Goal: Task Accomplishment & Management: Use online tool/utility

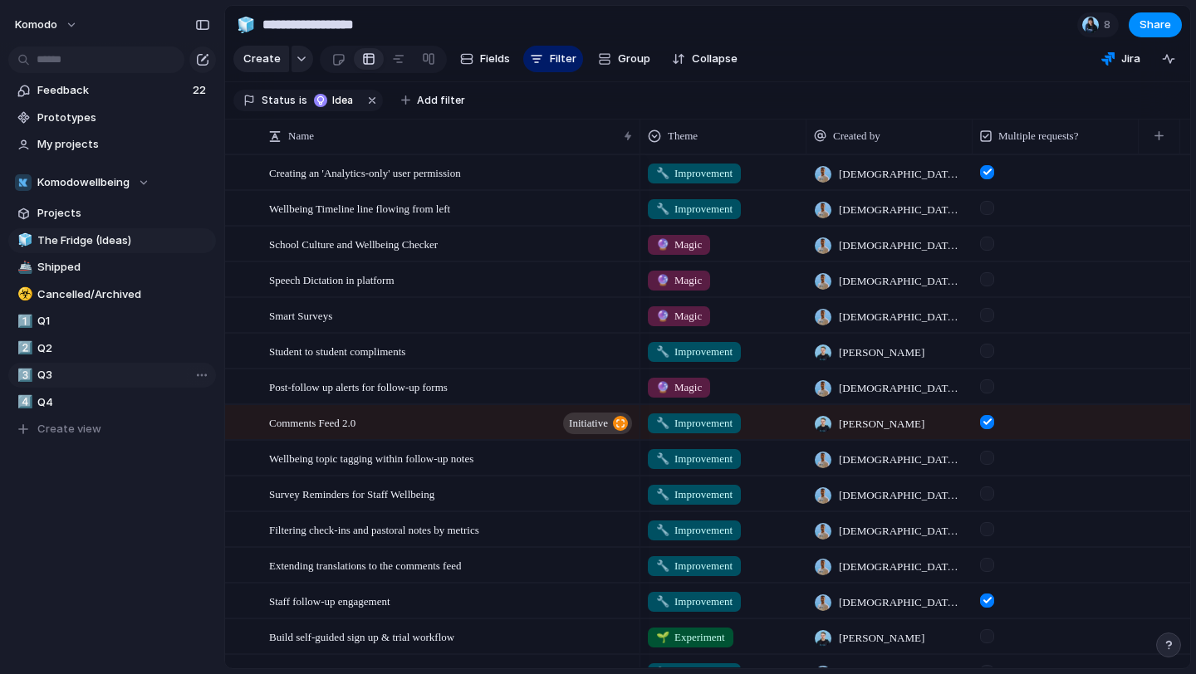
click at [56, 377] on span "Q3" at bounding box center [123, 375] width 173 height 17
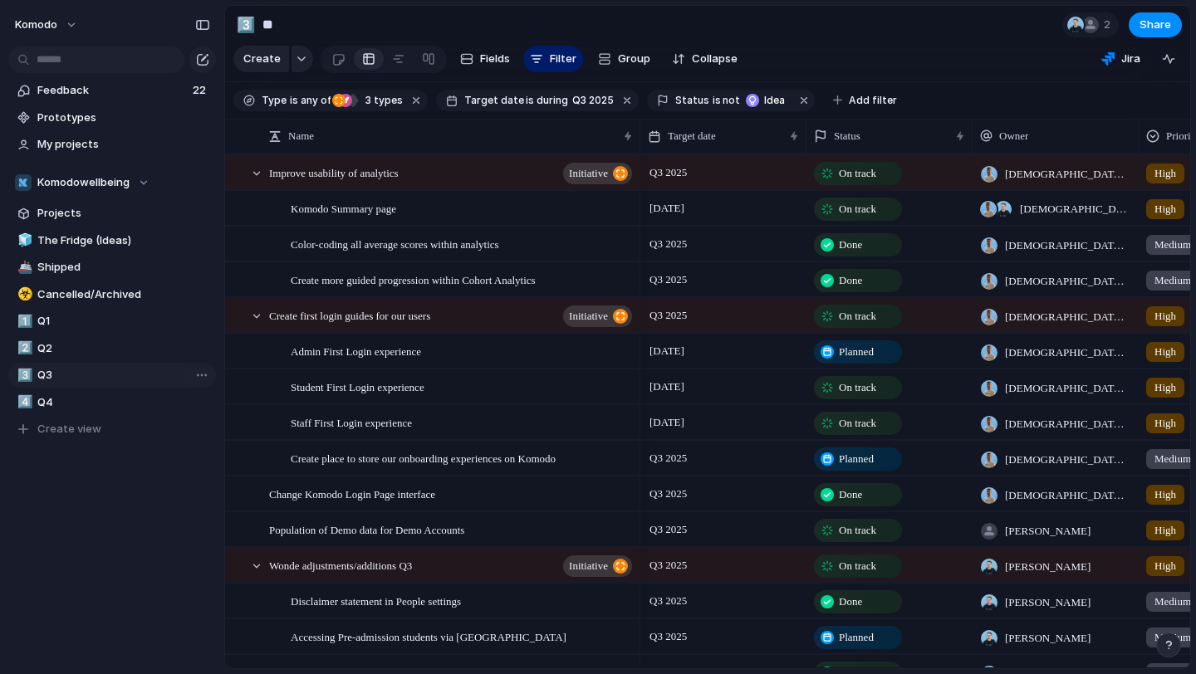
type input "**"
click at [849, 360] on div "Planned" at bounding box center [857, 352] width 85 height 20
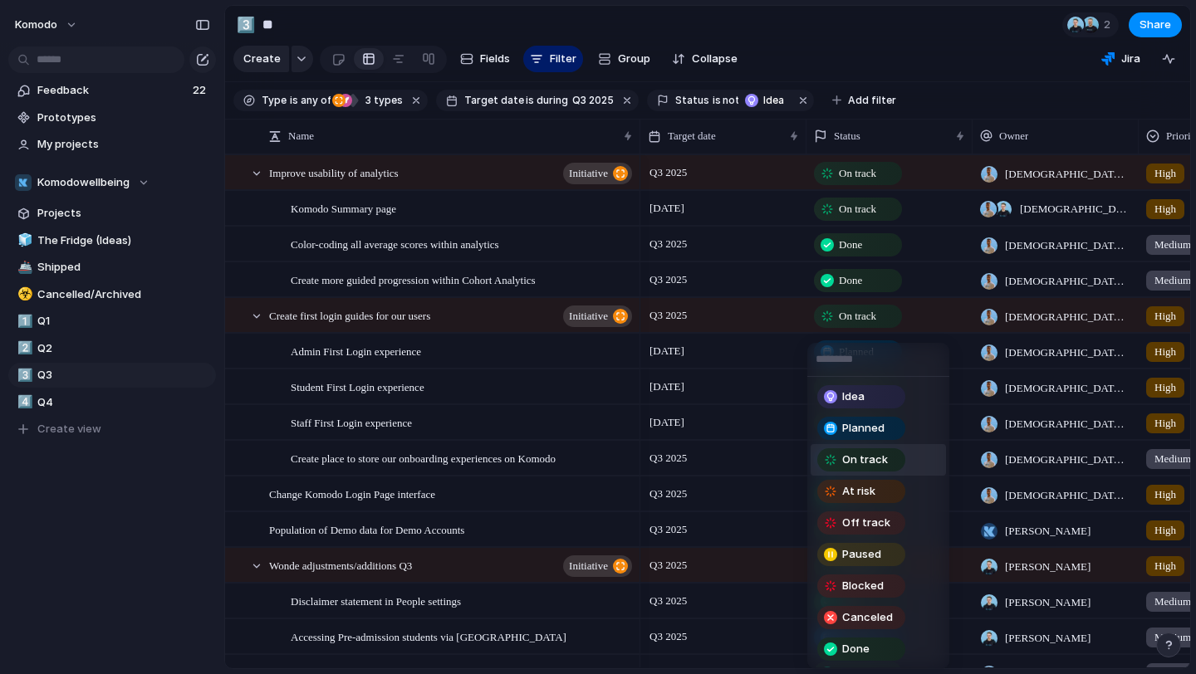
click at [859, 460] on span "On track" at bounding box center [865, 460] width 46 height 17
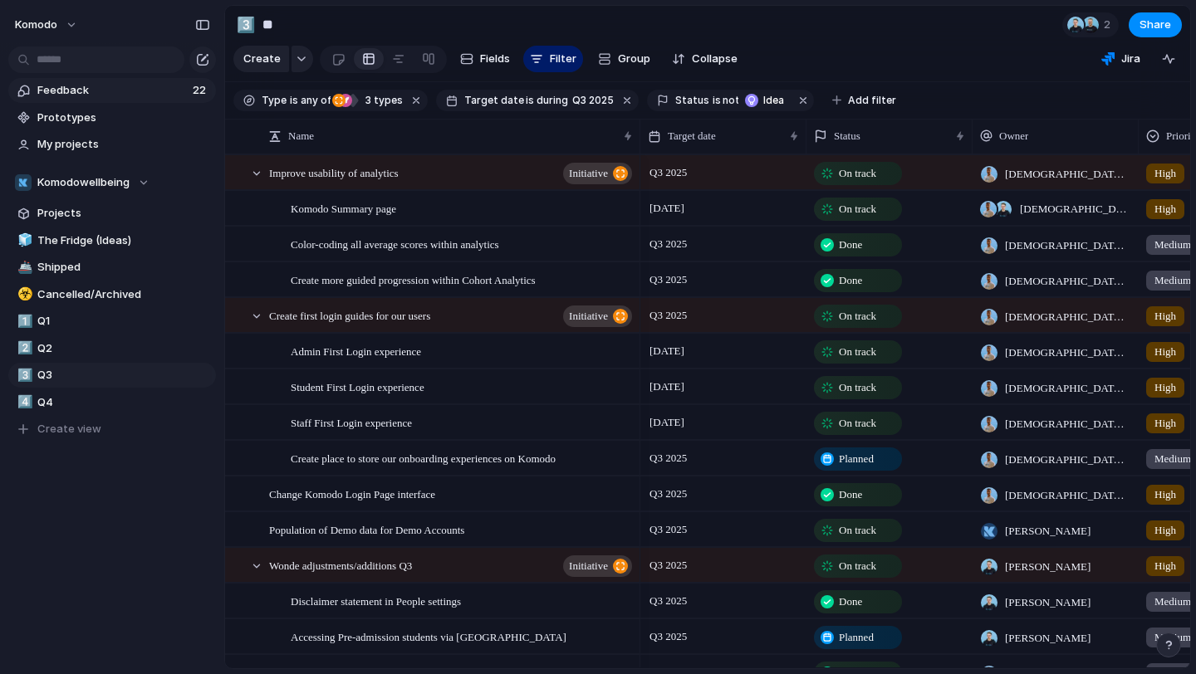
click at [117, 90] on span "Feedback" at bounding box center [112, 90] width 150 height 17
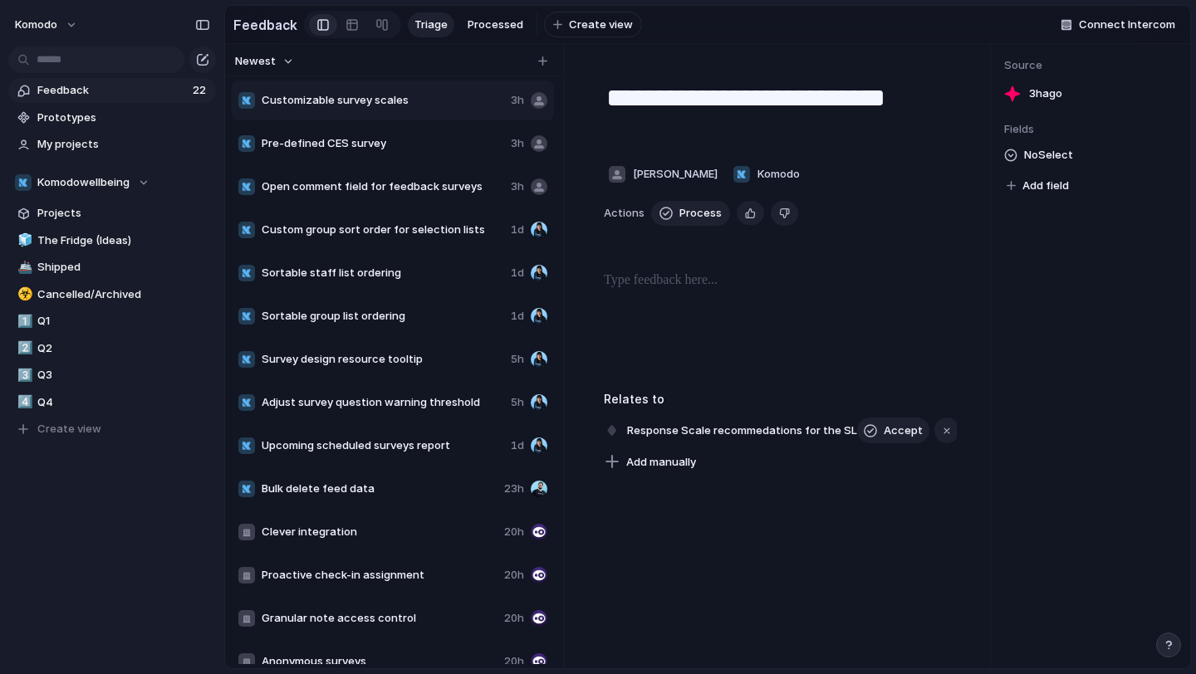
click at [406, 91] on div "Customizable survey scales 3h" at bounding box center [393, 101] width 322 height 40
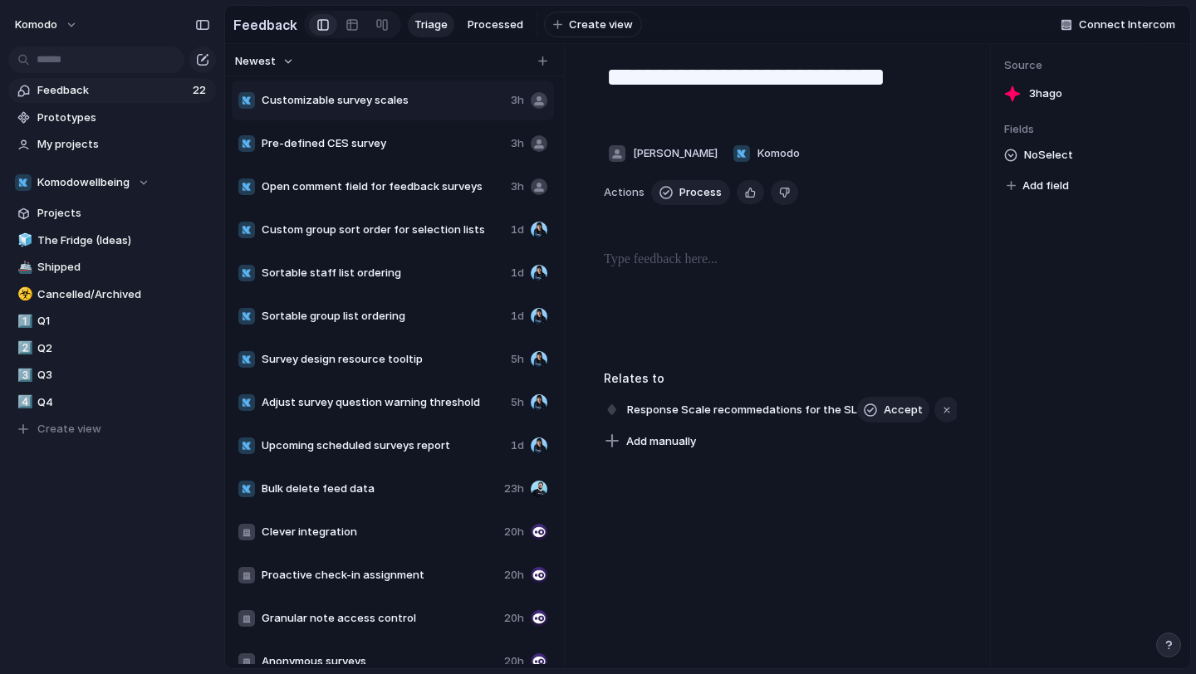
scroll to position [21, 0]
click at [639, 155] on span "[PERSON_NAME]" at bounding box center [675, 153] width 85 height 17
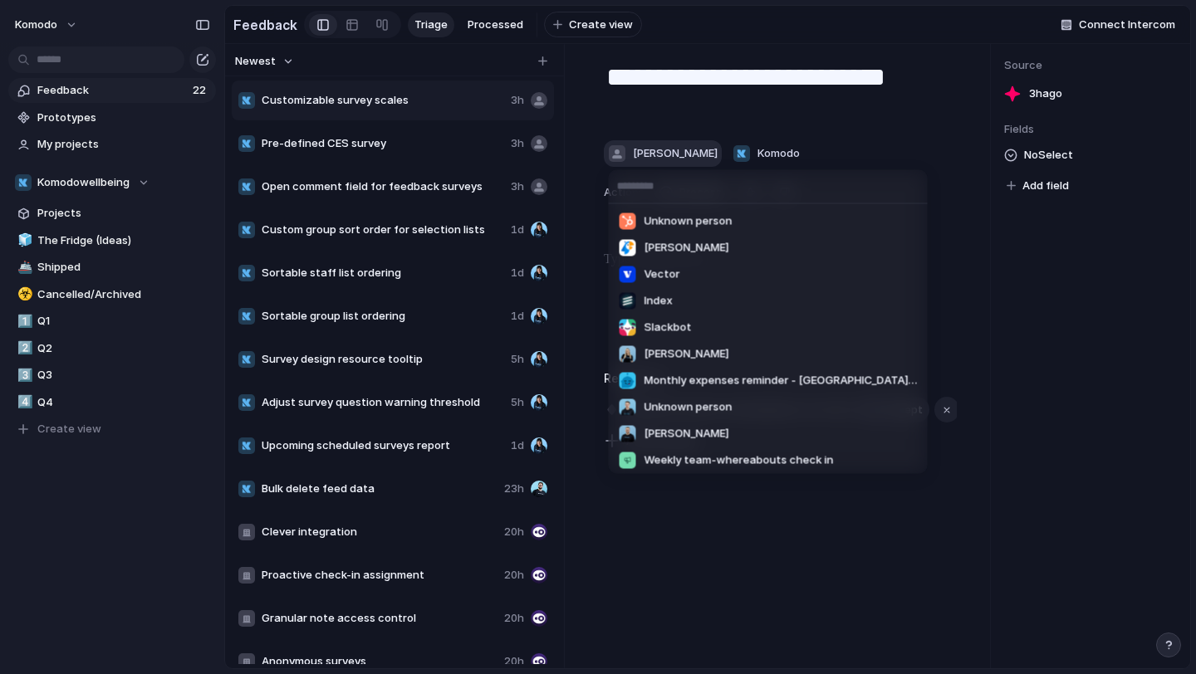
click at [639, 155] on div "Unknown person [PERSON_NAME] Index Slackbot [PERSON_NAME] Monthly expenses remi…" at bounding box center [598, 337] width 1196 height 674
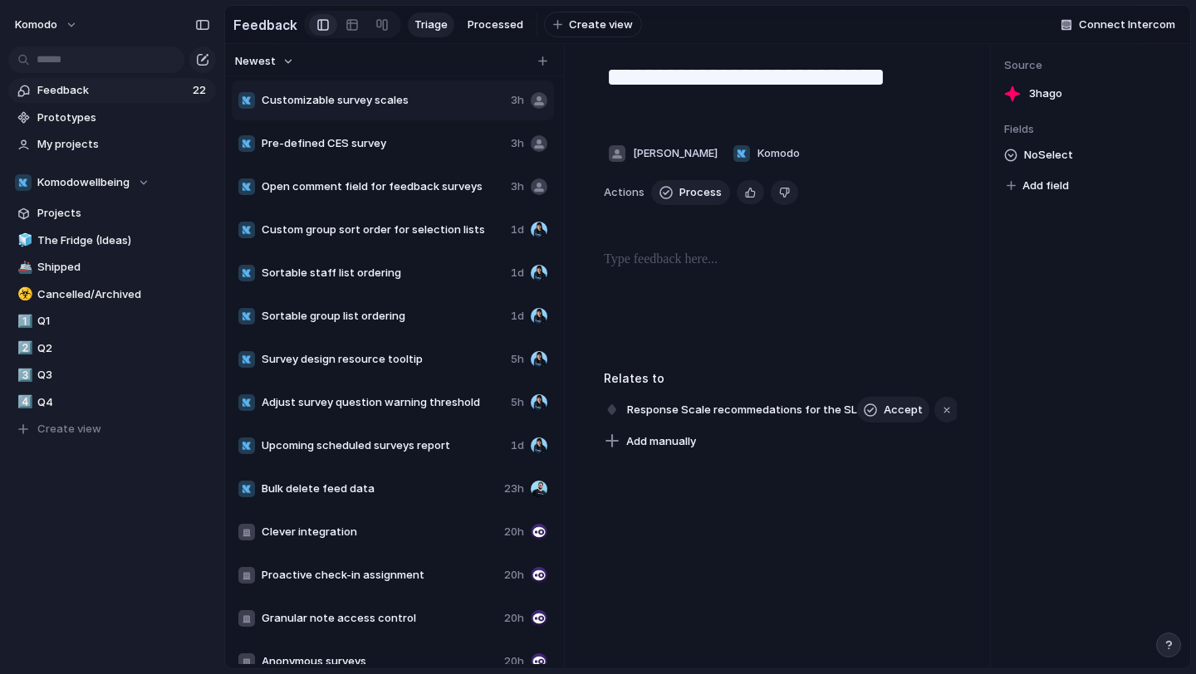
scroll to position [365, 0]
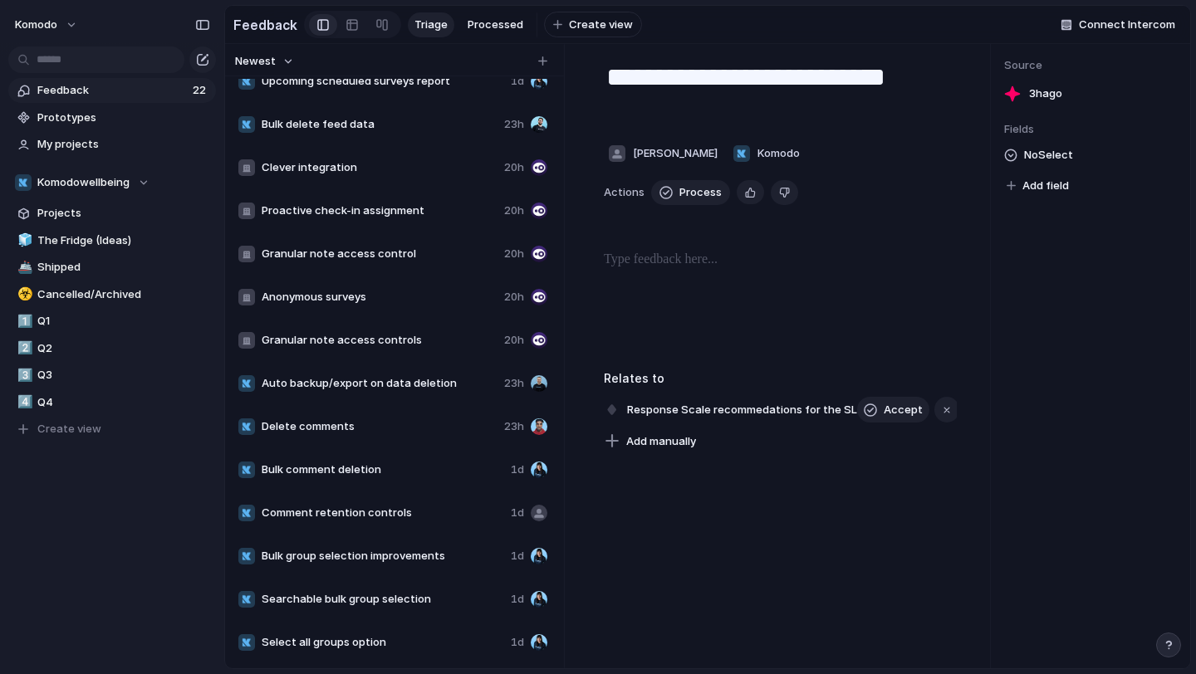
click at [389, 436] on div "Delete comments 23h" at bounding box center [393, 427] width 322 height 40
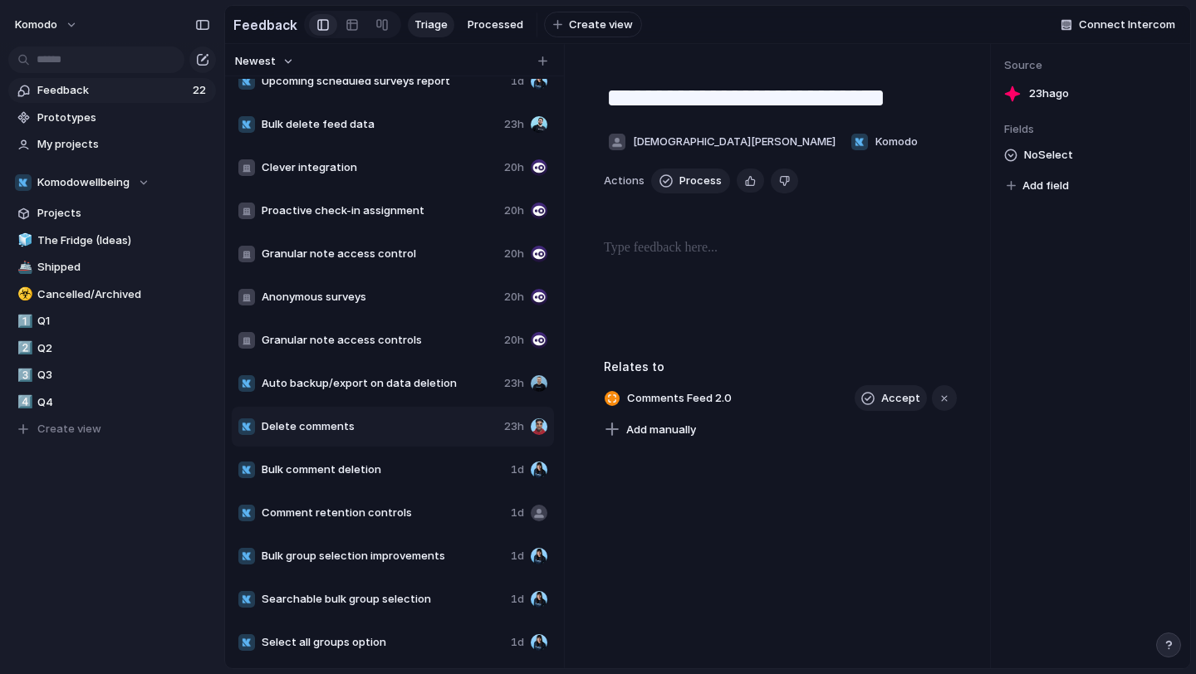
click at [389, 424] on span "Delete comments" at bounding box center [380, 427] width 236 height 17
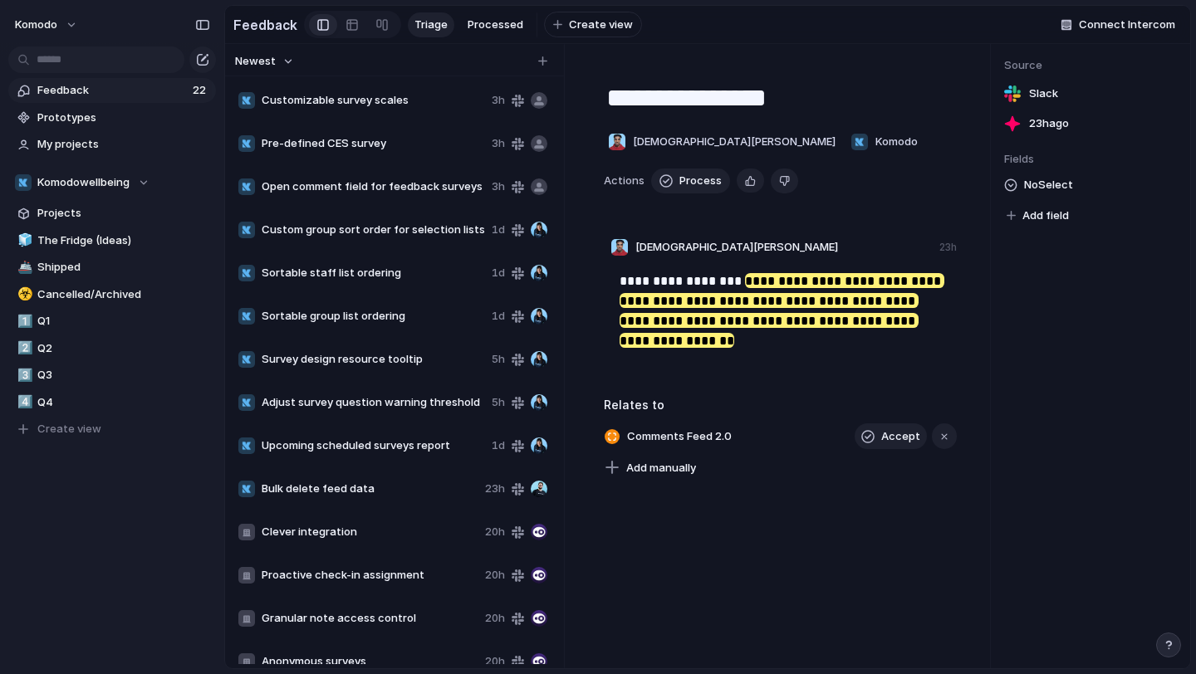
click at [395, 142] on span "Pre-defined CES survey" at bounding box center [373, 143] width 223 height 17
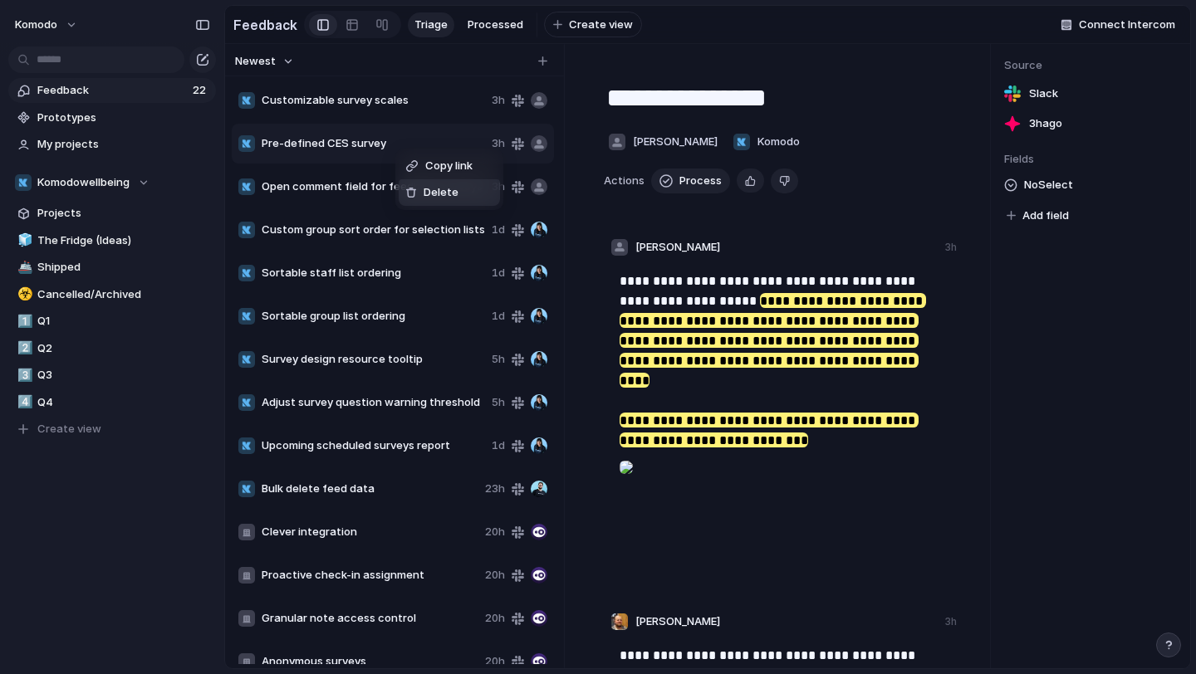
click at [418, 186] on div "Delete" at bounding box center [431, 192] width 53 height 17
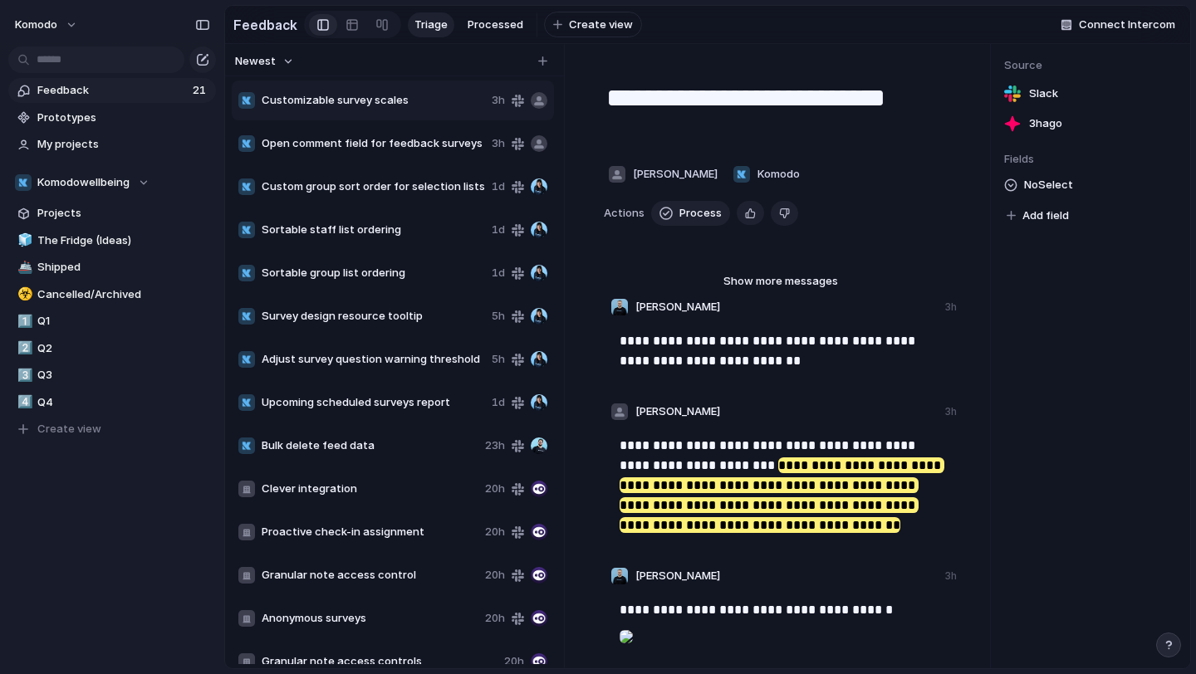
scroll to position [321, 0]
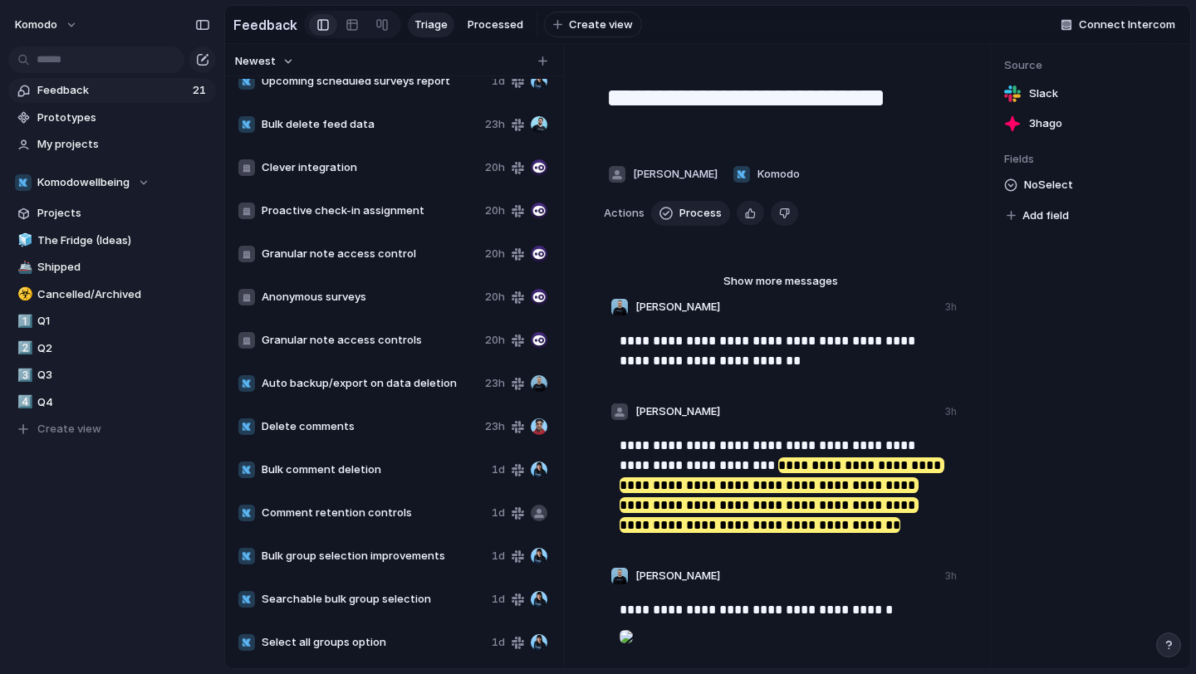
click at [385, 298] on span "Anonymous surveys" at bounding box center [370, 297] width 217 height 17
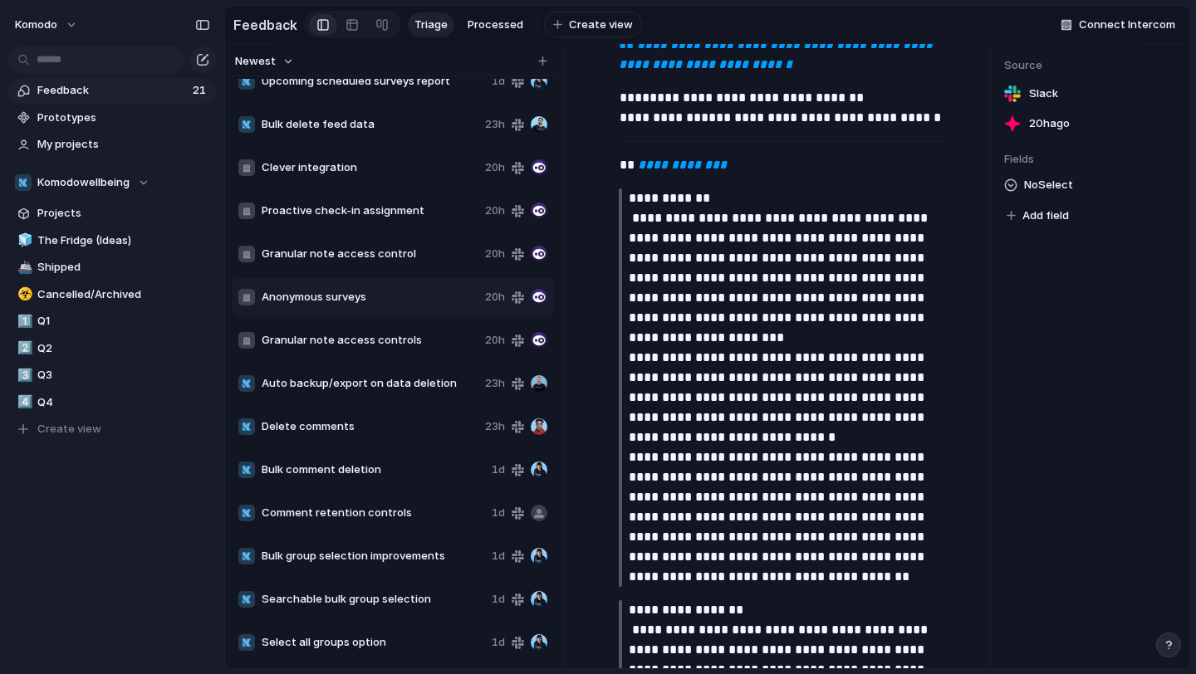
scroll to position [239, 0]
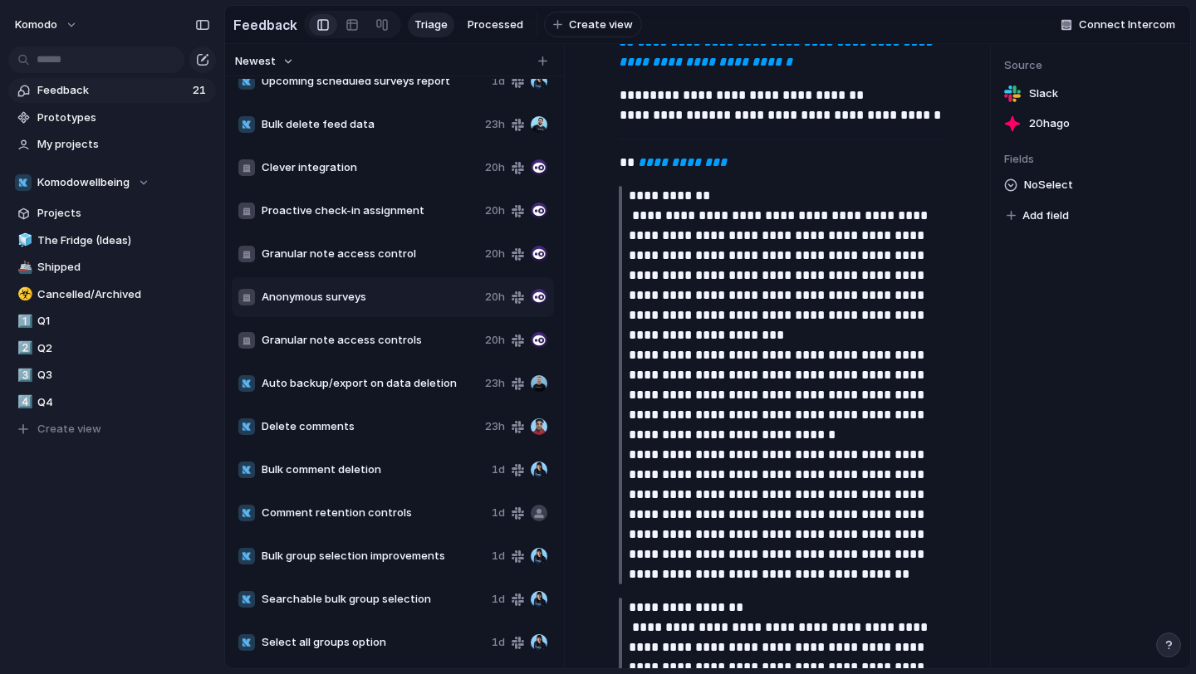
click at [420, 428] on span "Delete comments" at bounding box center [370, 427] width 217 height 17
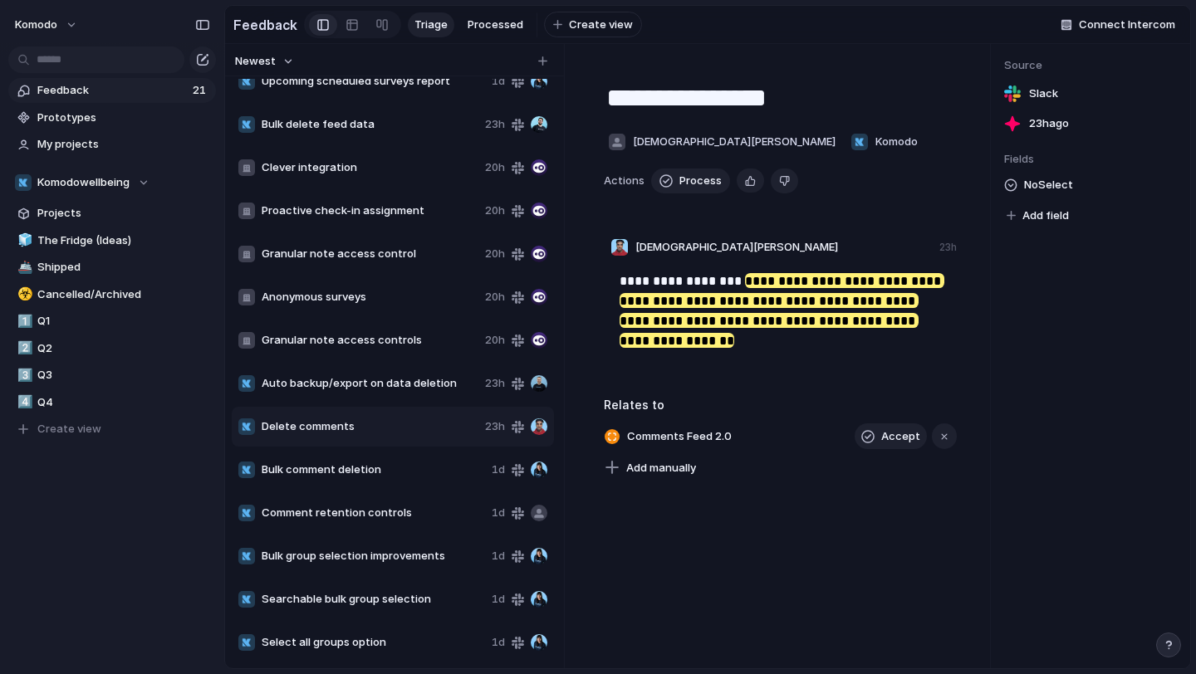
click at [409, 474] on span "Bulk comment deletion" at bounding box center [373, 470] width 223 height 17
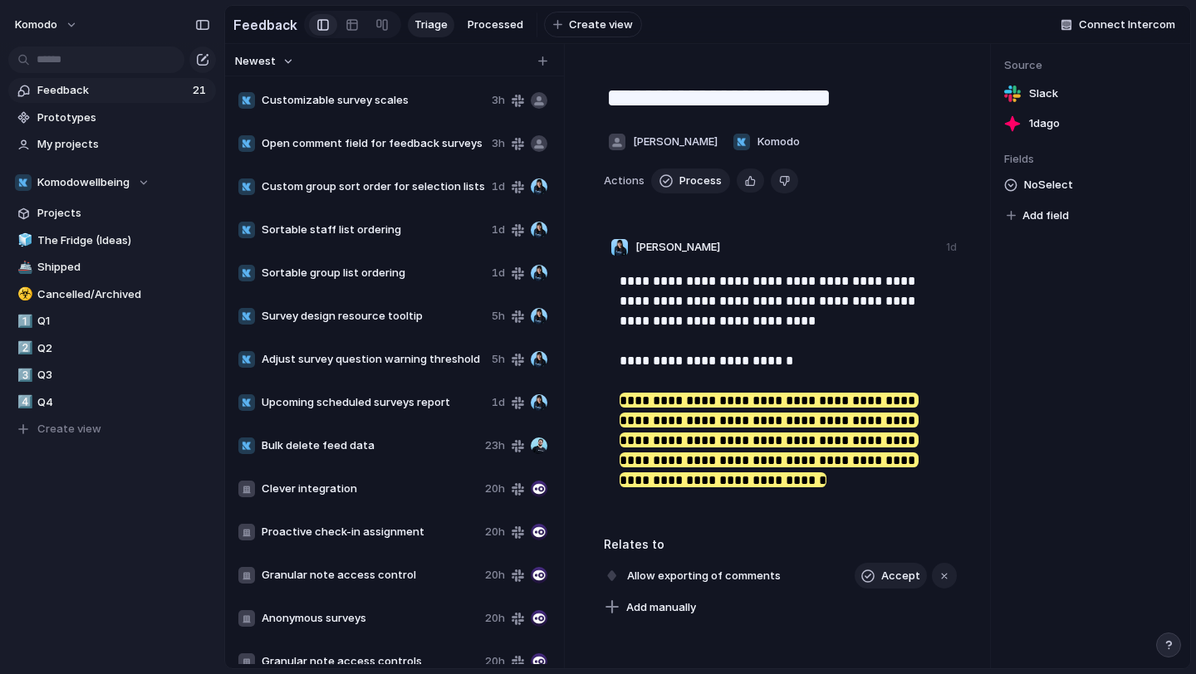
scroll to position [321, 0]
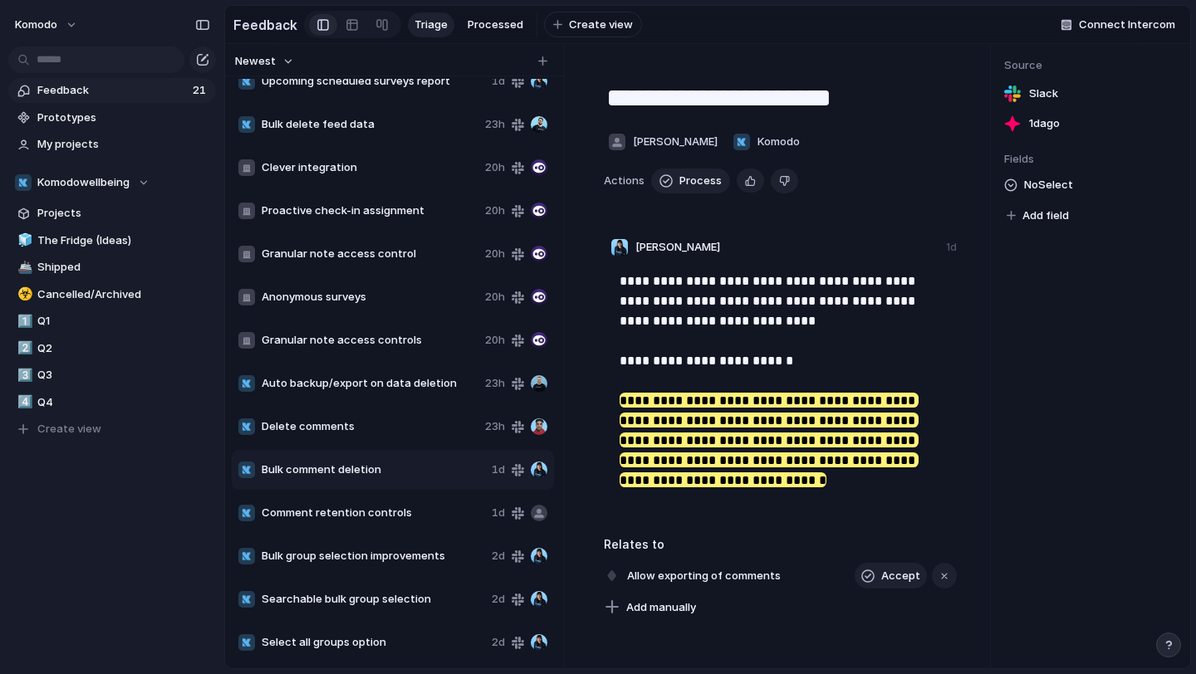
click at [402, 511] on span "Comment retention controls" at bounding box center [373, 513] width 223 height 17
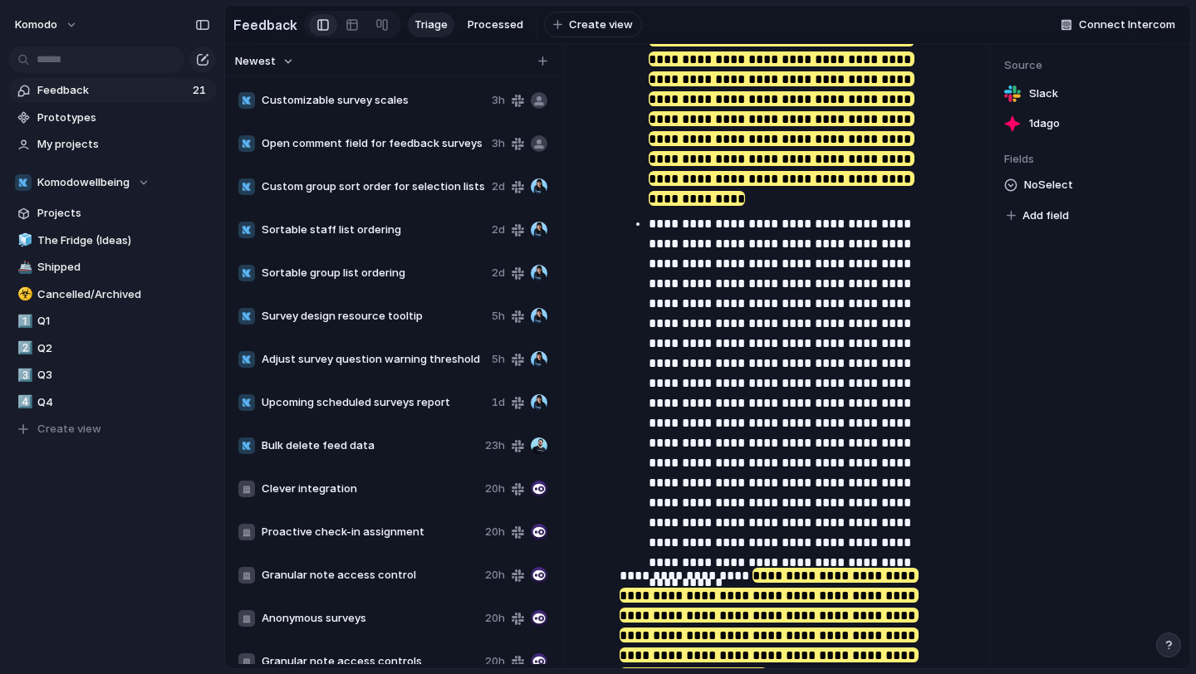
click at [435, 110] on div "Customizable survey scales 3h" at bounding box center [393, 101] width 322 height 40
type textarea "**********"
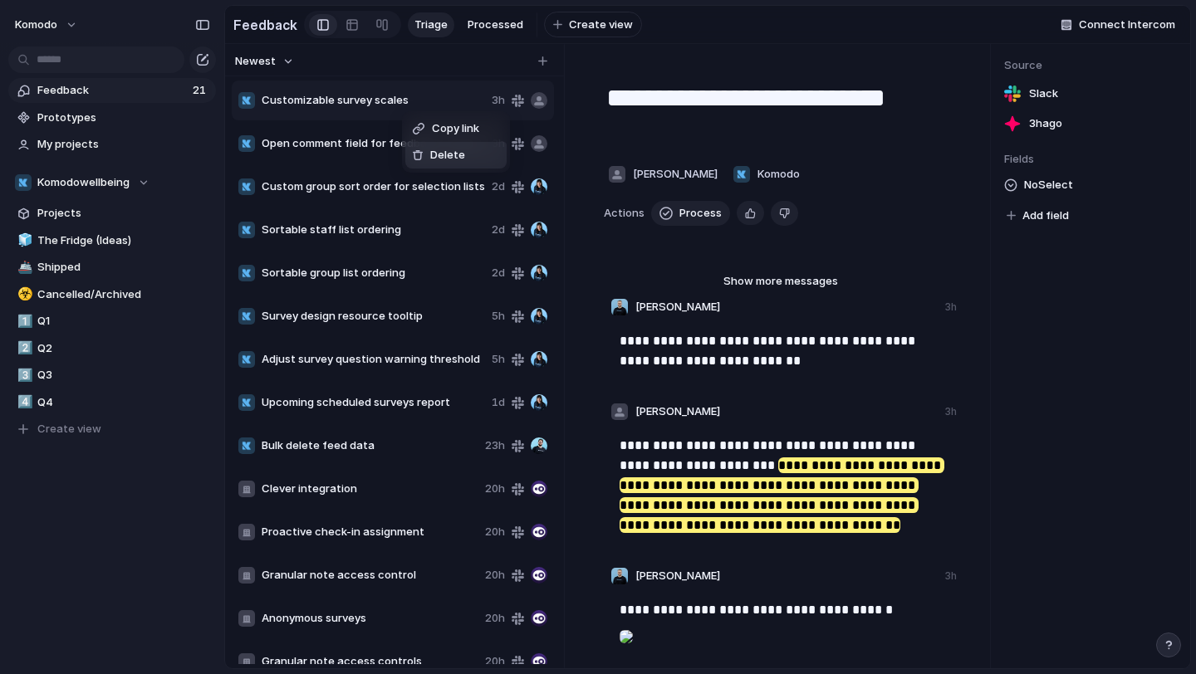
click at [435, 151] on span "Delete" at bounding box center [447, 155] width 35 height 17
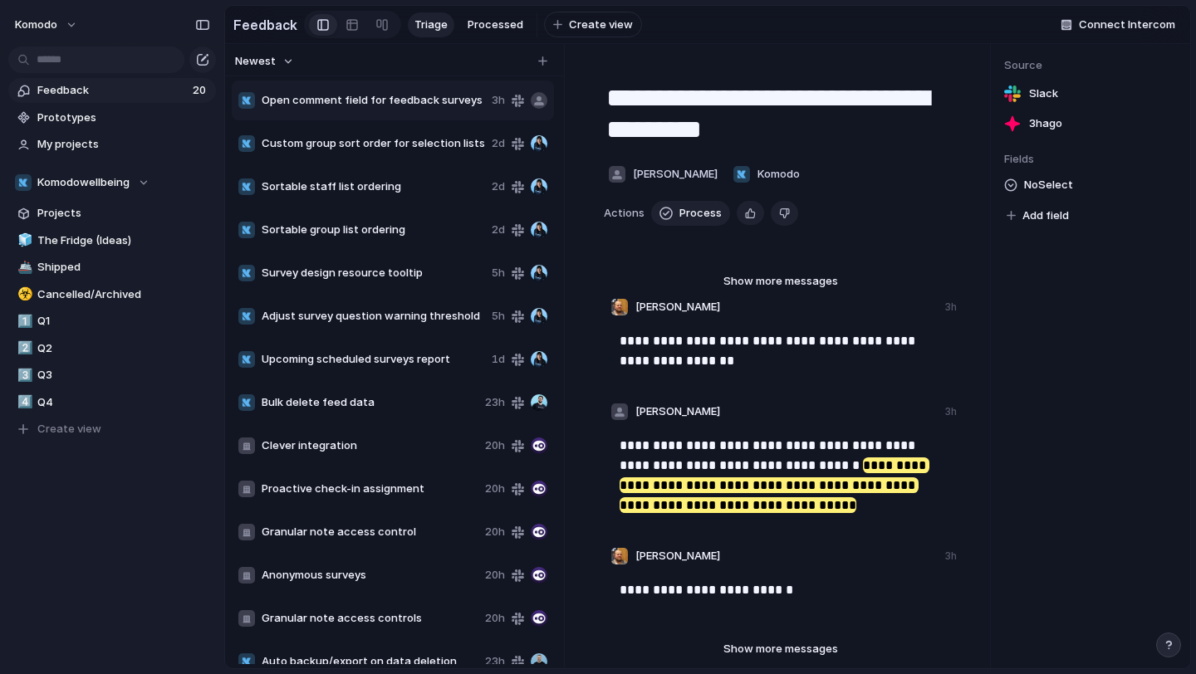
click at [414, 101] on span "Open comment field for feedback surveys" at bounding box center [373, 100] width 223 height 17
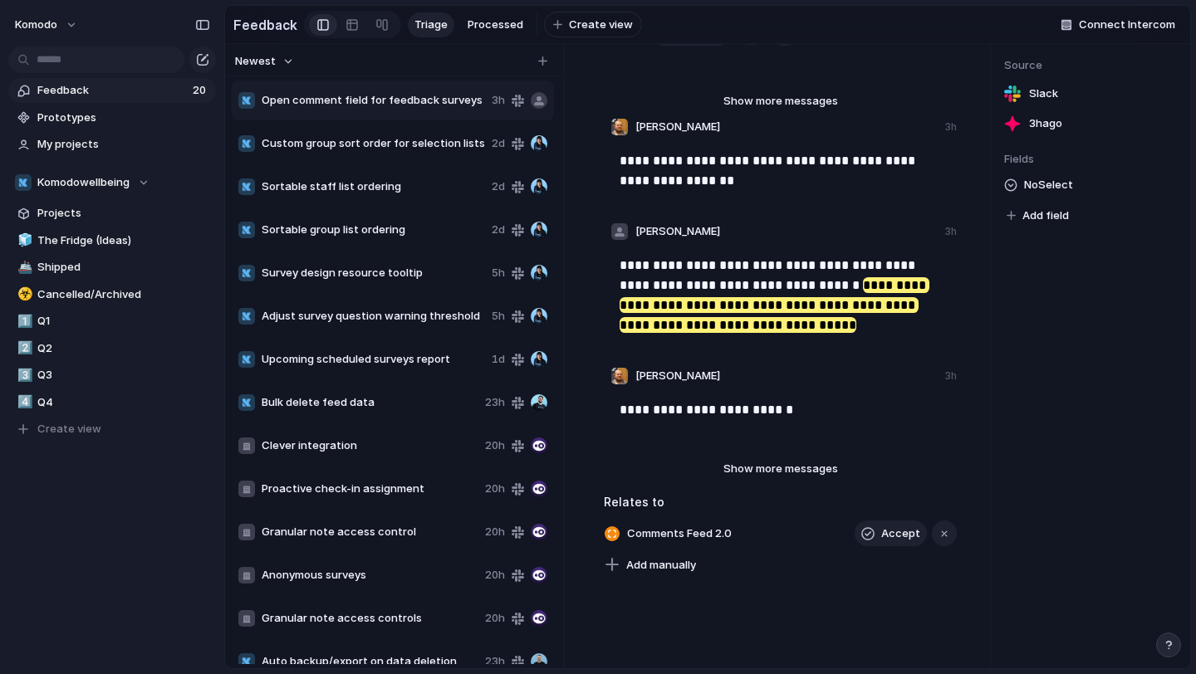
scroll to position [201, 0]
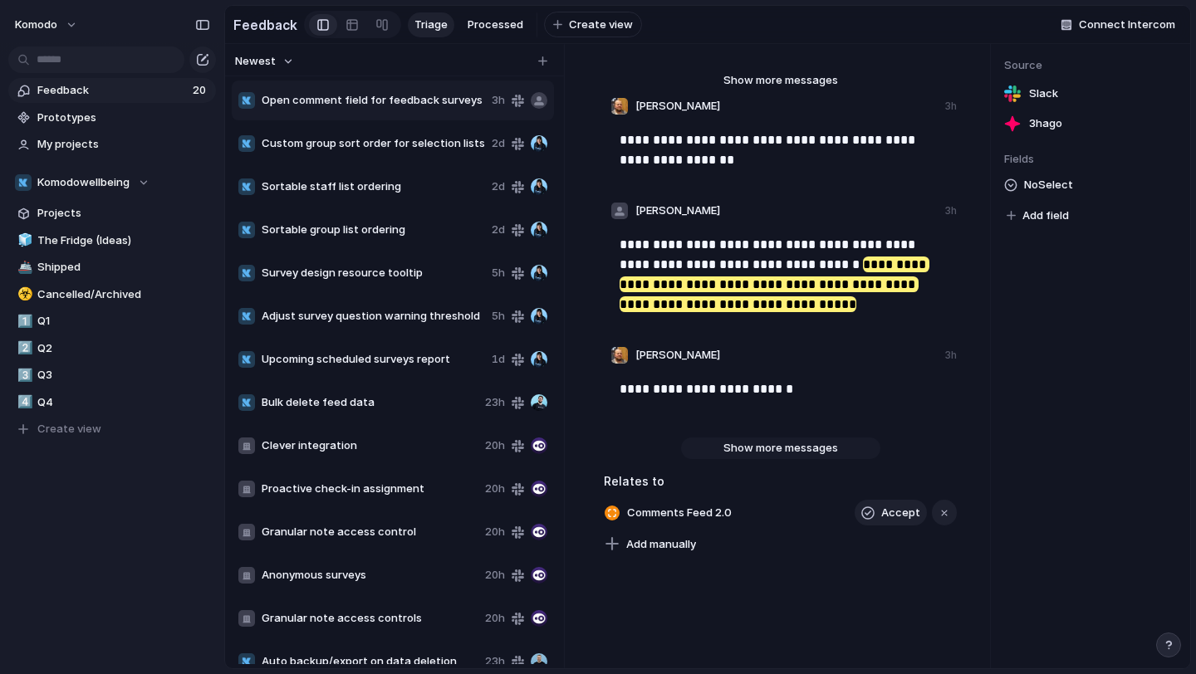
click at [749, 448] on span "Show more messages" at bounding box center [780, 448] width 115 height 17
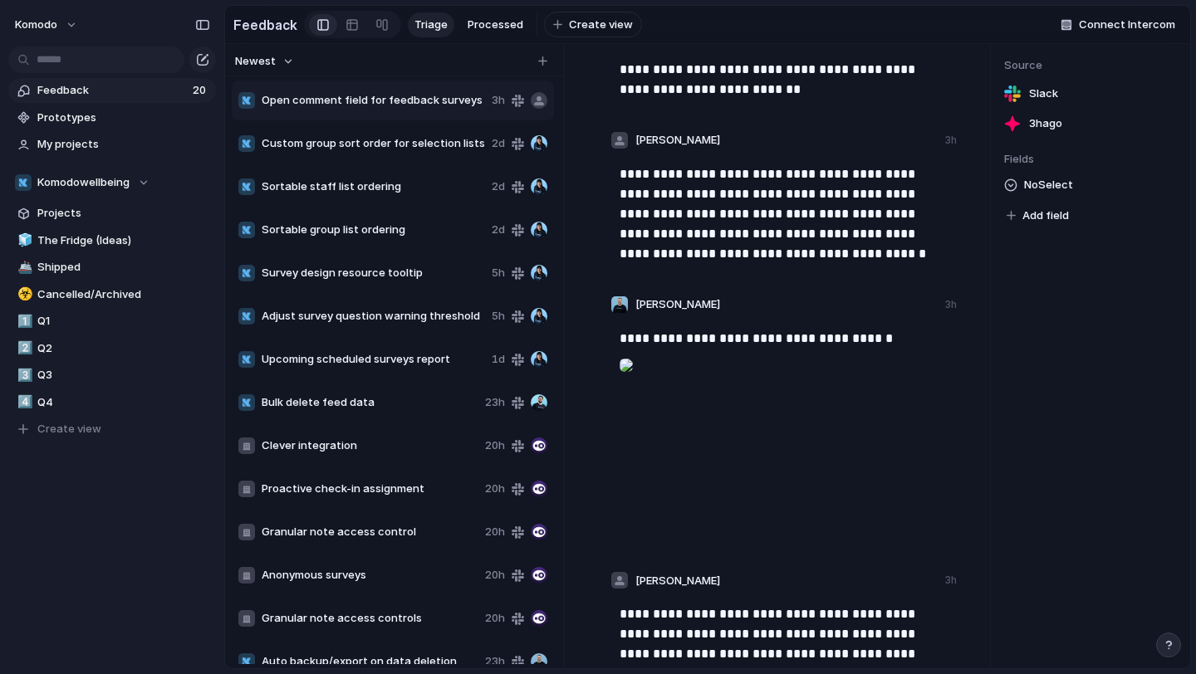
scroll to position [0, 0]
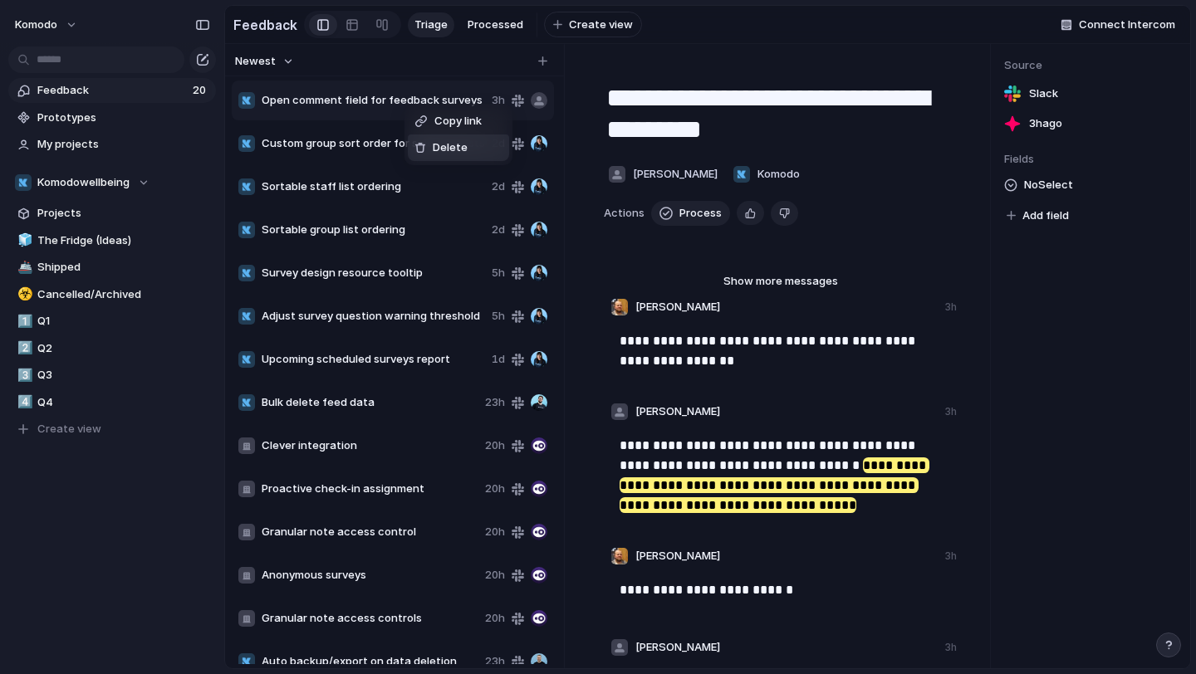
click at [437, 155] on span "Delete" at bounding box center [450, 148] width 35 height 17
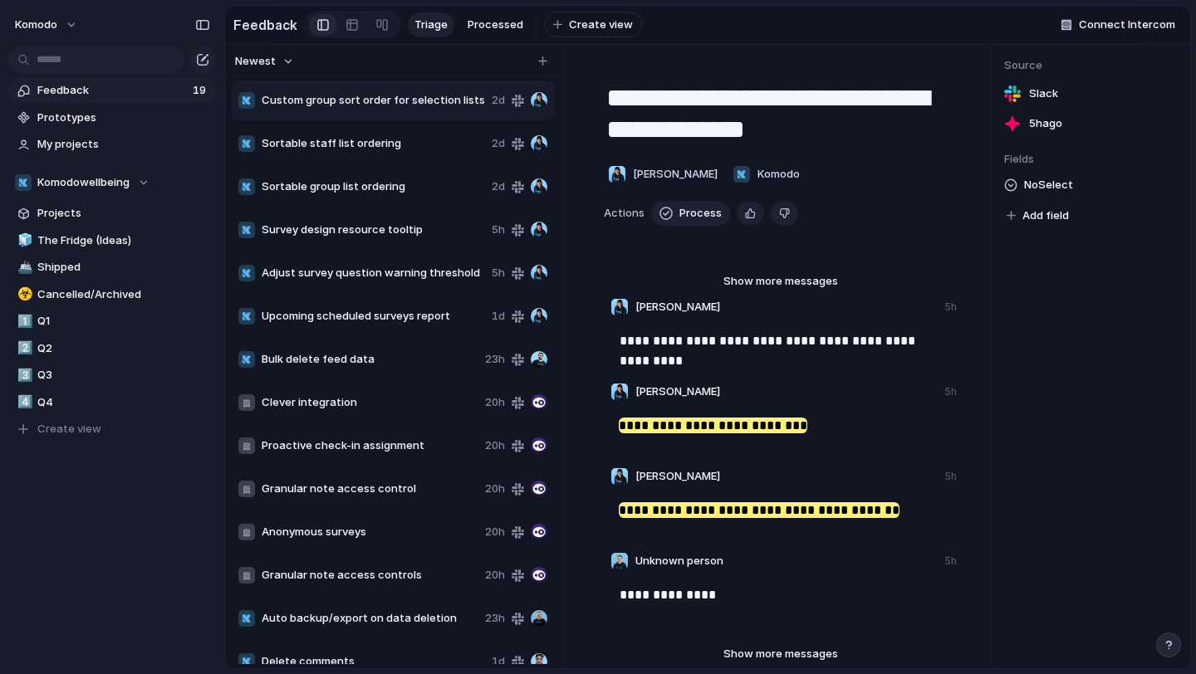
click at [413, 107] on span "Custom group sort order for selection lists" at bounding box center [373, 100] width 223 height 17
click at [751, 281] on span "Show more messages" at bounding box center [780, 281] width 115 height 17
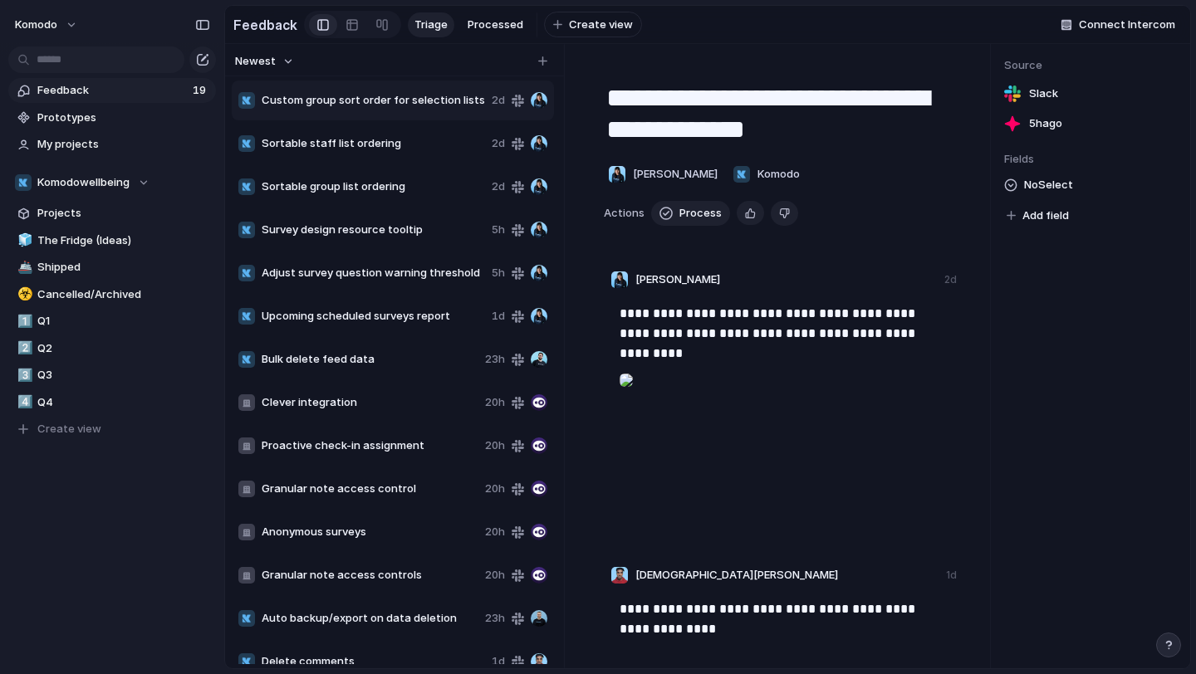
click at [457, 93] on span "Custom group sort order for selection lists" at bounding box center [373, 100] width 223 height 17
click at [383, 136] on span "Sortable staff list ordering" at bounding box center [373, 143] width 223 height 17
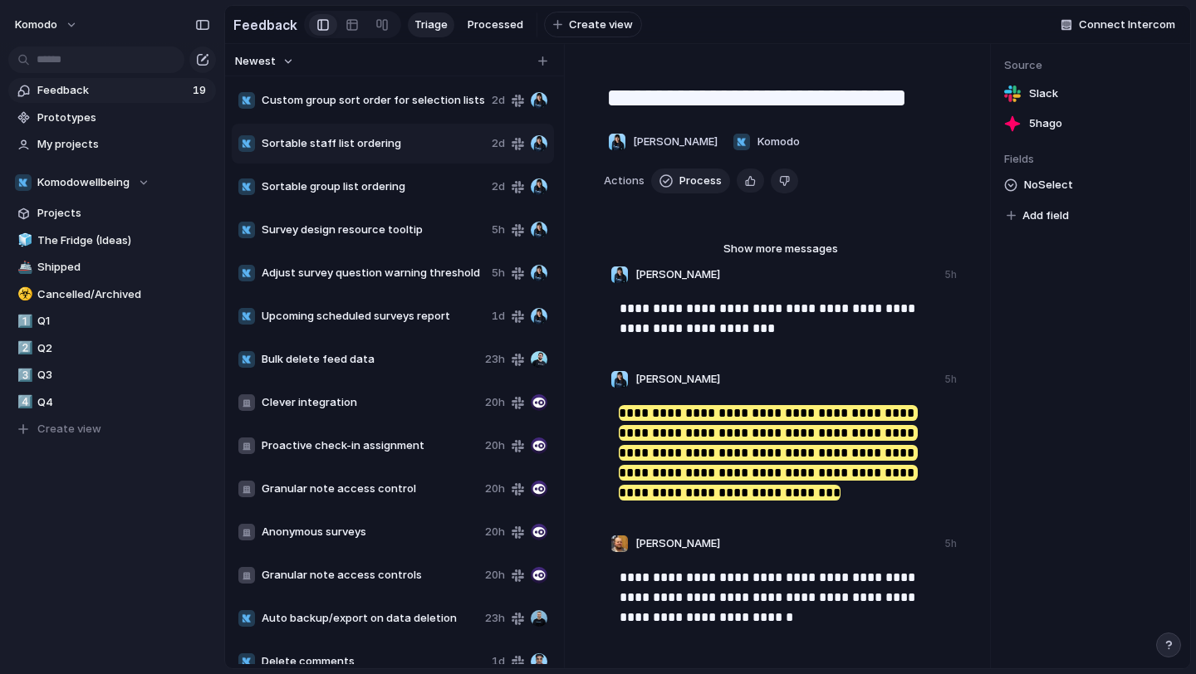
click at [411, 197] on div "Sortable group list ordering 2d" at bounding box center [393, 187] width 322 height 40
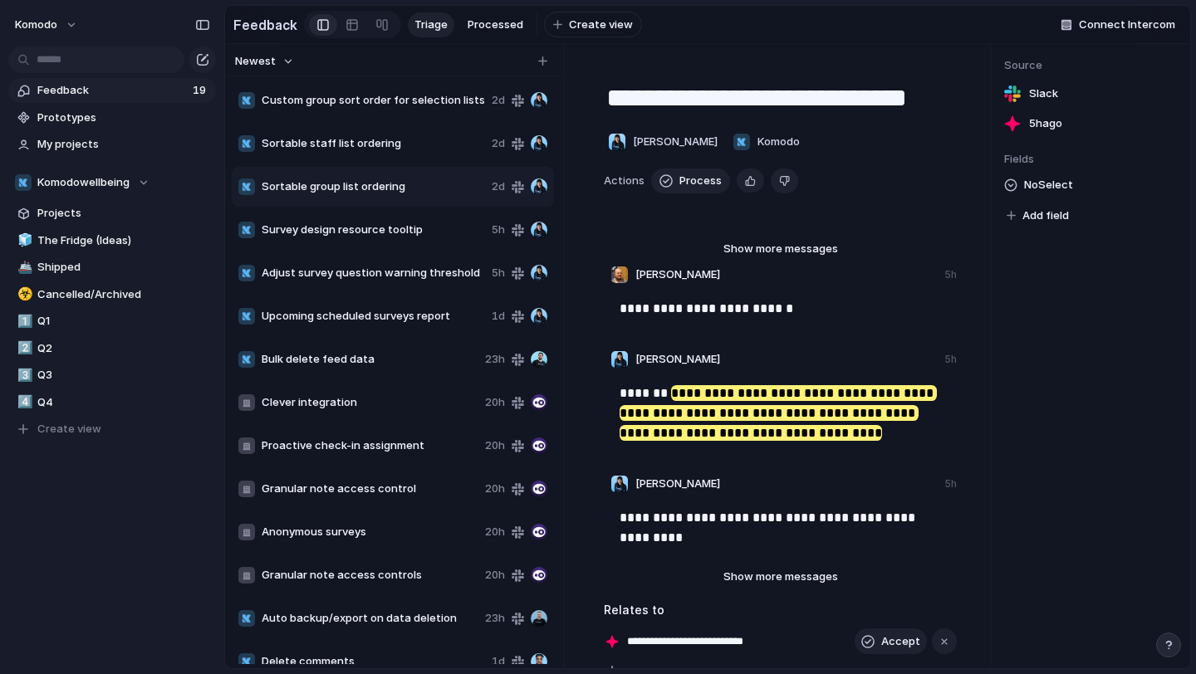
click at [406, 238] on div "Survey design resource tooltip 5h" at bounding box center [393, 230] width 322 height 40
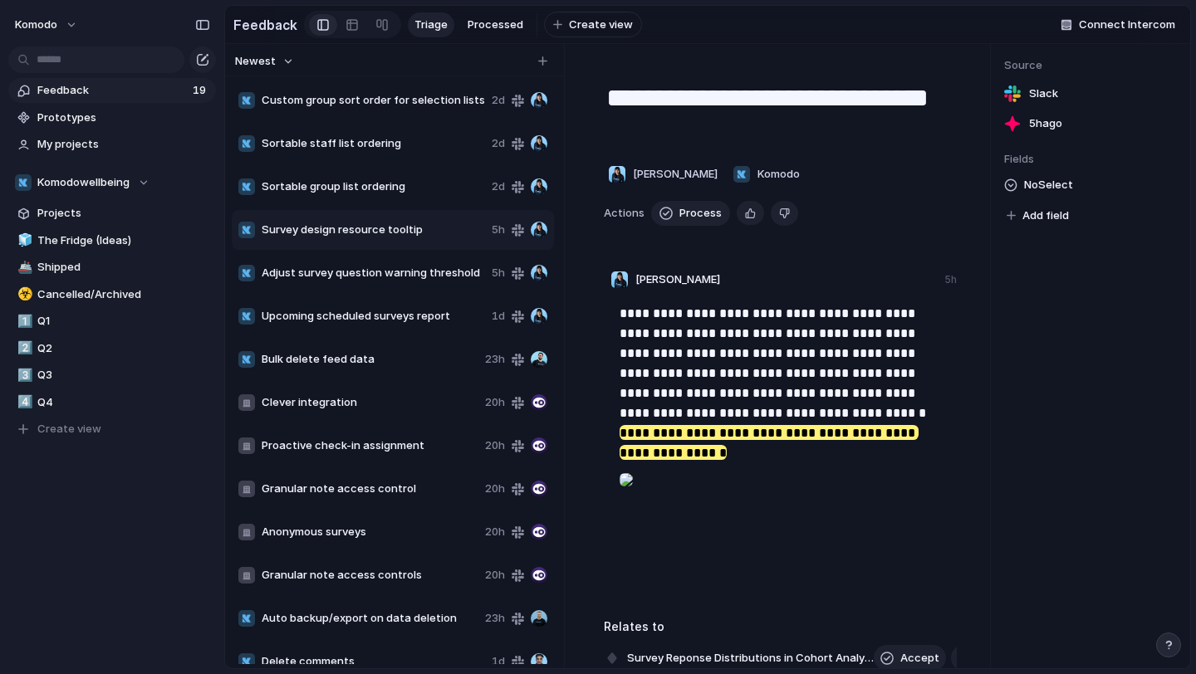
click at [633, 497] on div at bounding box center [625, 479] width 13 height 33
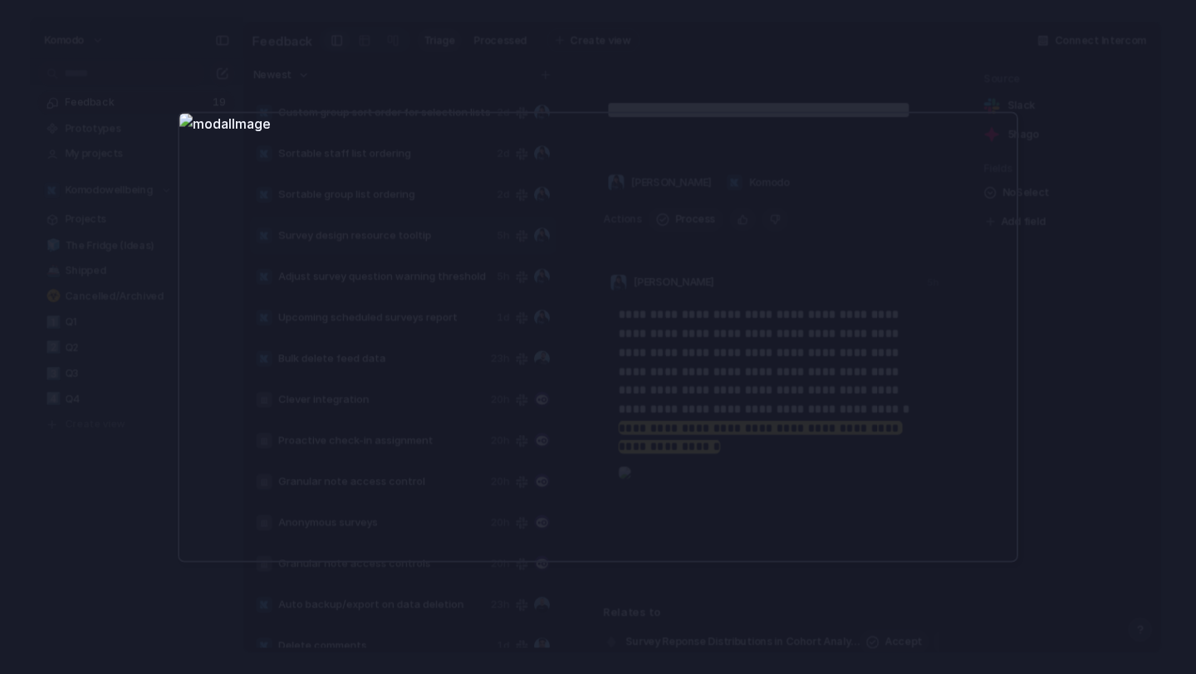
click at [1004, 140] on div at bounding box center [598, 337] width 840 height 451
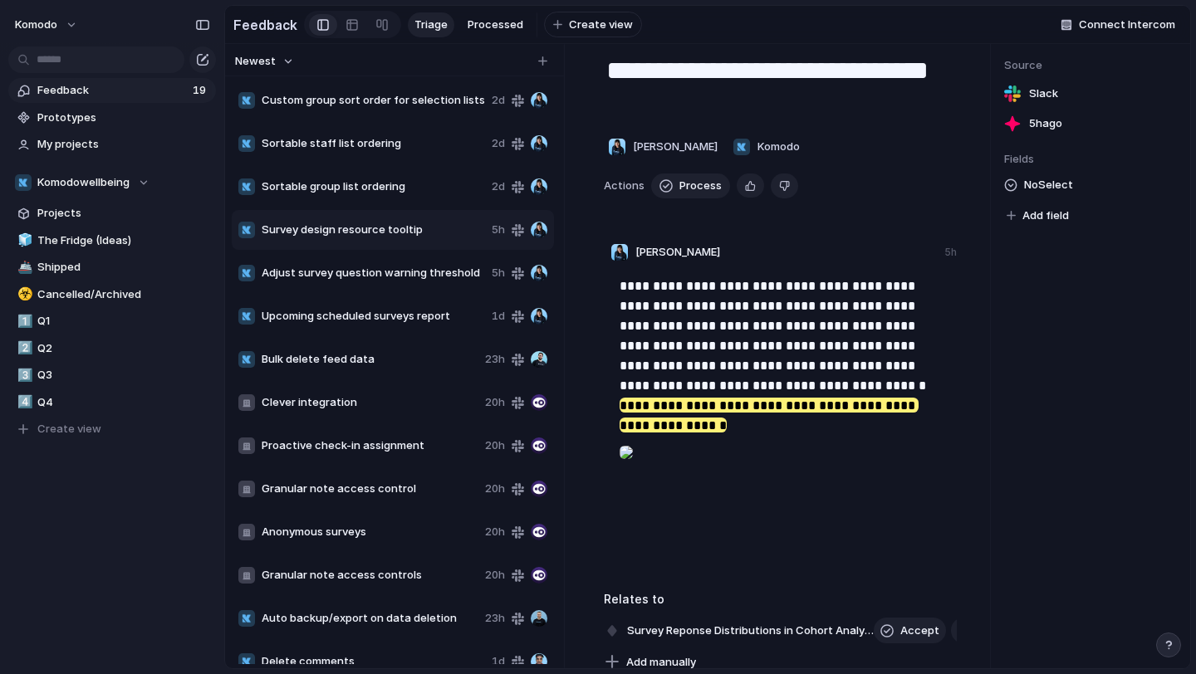
scroll to position [34, 0]
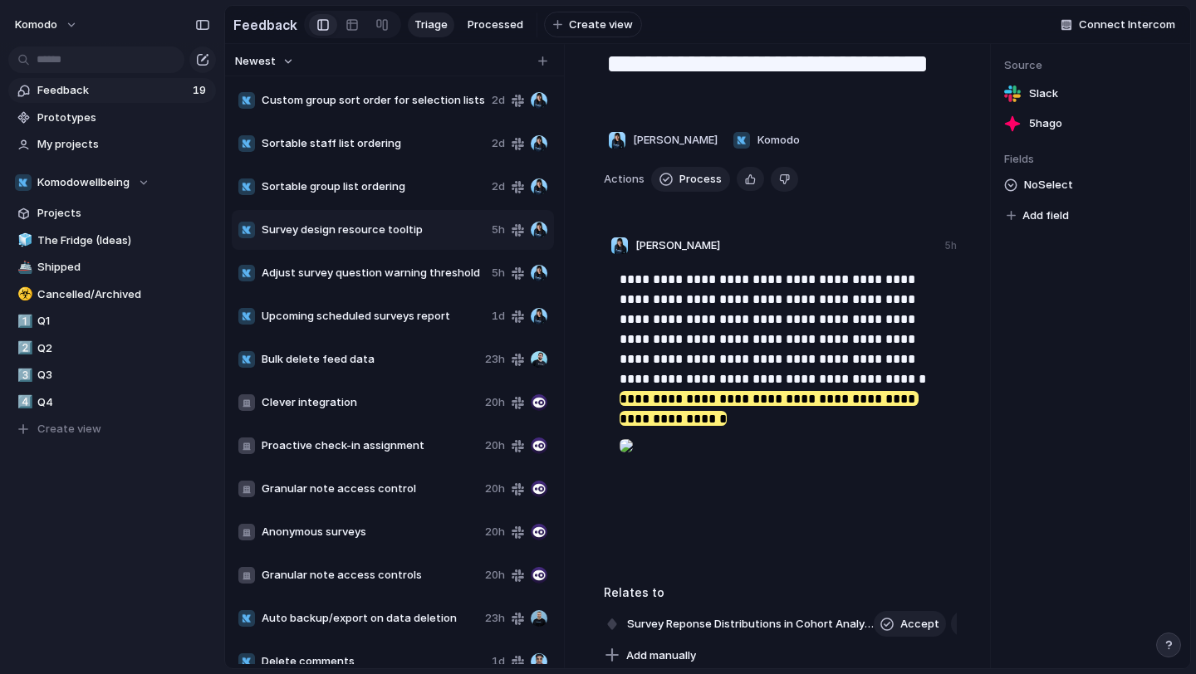
click at [633, 438] on div at bounding box center [625, 445] width 13 height 33
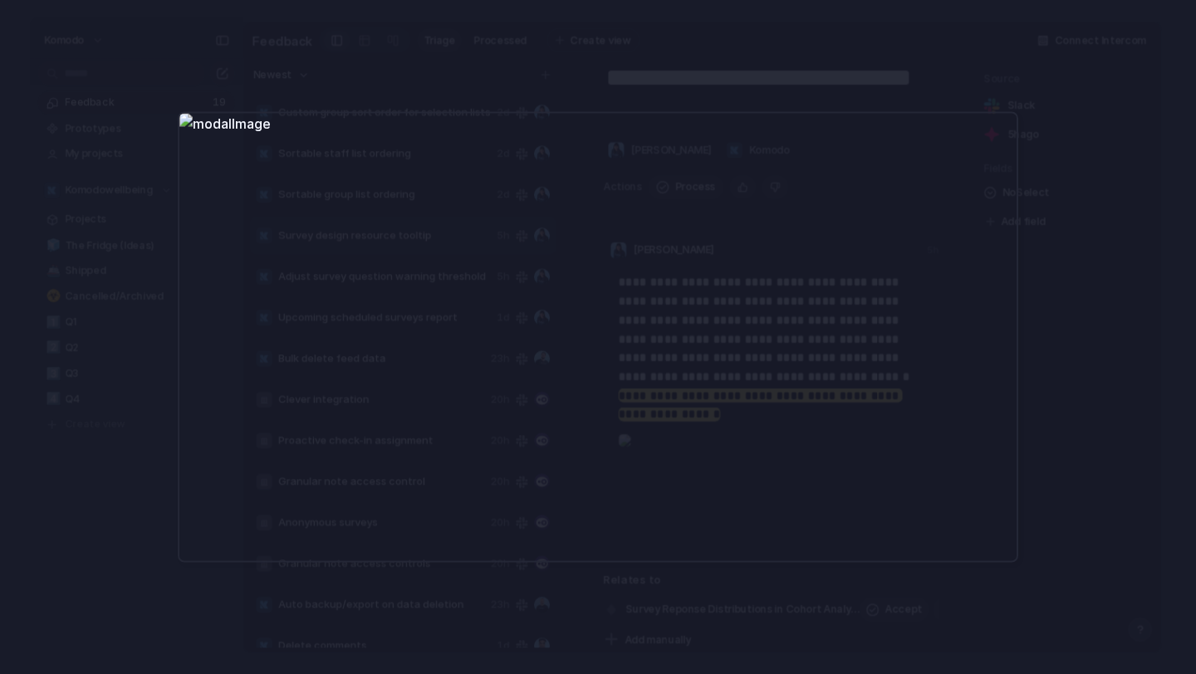
click at [1124, 211] on div at bounding box center [598, 337] width 1196 height 674
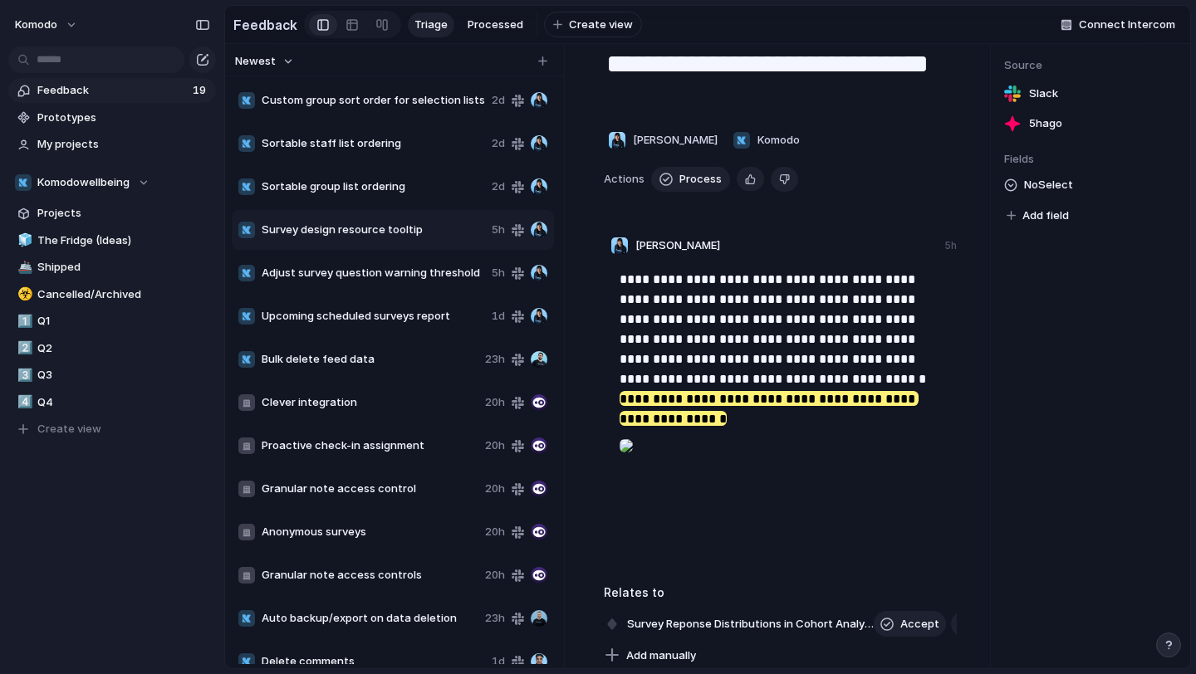
click at [319, 364] on span "Bulk delete feed data" at bounding box center [370, 359] width 217 height 17
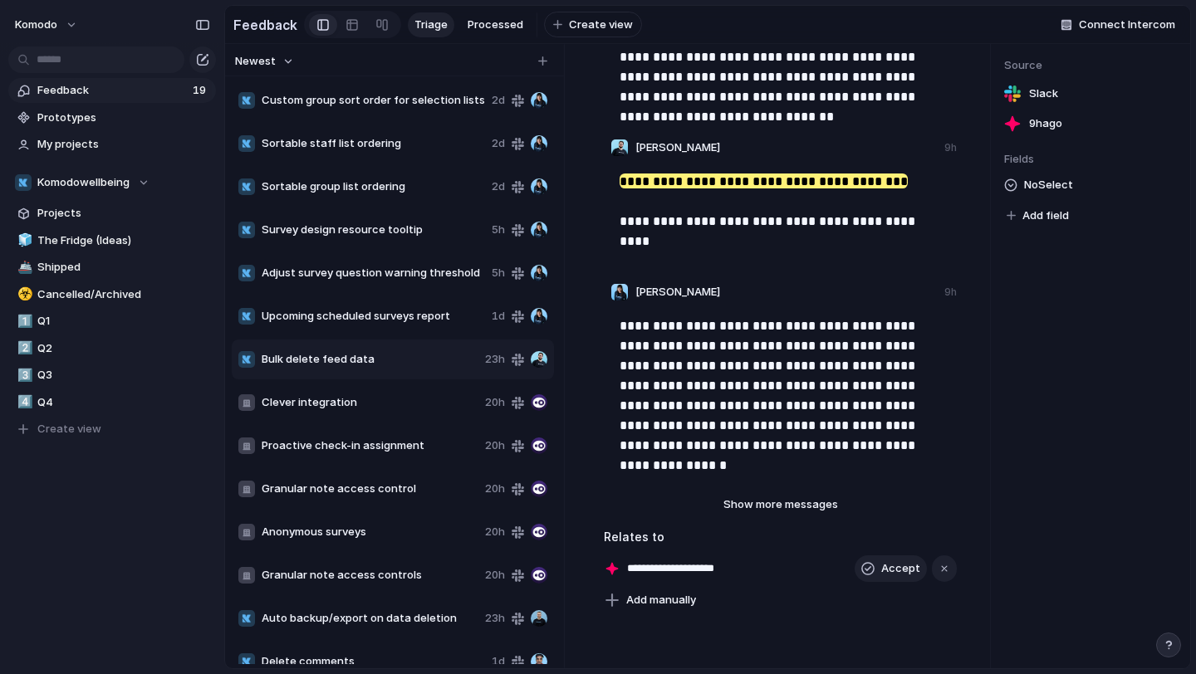
scroll to position [226, 0]
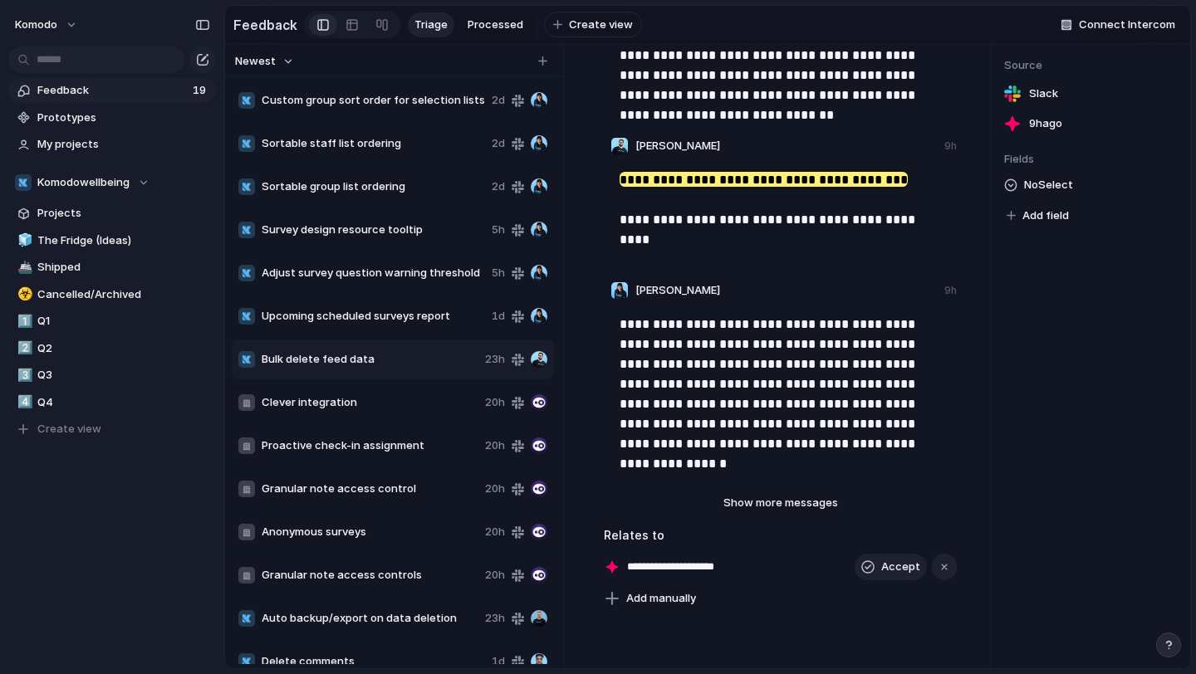
click at [333, 399] on span "Clever integration" at bounding box center [370, 402] width 217 height 17
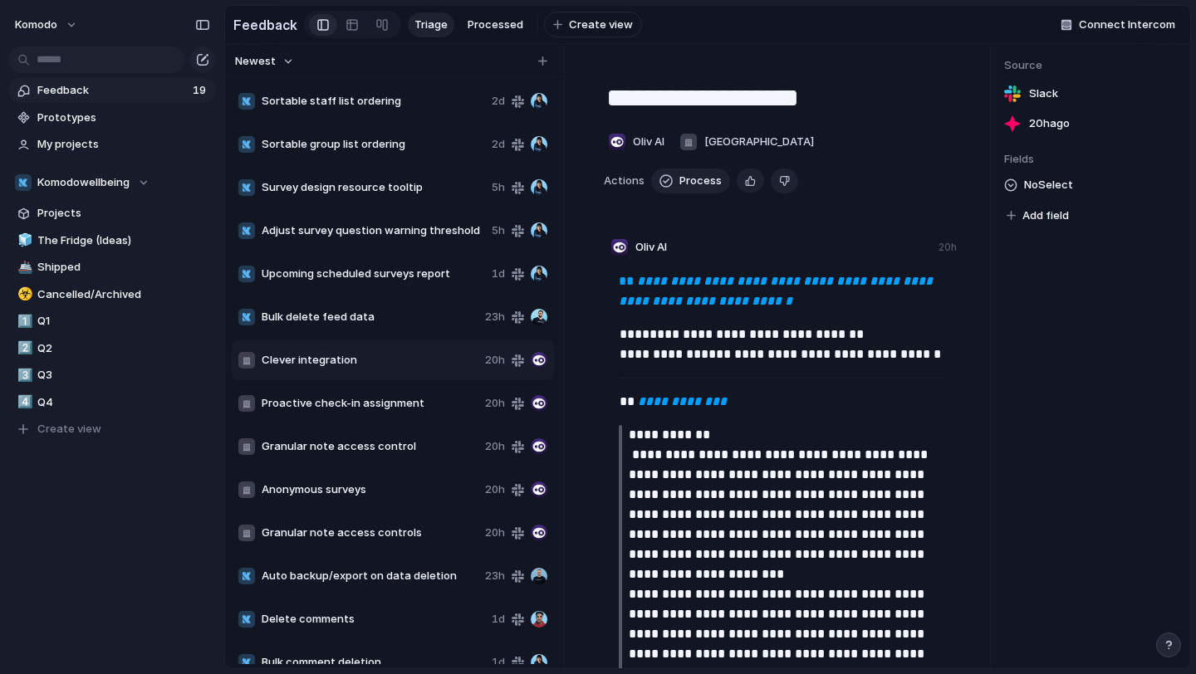
scroll to position [43, 0]
click at [374, 403] on span "Proactive check-in assignment" at bounding box center [370, 402] width 217 height 17
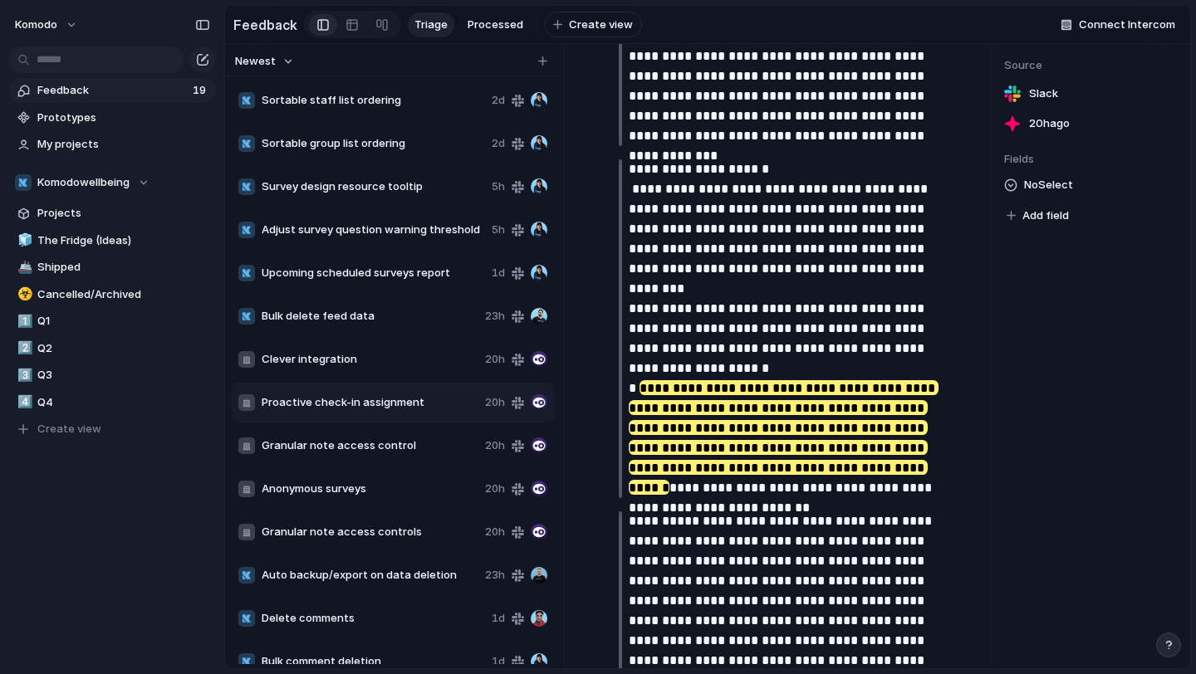
scroll to position [1036, 0]
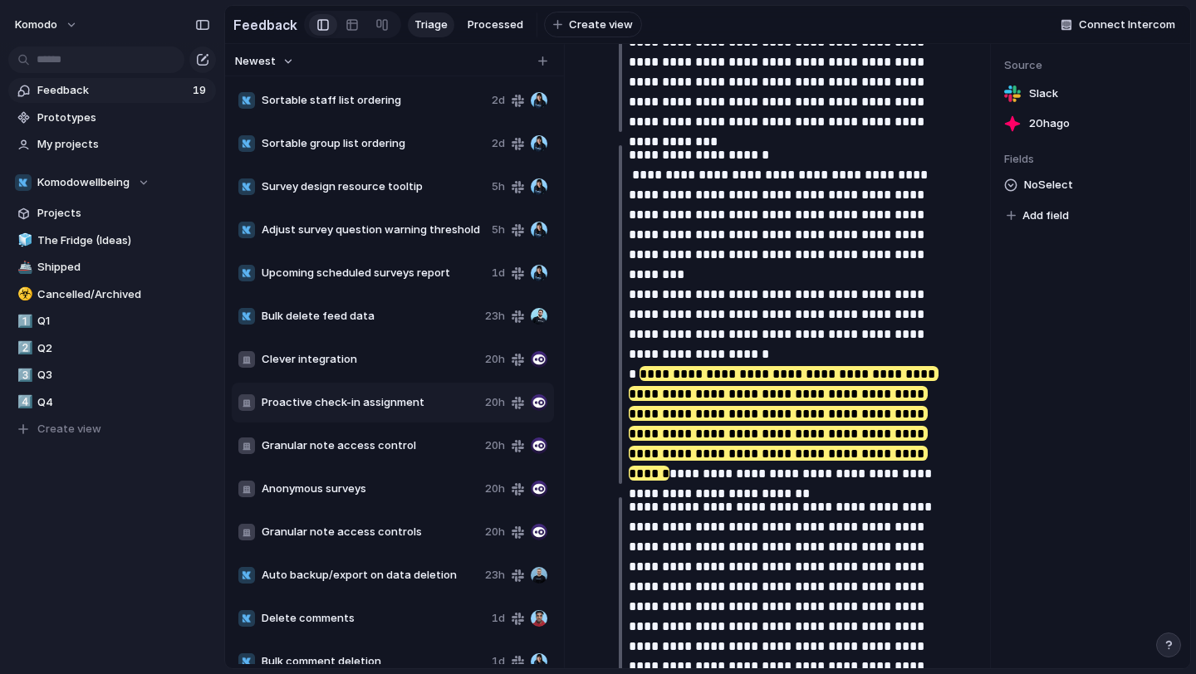
click at [392, 448] on span "Granular note access control" at bounding box center [370, 446] width 217 height 17
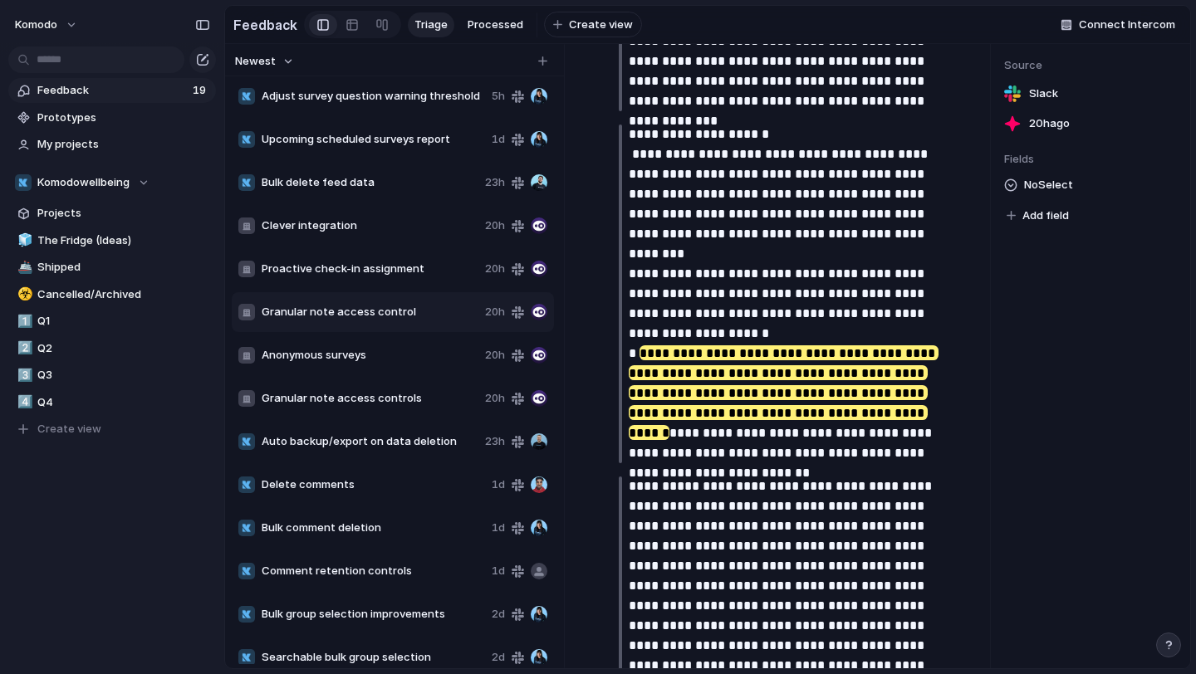
scroll to position [235, 0]
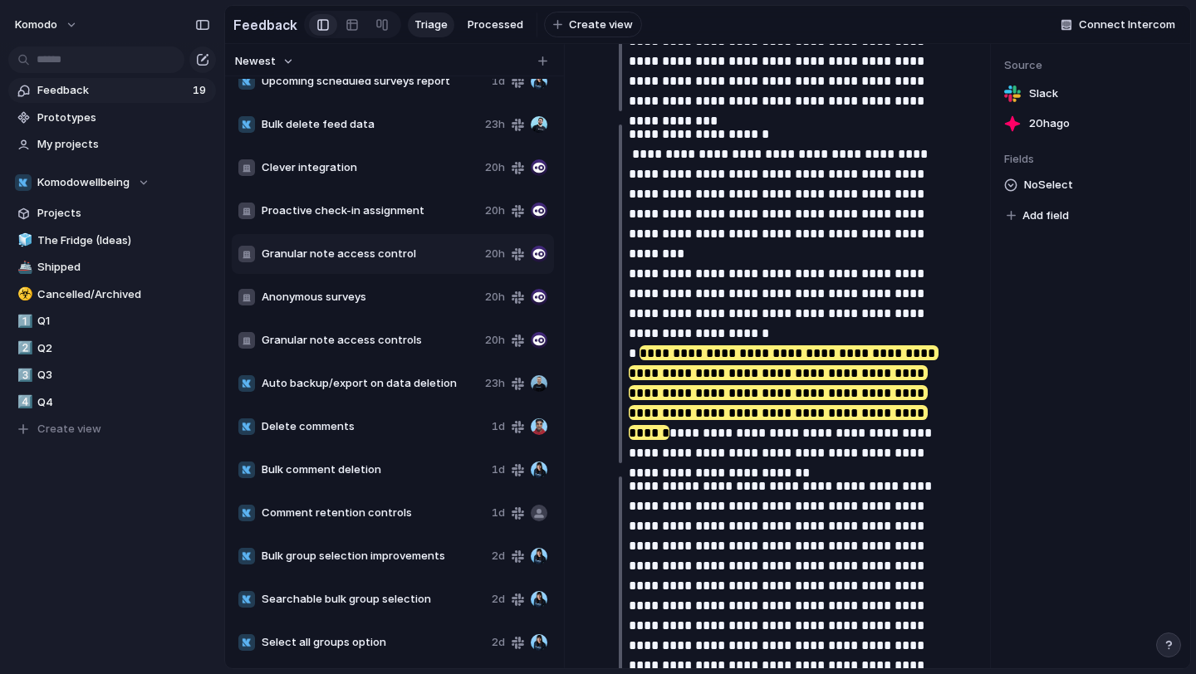
click at [394, 375] on div "Auto backup/export on data deletion 23h" at bounding box center [393, 384] width 322 height 40
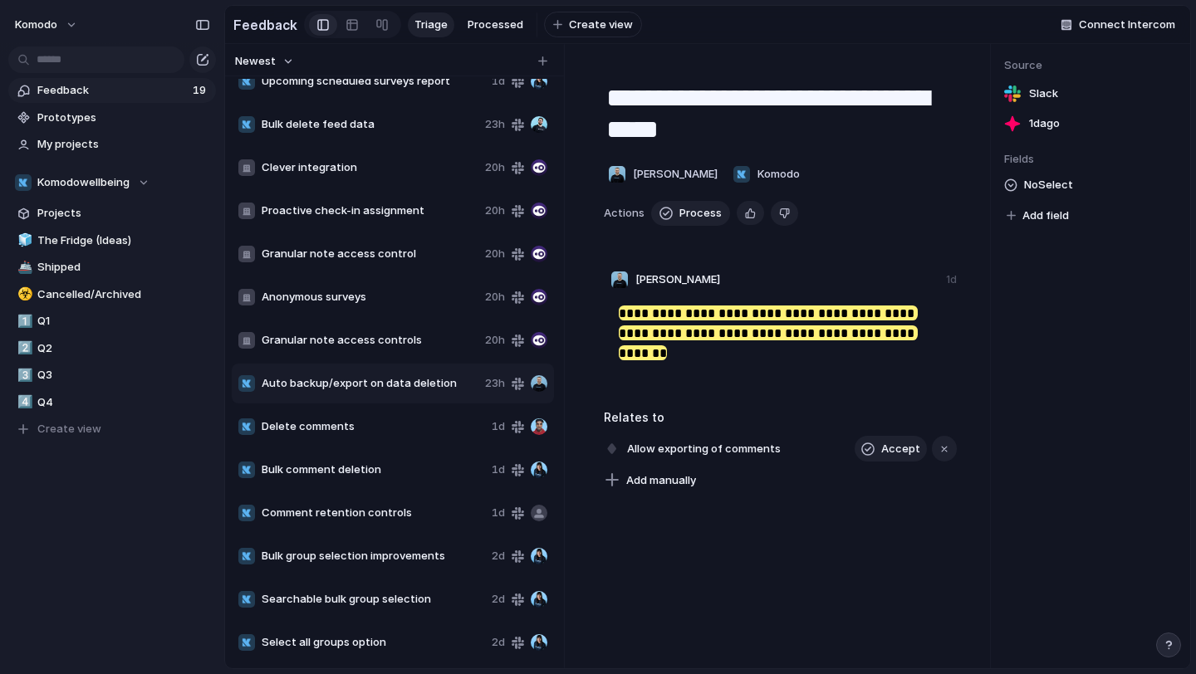
click at [376, 342] on span "Granular note access controls" at bounding box center [370, 340] width 217 height 17
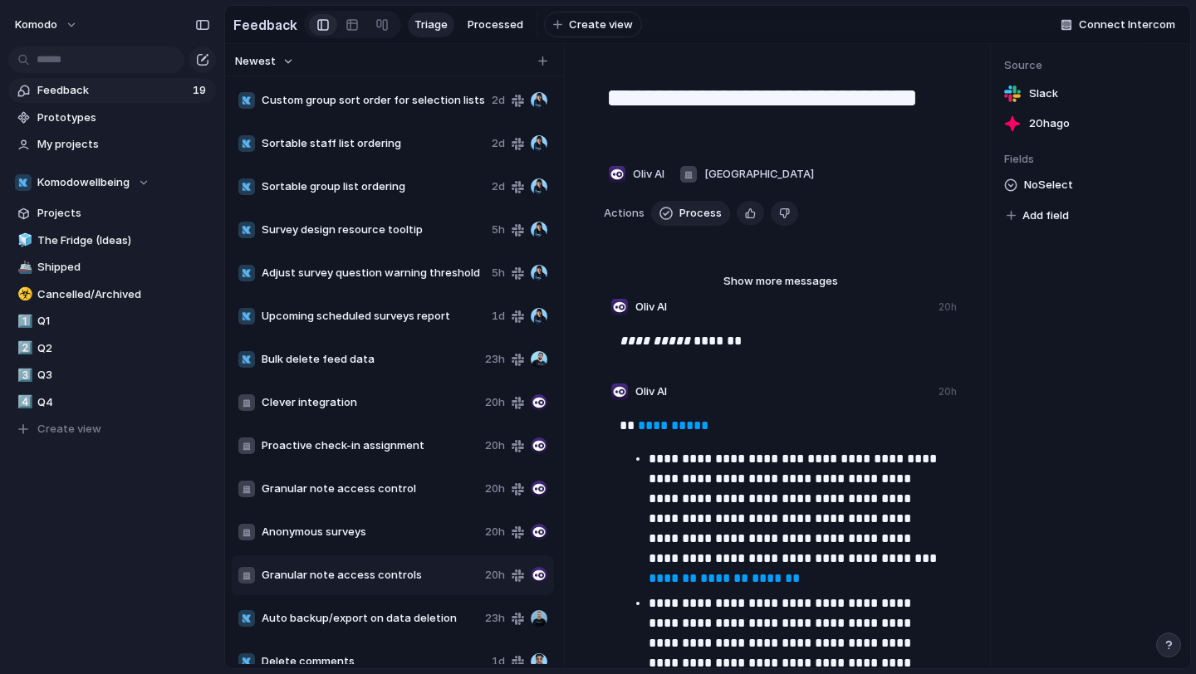
click at [394, 326] on div "Upcoming scheduled surveys report 1d" at bounding box center [393, 316] width 322 height 40
type textarea "**********"
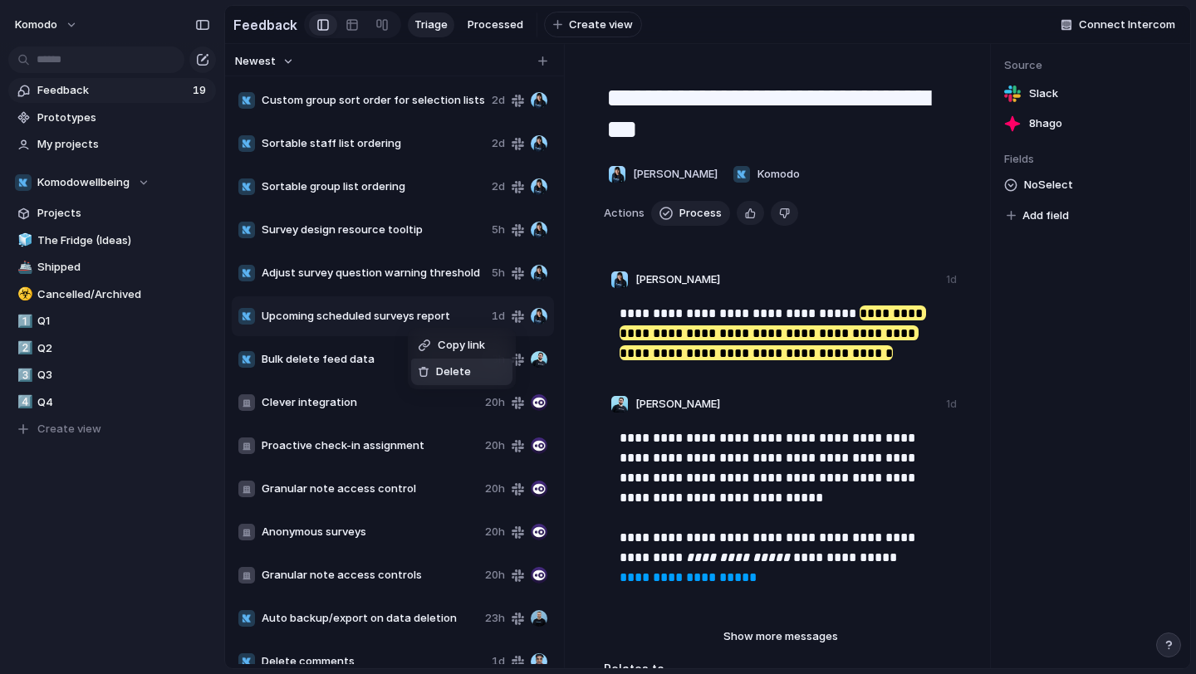
click at [427, 370] on div at bounding box center [424, 372] width 12 height 12
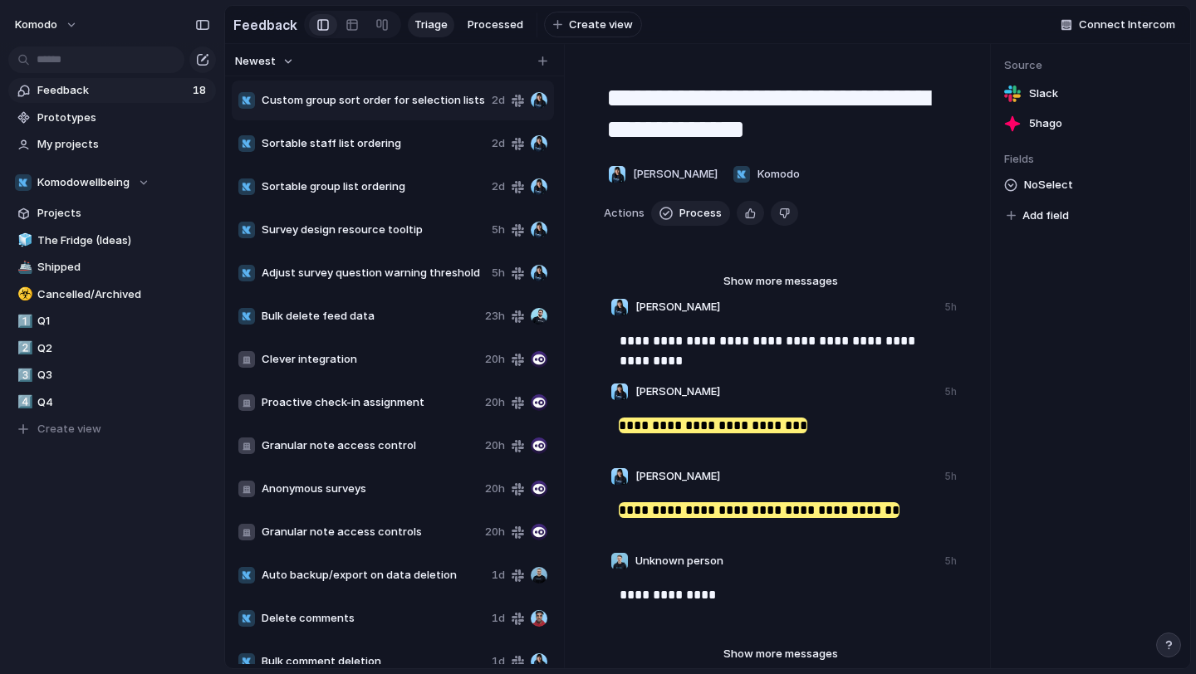
click at [396, 277] on span "Adjust survey question warning threshold" at bounding box center [373, 273] width 223 height 17
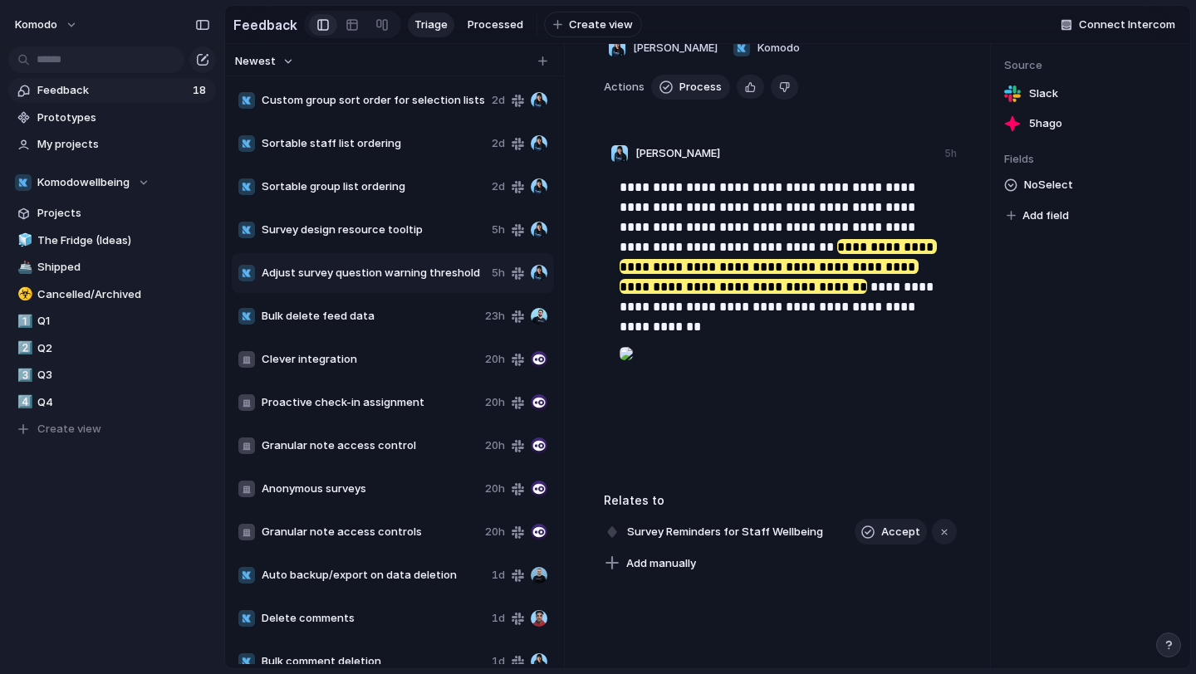
scroll to position [140, 0]
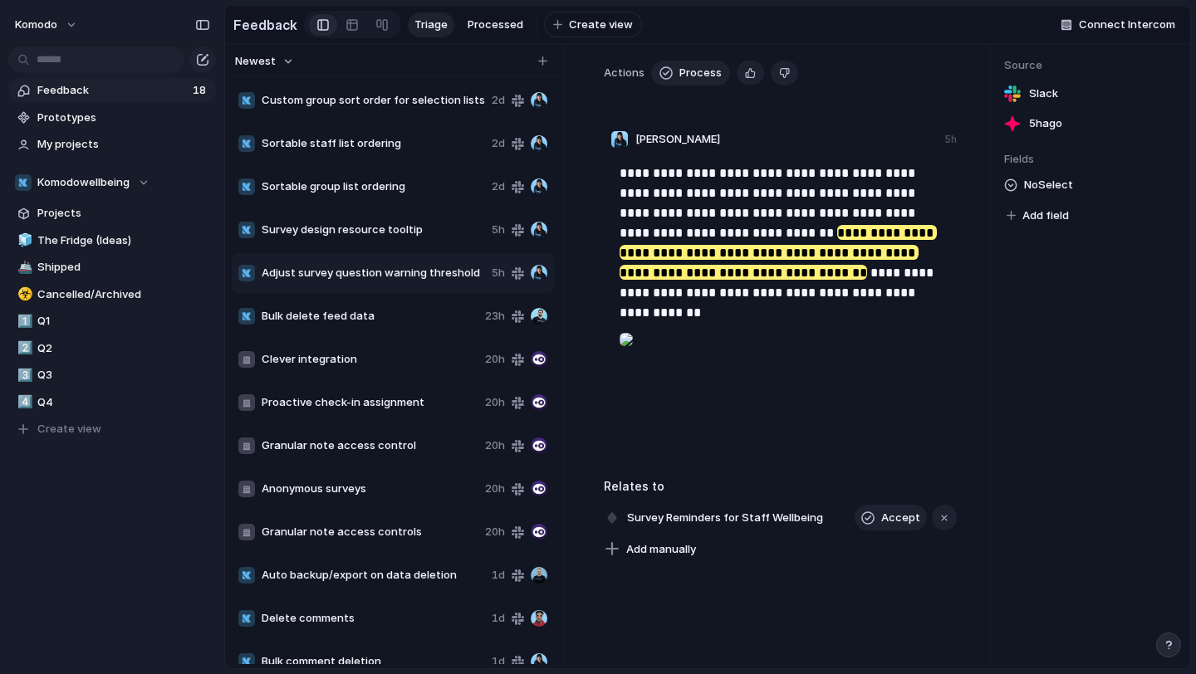
click at [633, 356] on div at bounding box center [625, 339] width 13 height 33
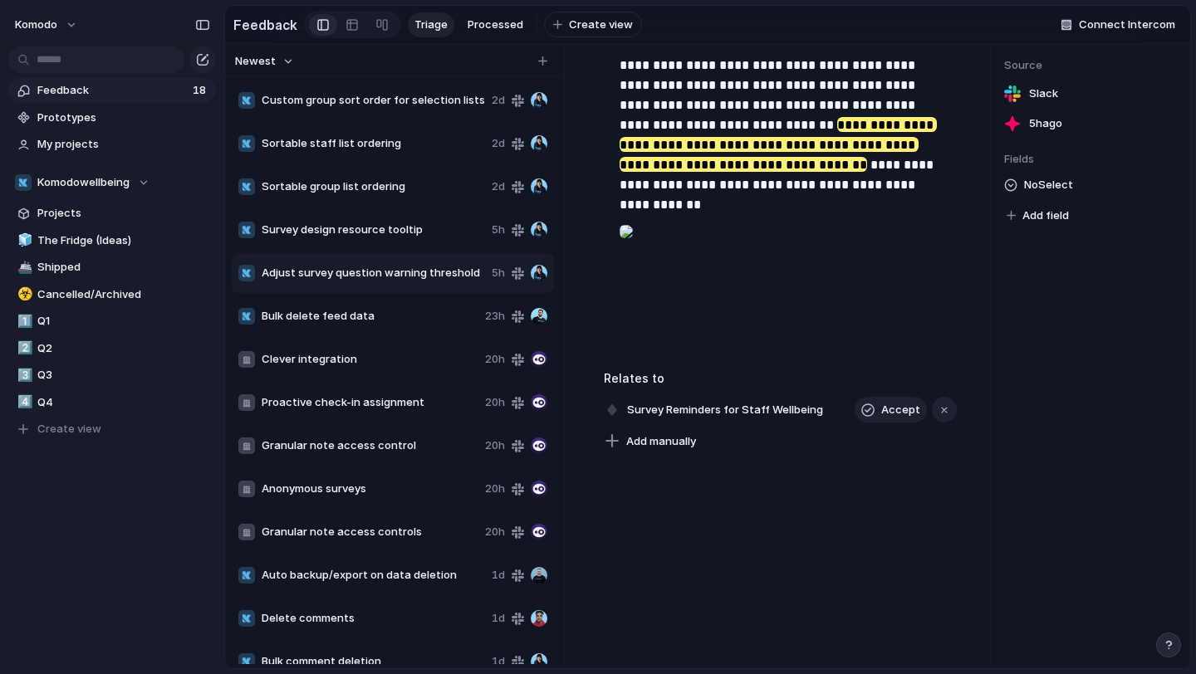
scroll to position [0, 0]
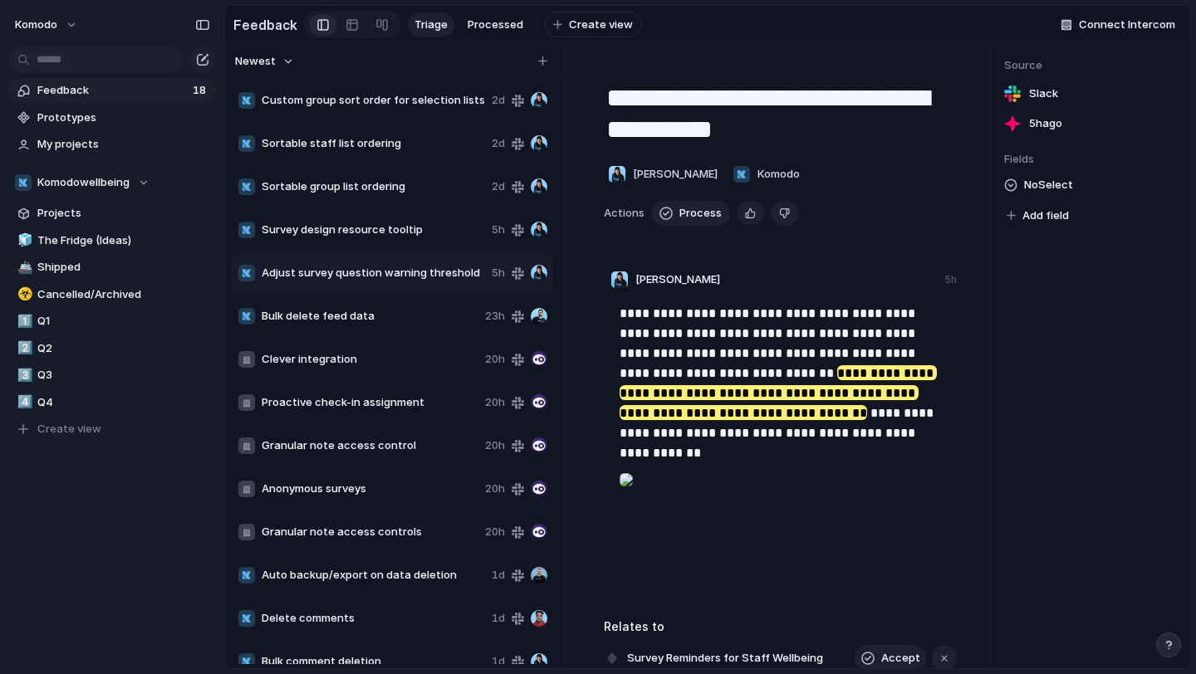
click at [403, 324] on span "Bulk delete feed data" at bounding box center [370, 316] width 217 height 17
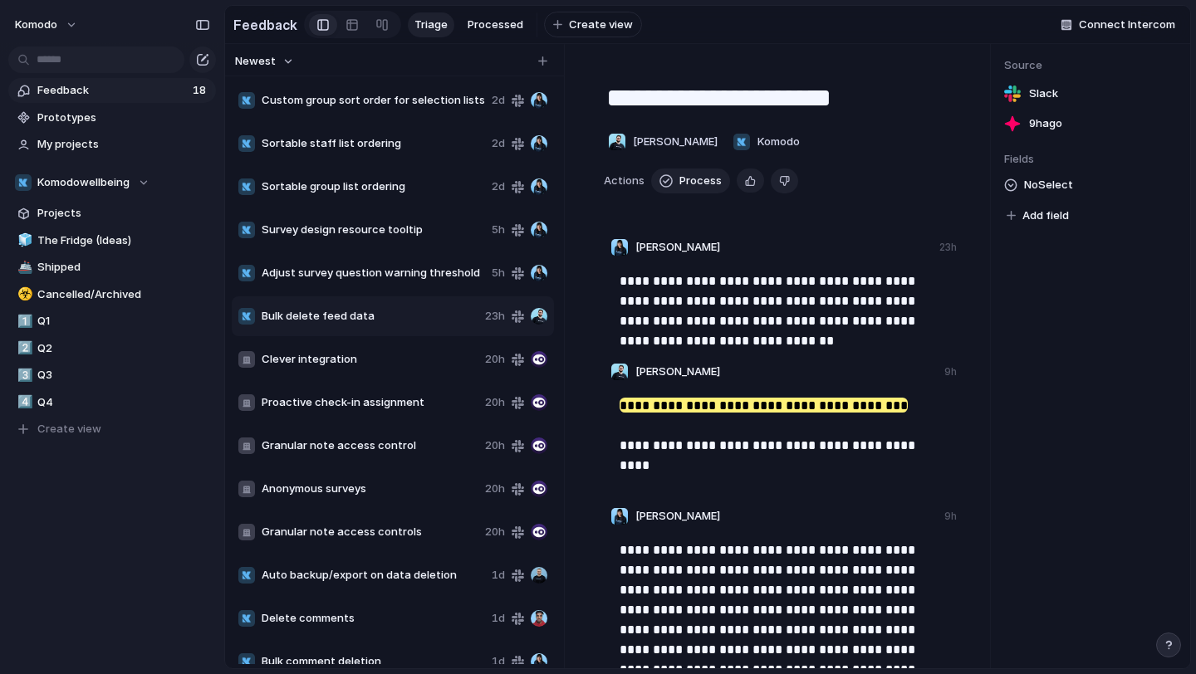
click at [397, 308] on span "Bulk delete feed data" at bounding box center [370, 316] width 217 height 17
click at [373, 311] on span "Bulk delete feed data" at bounding box center [370, 316] width 217 height 17
click at [379, 228] on span "Survey design resource tooltip" at bounding box center [373, 230] width 223 height 17
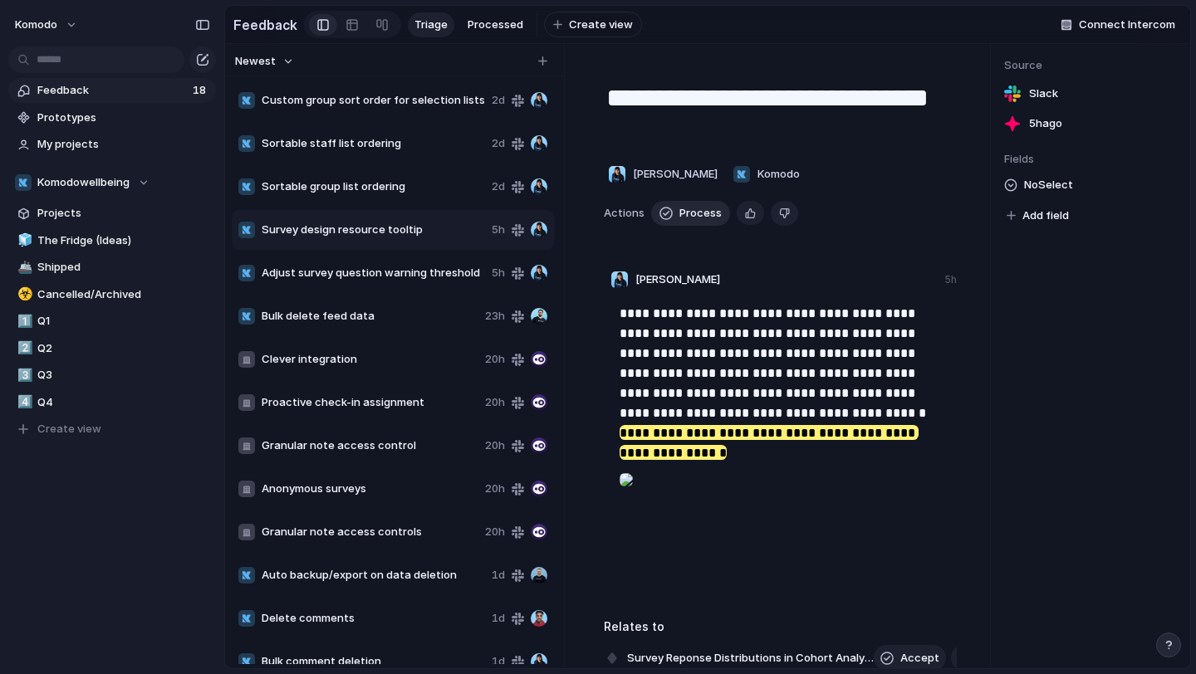
click at [684, 220] on span "Process" at bounding box center [700, 213] width 42 height 17
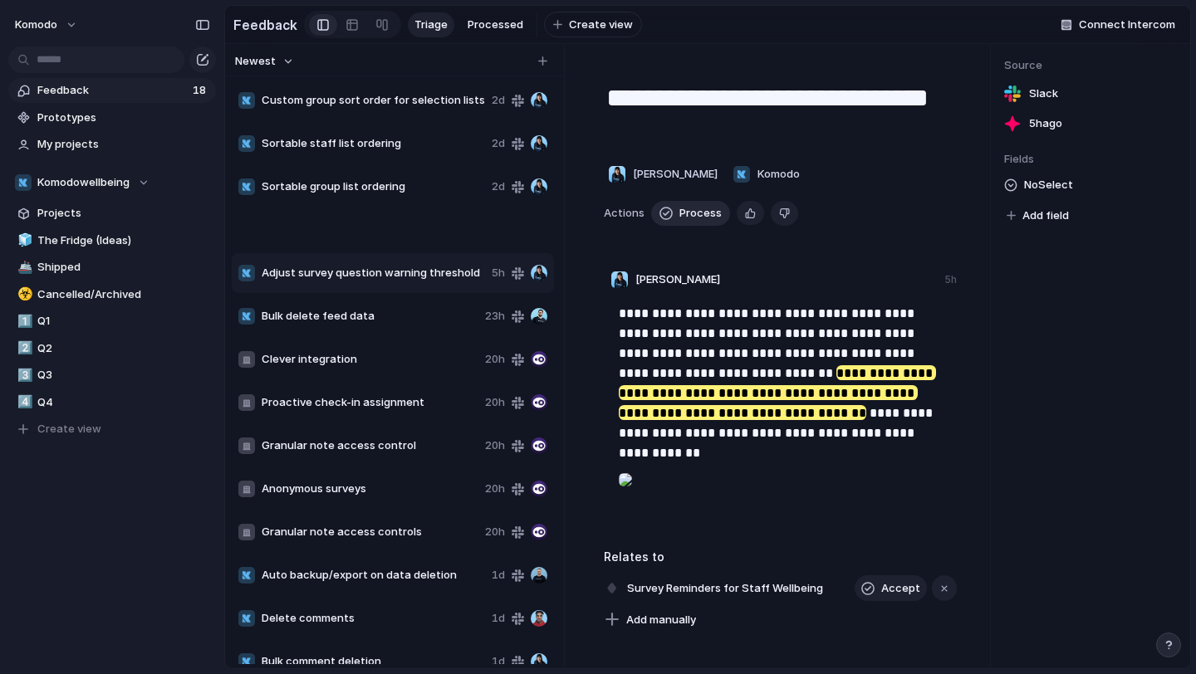
type textarea "**********"
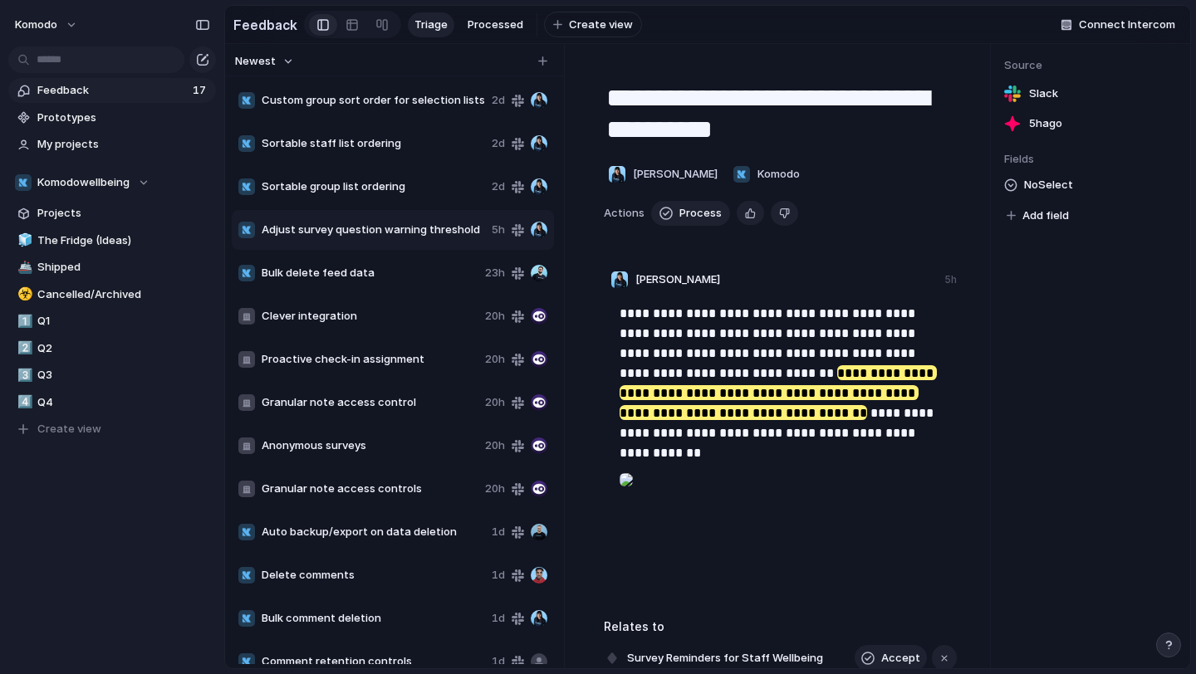
click at [391, 233] on span "Adjust survey question warning threshold" at bounding box center [373, 230] width 223 height 17
click at [482, 29] on span "Processed" at bounding box center [496, 25] width 56 height 17
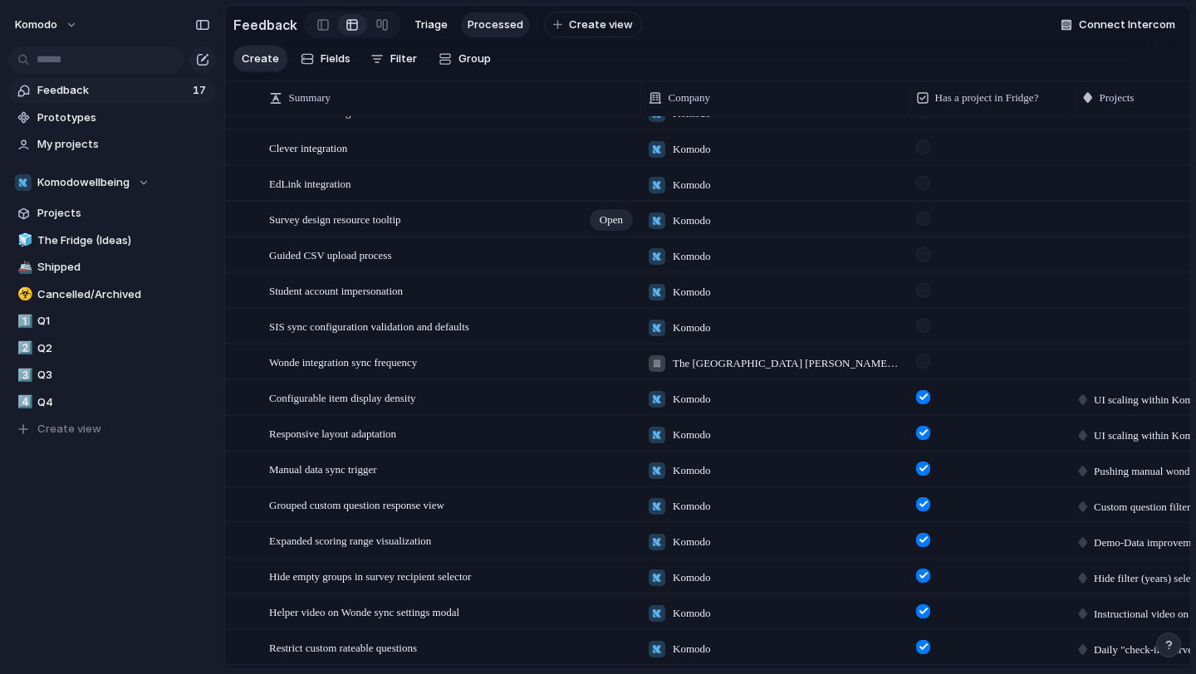
click at [440, 231] on div "Survey design resource tooltip Open" at bounding box center [451, 220] width 365 height 35
click at [421, 28] on span "Triage" at bounding box center [430, 25] width 33 height 17
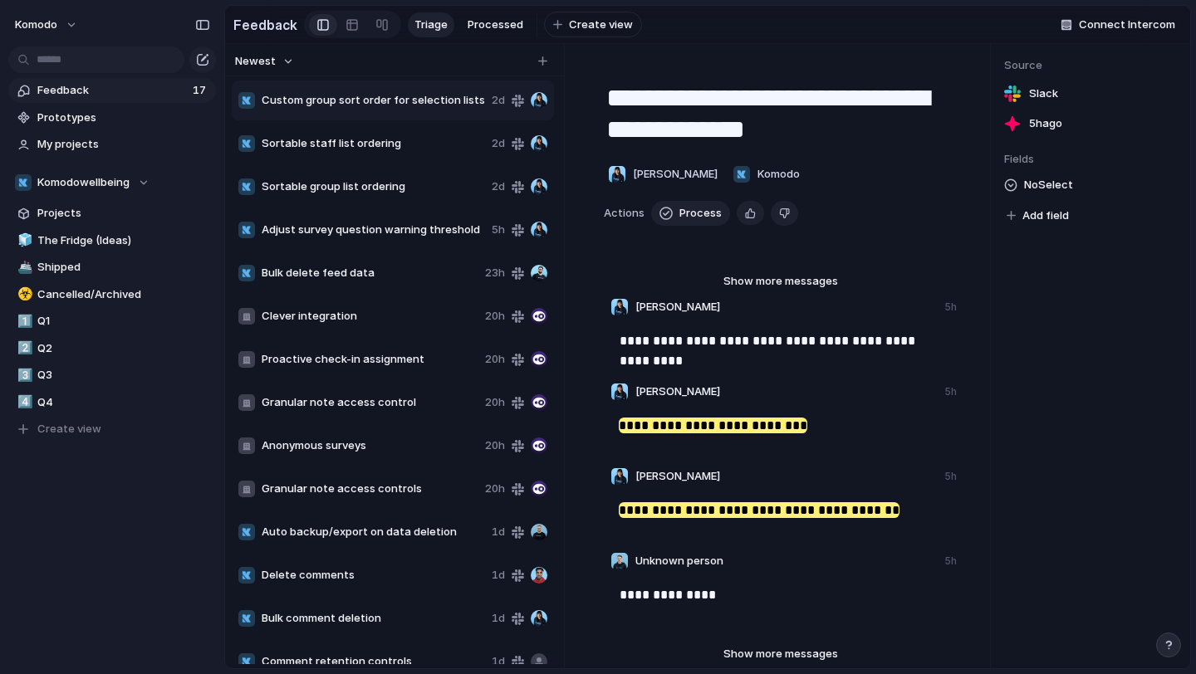
click at [423, 97] on span "Custom group sort order for selection lists" at bounding box center [373, 100] width 223 height 17
click at [777, 268] on div "**********" at bounding box center [780, 597] width 393 height 1066
click at [776, 280] on span "Show more messages" at bounding box center [780, 281] width 115 height 17
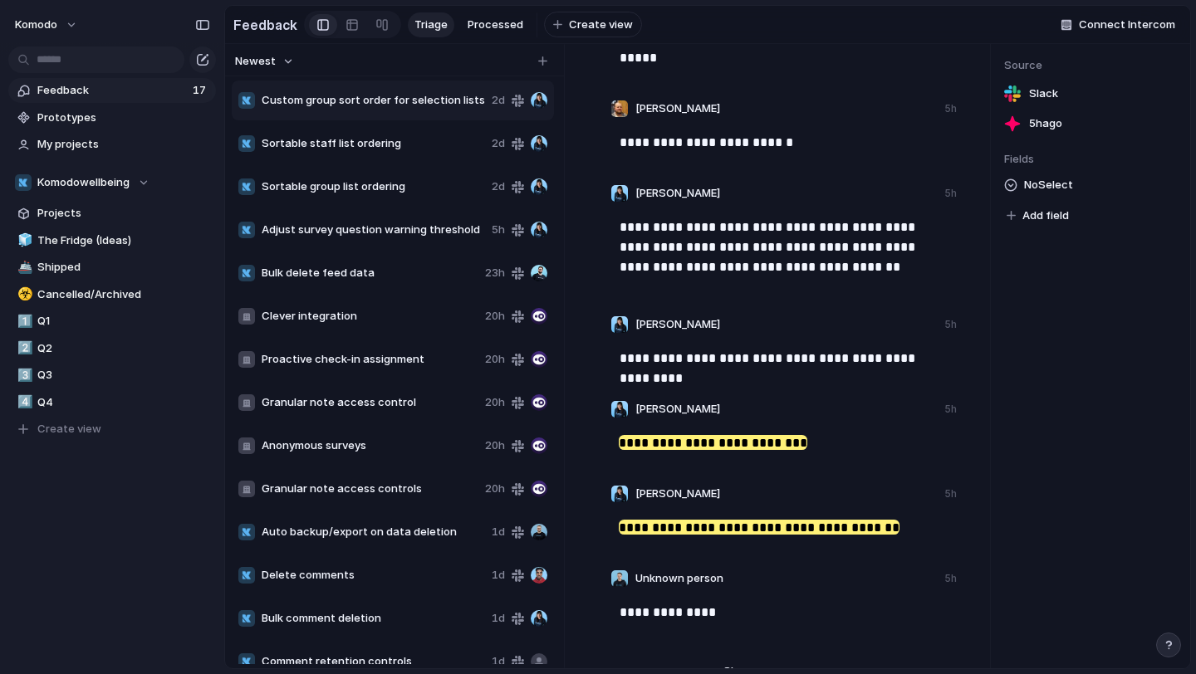
click at [418, 96] on span "Custom group sort order for selection lists" at bounding box center [373, 100] width 223 height 17
click at [449, 152] on span "Delete" at bounding box center [463, 147] width 35 height 17
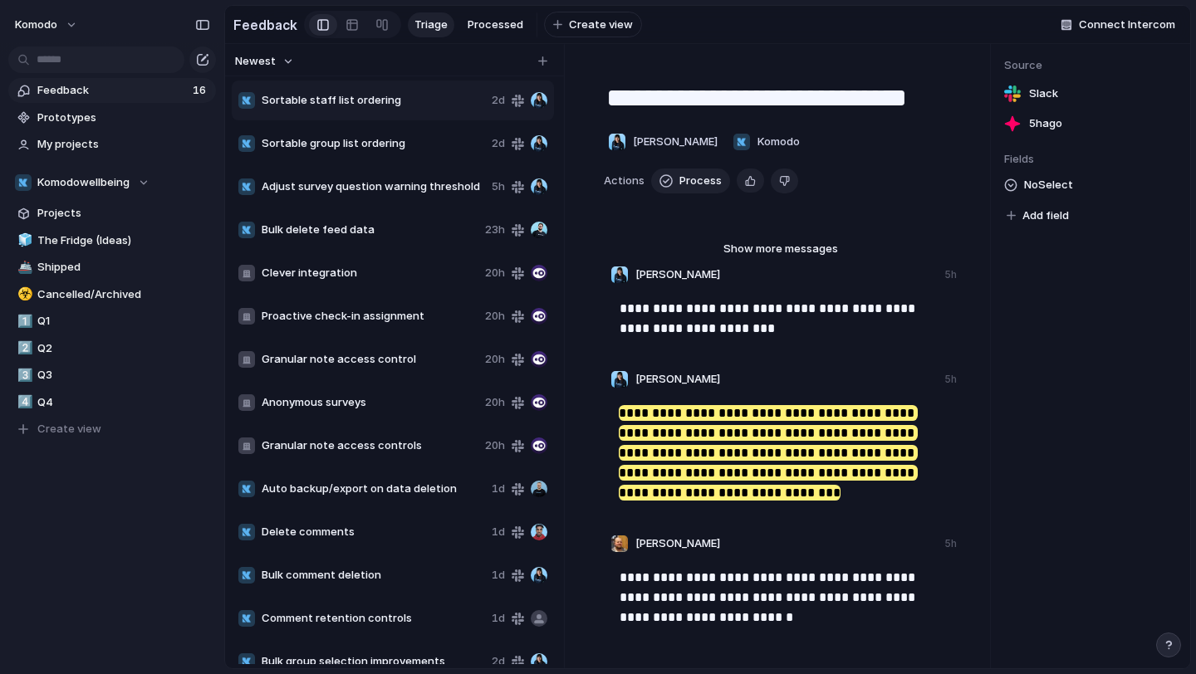
click at [412, 105] on span "Sortable staff list ordering" at bounding box center [373, 100] width 223 height 17
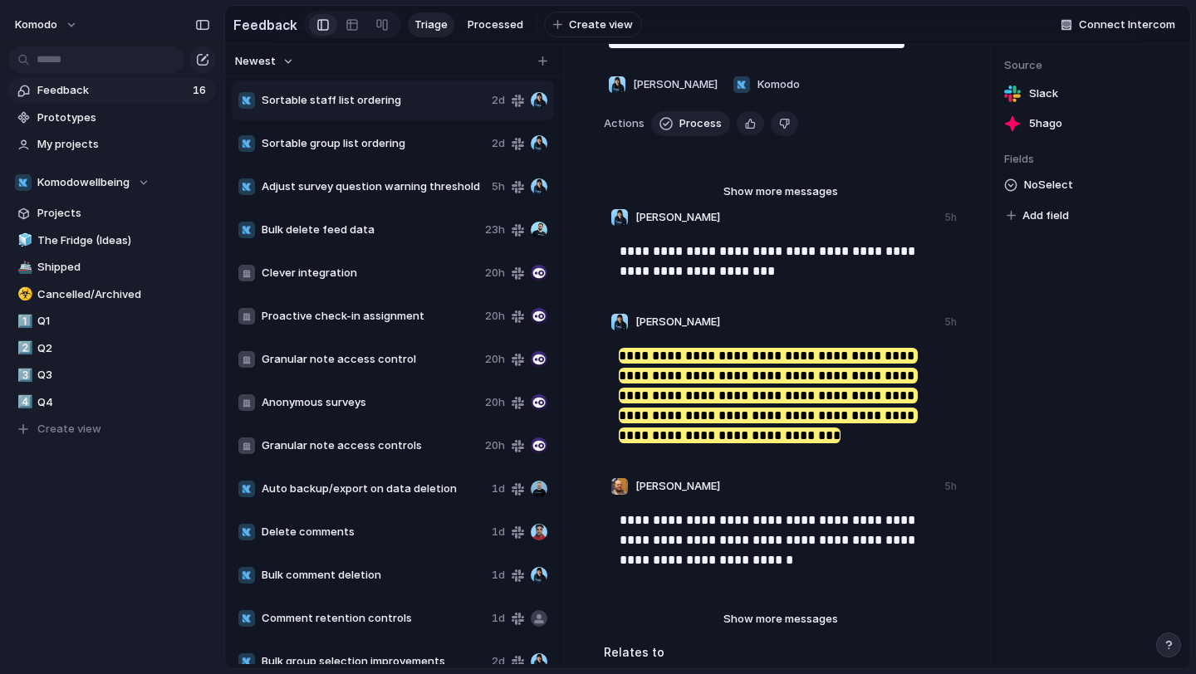
scroll to position [61, 0]
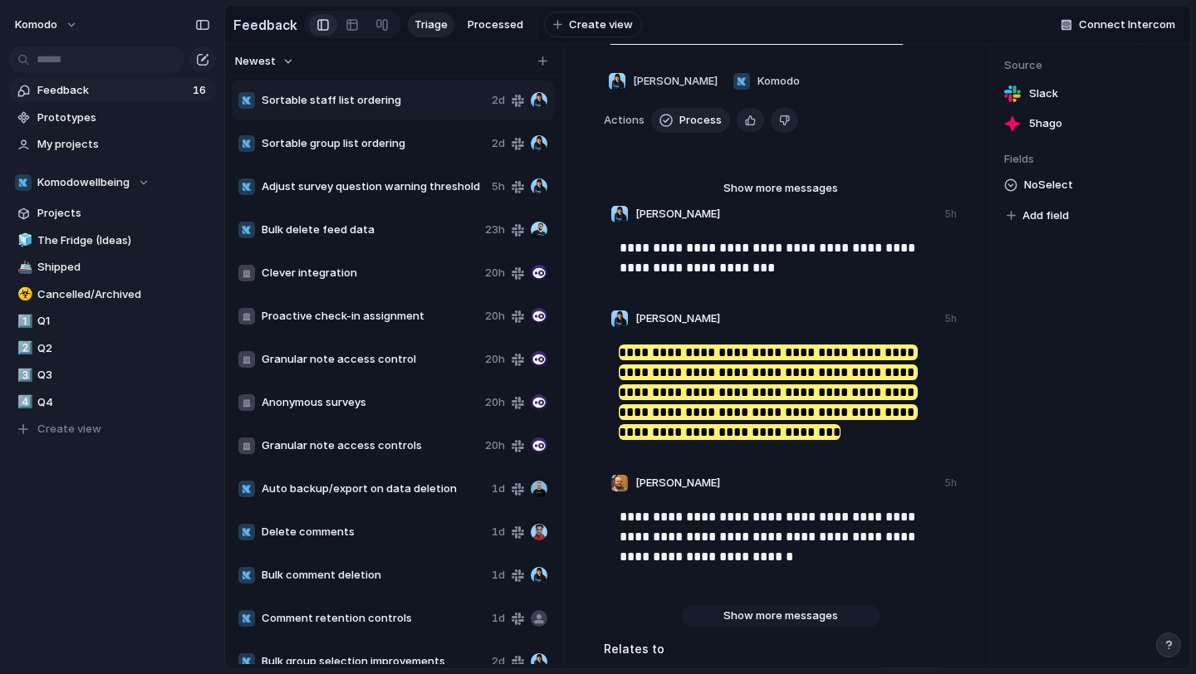
click at [734, 608] on span "Show more messages" at bounding box center [780, 616] width 115 height 17
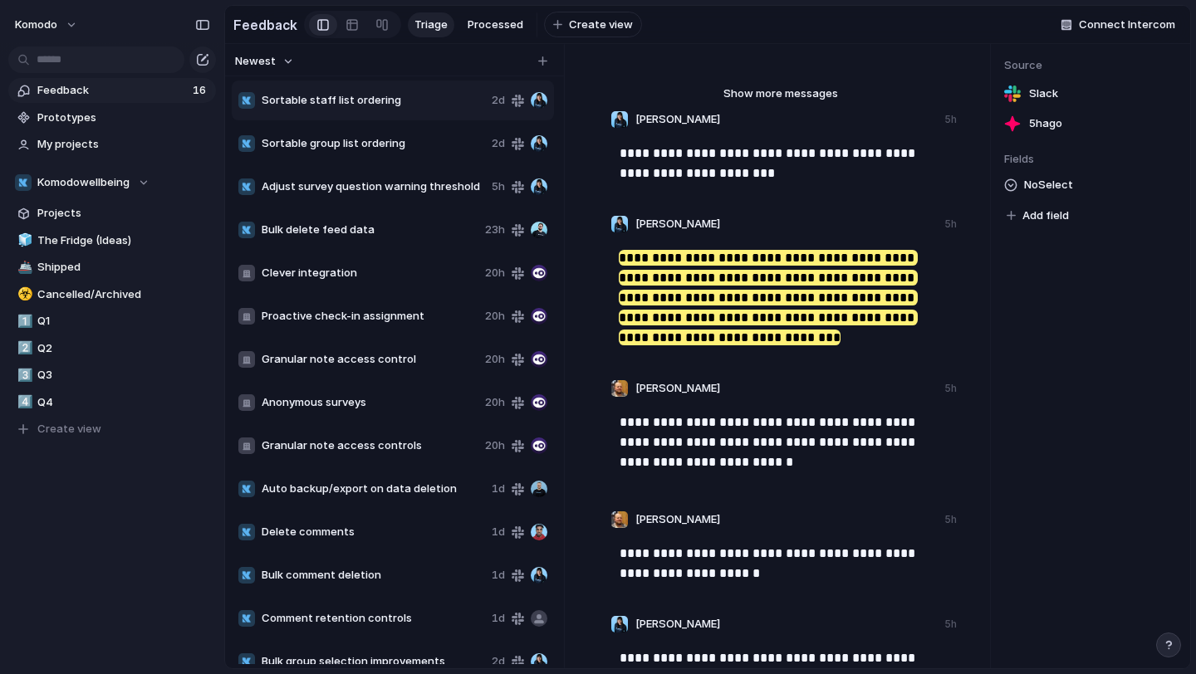
scroll to position [0, 0]
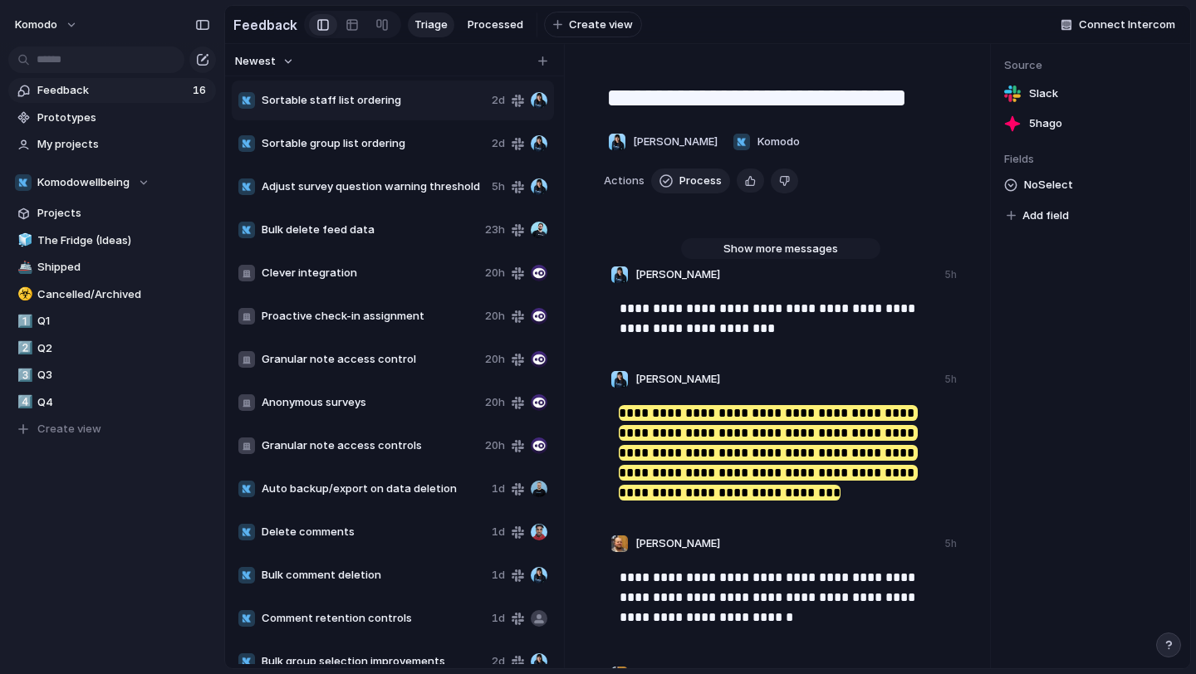
click at [792, 252] on span "Show more messages" at bounding box center [780, 249] width 115 height 17
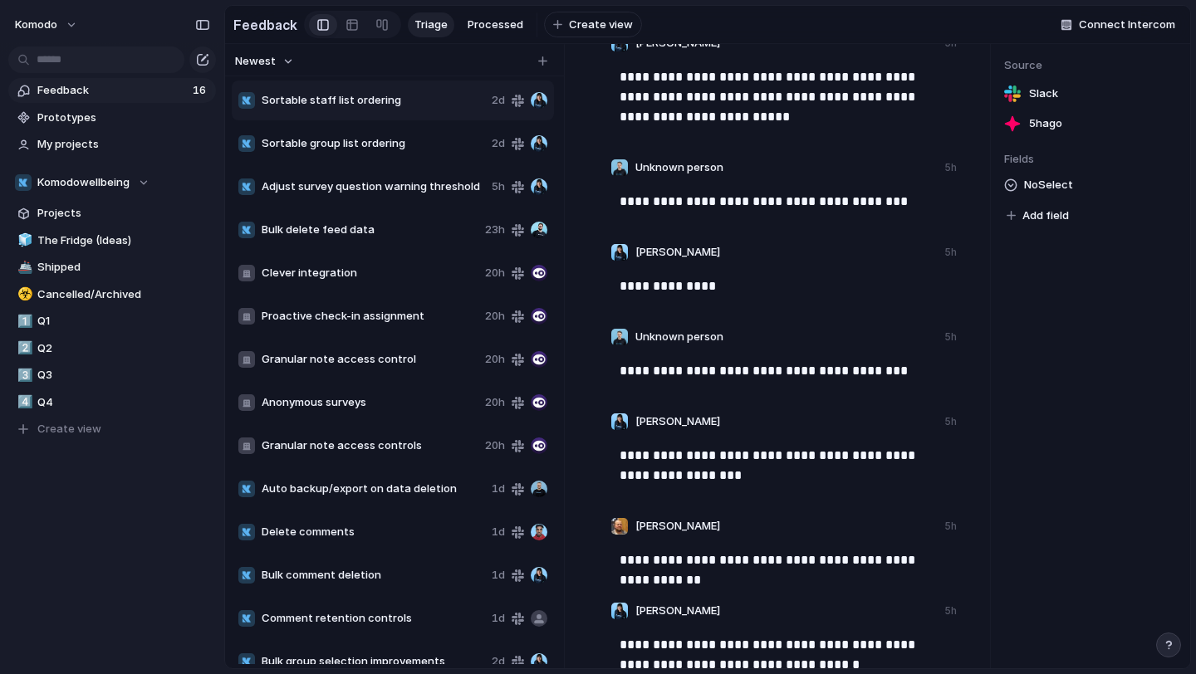
scroll to position [2710, 0]
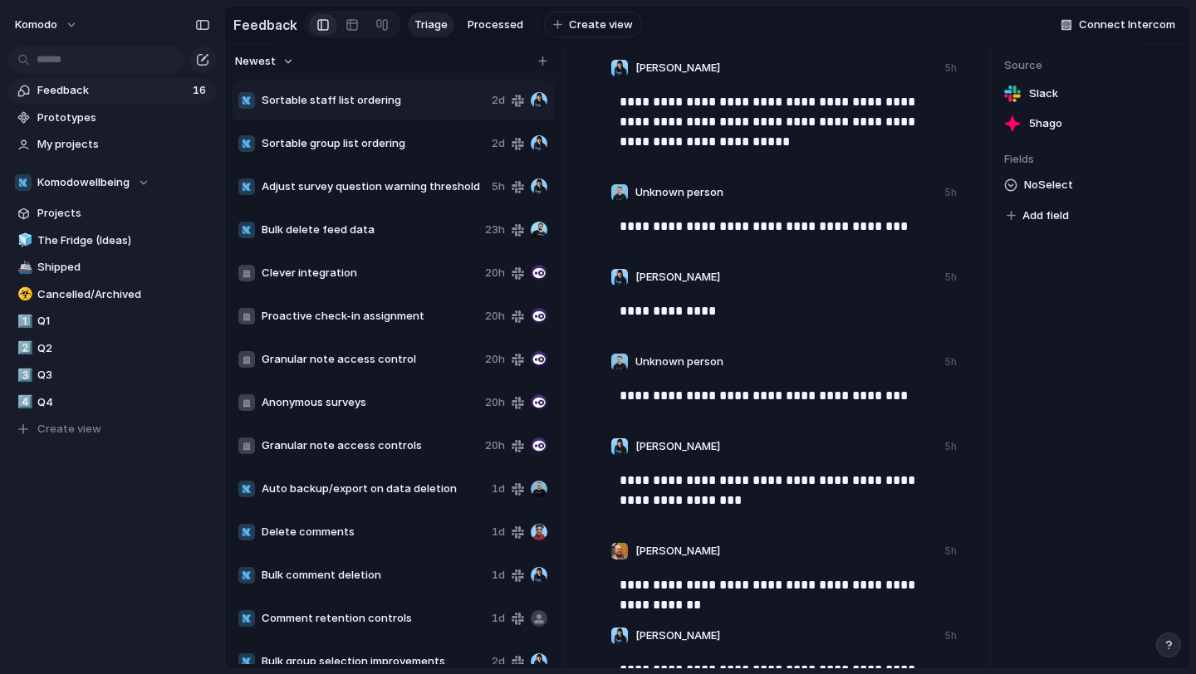
click at [399, 101] on span "Sortable staff list ordering" at bounding box center [373, 100] width 223 height 17
click at [397, 101] on span "Sortable staff list ordering" at bounding box center [373, 100] width 223 height 17
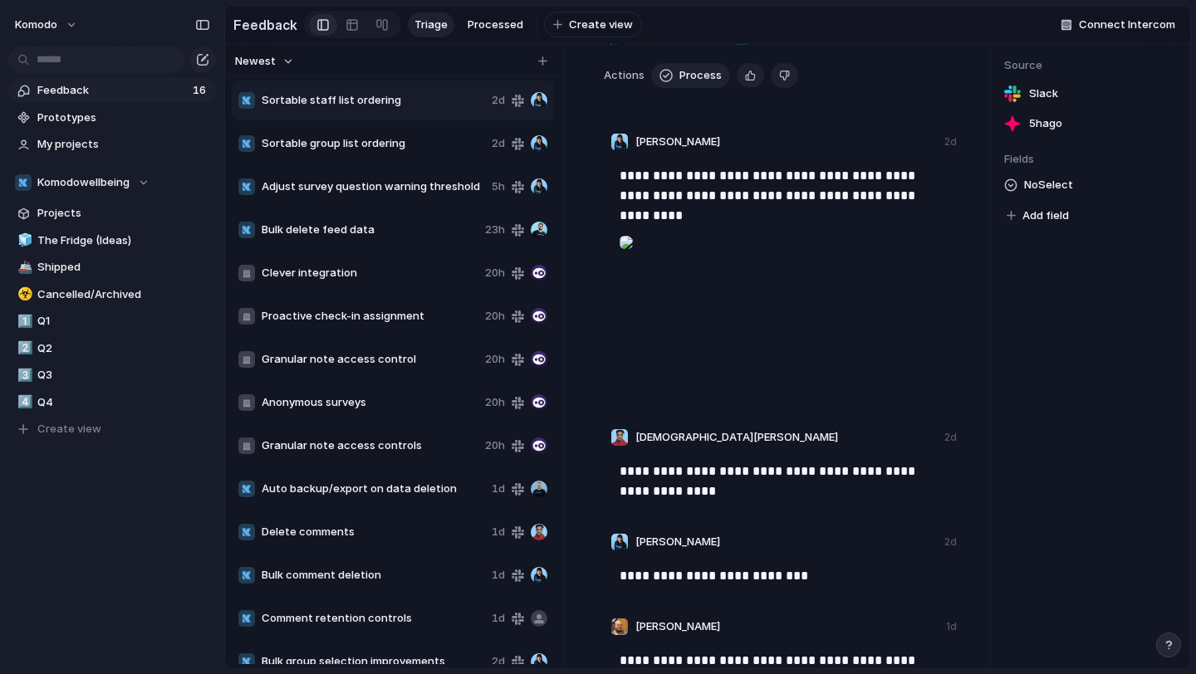
scroll to position [0, 0]
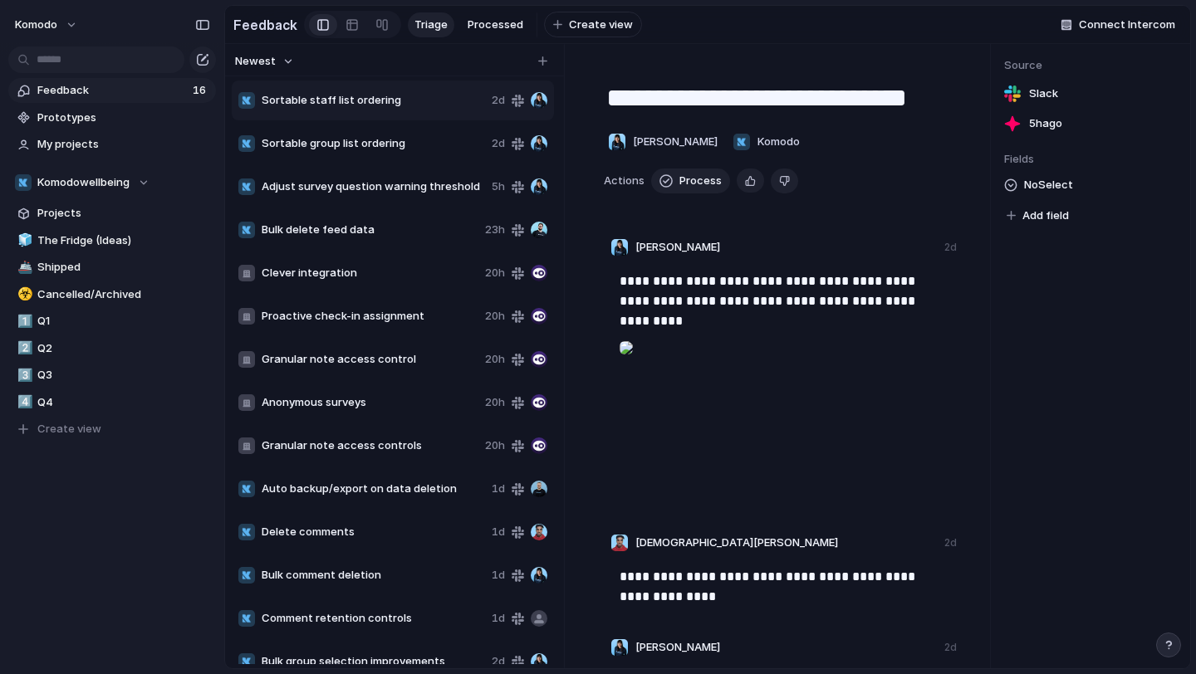
click at [395, 102] on span "Sortable staff list ordering" at bounding box center [373, 100] width 223 height 17
click at [394, 145] on span "Sortable group list ordering" at bounding box center [373, 143] width 223 height 17
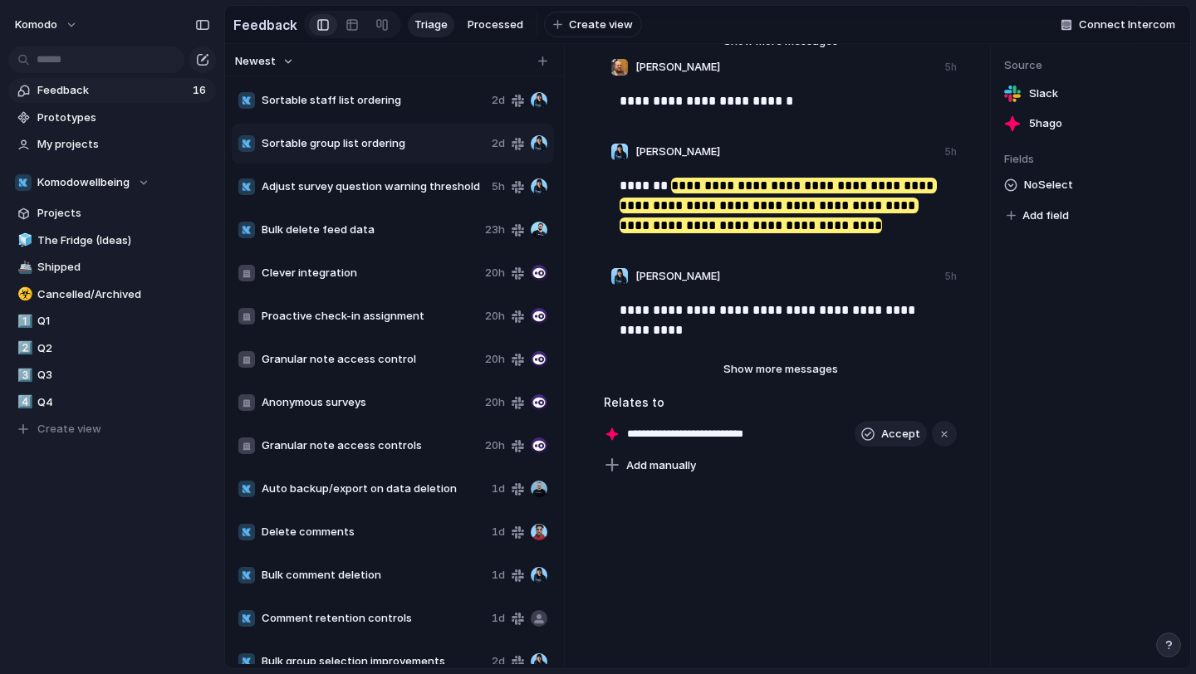
scroll to position [188, 0]
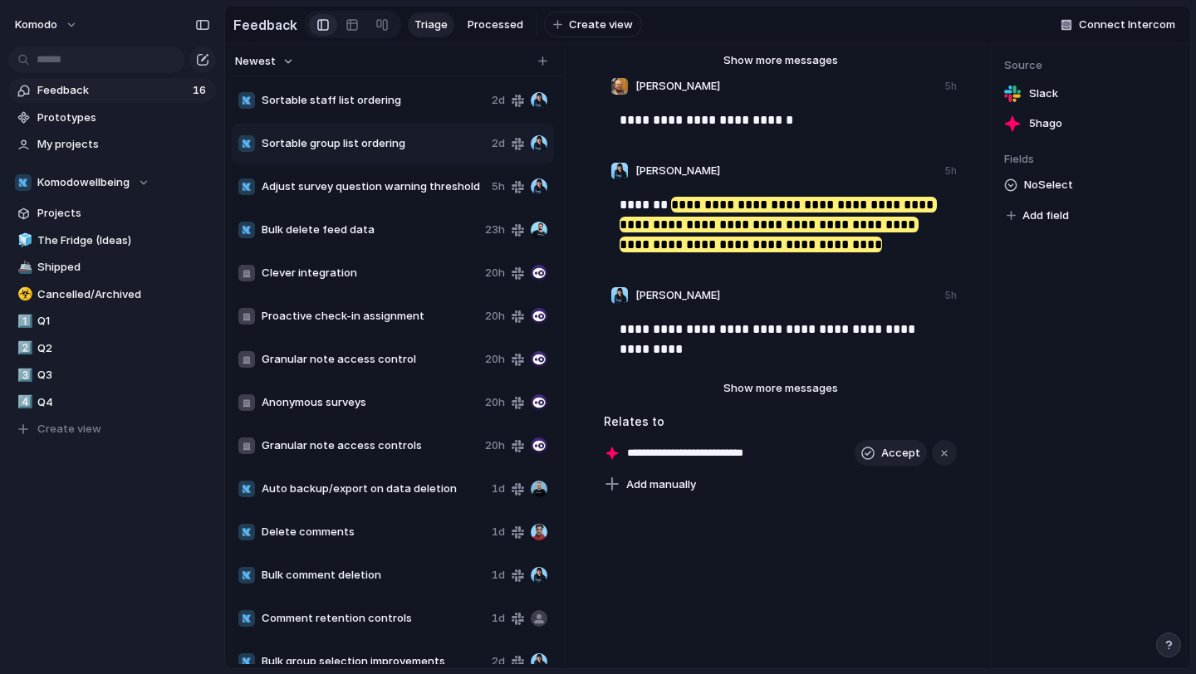
click at [415, 103] on span "Sortable staff list ordering" at bounding box center [373, 100] width 223 height 17
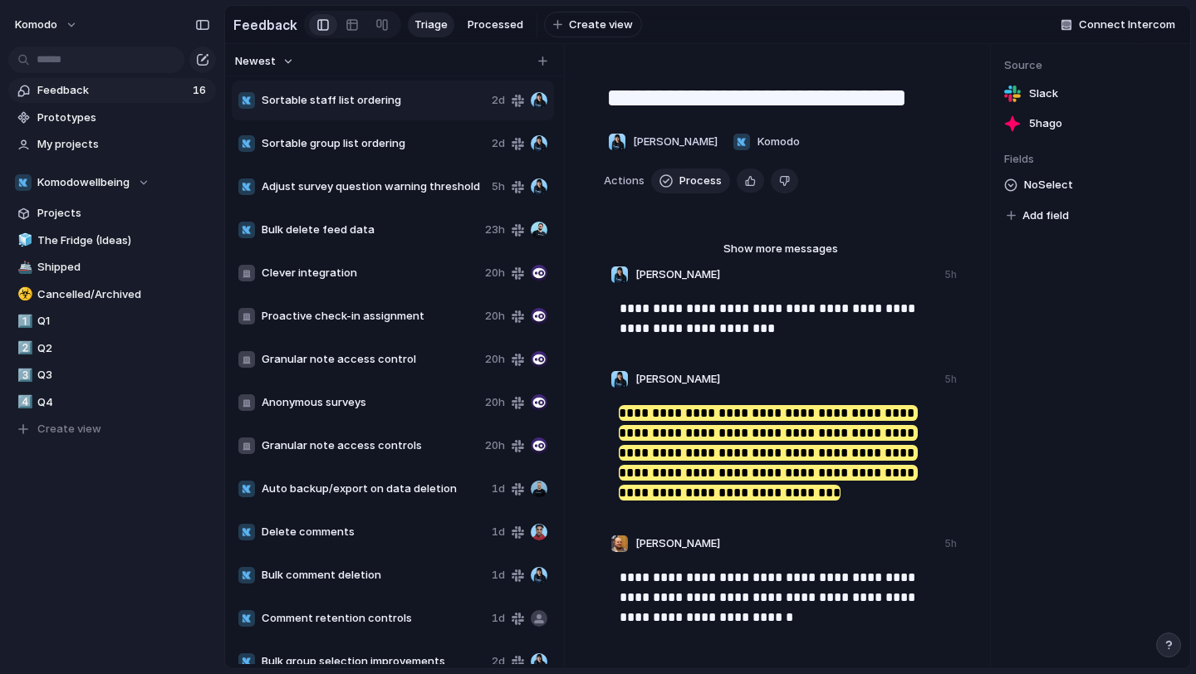
click at [456, 136] on span "Sortable group list ordering" at bounding box center [373, 143] width 223 height 17
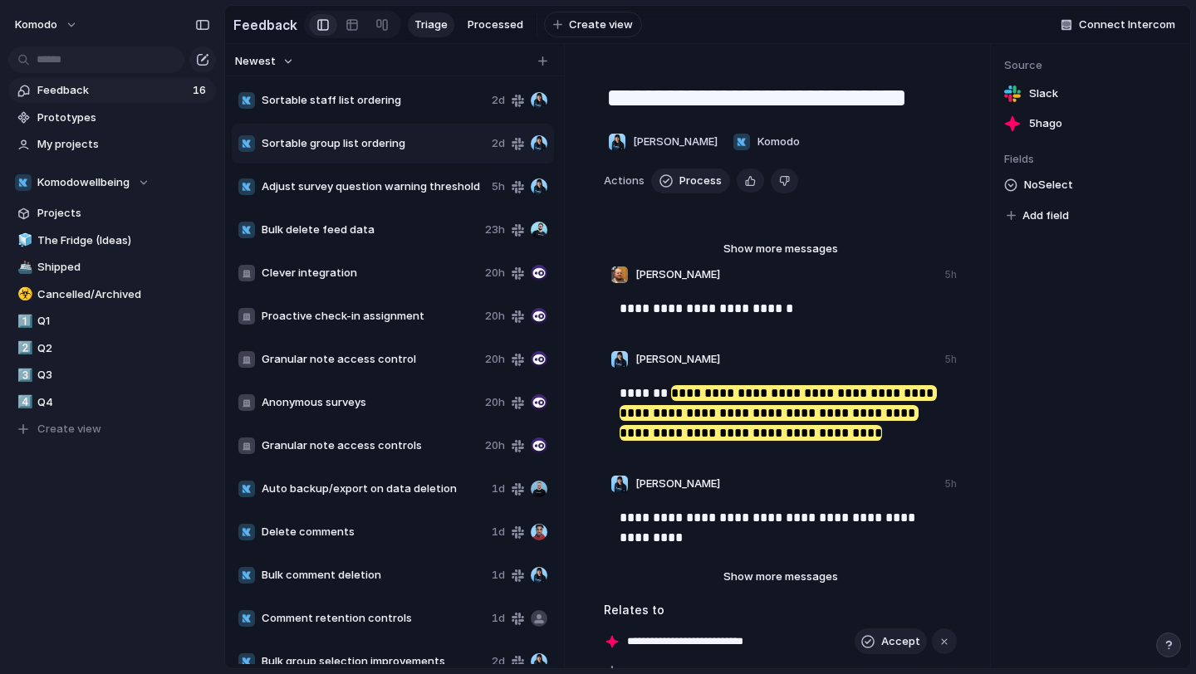
click at [446, 105] on span "Sortable staff list ordering" at bounding box center [373, 100] width 223 height 17
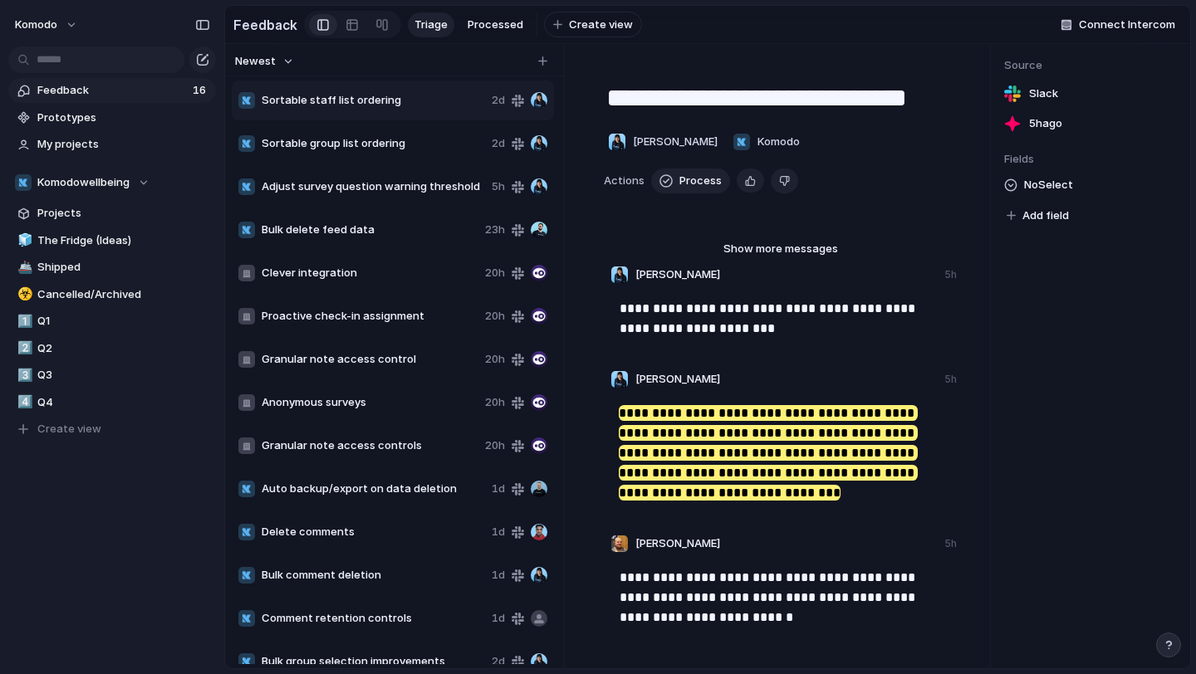
click at [446, 105] on span "Sortable staff list ordering" at bounding box center [373, 100] width 223 height 17
click at [699, 174] on span "Process" at bounding box center [700, 181] width 42 height 17
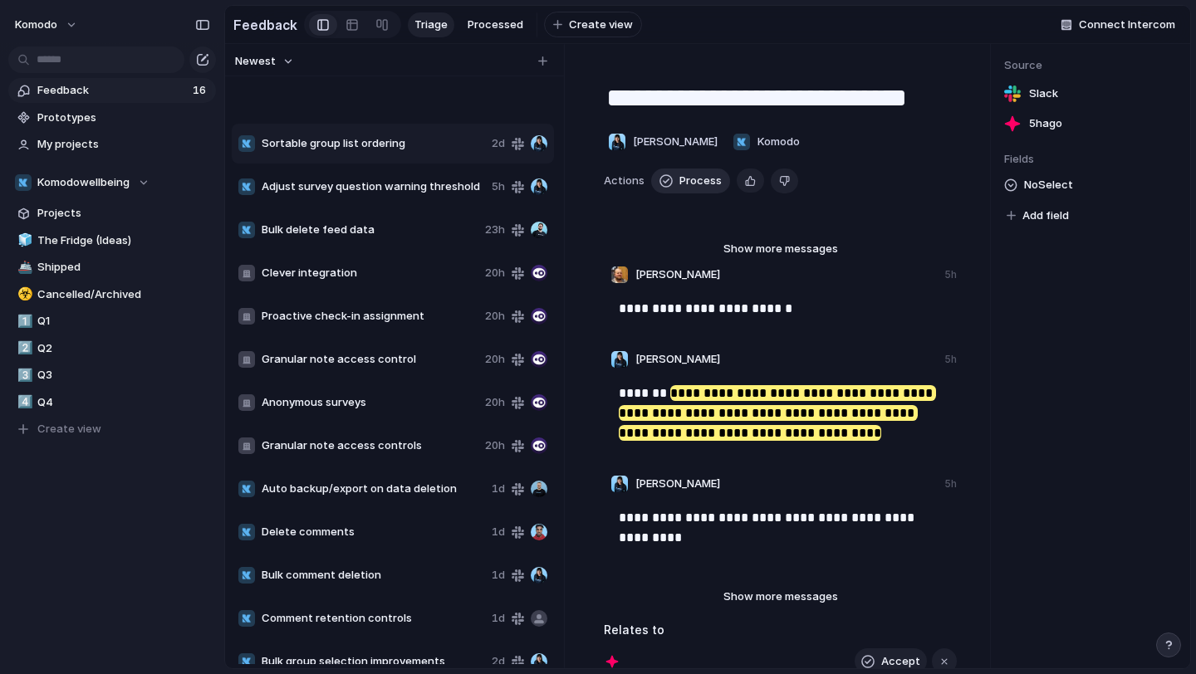
type textarea "**********"
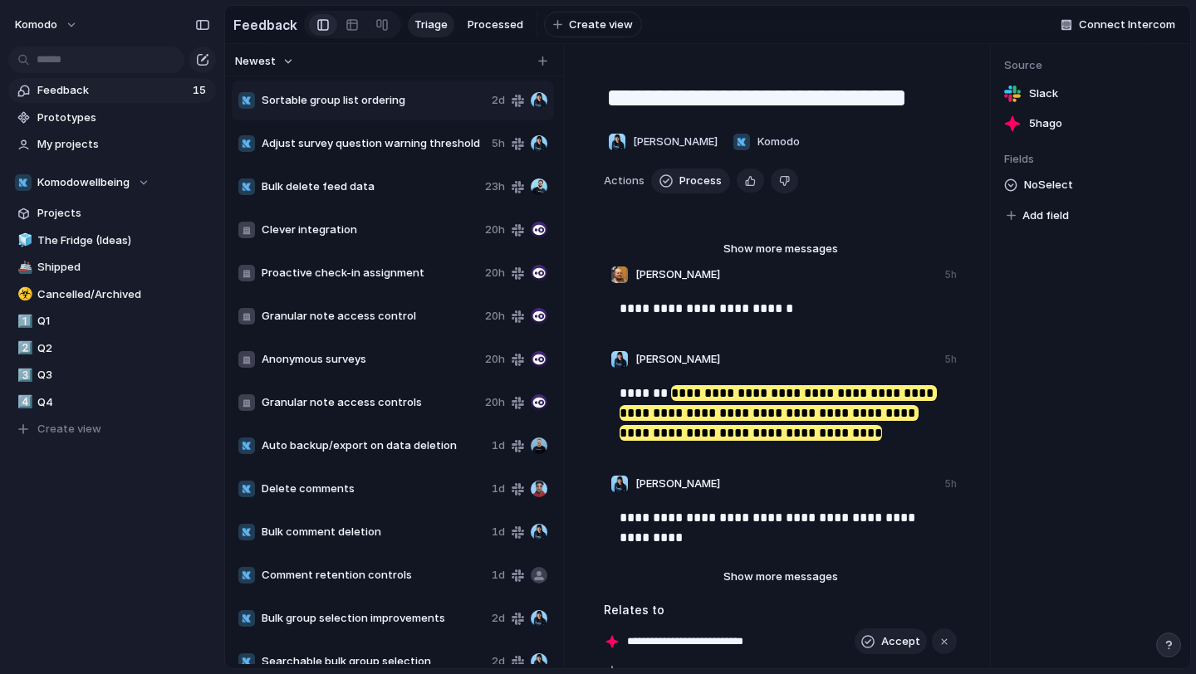
click at [390, 99] on span "Sortable group list ordering" at bounding box center [373, 100] width 223 height 17
click at [429, 147] on span "Delete" at bounding box center [436, 149] width 35 height 17
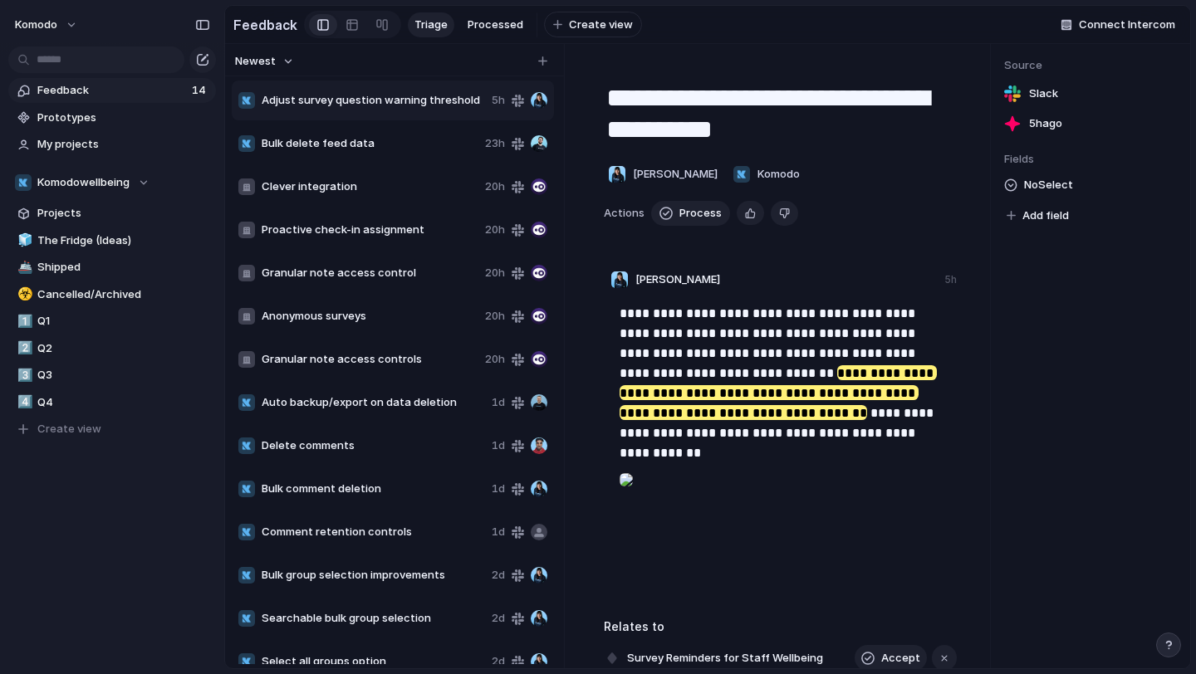
click at [392, 109] on div "Adjust survey question warning threshold 5h" at bounding box center [393, 101] width 322 height 40
click at [423, 152] on span "Delete" at bounding box center [437, 159] width 35 height 17
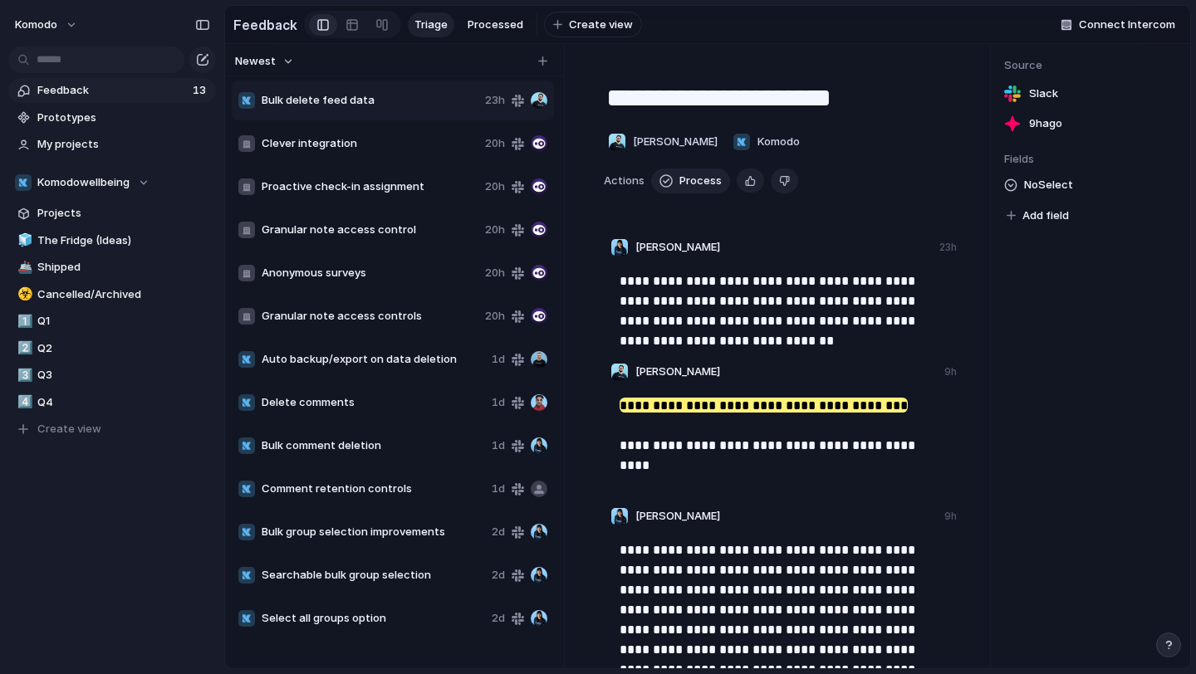
click at [401, 102] on span "Bulk delete feed data" at bounding box center [370, 100] width 217 height 17
click at [701, 179] on span "Process" at bounding box center [700, 181] width 42 height 17
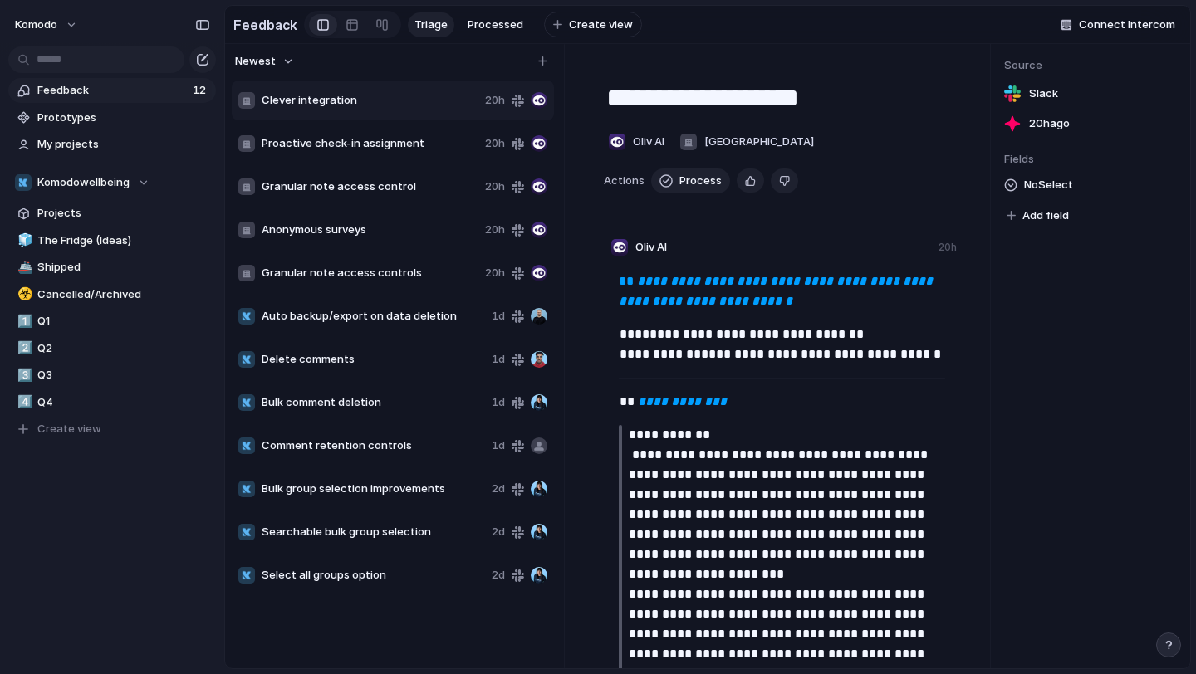
click at [350, 78] on div "Newest Clever integration 20h Proactive check-in assignment 20h Granular note a…" at bounding box center [391, 356] width 332 height 624
click at [350, 95] on span "Clever integration" at bounding box center [370, 100] width 217 height 17
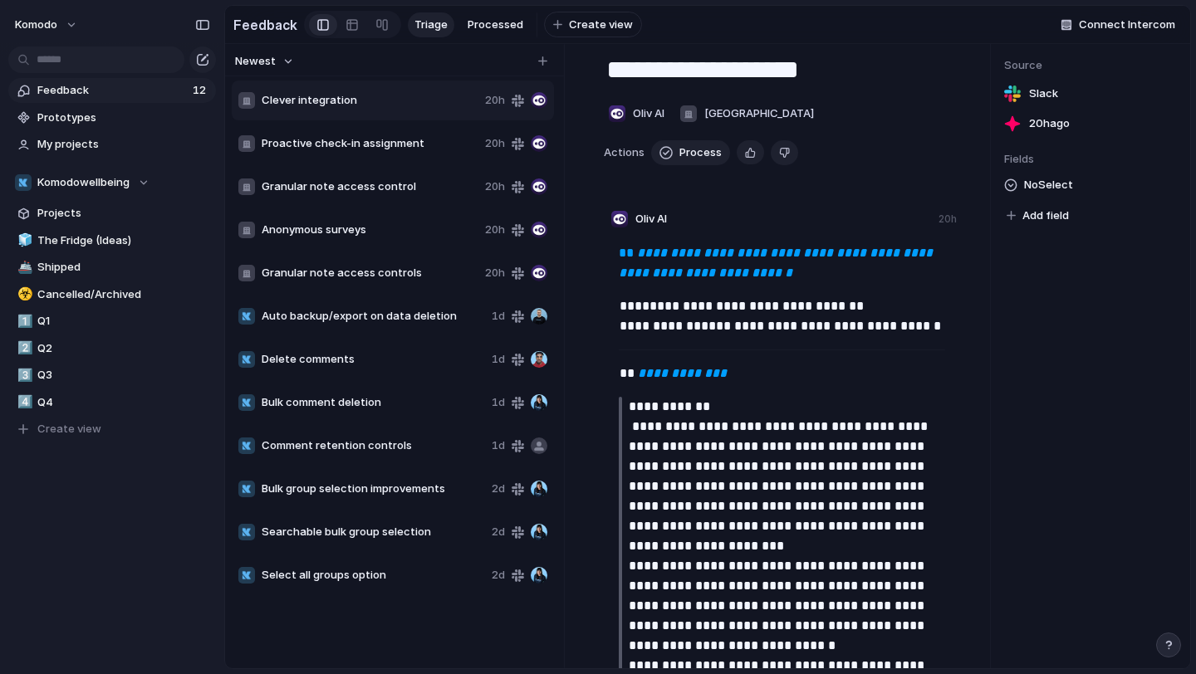
scroll to position [30, 0]
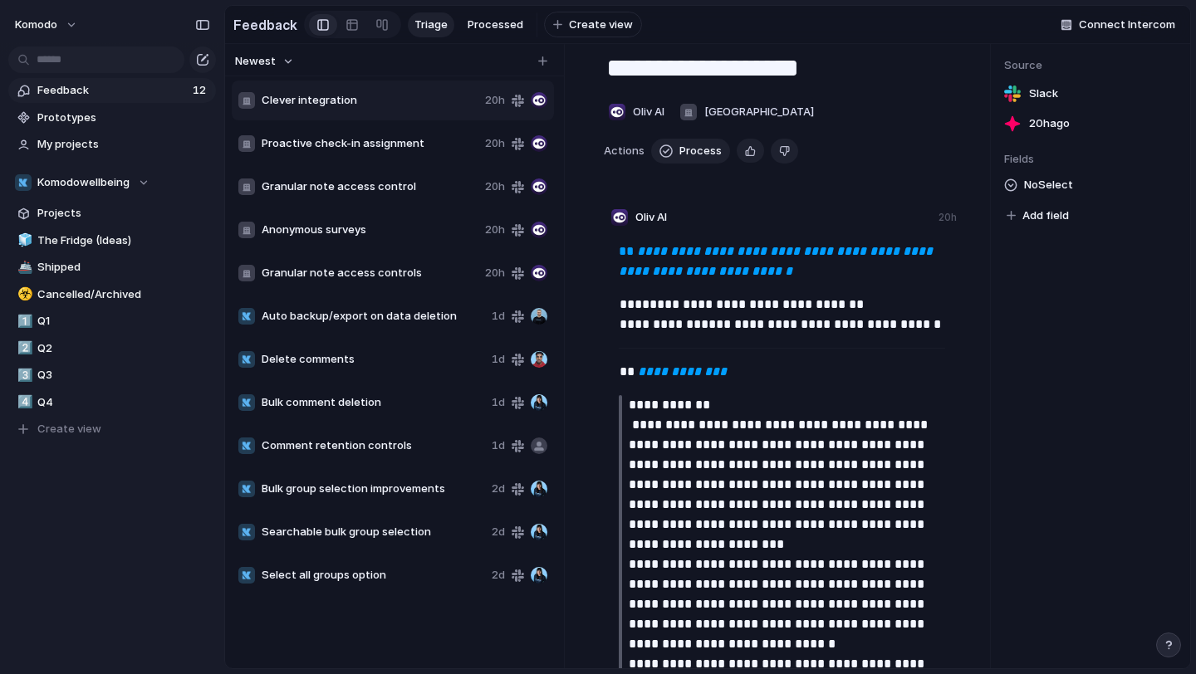
click at [438, 103] on span "Clever integration" at bounding box center [370, 100] width 217 height 17
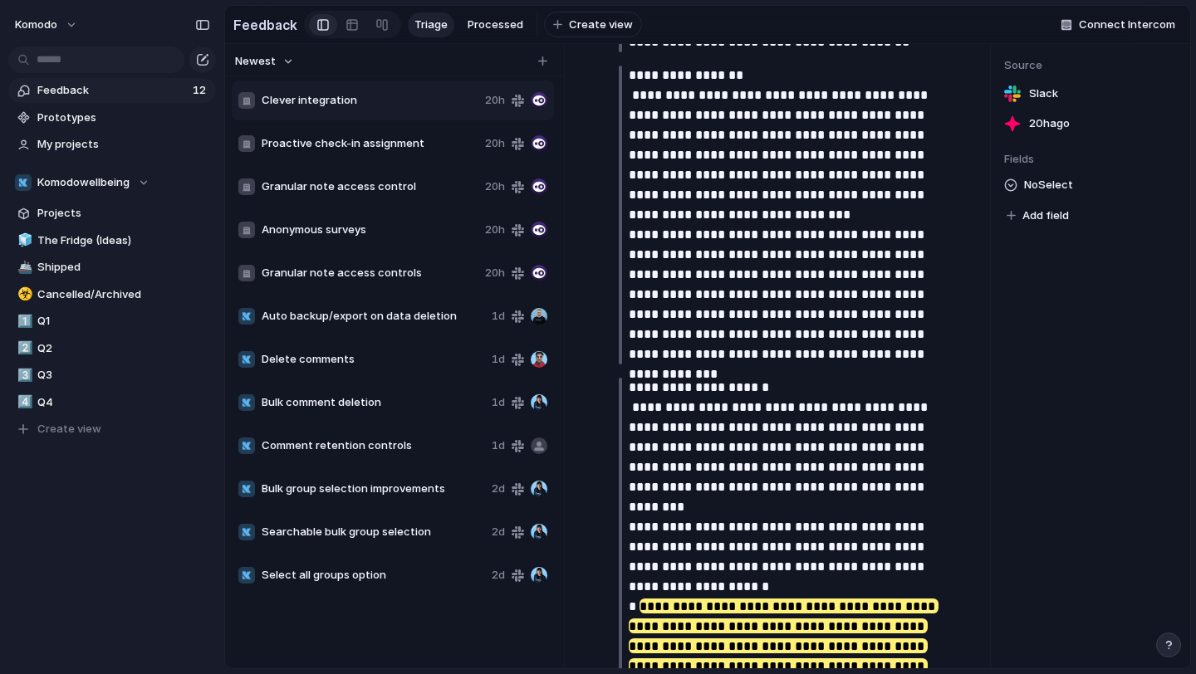
scroll to position [1016, 0]
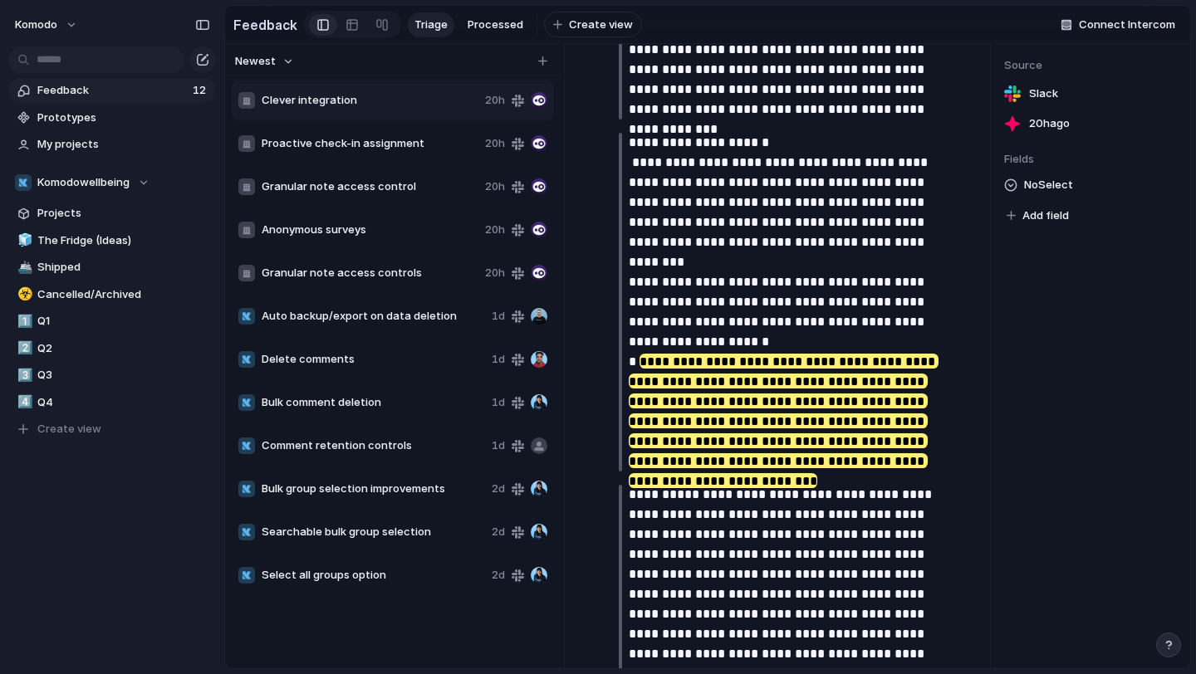
click at [447, 96] on span "Clever integration" at bounding box center [370, 100] width 217 height 17
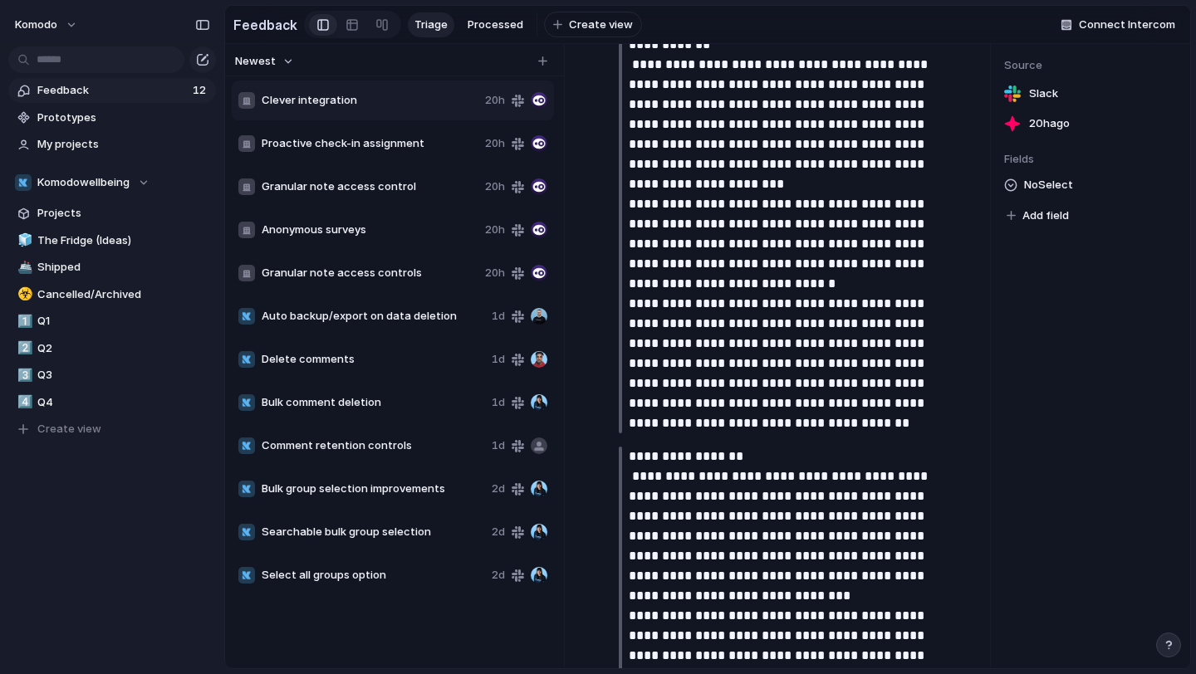
scroll to position [0, 0]
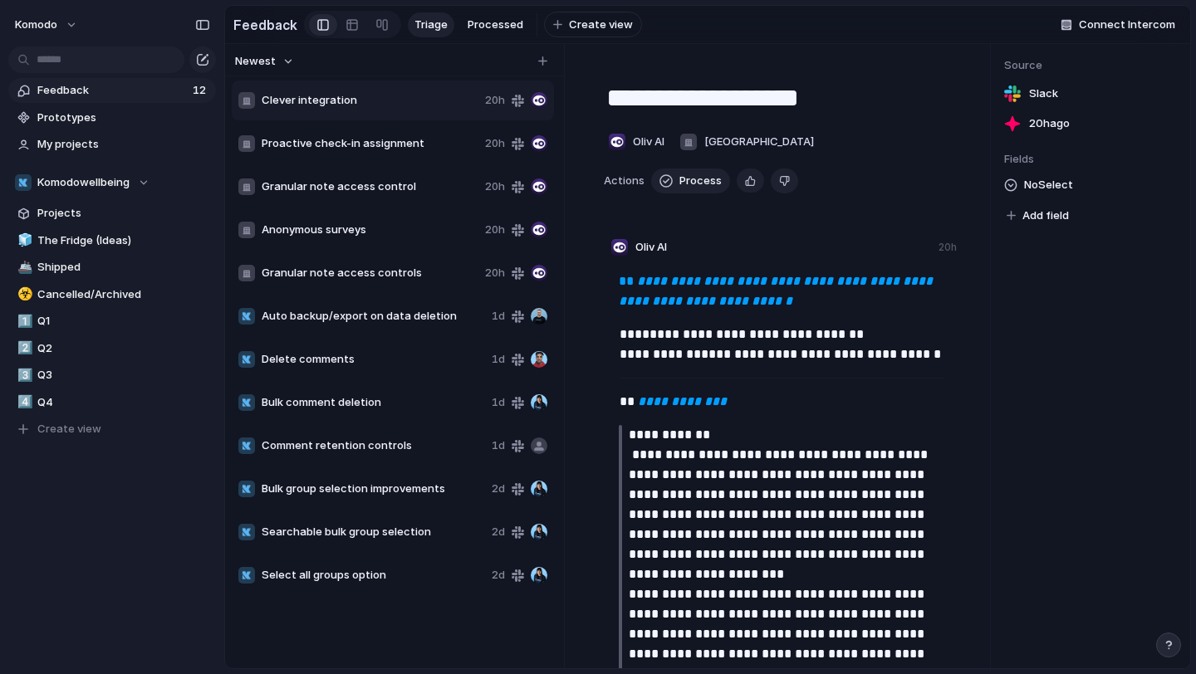
click at [704, 190] on button "Process" at bounding box center [690, 181] width 79 height 25
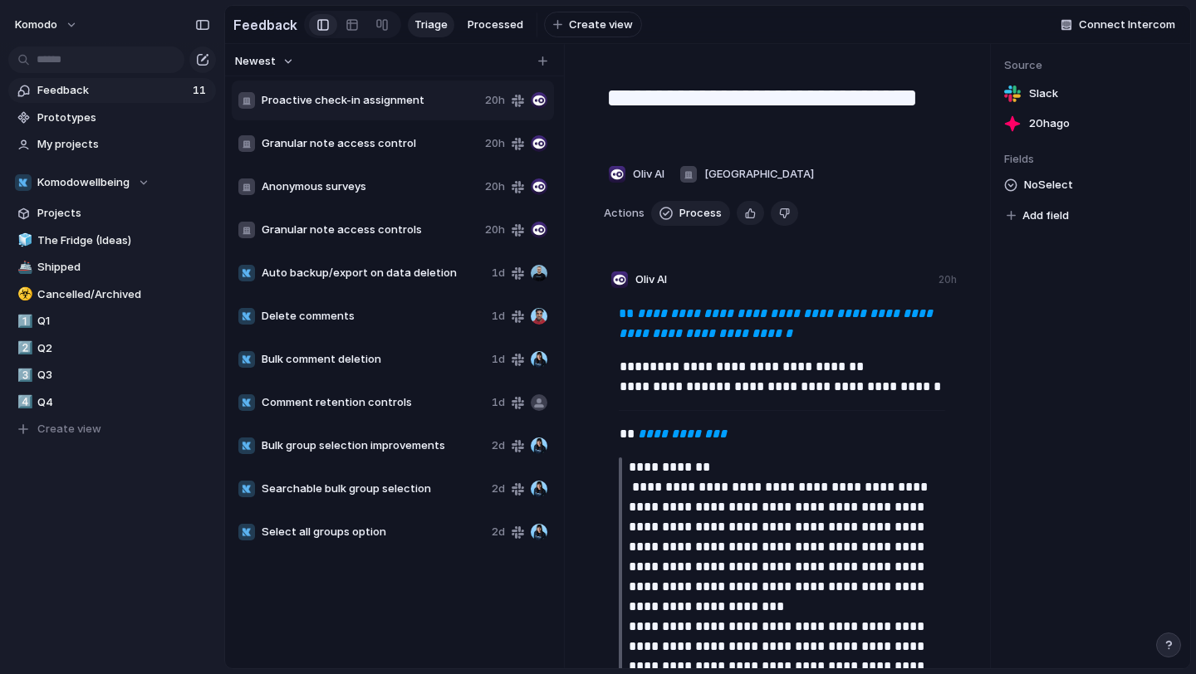
click at [387, 100] on span "Proactive check-in assignment" at bounding box center [370, 100] width 217 height 17
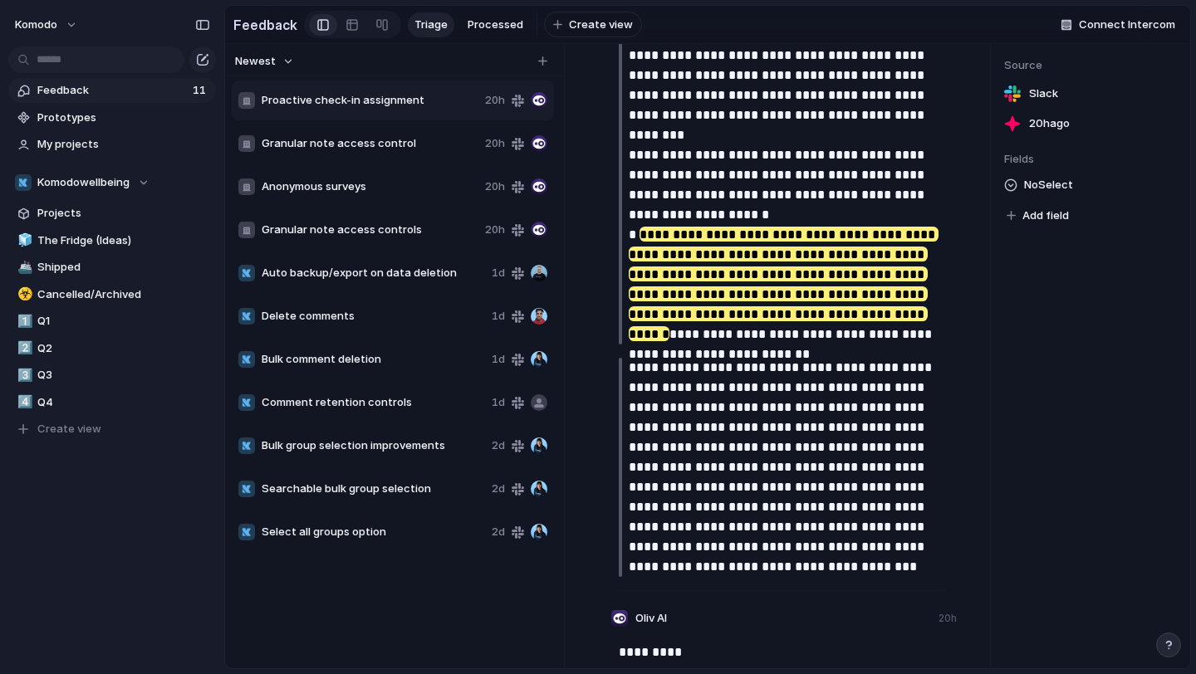
scroll to position [1217, 0]
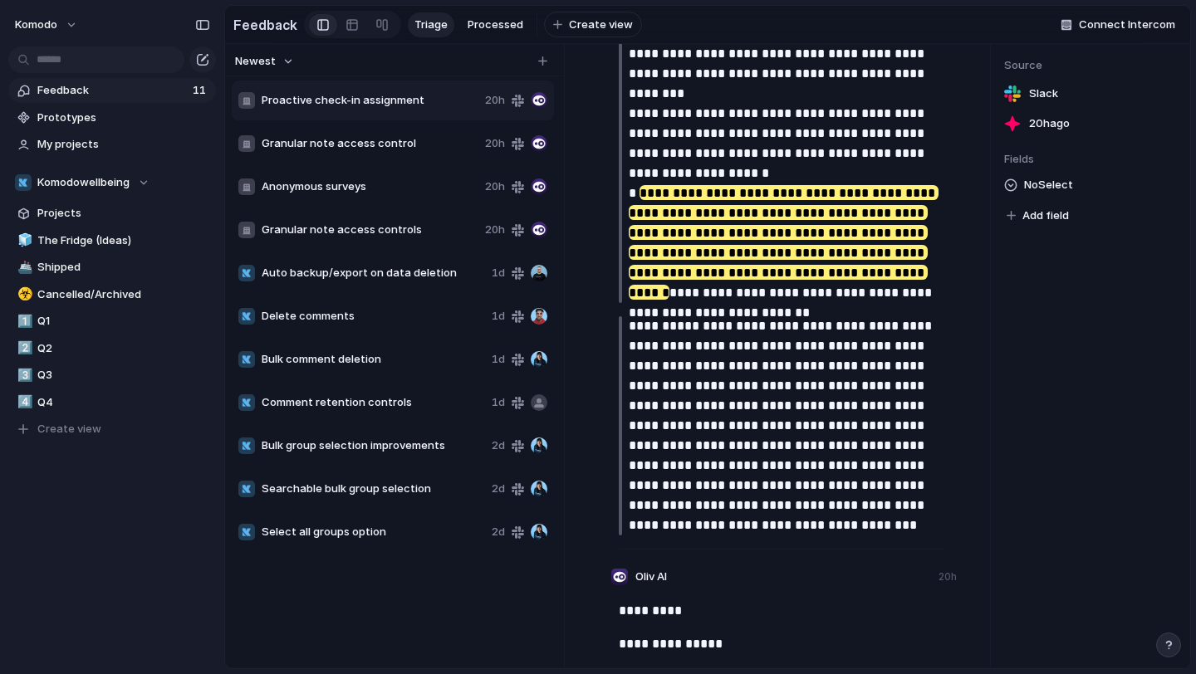
click at [409, 148] on span "Granular note access control" at bounding box center [370, 143] width 217 height 17
type textarea "**********"
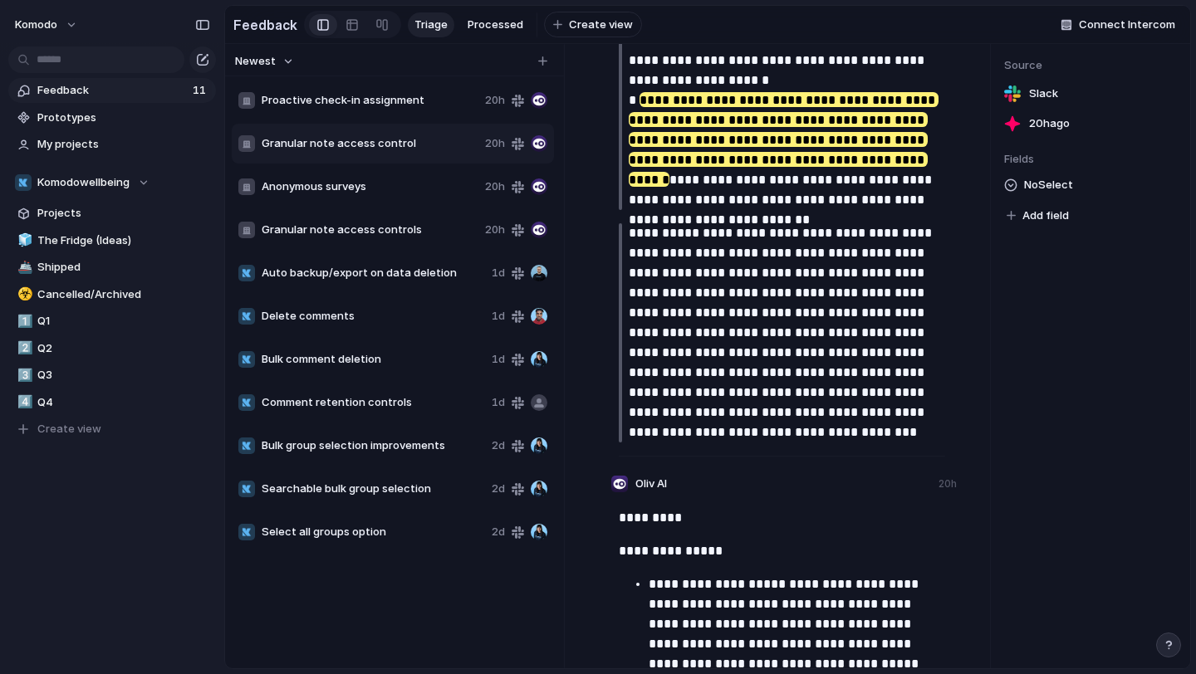
scroll to position [1307, 0]
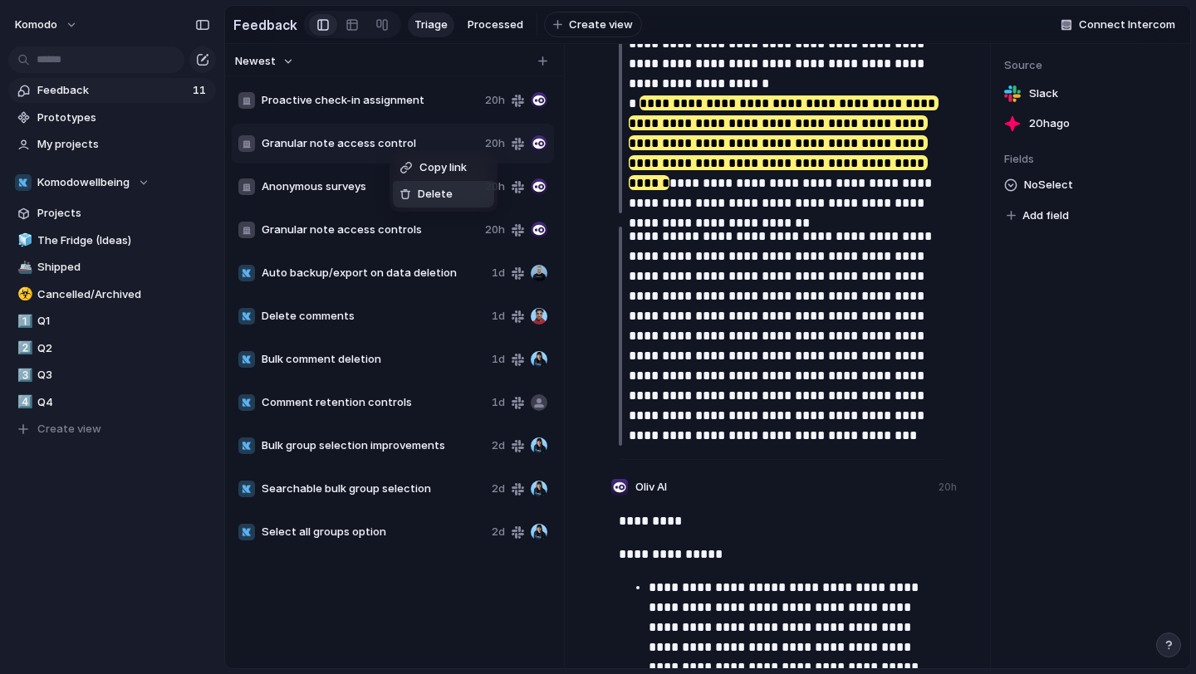
click at [421, 198] on span "Delete" at bounding box center [435, 194] width 35 height 17
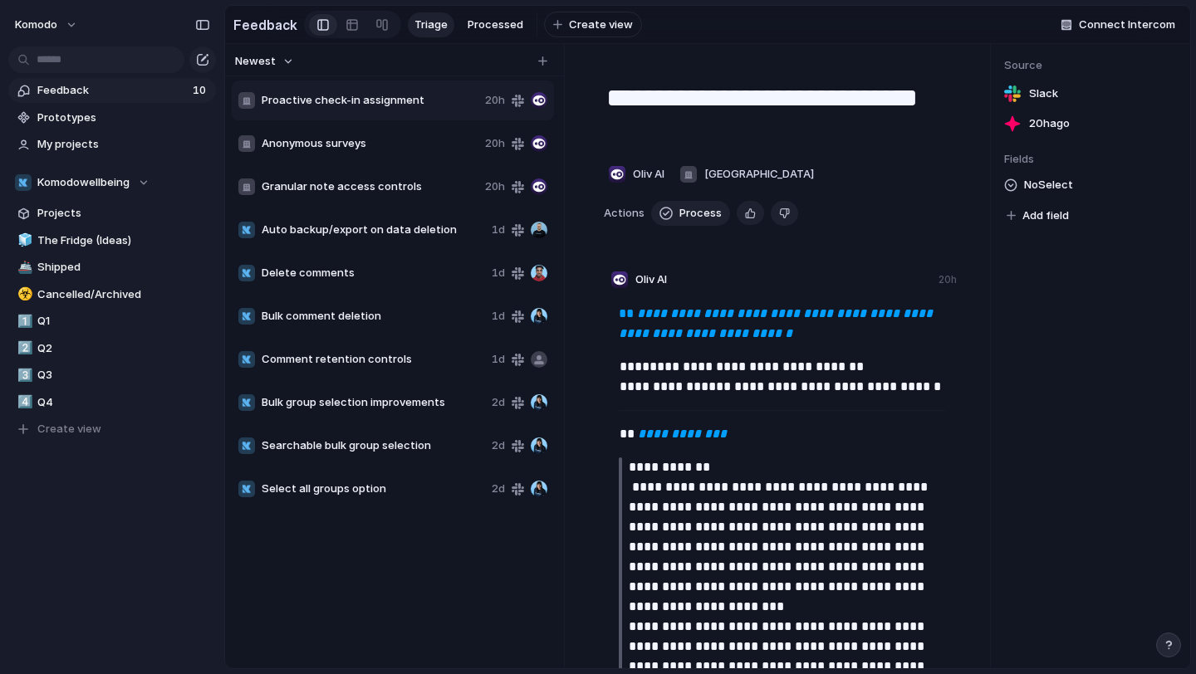
click at [380, 147] on span "Anonymous surveys" at bounding box center [370, 143] width 217 height 17
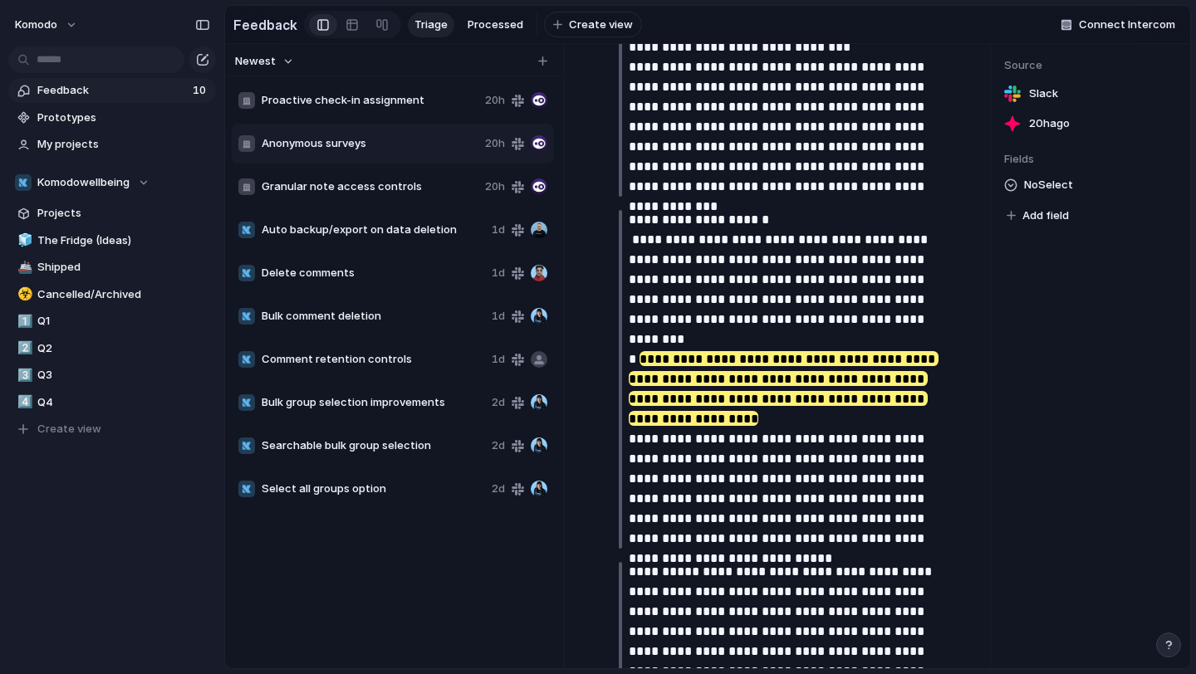
scroll to position [1067, 0]
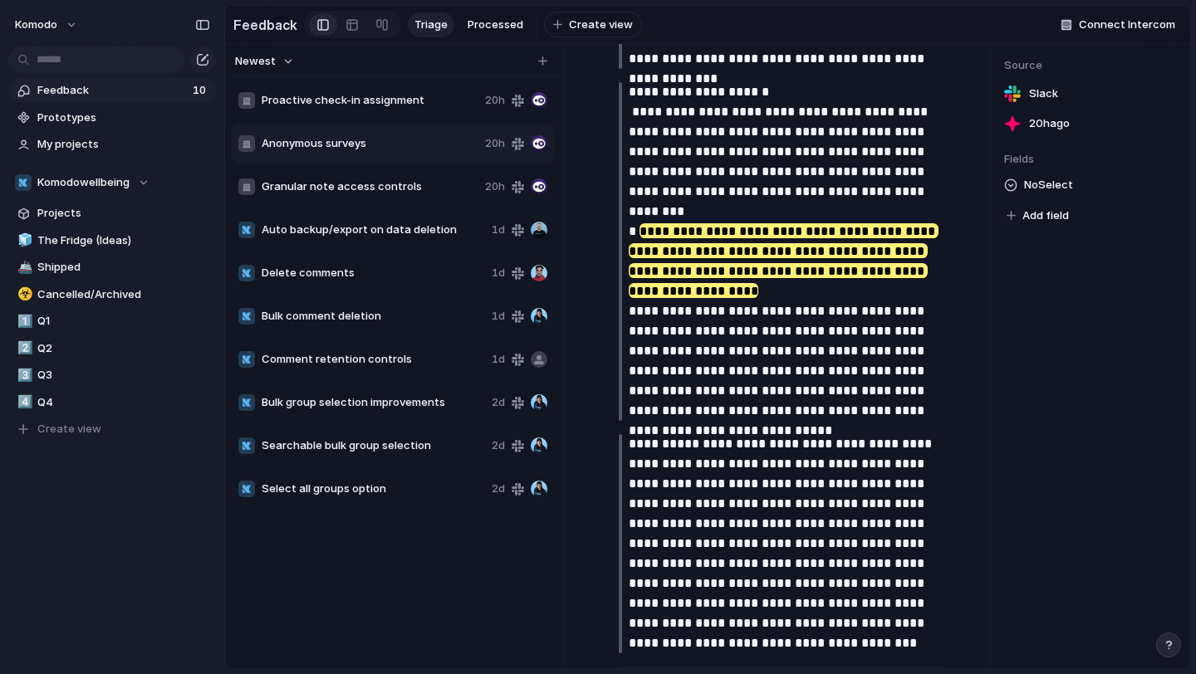
click at [386, 185] on span "Granular note access controls" at bounding box center [370, 187] width 217 height 17
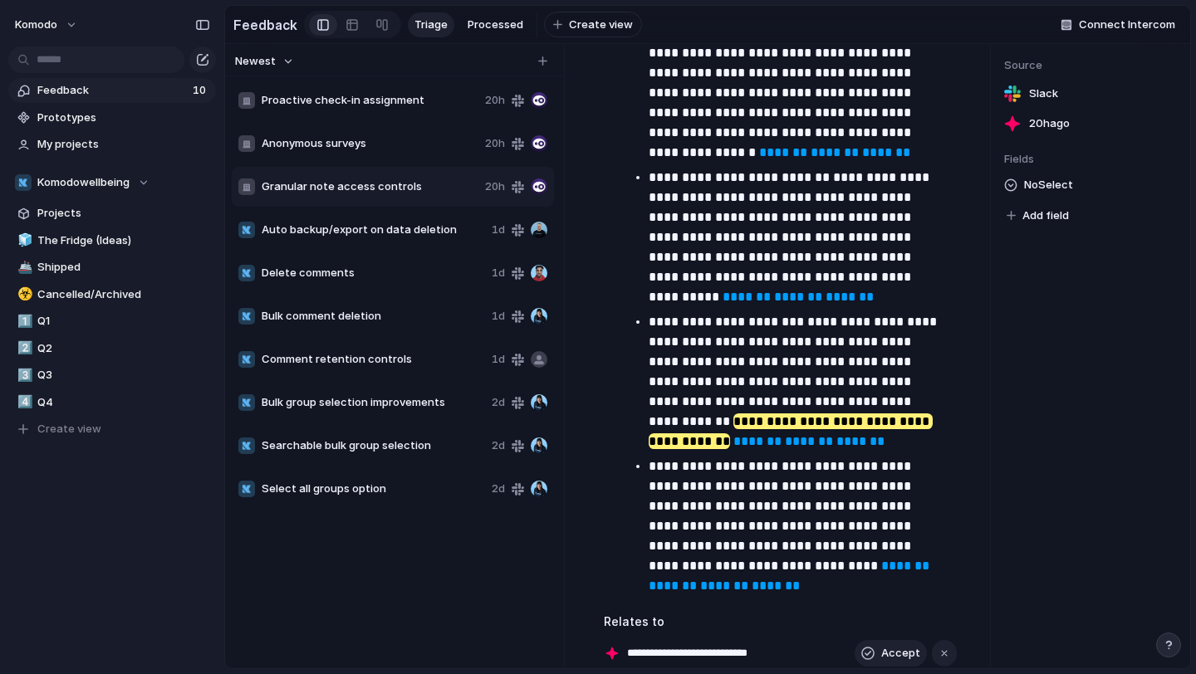
scroll to position [1006, 0]
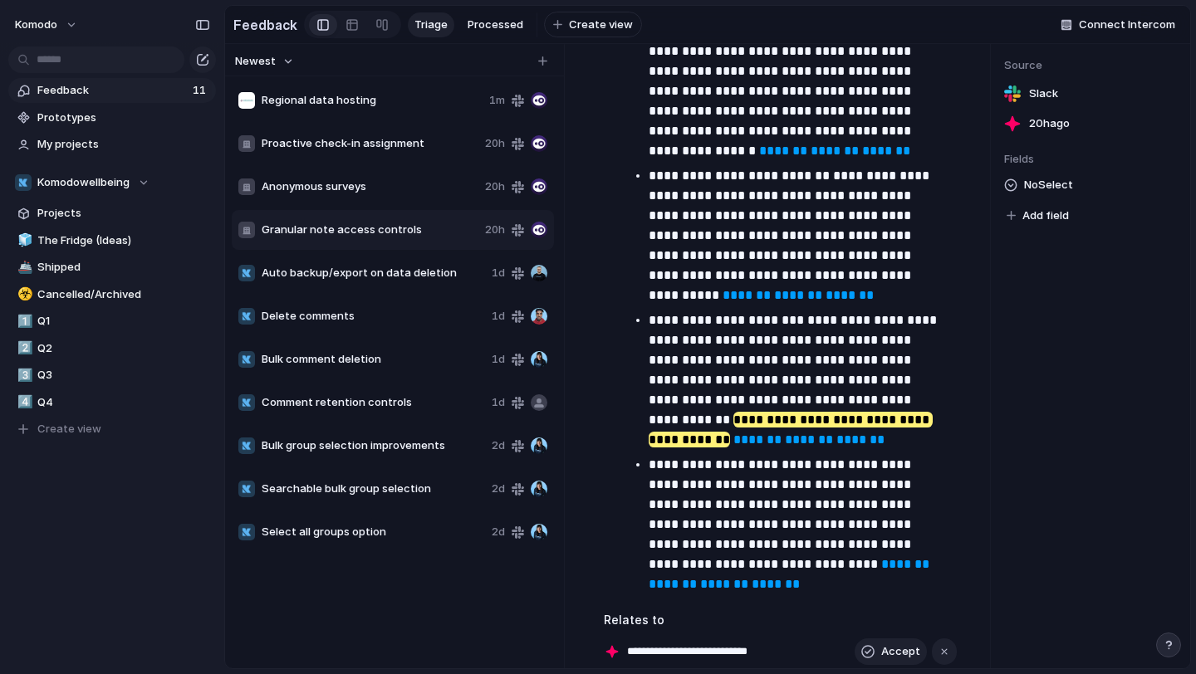
click at [331, 108] on span "Regional data hosting" at bounding box center [372, 100] width 221 height 17
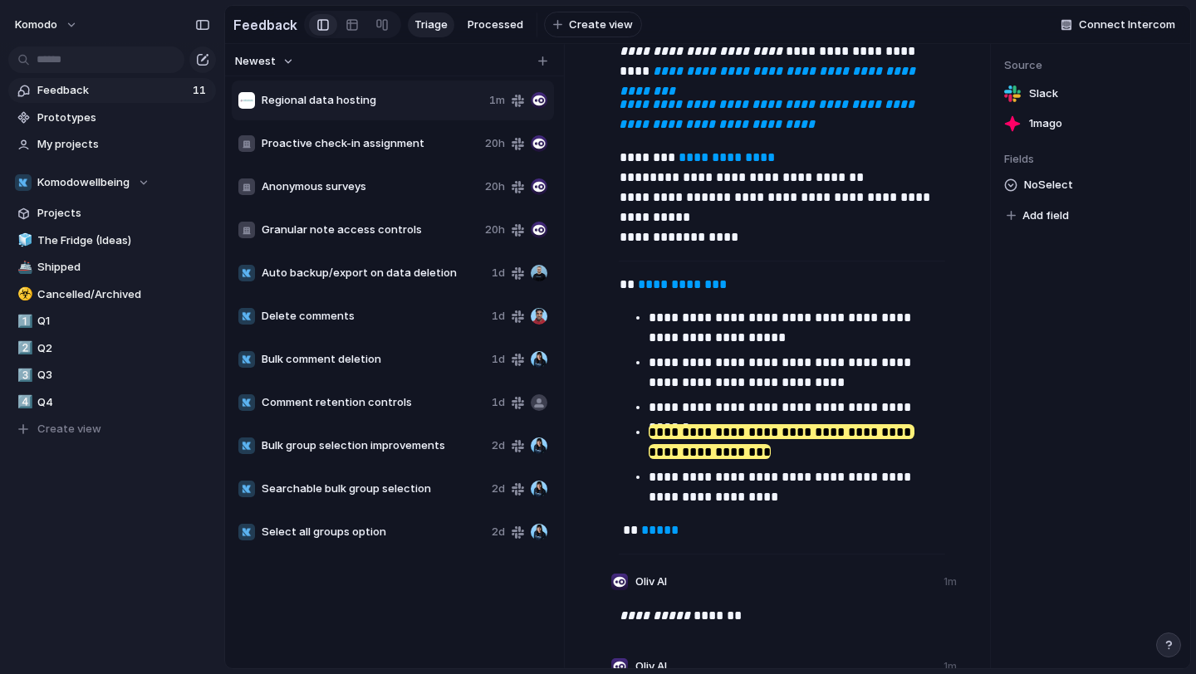
scroll to position [231, 0]
click at [350, 321] on span "Delete comments" at bounding box center [373, 316] width 223 height 17
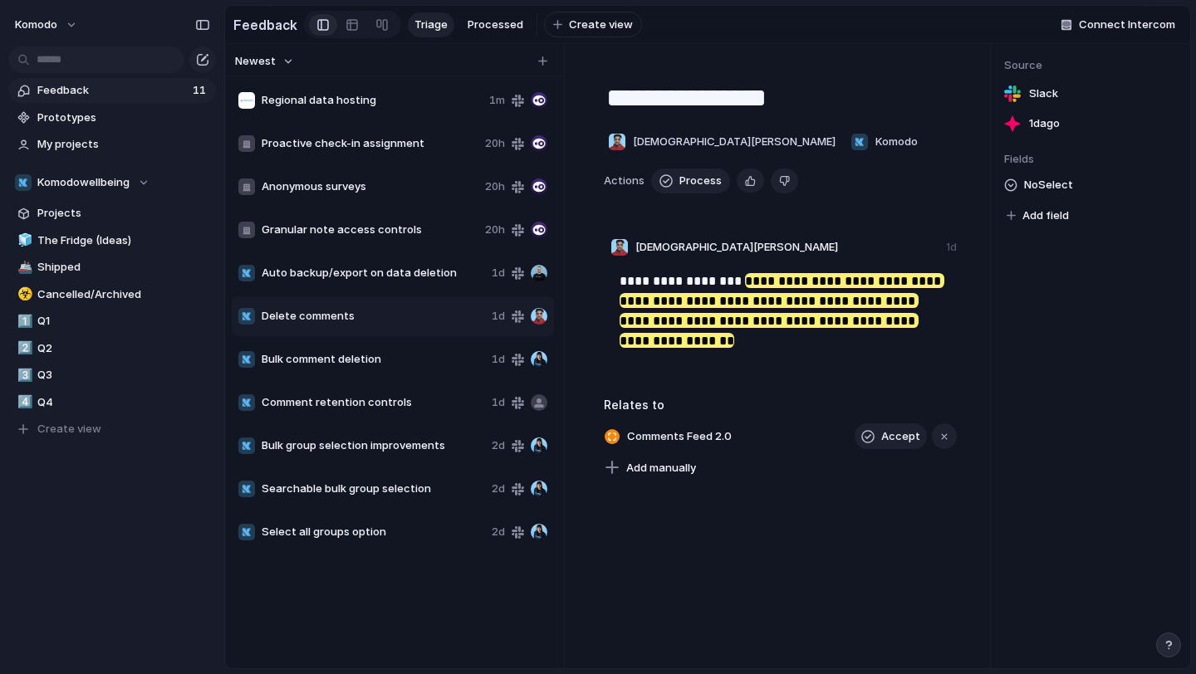
click at [374, 362] on span "Bulk comment deletion" at bounding box center [373, 359] width 223 height 17
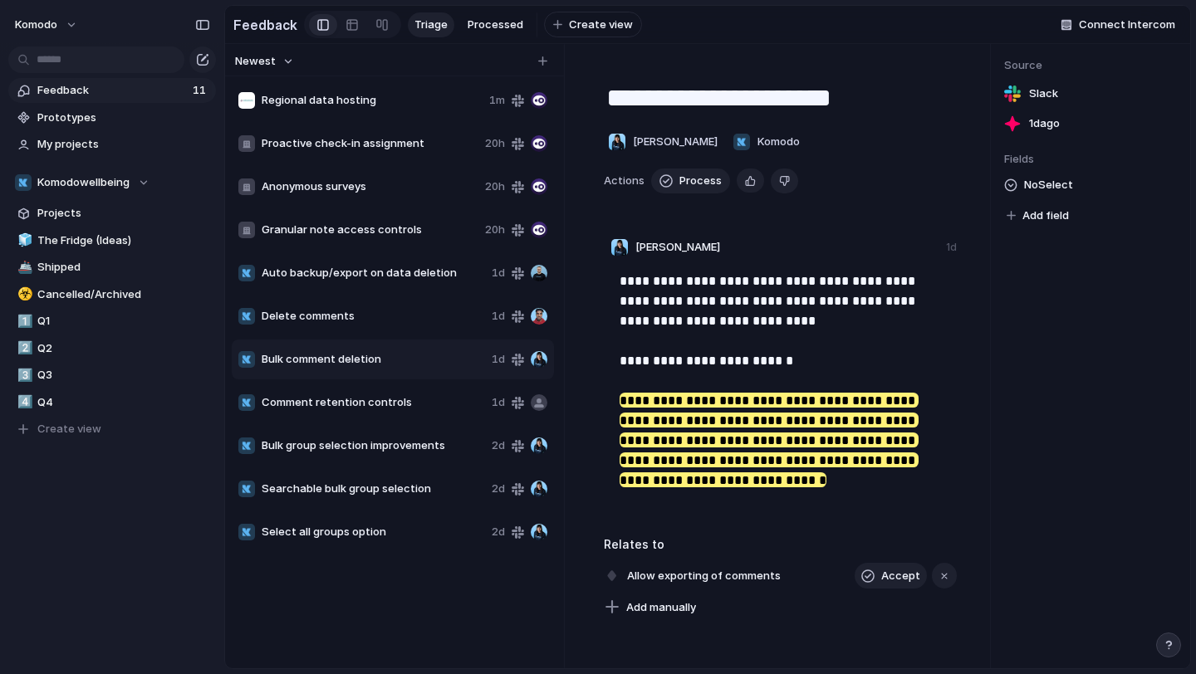
click at [374, 322] on span "Delete comments" at bounding box center [373, 316] width 223 height 17
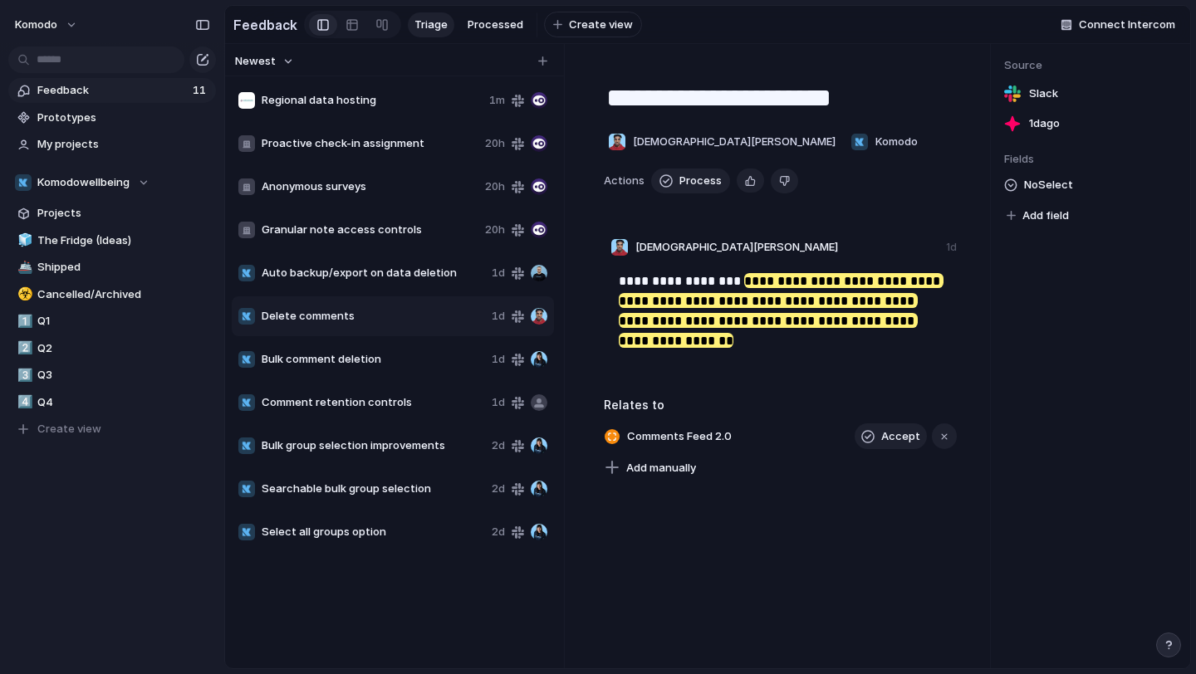
type textarea "**********"
click at [410, 367] on span "Delete" at bounding box center [419, 373] width 35 height 17
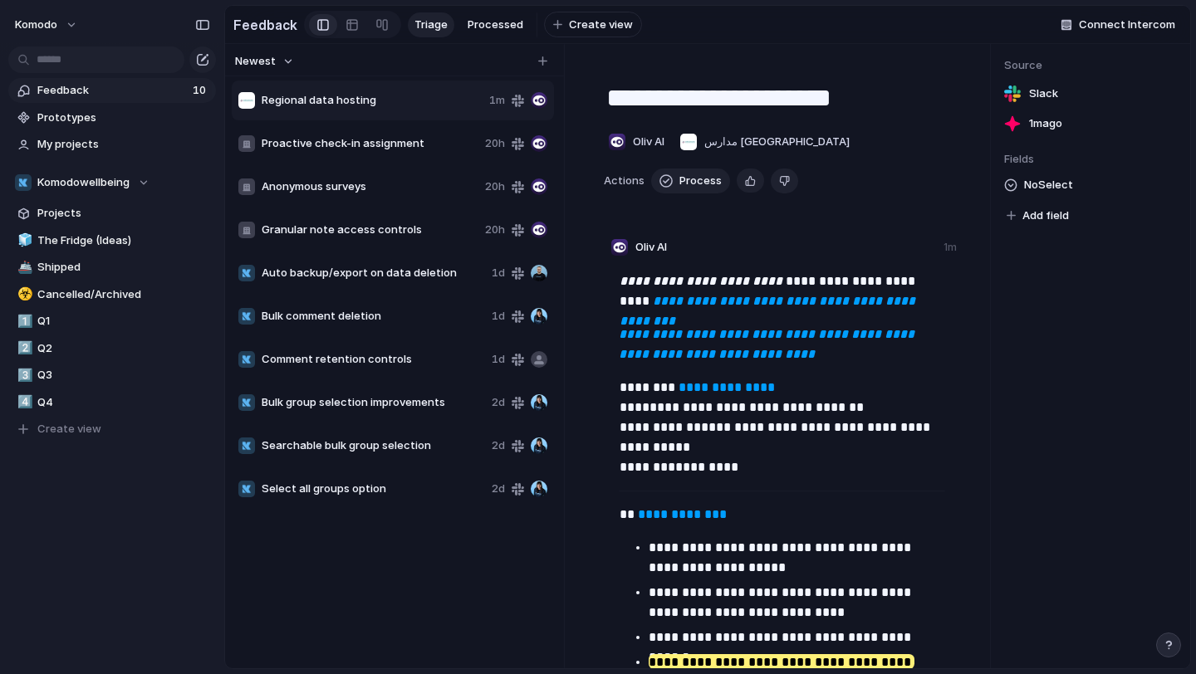
click at [406, 356] on span "Comment retention controls" at bounding box center [373, 359] width 223 height 17
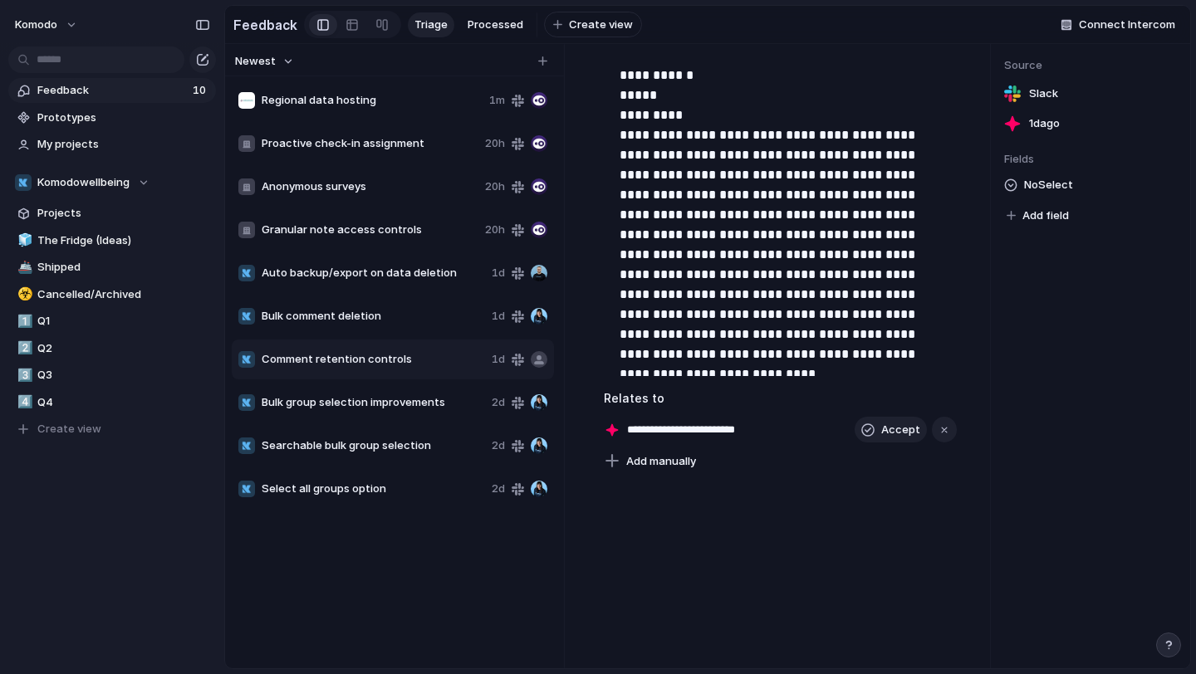
scroll to position [1857, 0]
click at [405, 417] on div "Bulk group selection improvements 2d" at bounding box center [393, 403] width 322 height 40
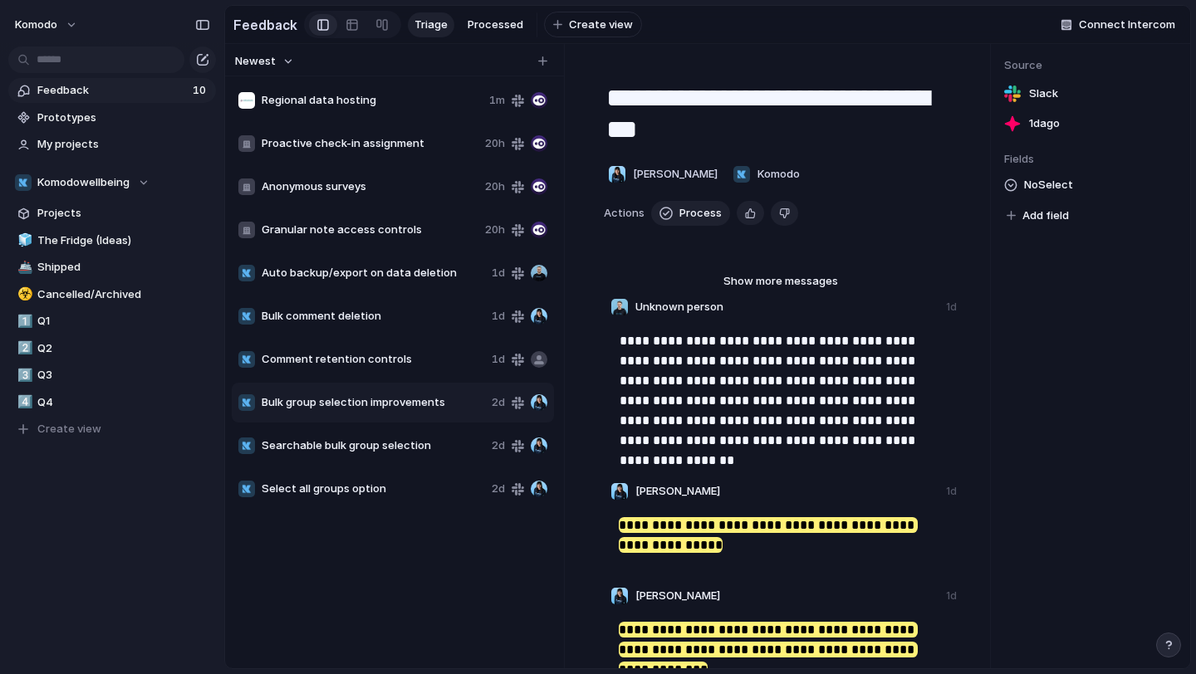
click at [381, 226] on span "Granular note access controls" at bounding box center [370, 230] width 217 height 17
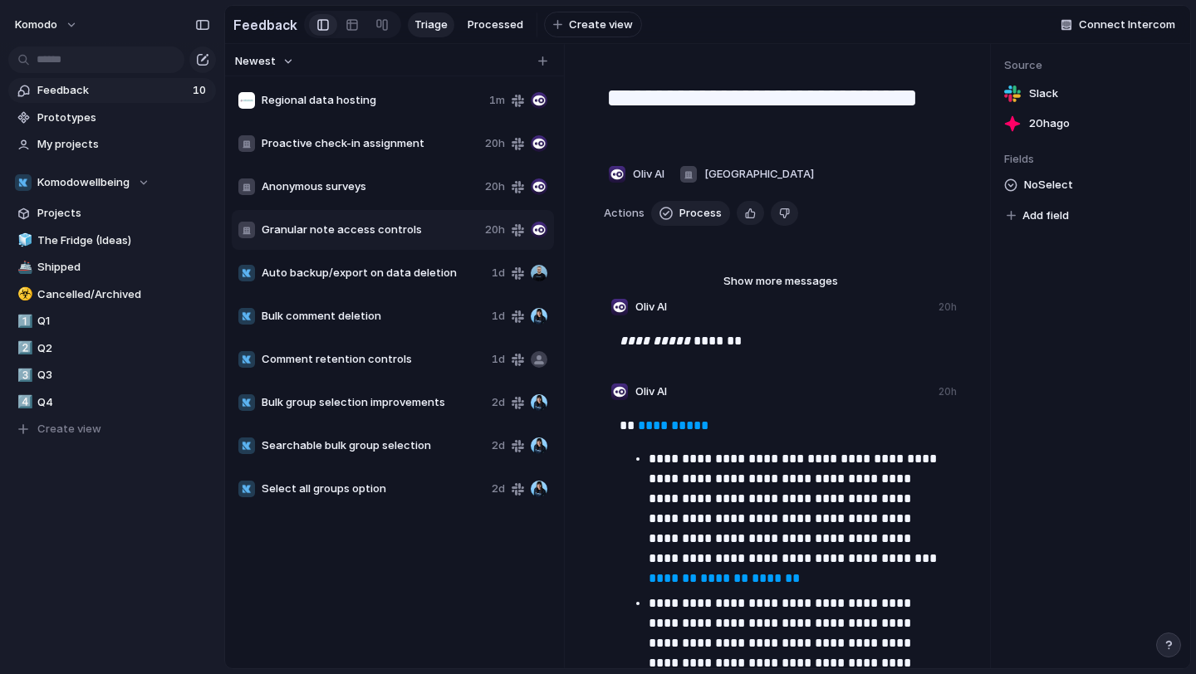
click at [382, 129] on div "Proactive check-in assignment 20h" at bounding box center [393, 144] width 322 height 40
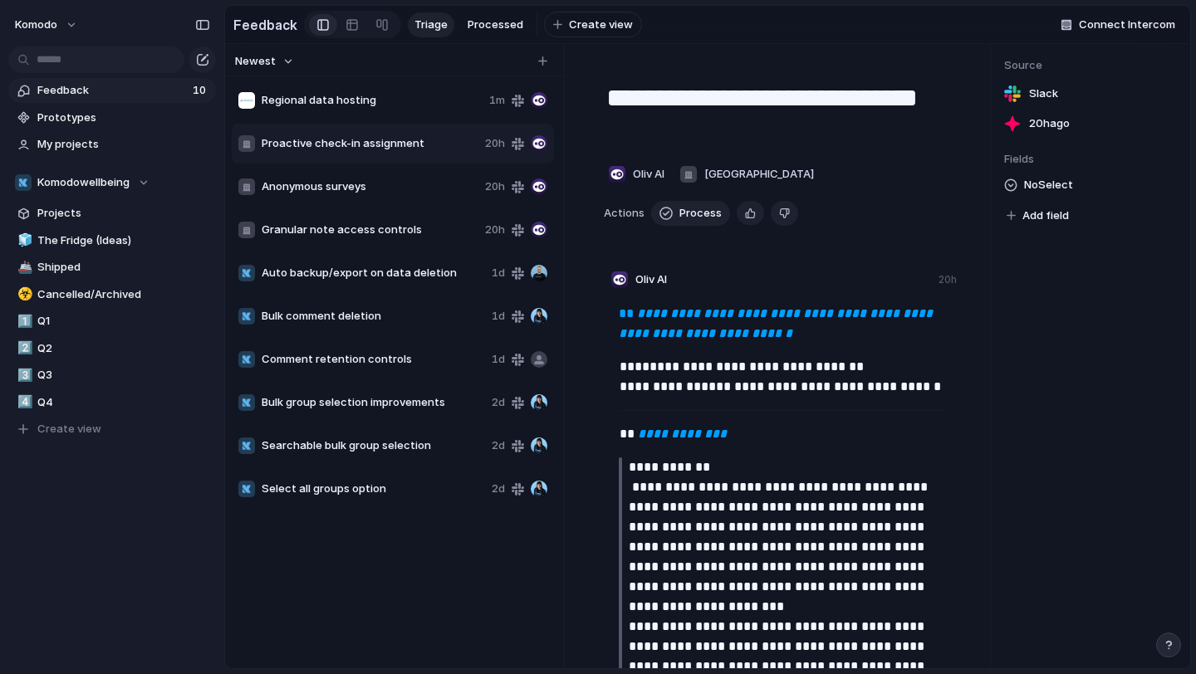
click at [389, 162] on div "Proactive check-in assignment 20h" at bounding box center [393, 144] width 322 height 40
click at [385, 378] on div "Comment retention controls 1d" at bounding box center [393, 360] width 322 height 40
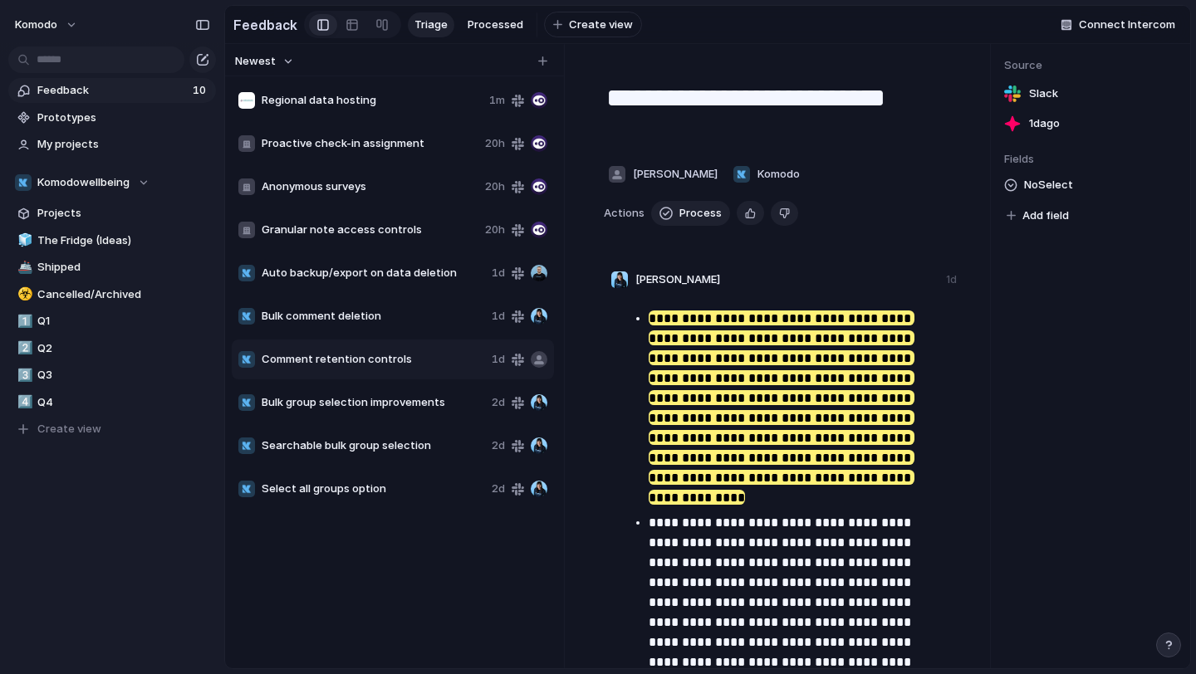
click at [382, 440] on span "Searchable bulk group selection" at bounding box center [373, 446] width 223 height 17
type textarea "**********"
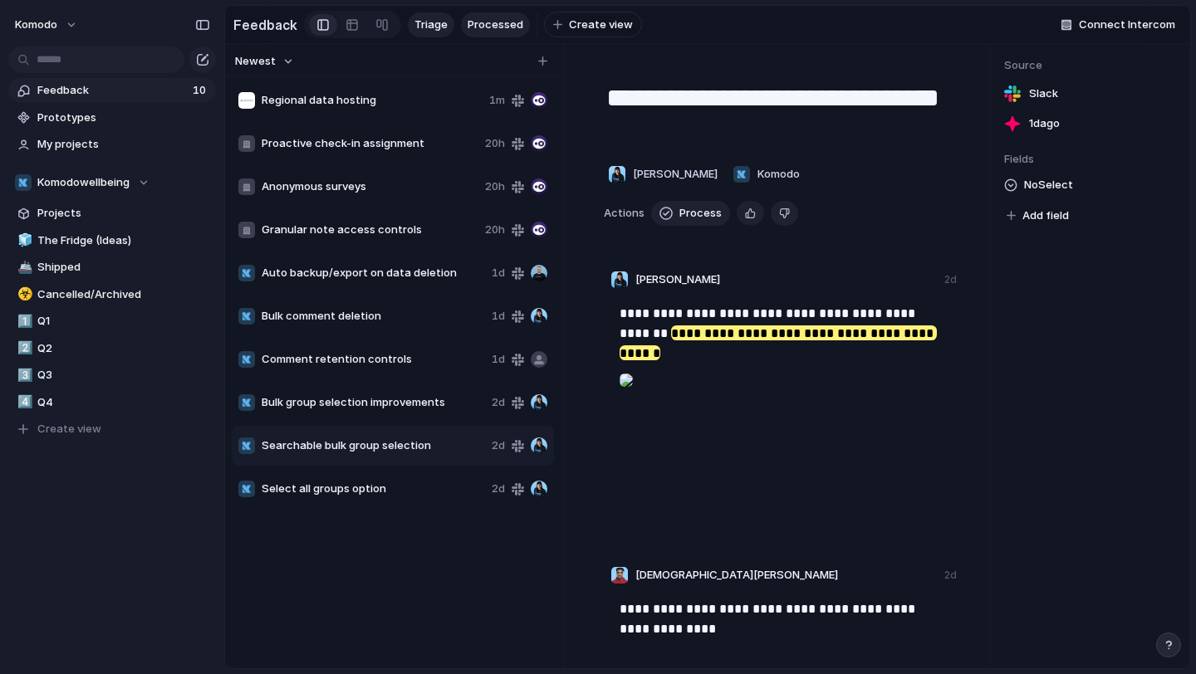
click at [468, 30] on span "Processed" at bounding box center [496, 25] width 56 height 17
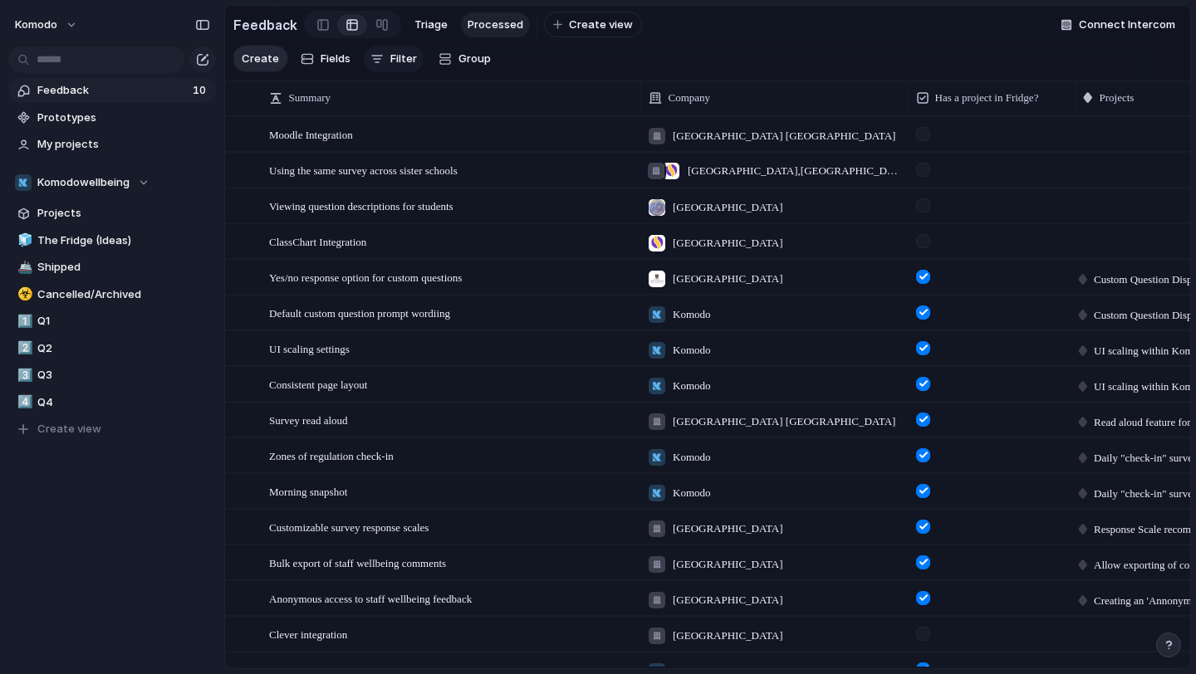
click at [402, 65] on span "Filter" at bounding box center [403, 59] width 27 height 17
click at [328, 66] on div "Processed? Summary Text Commentary Person Company Select Multiple Requests? Has…" at bounding box center [598, 337] width 1196 height 674
click at [328, 62] on span "Fields" at bounding box center [336, 59] width 30 height 17
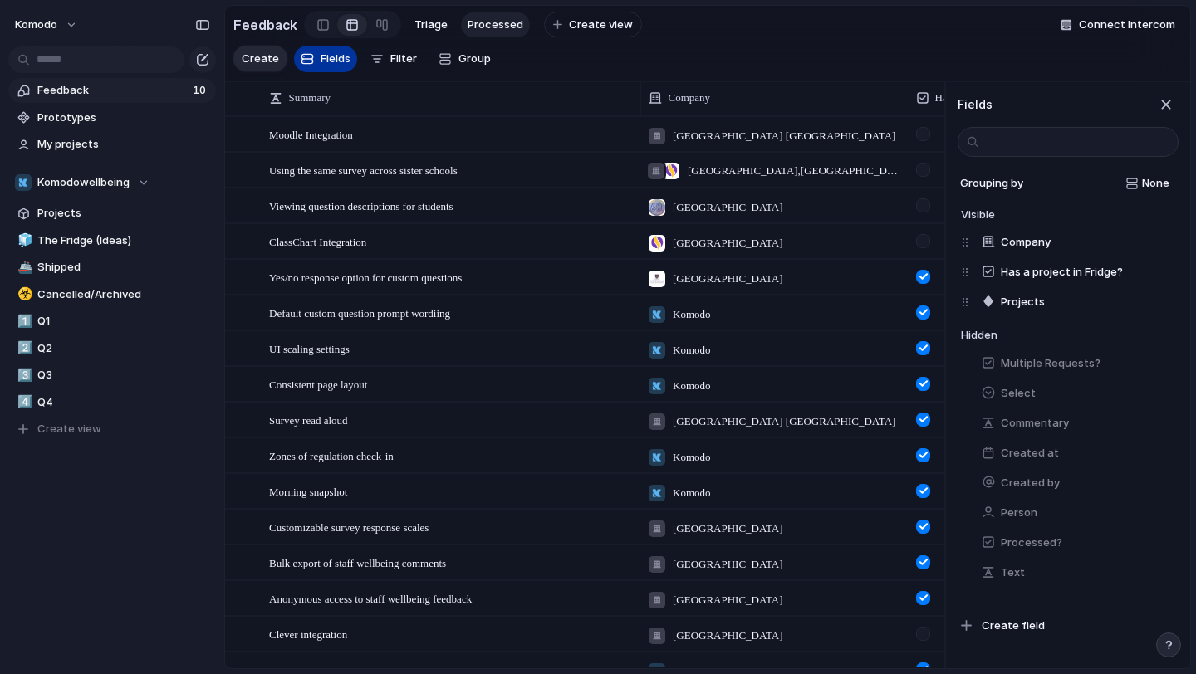
click at [328, 62] on span "Fields" at bounding box center [336, 59] width 30 height 17
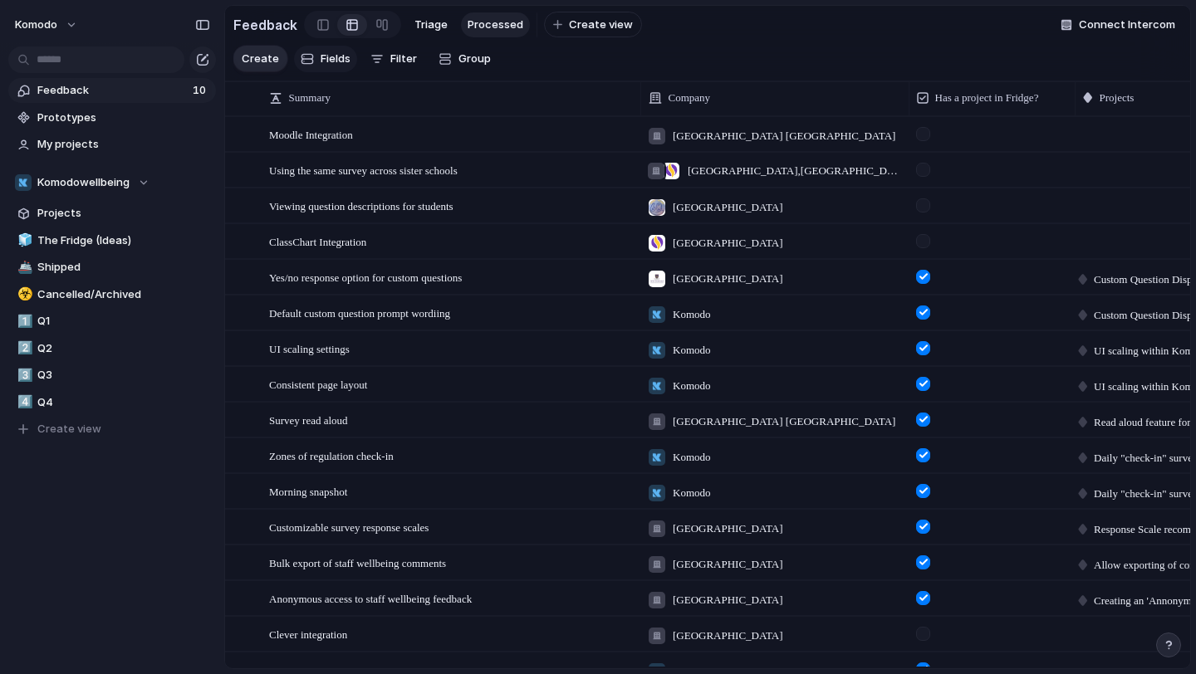
click at [328, 62] on span "Fields" at bounding box center [336, 59] width 30 height 17
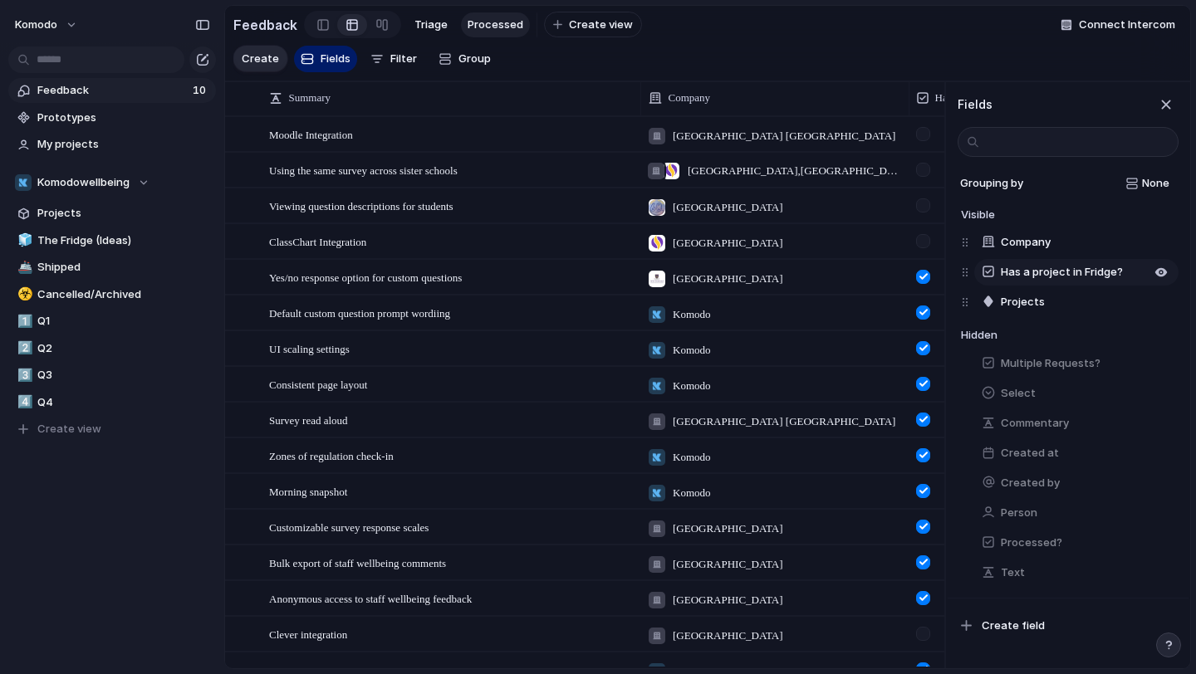
click at [1090, 267] on span "Has a project in Fridge?" at bounding box center [1062, 272] width 122 height 17
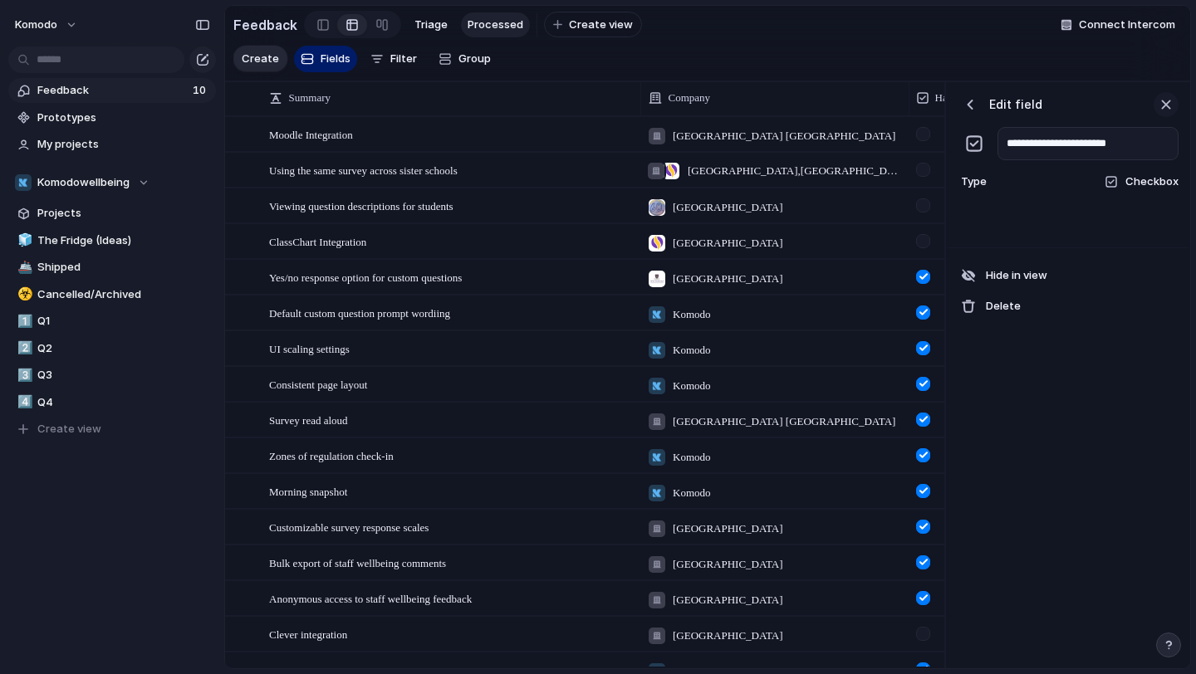
click at [1164, 110] on div "button" at bounding box center [1166, 104] width 18 height 18
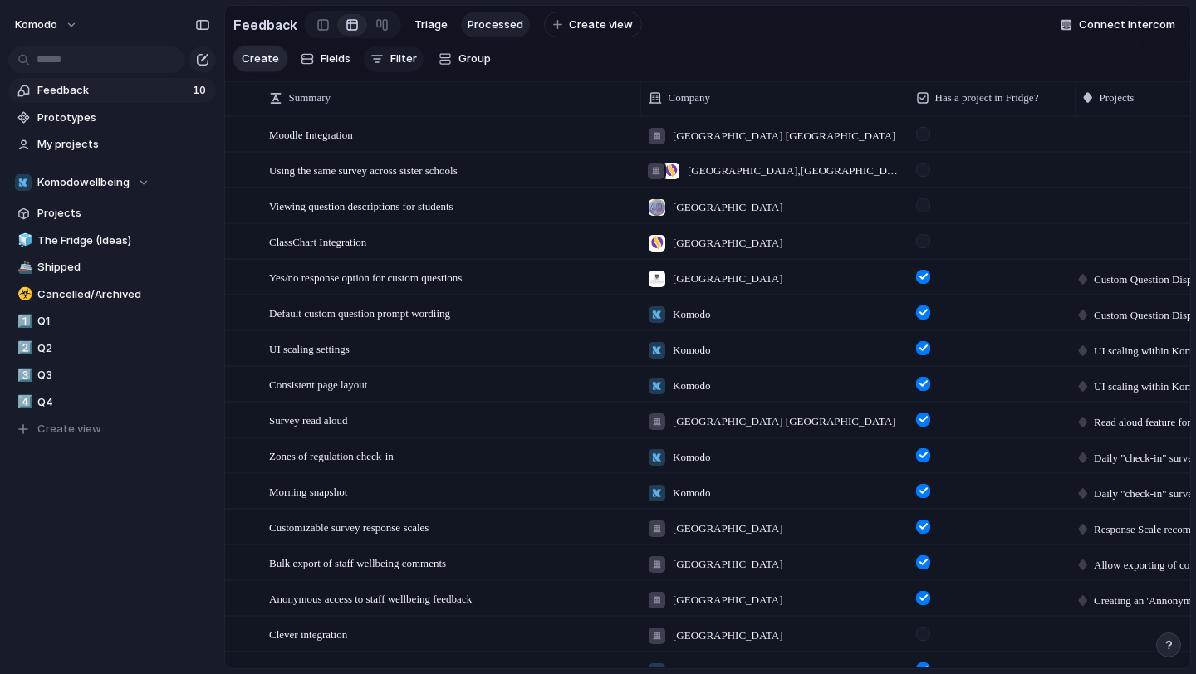
click at [378, 49] on button "Filter" at bounding box center [394, 59] width 60 height 27
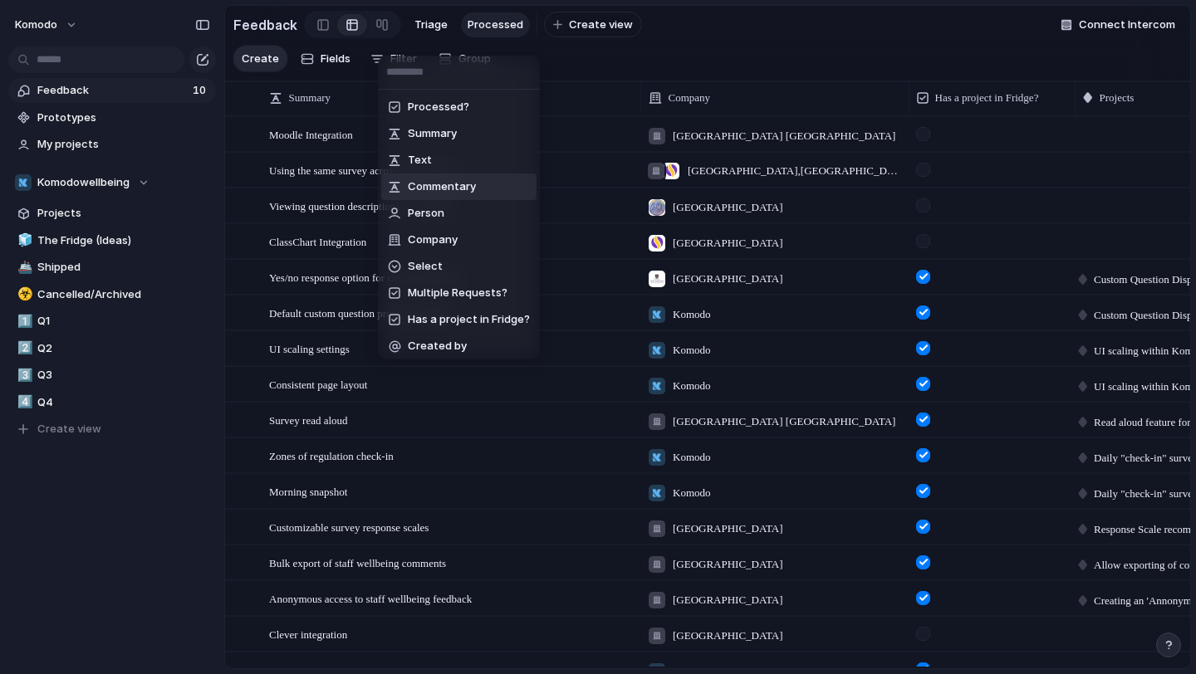
scroll to position [31, 0]
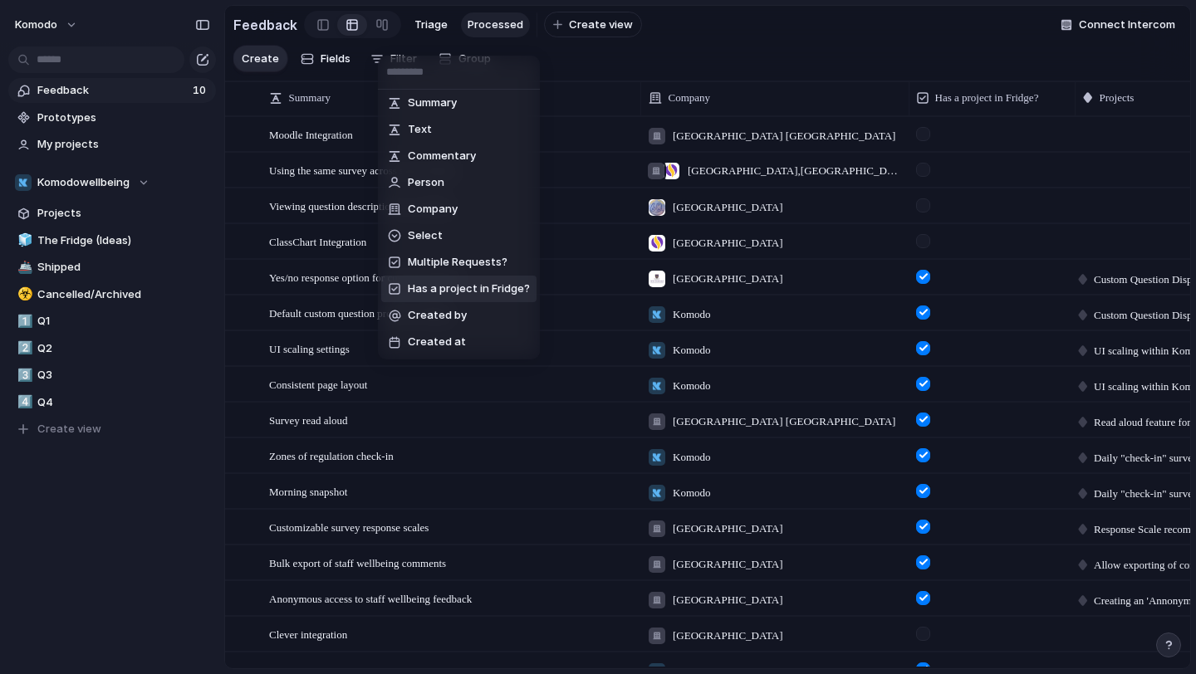
click at [475, 292] on span "Has a project in Fridge?" at bounding box center [469, 289] width 122 height 17
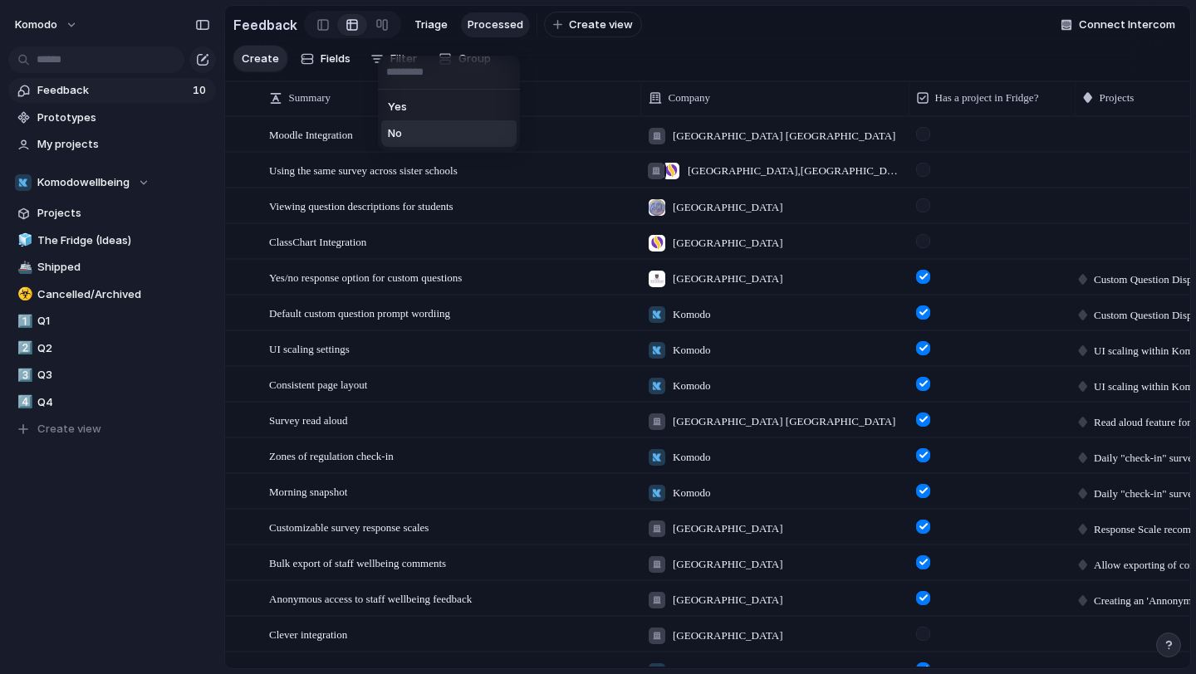
click at [422, 130] on li "No" at bounding box center [448, 133] width 135 height 27
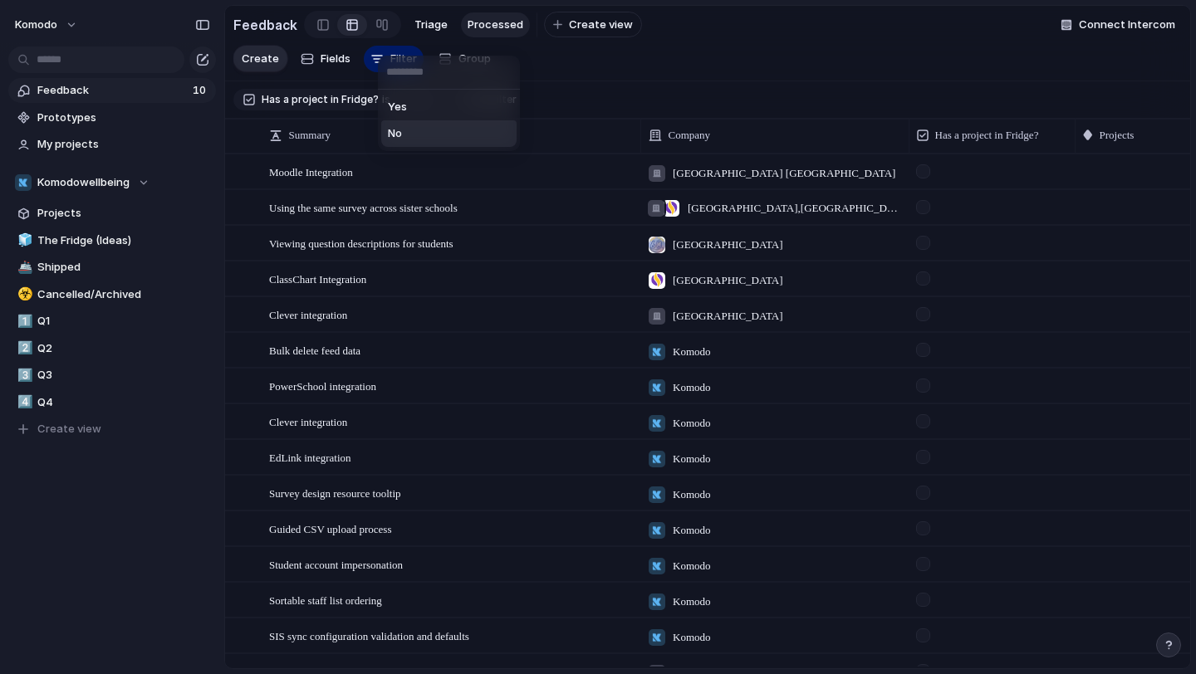
click at [869, 86] on div "Yes No" at bounding box center [598, 337] width 1196 height 674
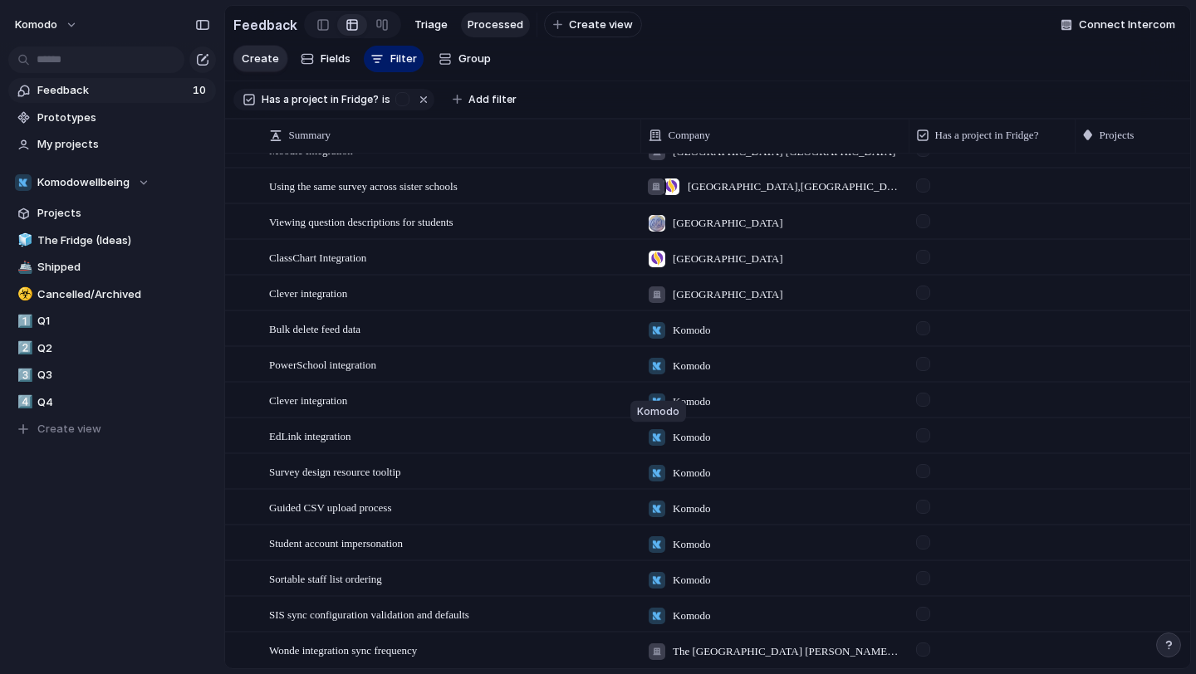
scroll to position [0, 0]
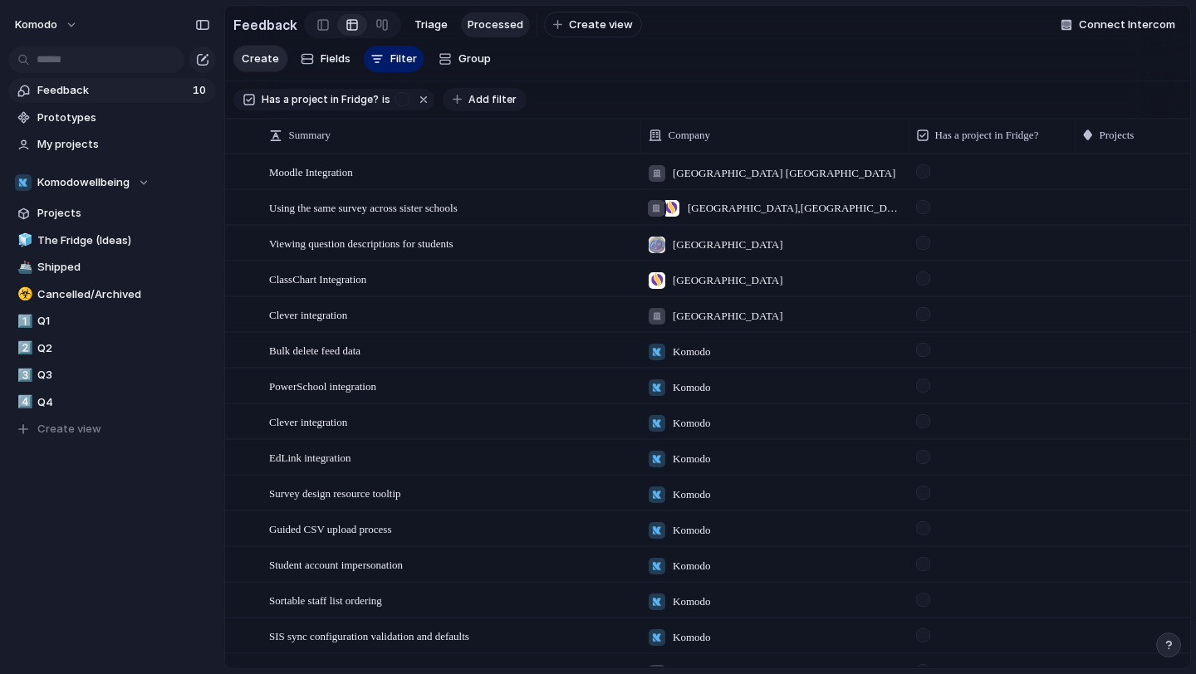
click at [456, 100] on div "button" at bounding box center [457, 99] width 9 height 9
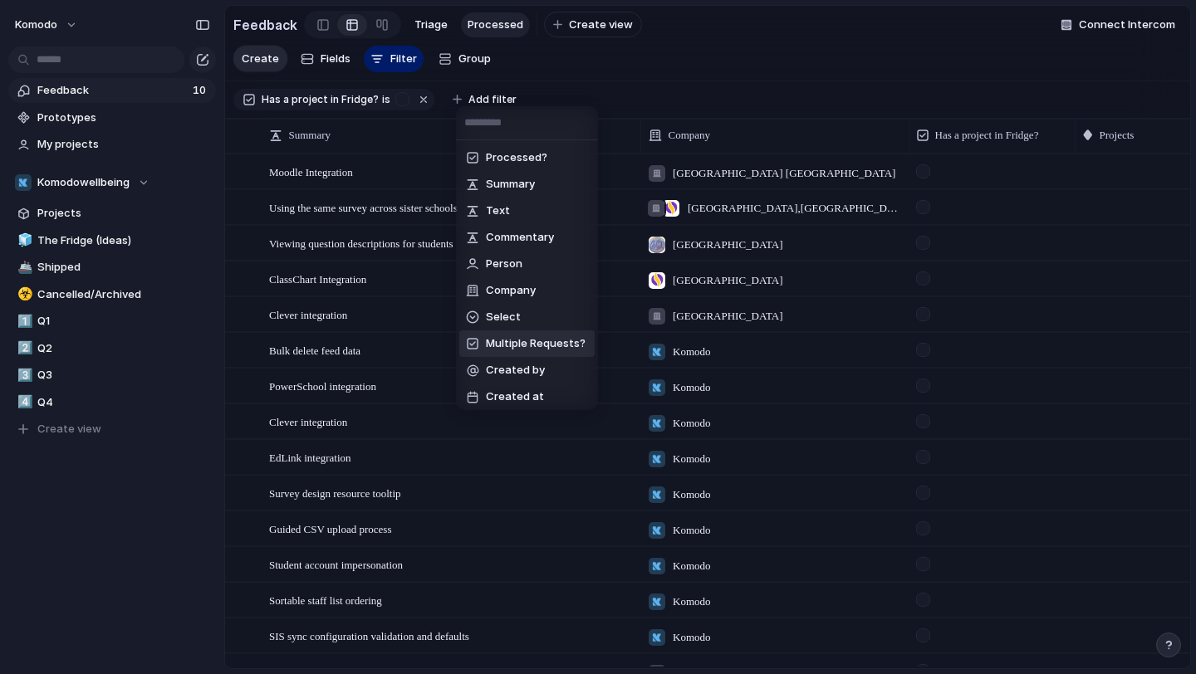
scroll to position [4, 0]
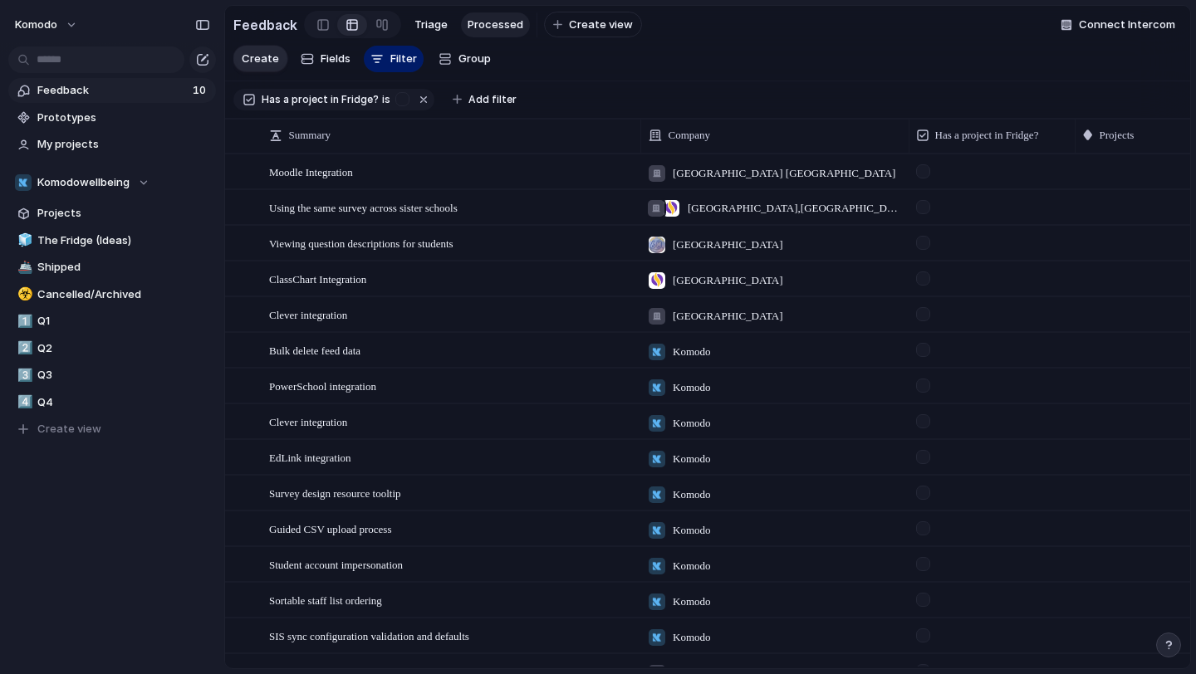
click at [756, 81] on div "Processed? Summary Text Commentary Person Company Select Multiple Requests? Cre…" at bounding box center [598, 337] width 1196 height 674
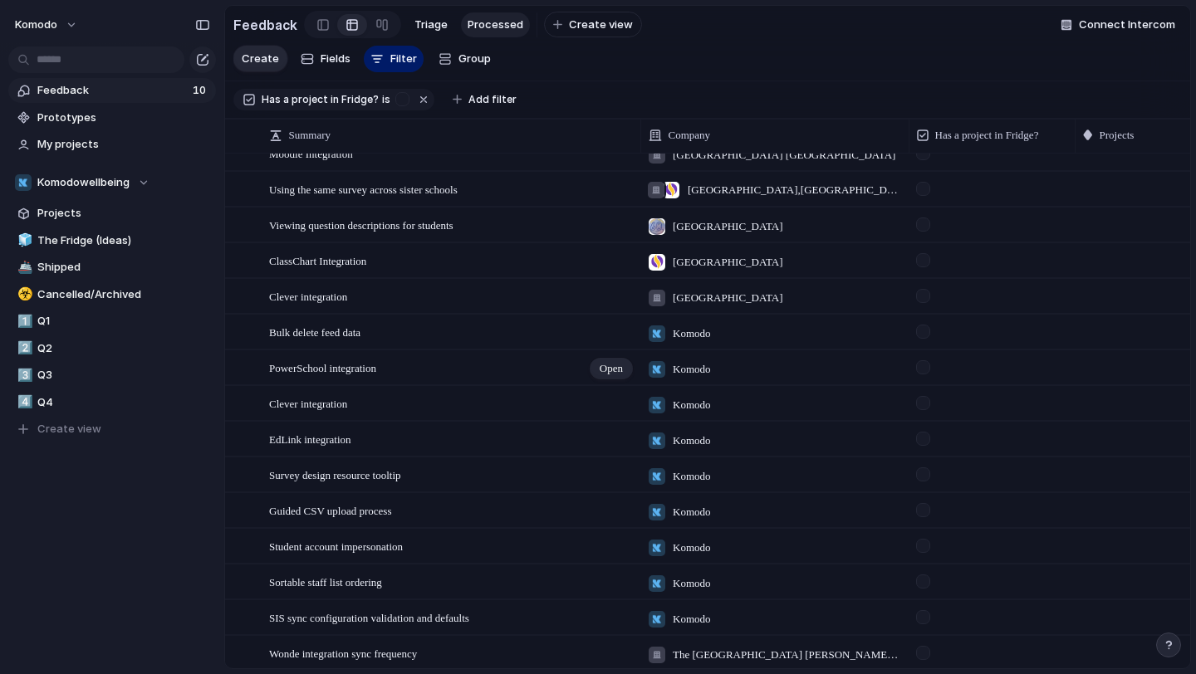
scroll to position [22, 0]
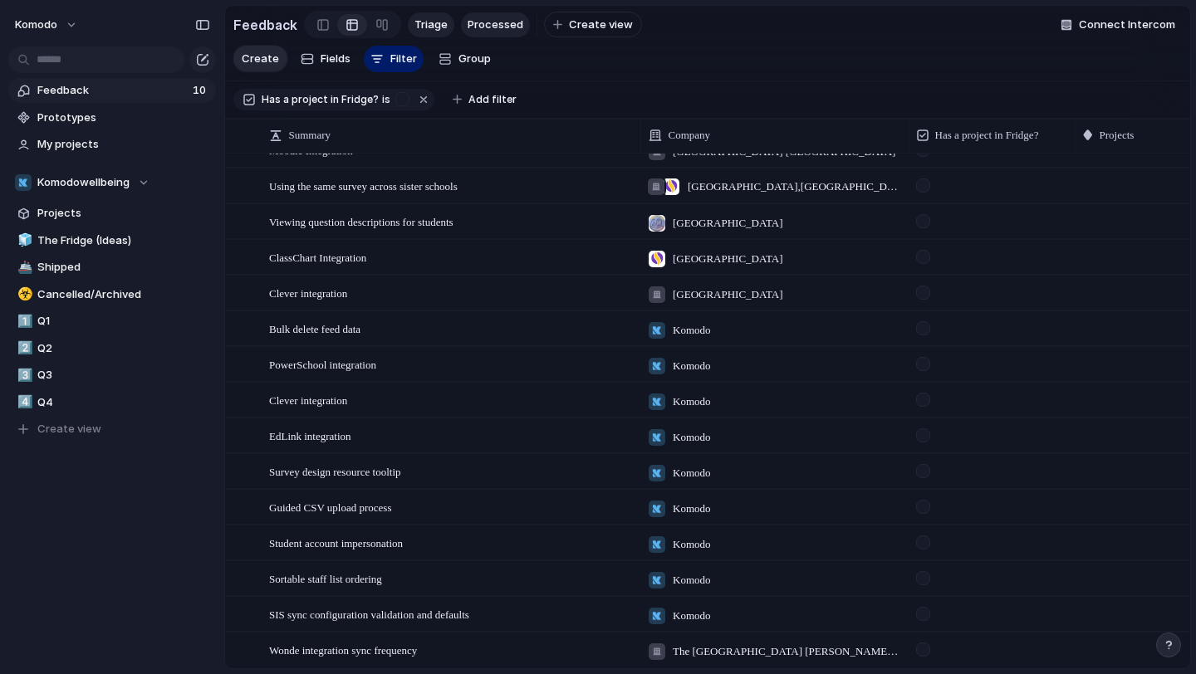
click at [424, 20] on span "Triage" at bounding box center [430, 25] width 33 height 17
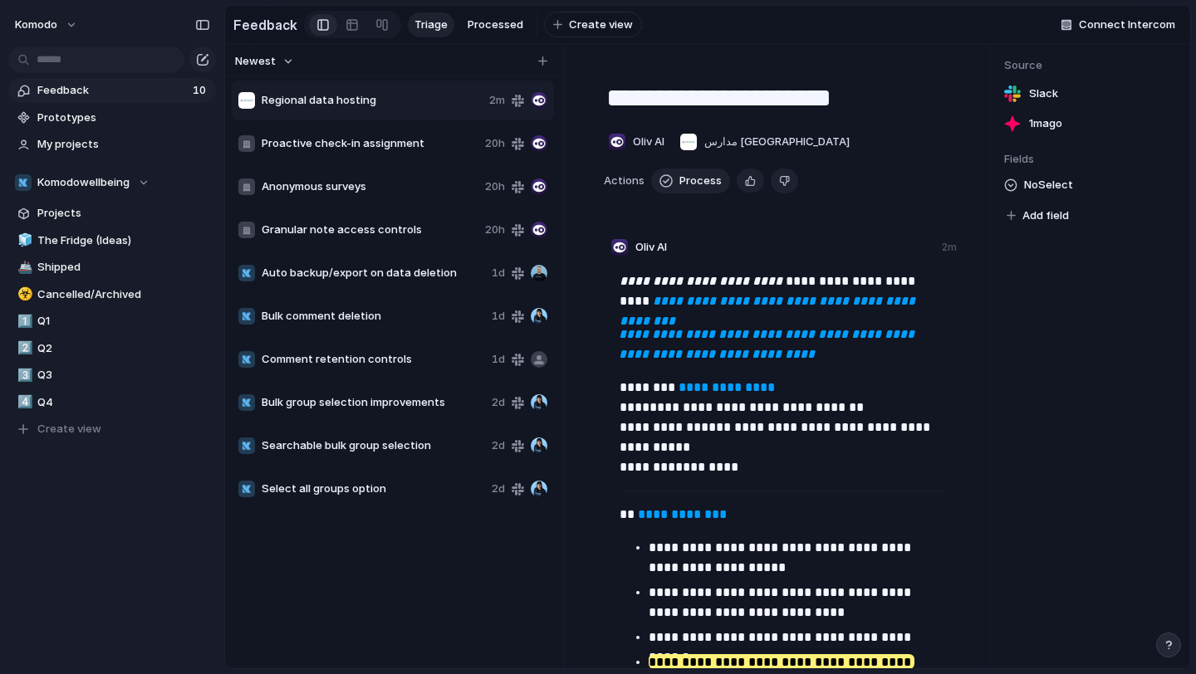
click at [423, 274] on span "Auto backup/export on data deletion" at bounding box center [373, 273] width 223 height 17
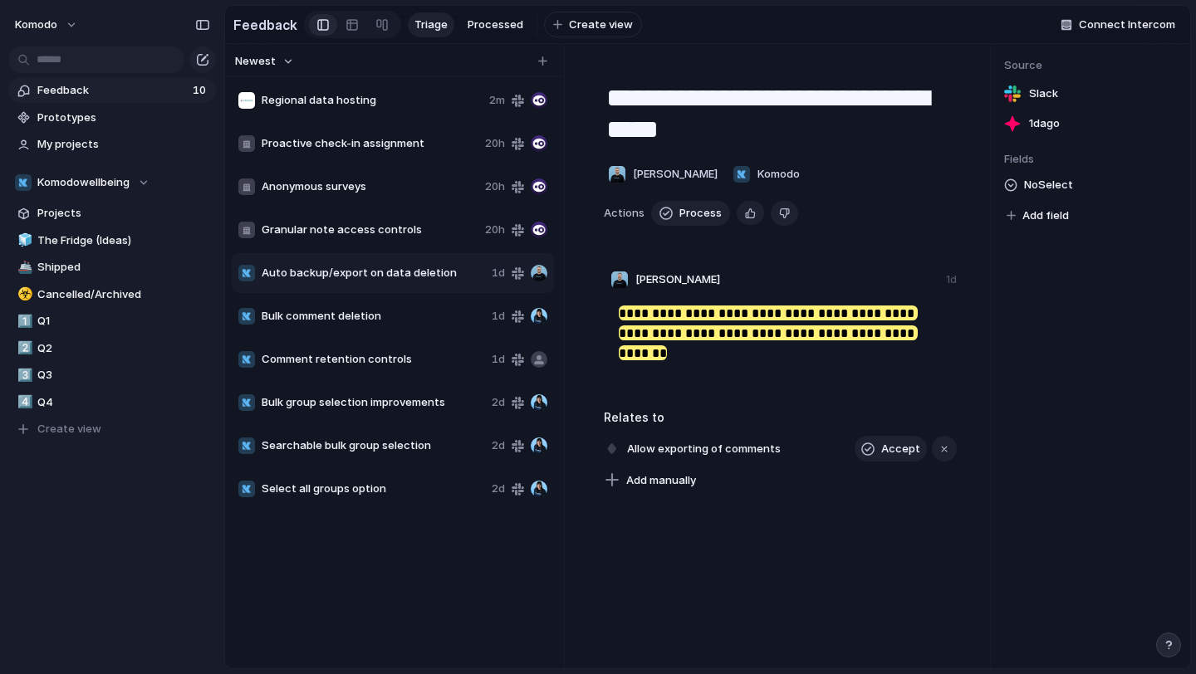
click at [413, 306] on div "Bulk comment deletion 1d" at bounding box center [393, 316] width 322 height 40
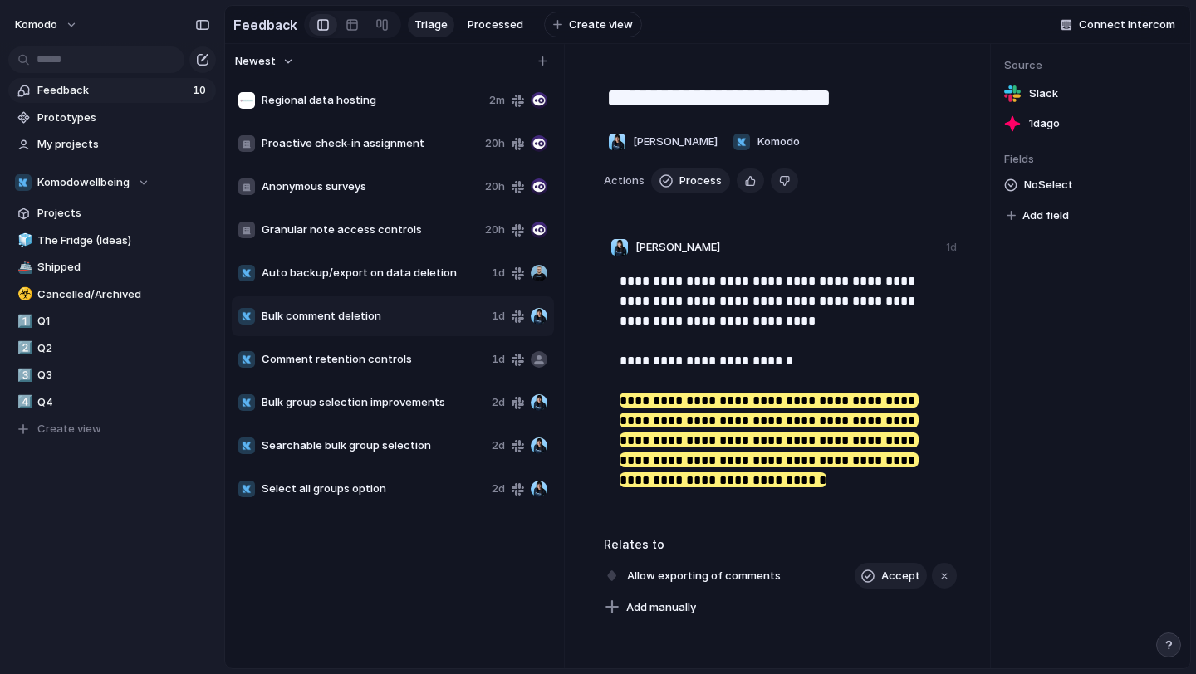
click at [414, 355] on span "Comment retention controls" at bounding box center [373, 359] width 223 height 17
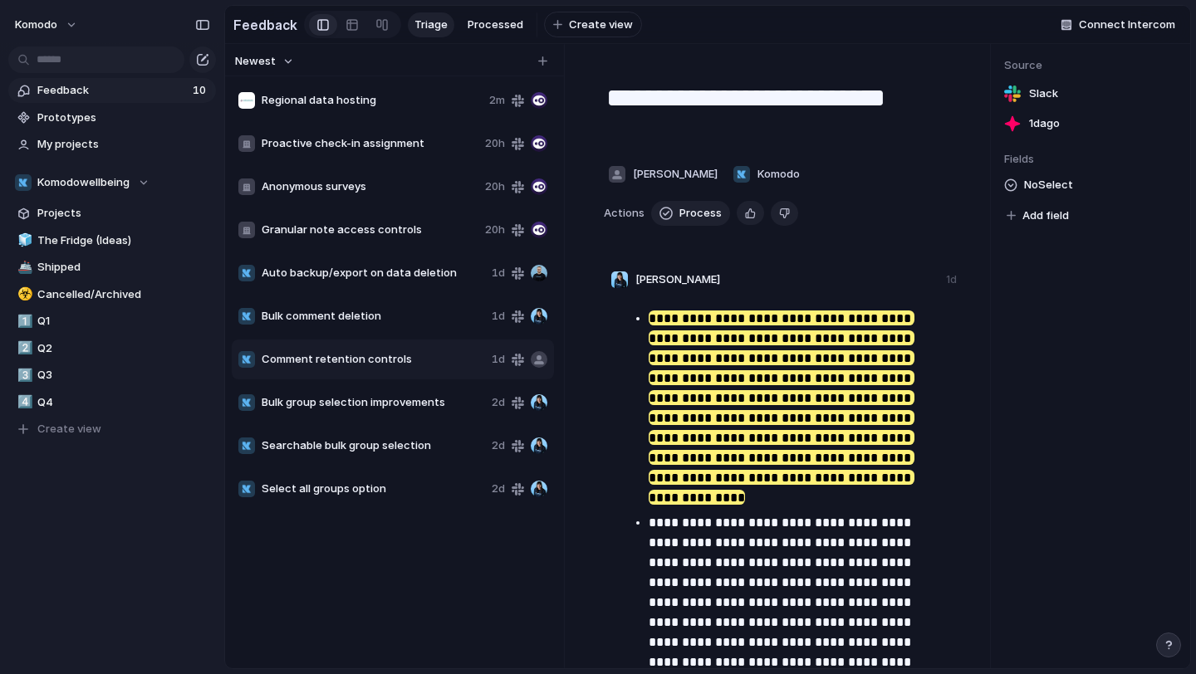
click at [412, 332] on div "Bulk comment deletion 1d" at bounding box center [393, 316] width 322 height 40
type textarea "**********"
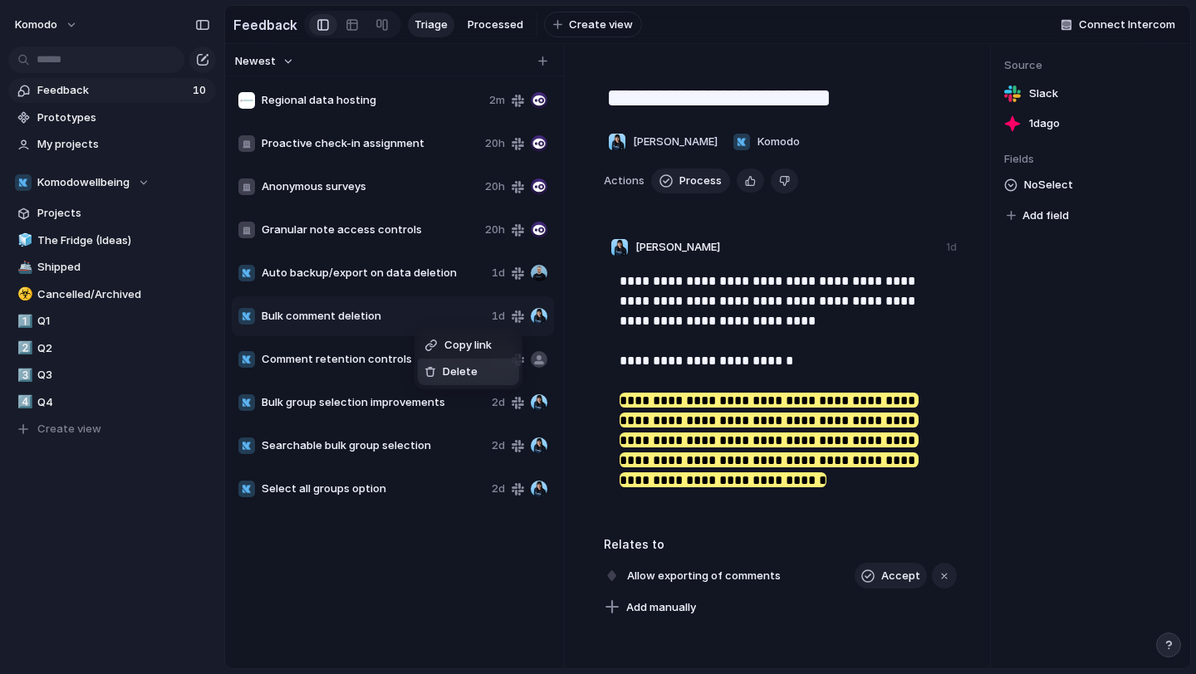
click at [476, 384] on li "Delete" at bounding box center [468, 372] width 101 height 27
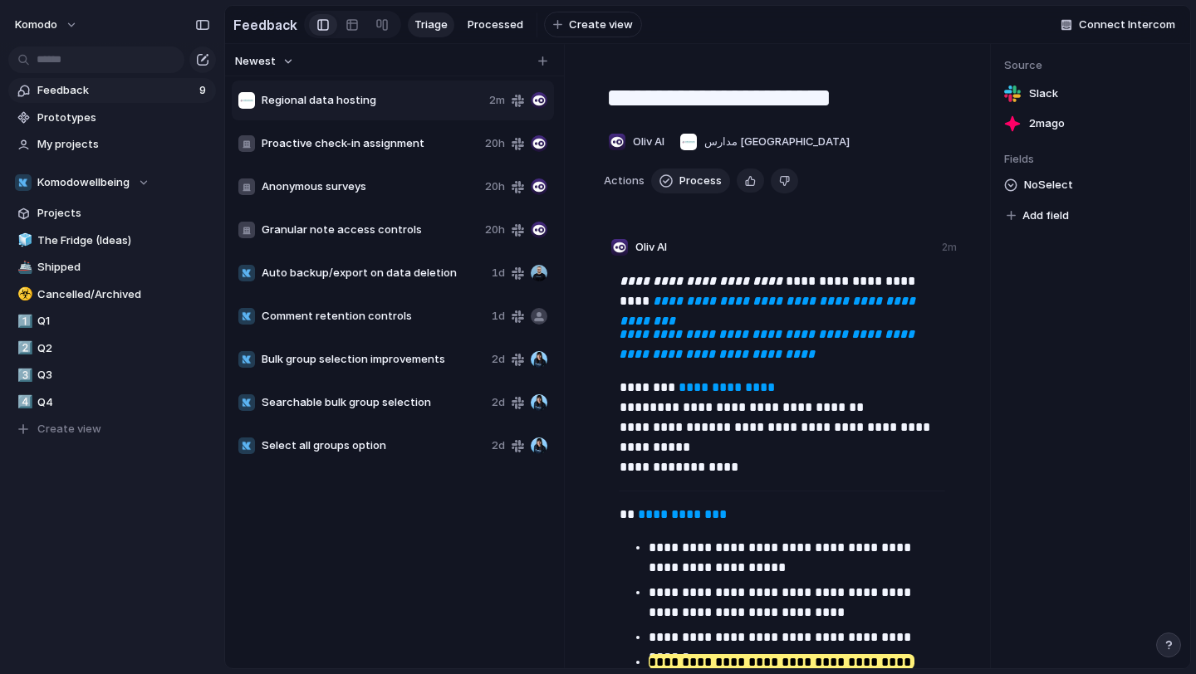
click at [418, 352] on span "Bulk group selection improvements" at bounding box center [373, 359] width 223 height 17
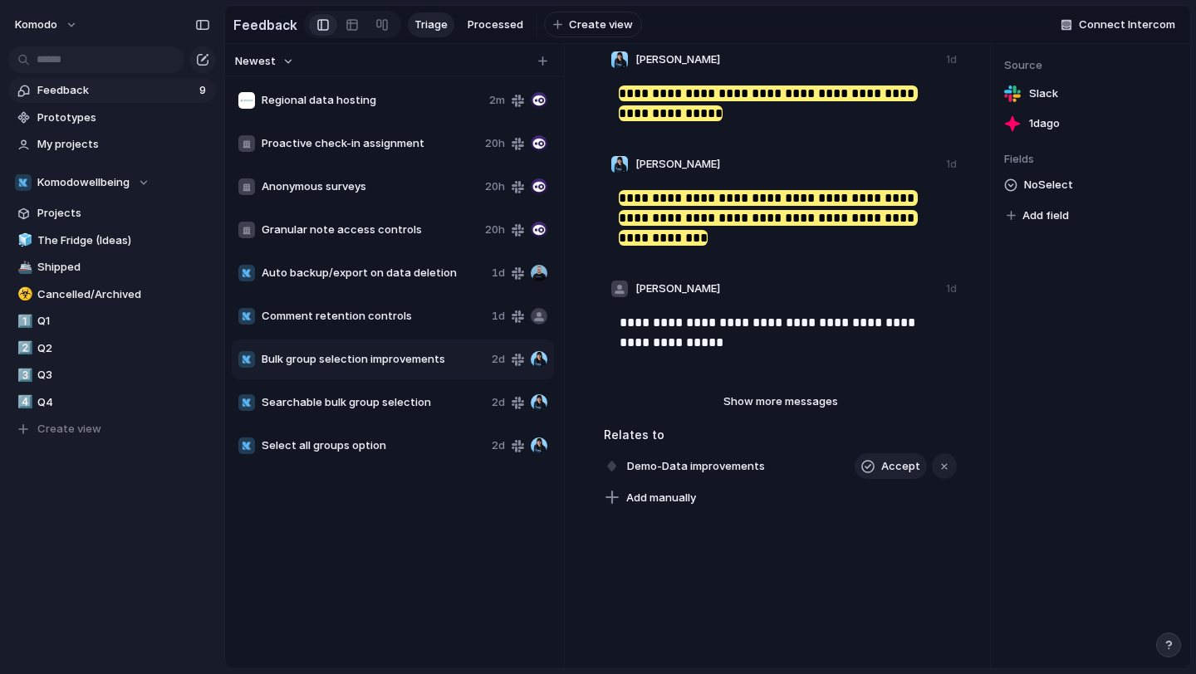
scroll to position [462, 0]
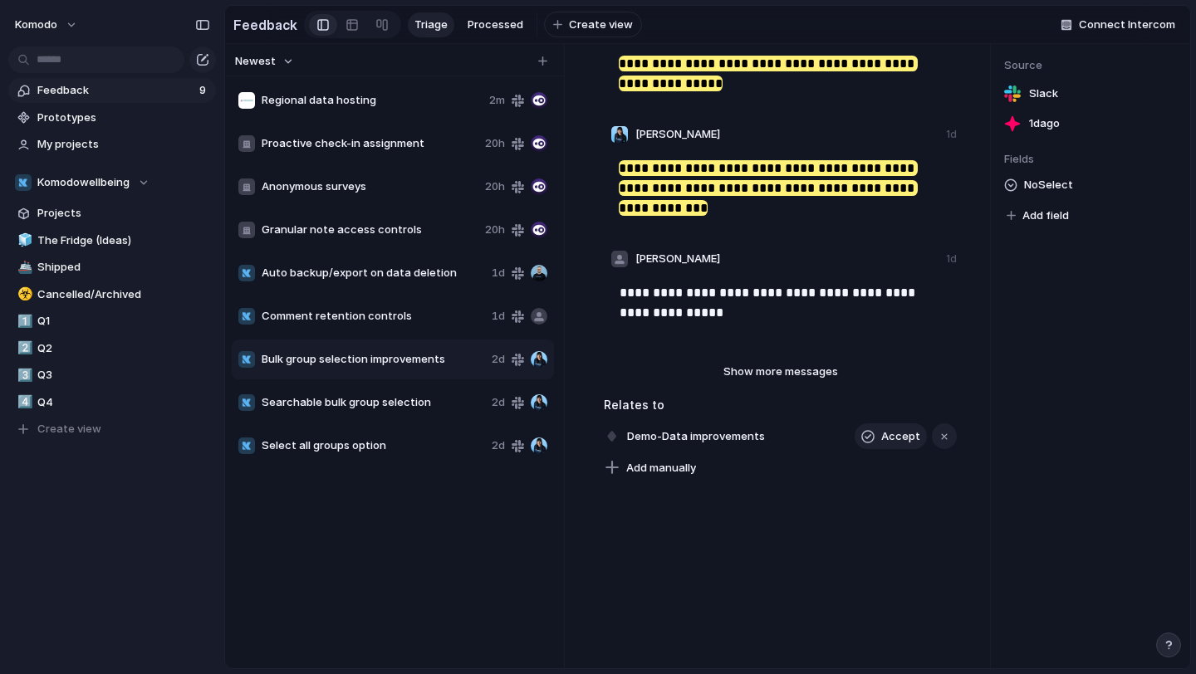
click at [756, 356] on div "**********" at bounding box center [780, 96] width 353 height 574
click at [756, 366] on span "Show more messages" at bounding box center [780, 372] width 115 height 17
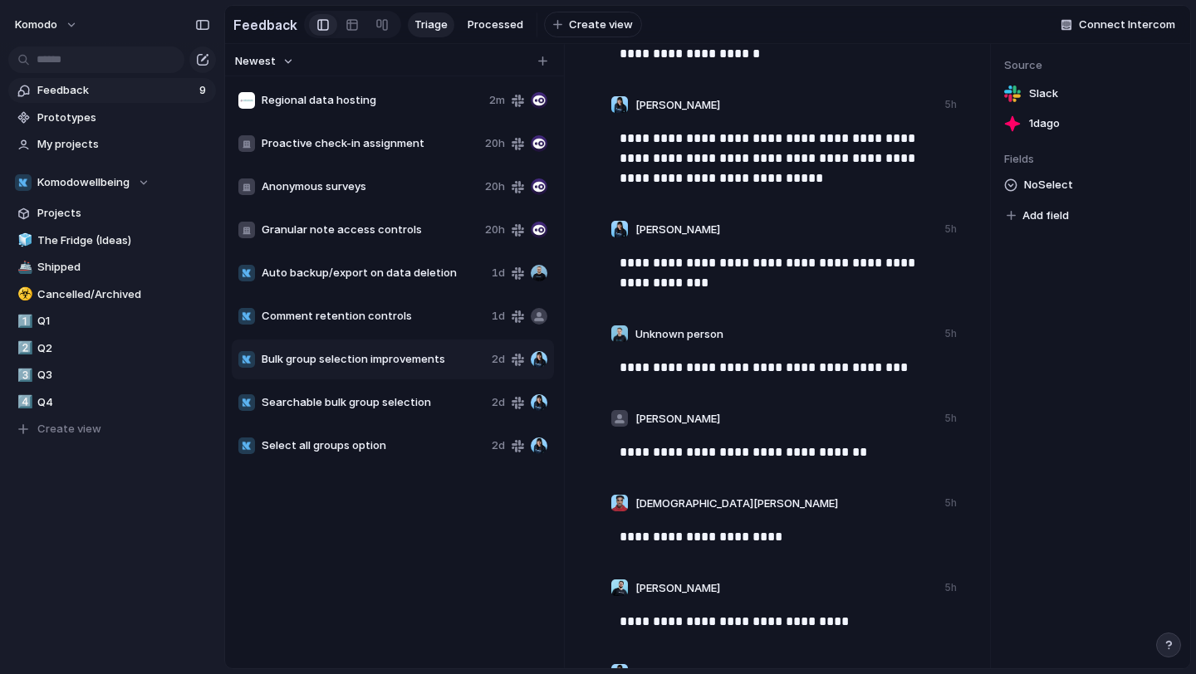
scroll to position [7120, 0]
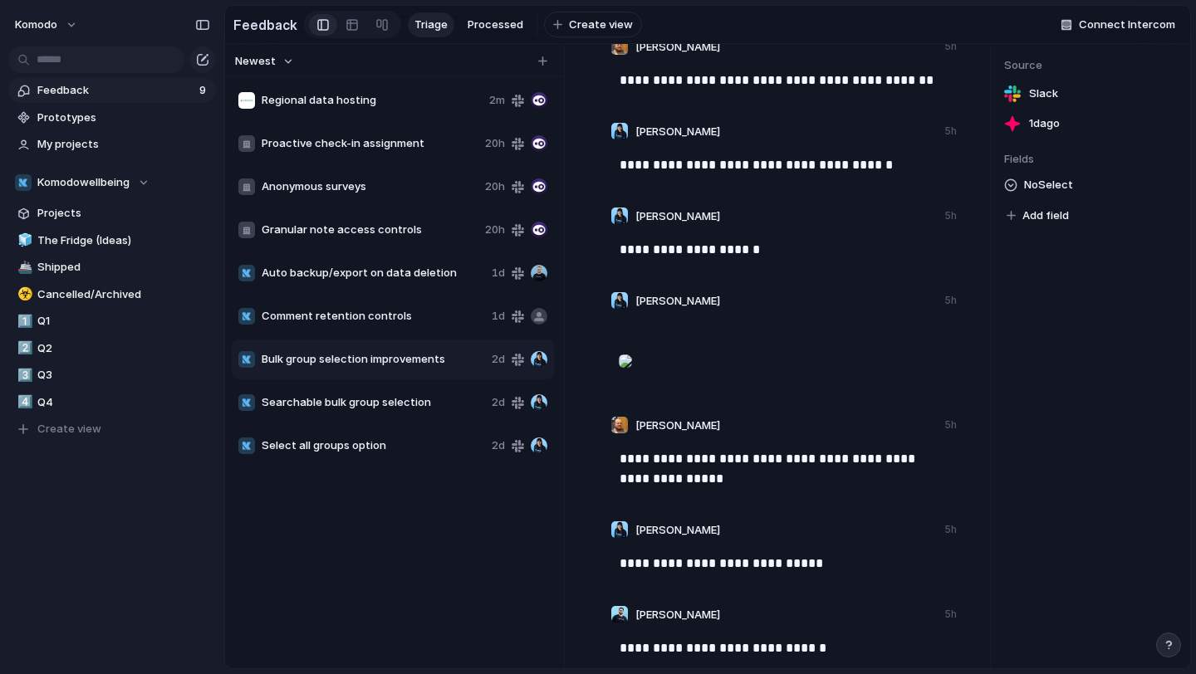
click at [384, 392] on div "Searchable bulk group selection 2d" at bounding box center [393, 403] width 322 height 40
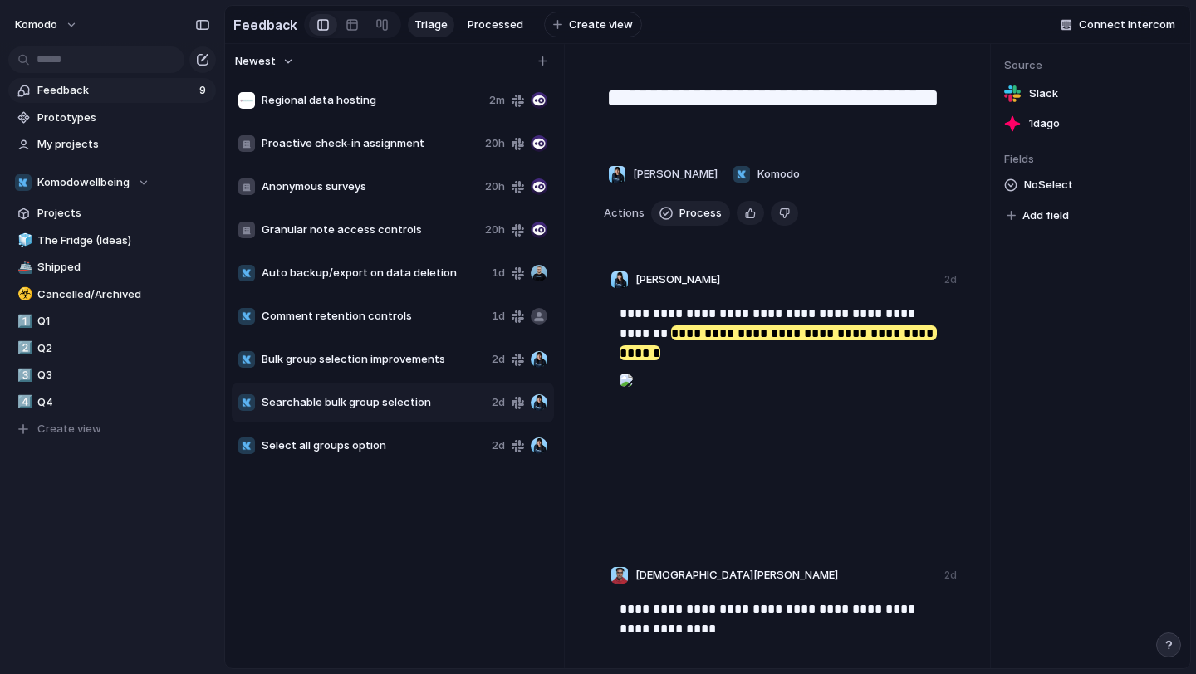
click at [390, 410] on div "Searchable bulk group selection" at bounding box center [361, 402] width 247 height 17
click at [406, 441] on span "Select all groups option" at bounding box center [373, 446] width 223 height 17
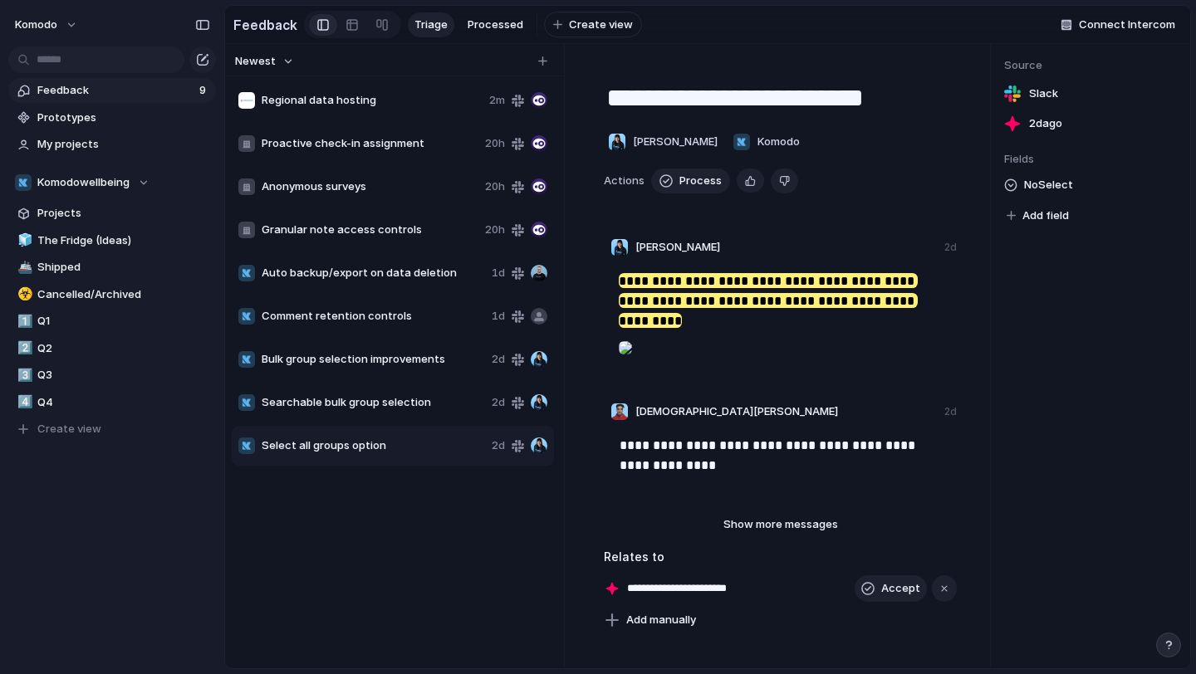
click at [438, 360] on span "Bulk group selection improvements" at bounding box center [373, 359] width 223 height 17
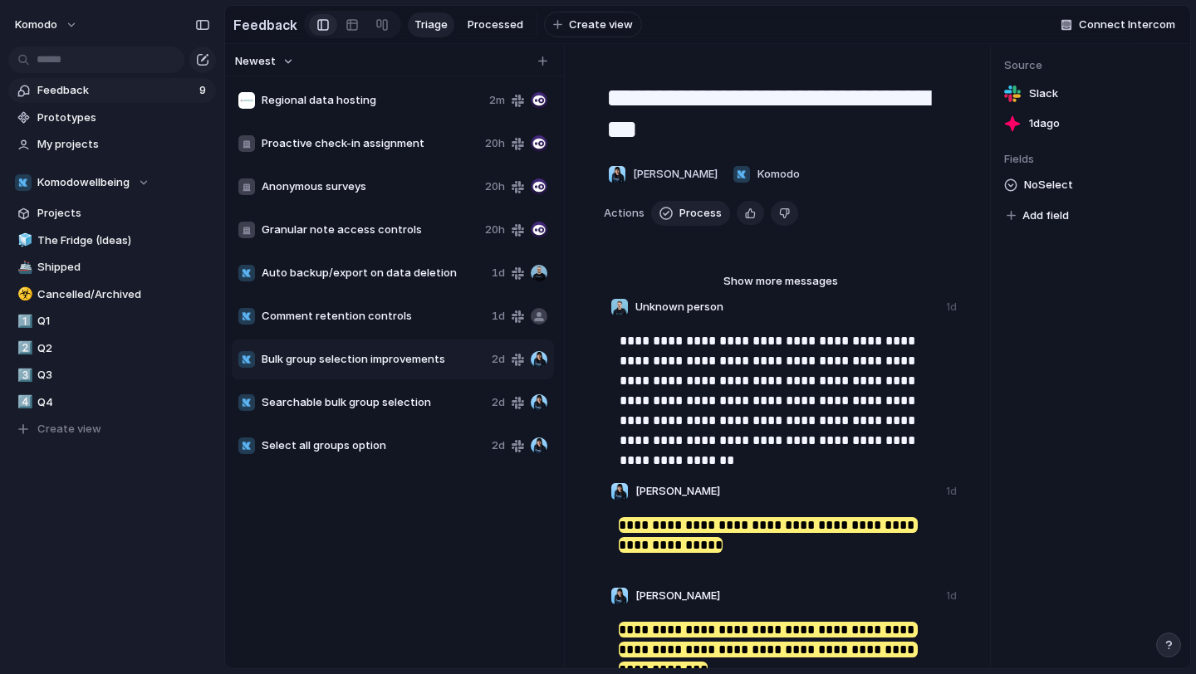
click at [437, 286] on div "Auto backup/export on data deletion 1d" at bounding box center [393, 273] width 322 height 40
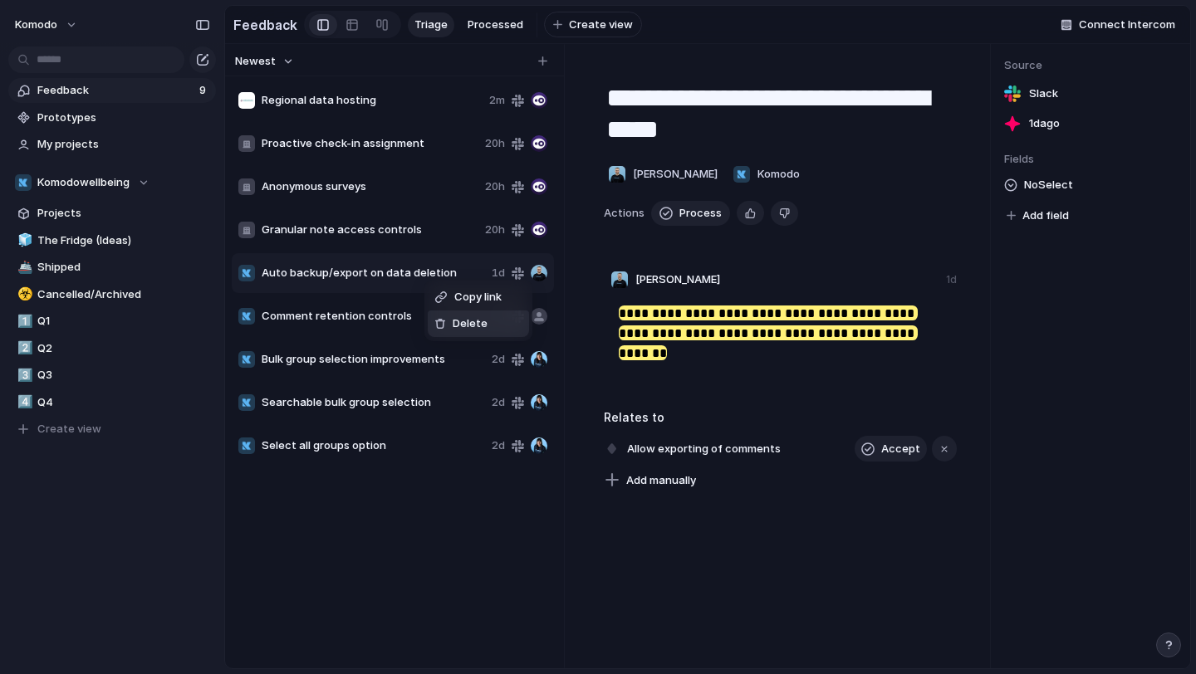
click at [457, 492] on div "Copy link Delete" at bounding box center [598, 337] width 1196 height 674
click at [397, 224] on span "Granular note access controls" at bounding box center [370, 230] width 217 height 17
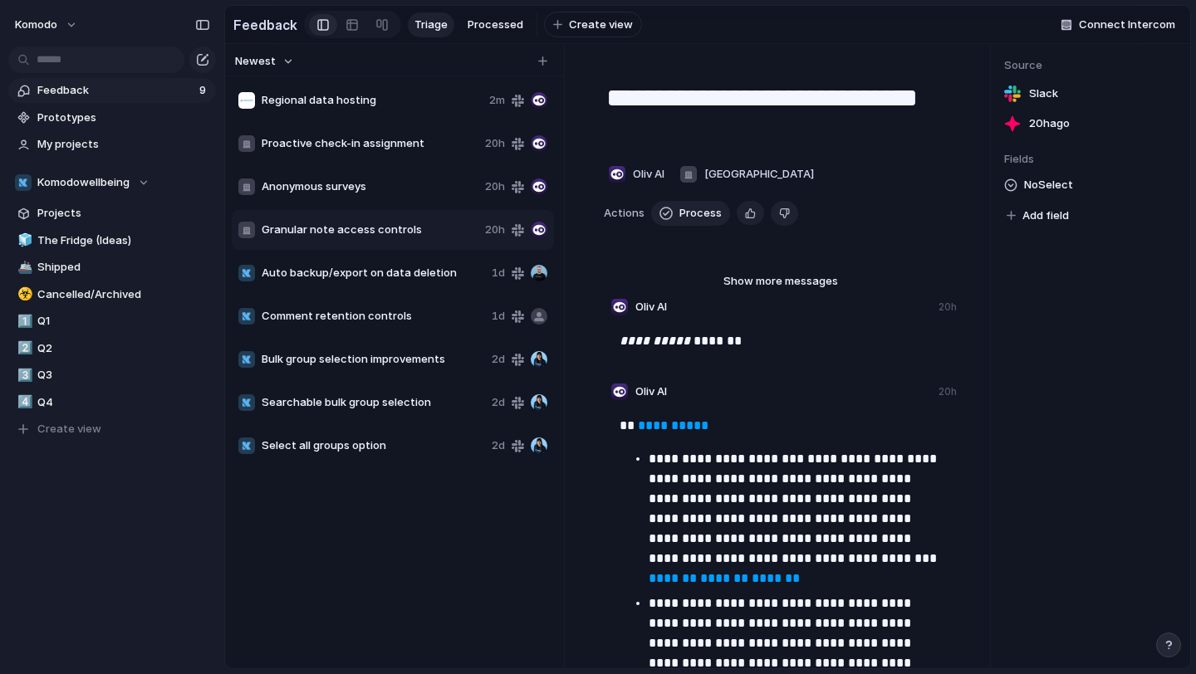
click at [359, 448] on span "Select all groups option" at bounding box center [373, 446] width 223 height 17
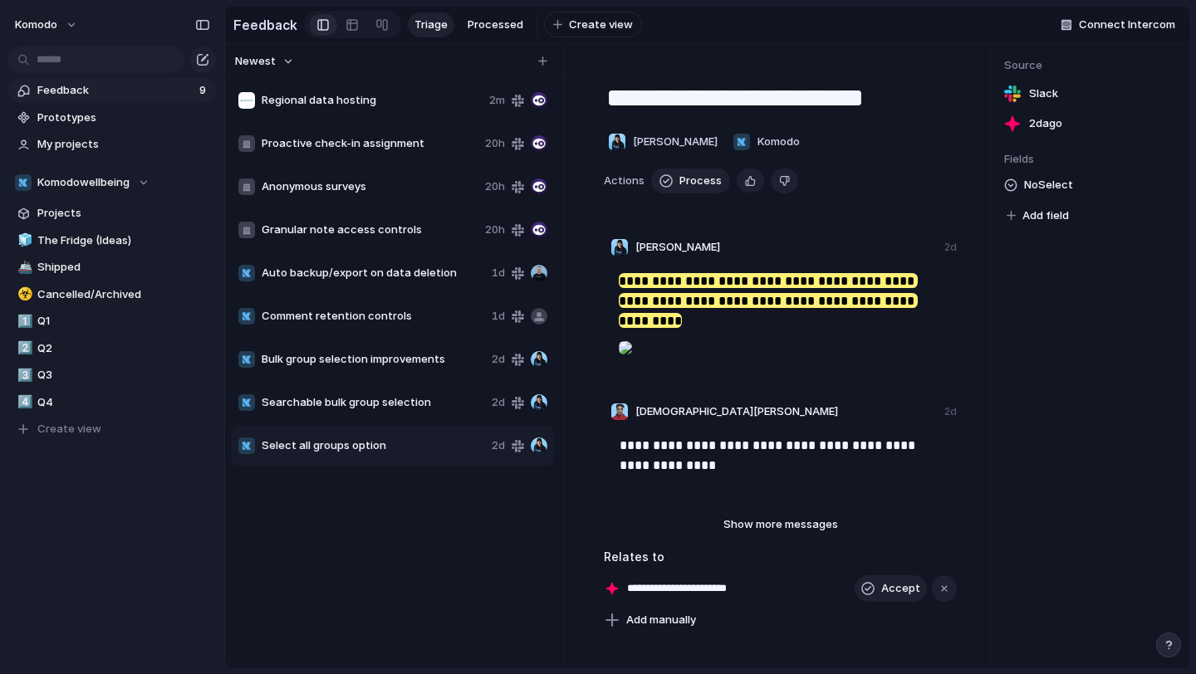
click at [393, 410] on div "Searchable bulk group selection" at bounding box center [361, 402] width 247 height 17
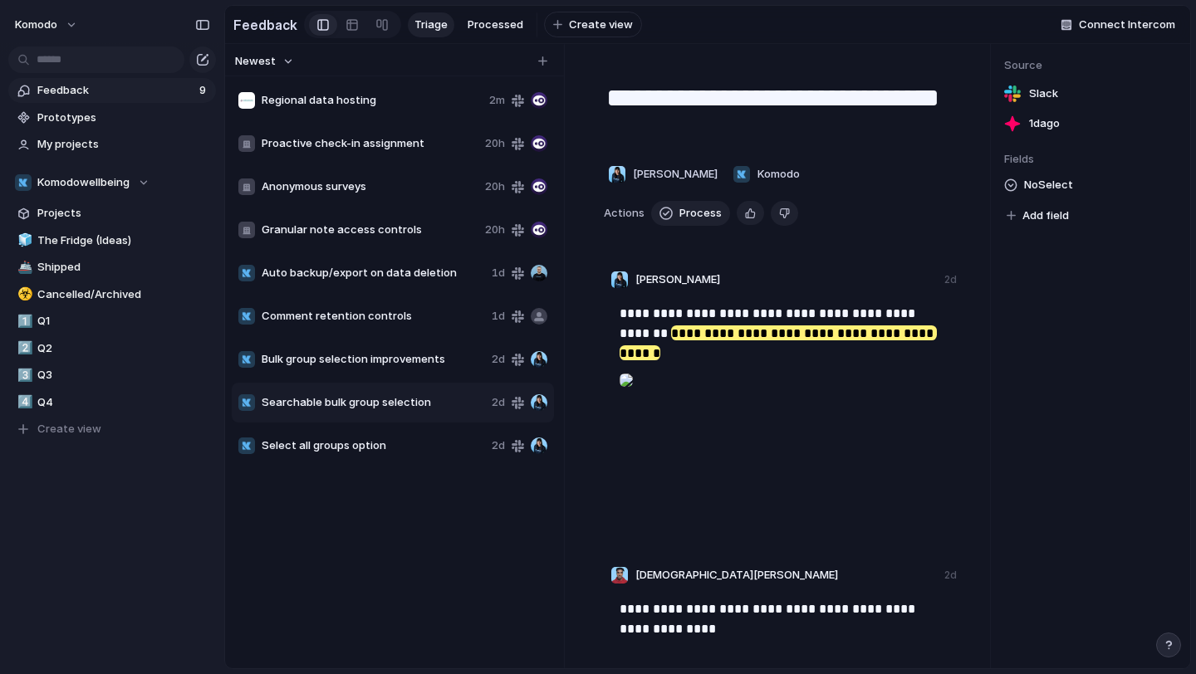
click at [418, 361] on span "Bulk group selection improvements" at bounding box center [373, 359] width 223 height 17
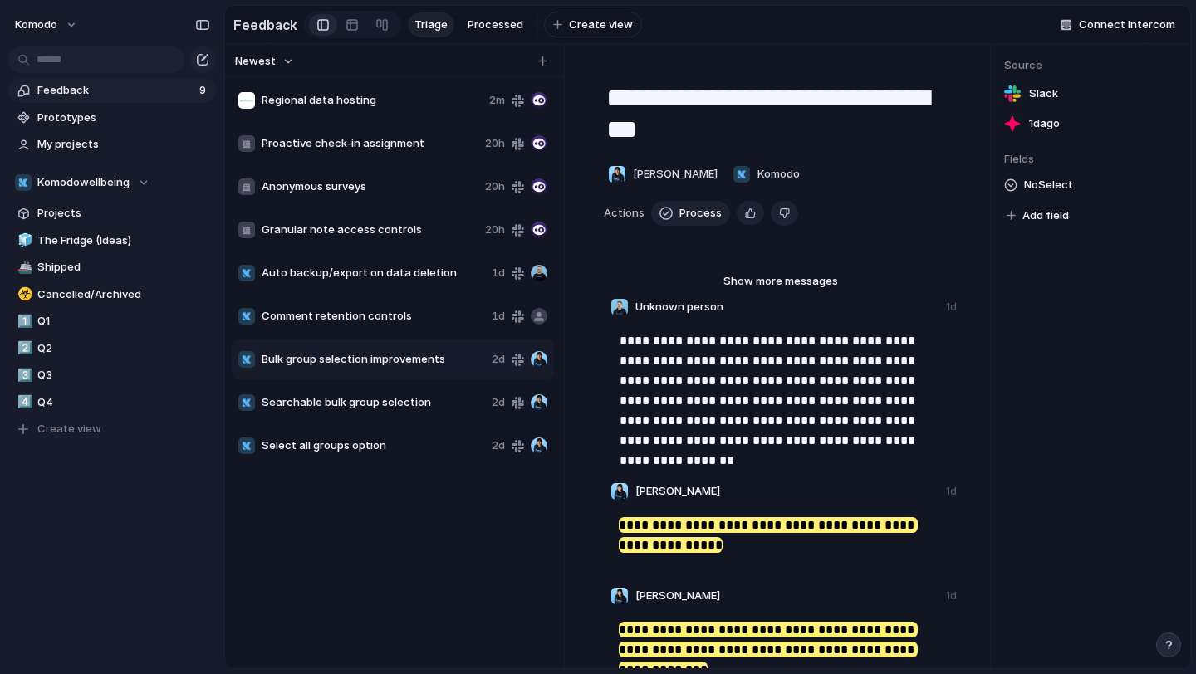
click at [384, 448] on span "Select all groups option" at bounding box center [373, 446] width 223 height 17
type textarea "**********"
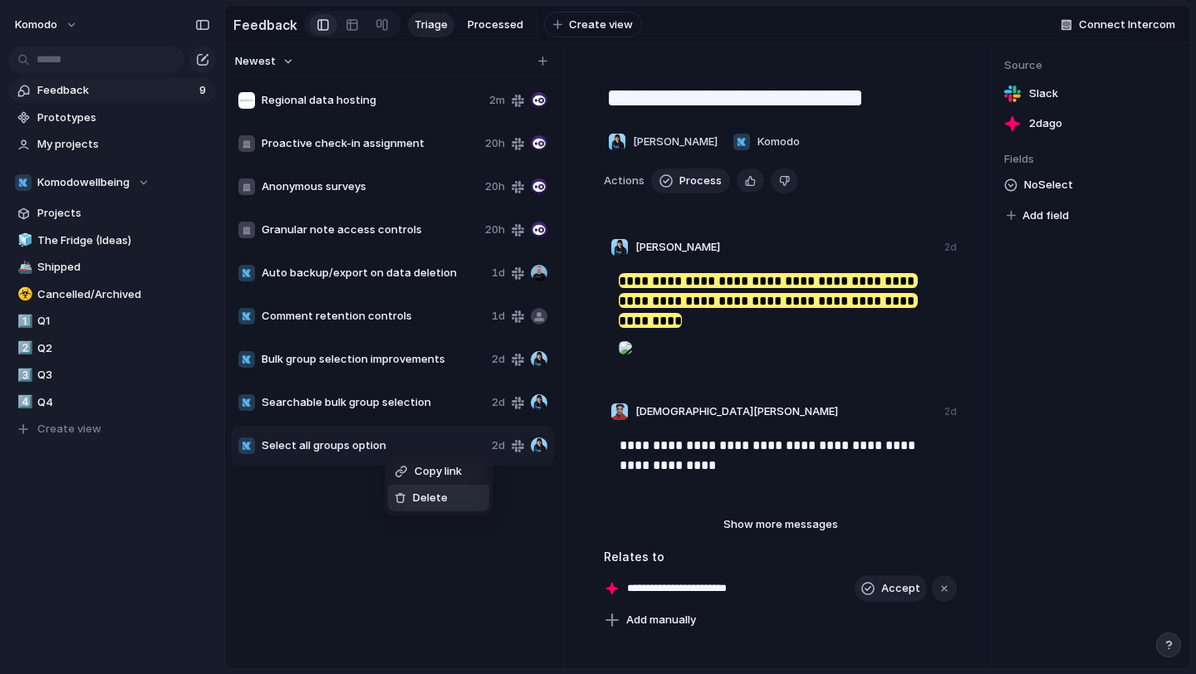
click at [415, 497] on span "Delete" at bounding box center [430, 498] width 35 height 17
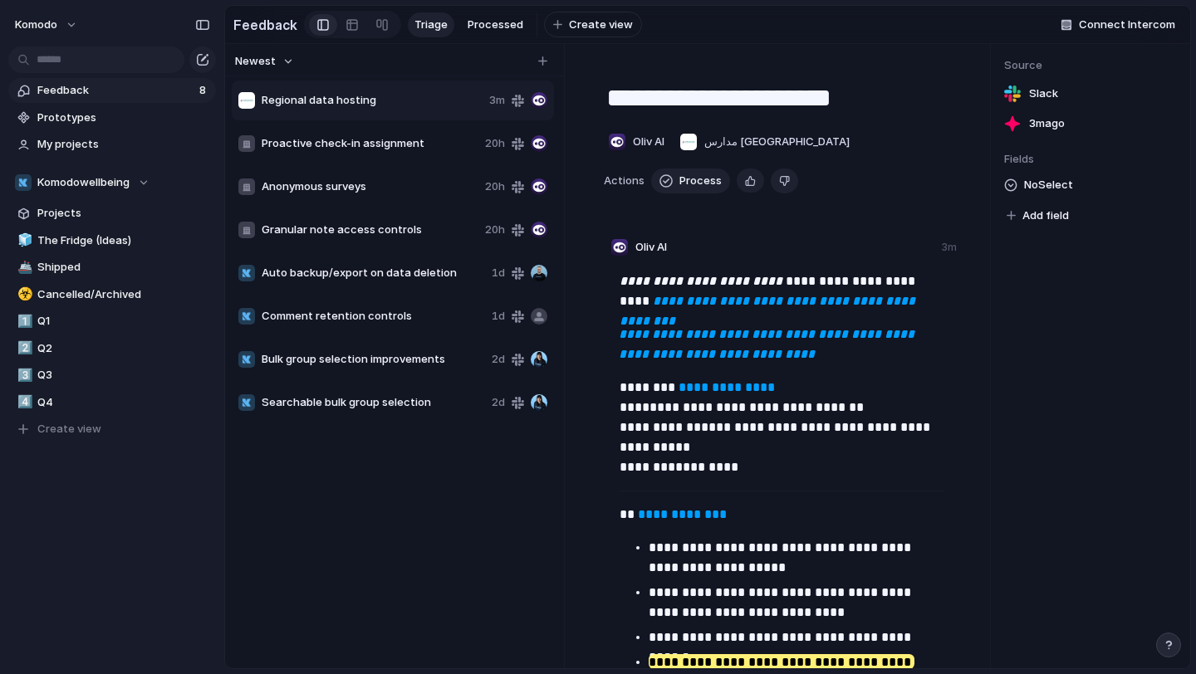
click at [396, 409] on span "Searchable bulk group selection" at bounding box center [373, 402] width 223 height 17
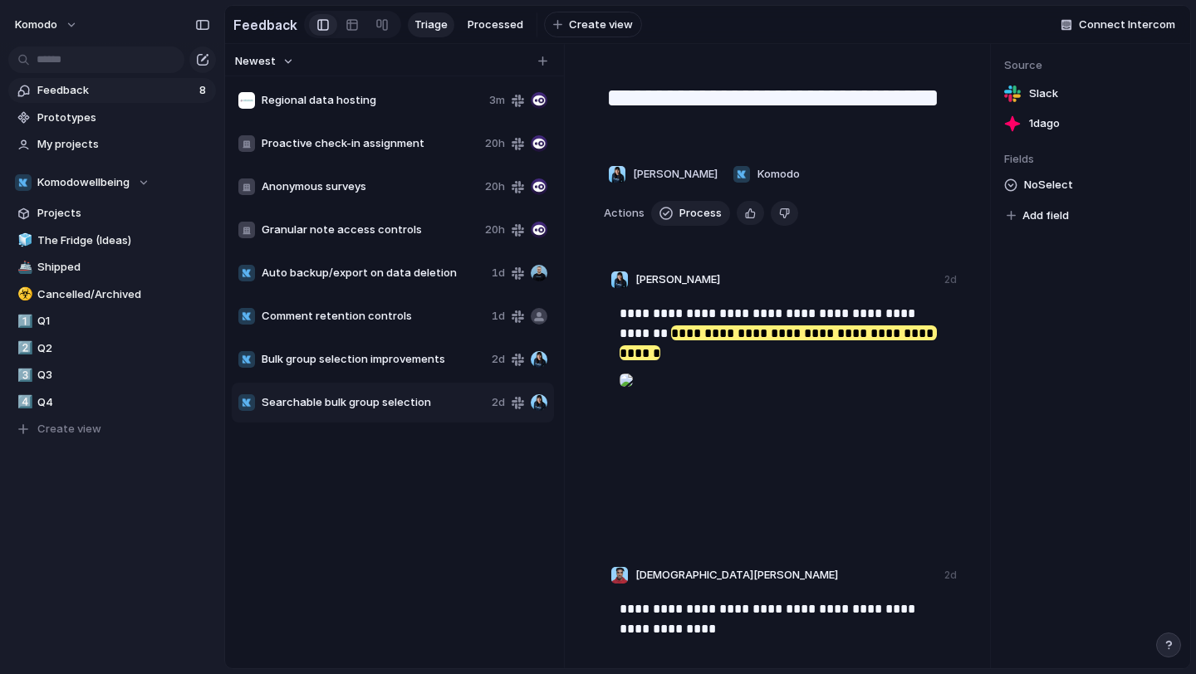
click at [414, 356] on span "Bulk group selection improvements" at bounding box center [373, 359] width 223 height 17
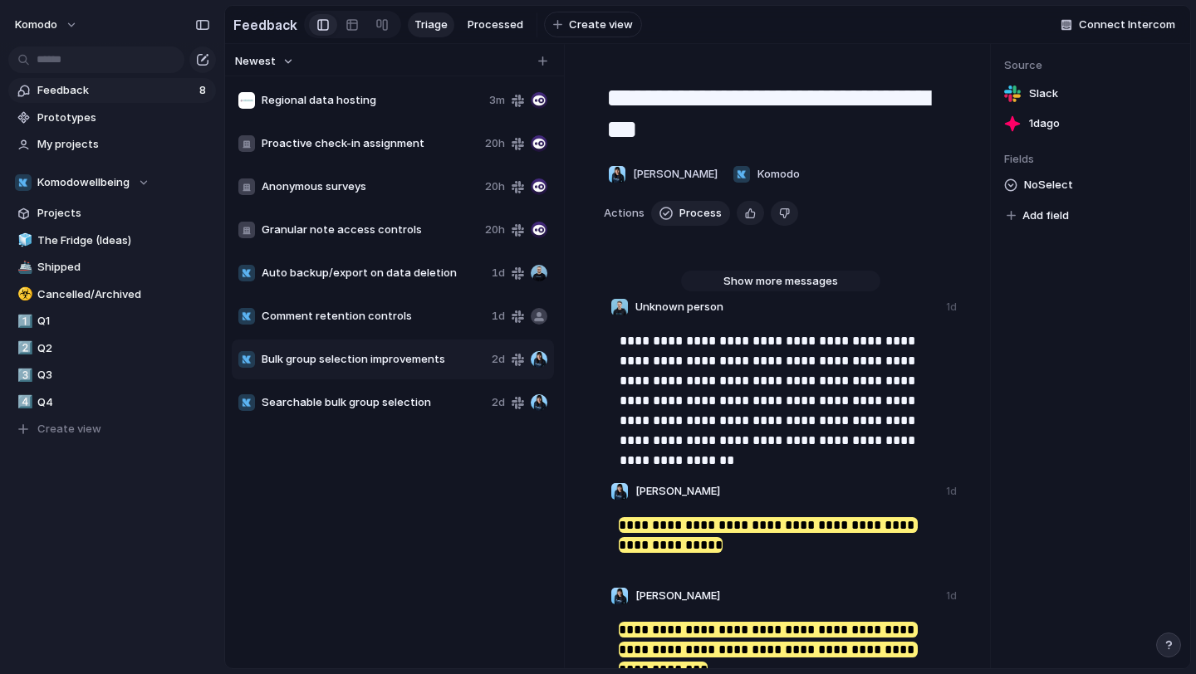
click at [747, 274] on span "Show more messages" at bounding box center [780, 281] width 115 height 17
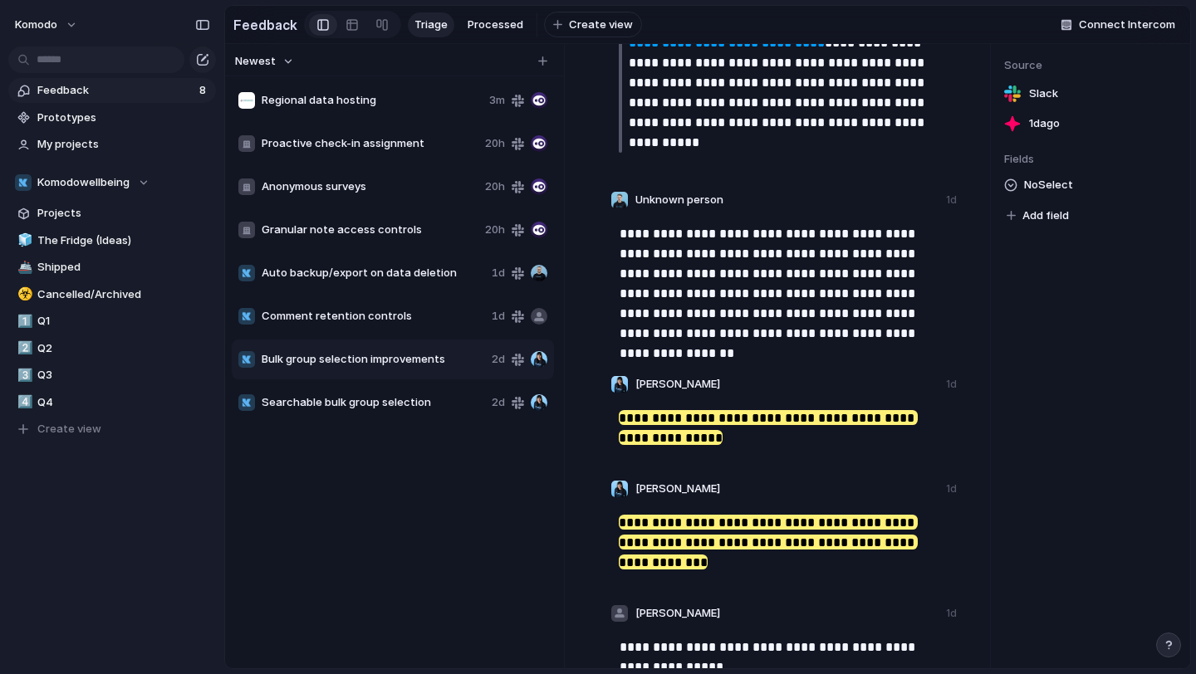
scroll to position [1335, 0]
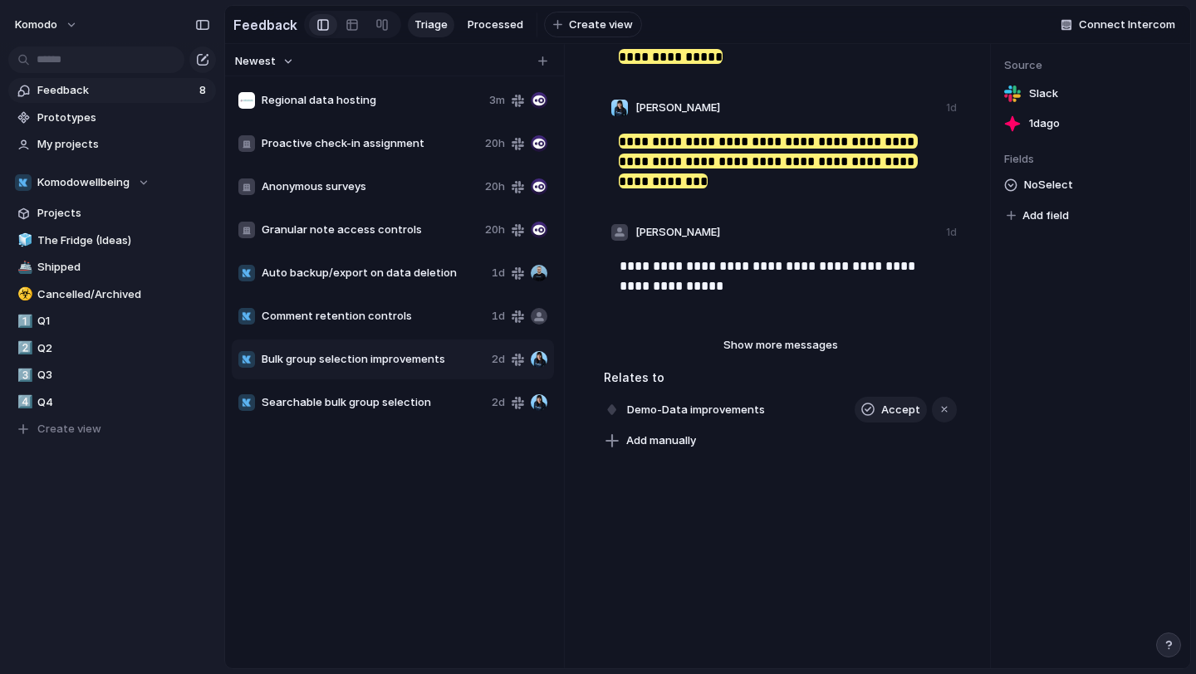
click at [428, 405] on span "Searchable bulk group selection" at bounding box center [373, 402] width 223 height 17
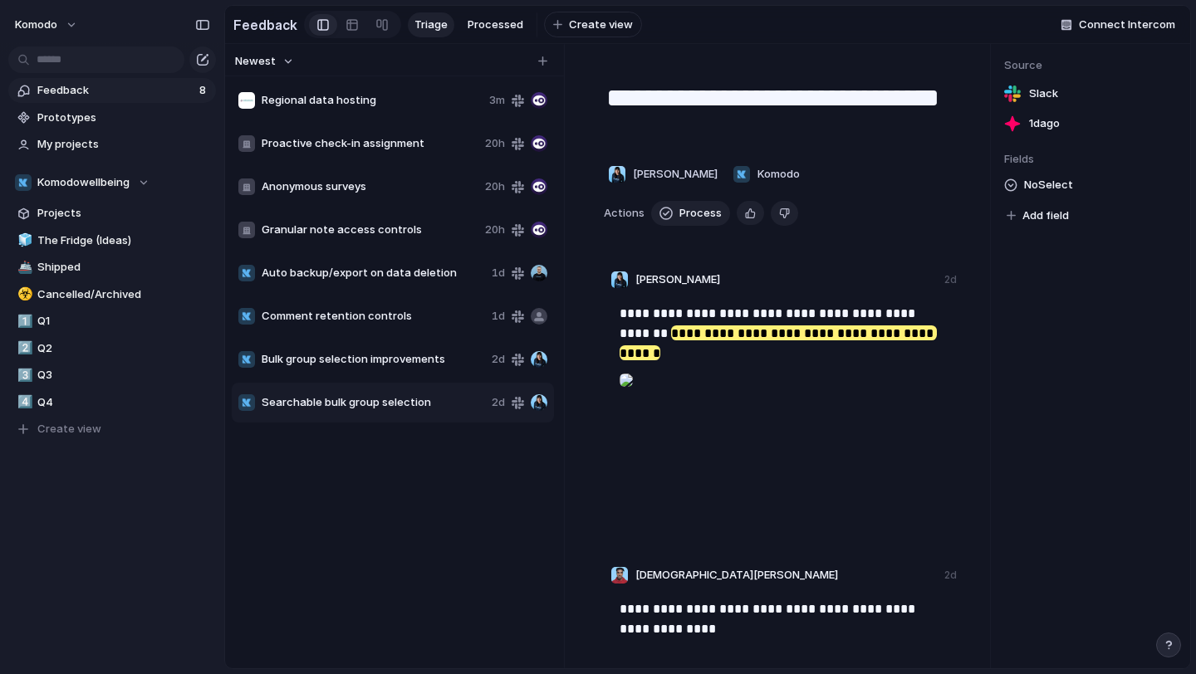
click at [428, 362] on span "Bulk group selection improvements" at bounding box center [373, 359] width 223 height 17
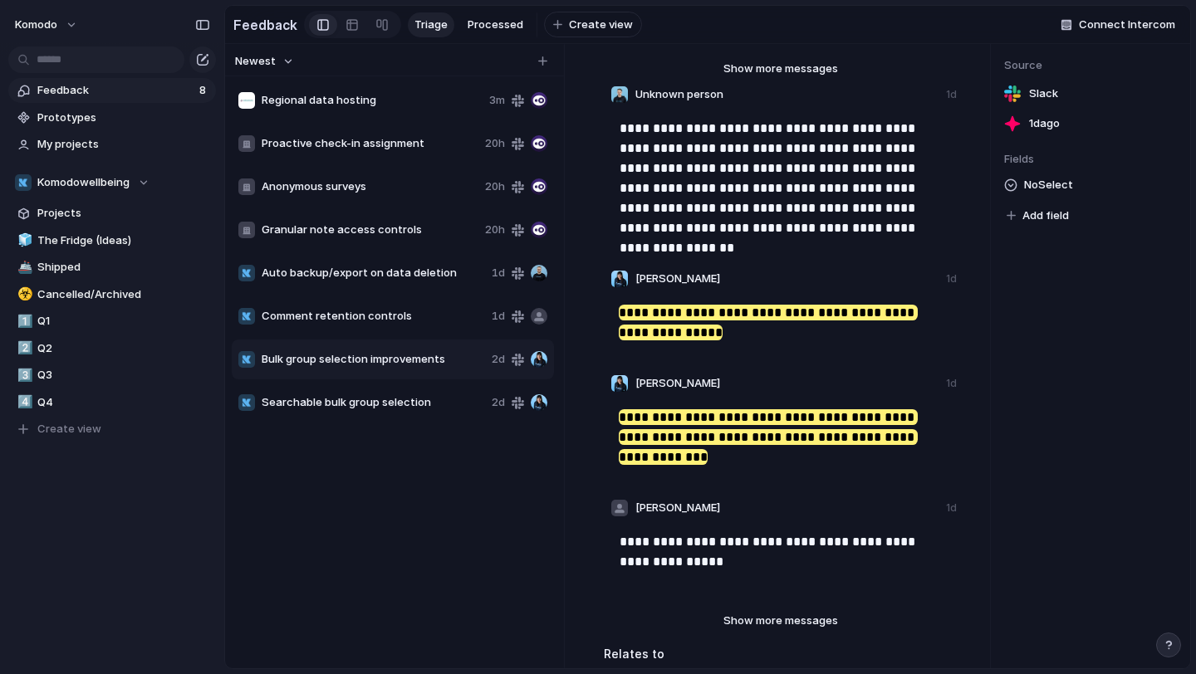
scroll to position [215, 0]
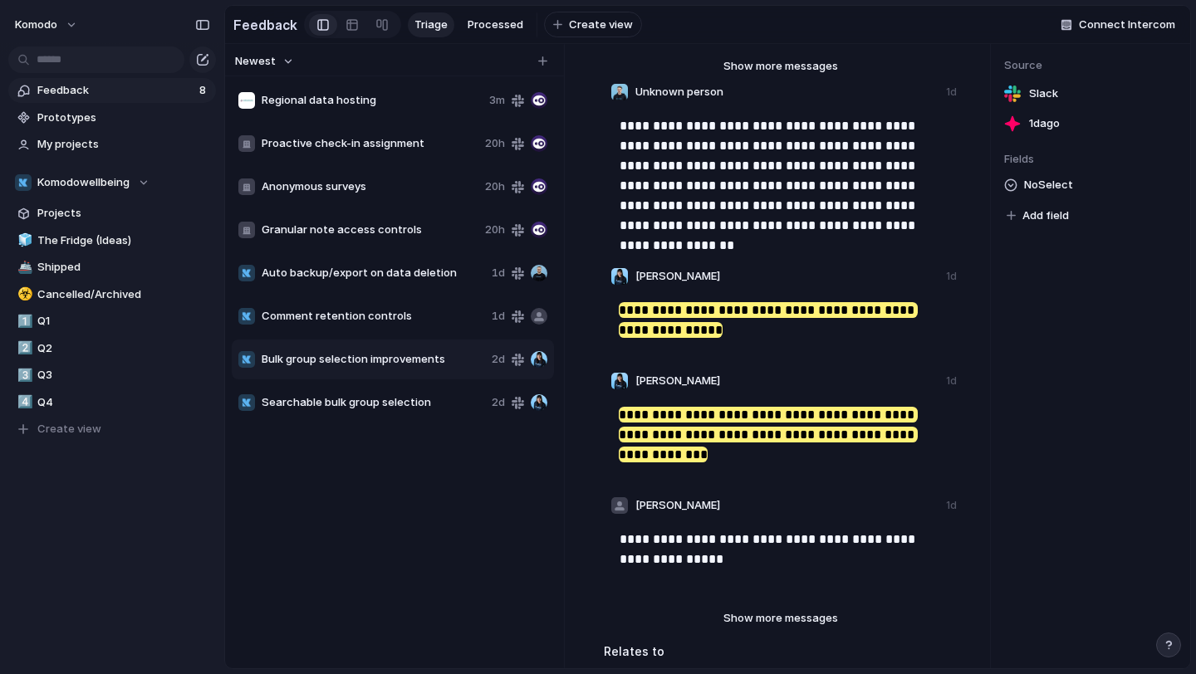
click at [446, 404] on span "Searchable bulk group selection" at bounding box center [373, 402] width 223 height 17
type textarea "**********"
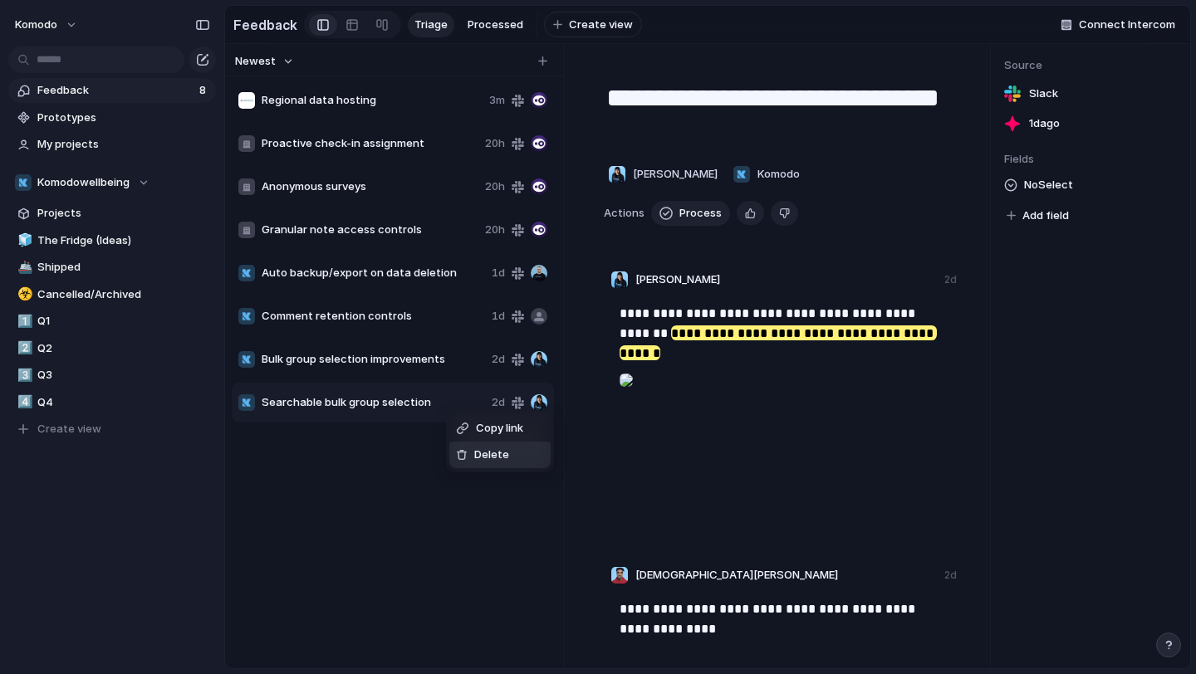
click at [467, 452] on div at bounding box center [462, 455] width 12 height 12
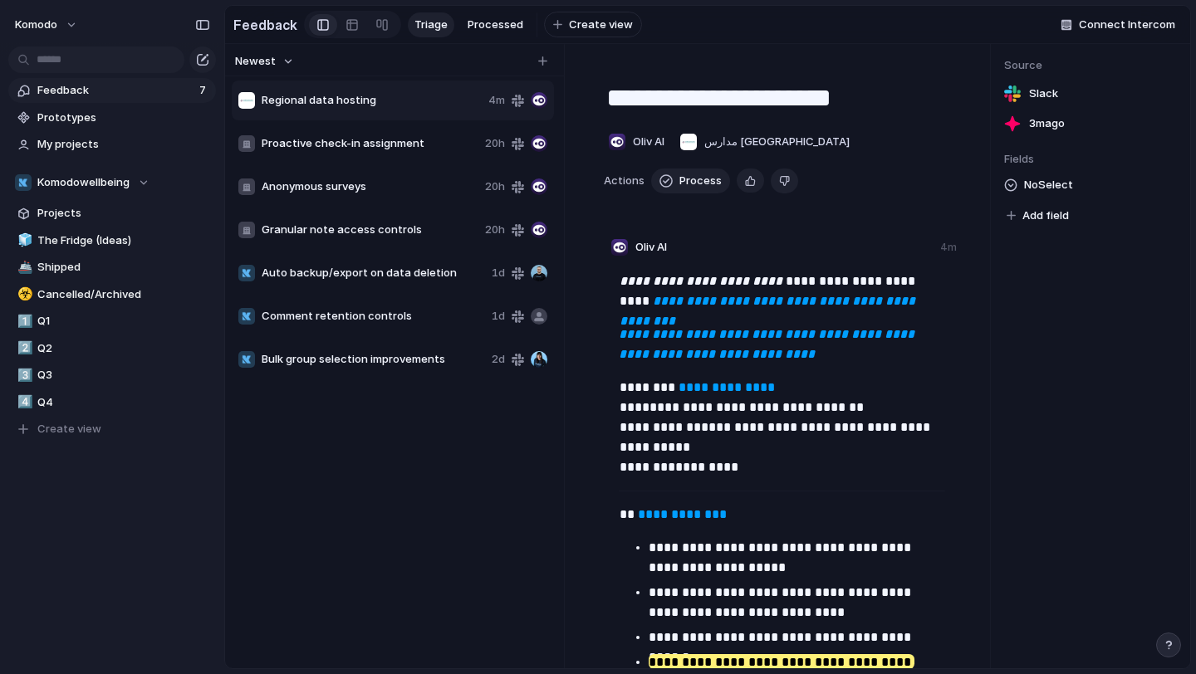
click at [389, 311] on span "Comment retention controls" at bounding box center [373, 316] width 223 height 17
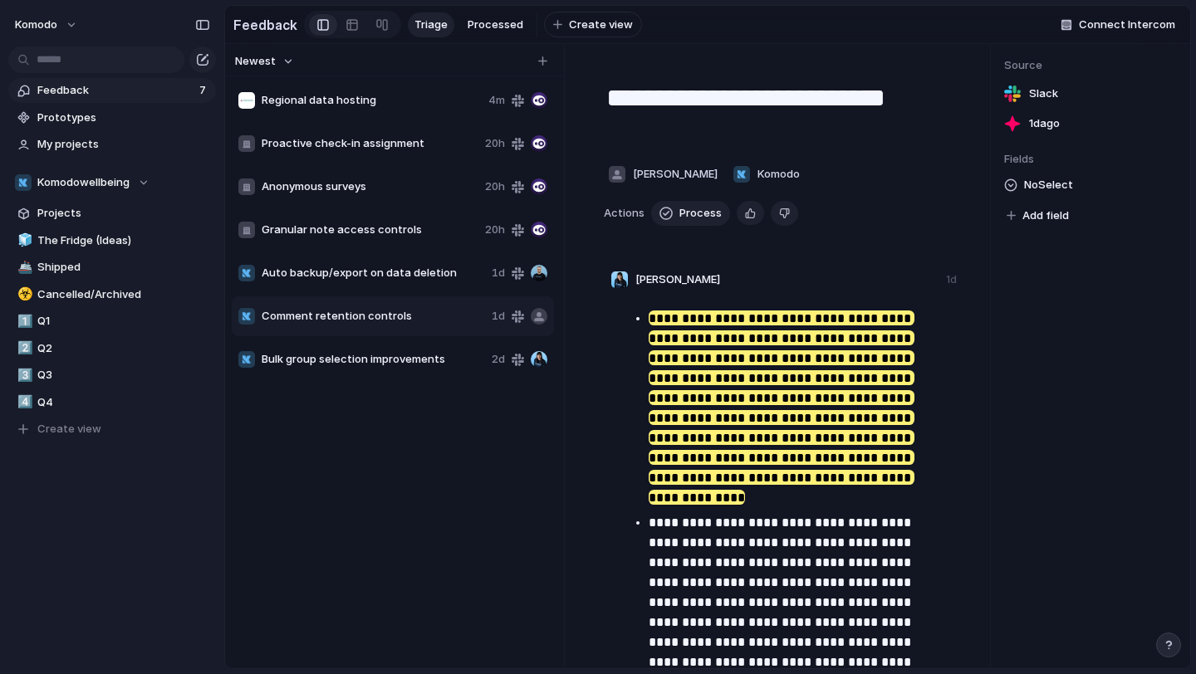
click at [411, 276] on span "Auto backup/export on data deletion" at bounding box center [373, 273] width 223 height 17
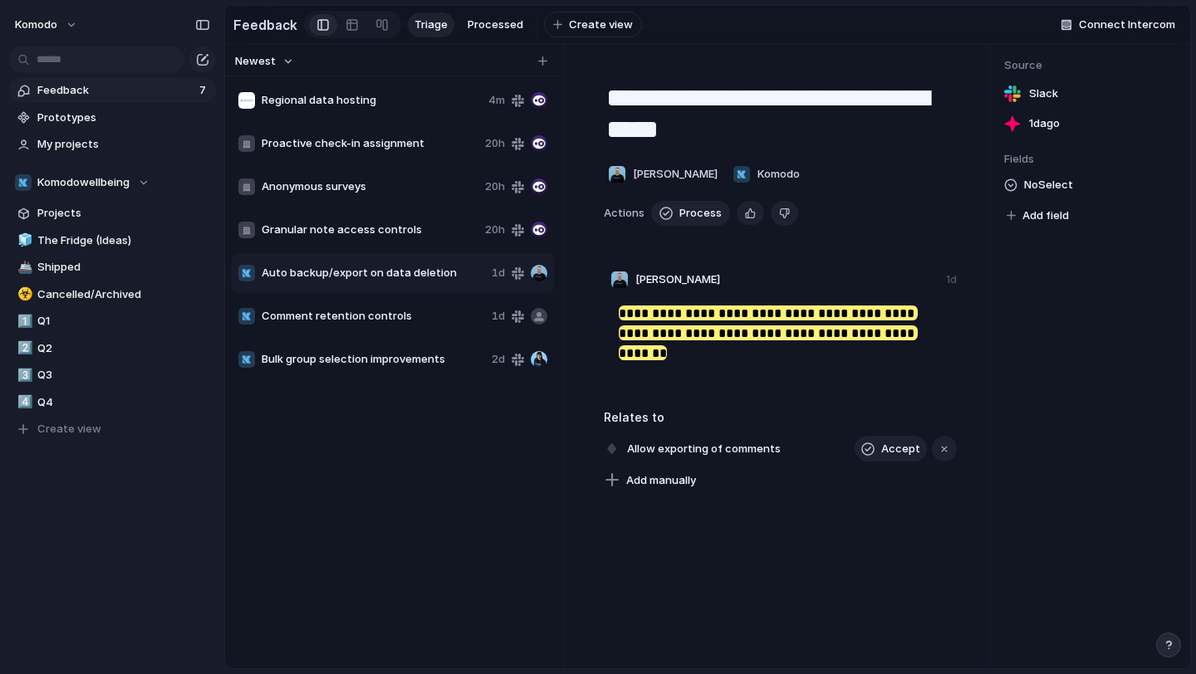
click at [405, 232] on span "Granular note access controls" at bounding box center [370, 230] width 217 height 17
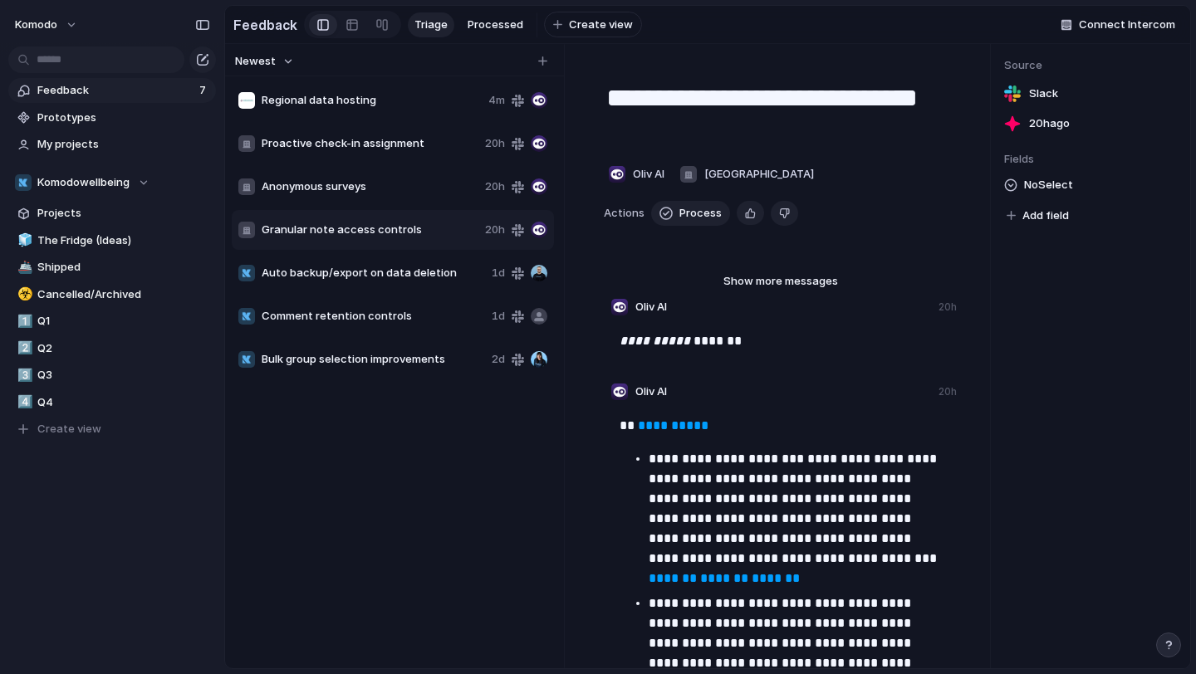
click at [395, 191] on span "Anonymous surveys" at bounding box center [370, 187] width 217 height 17
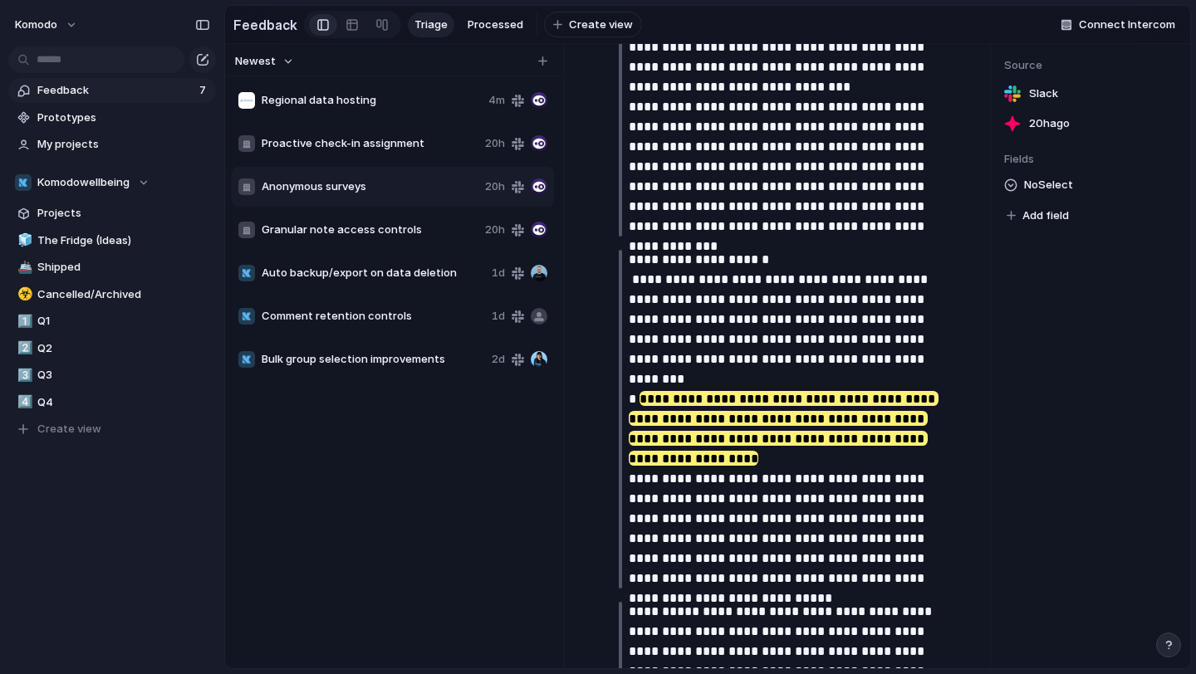
scroll to position [836, 0]
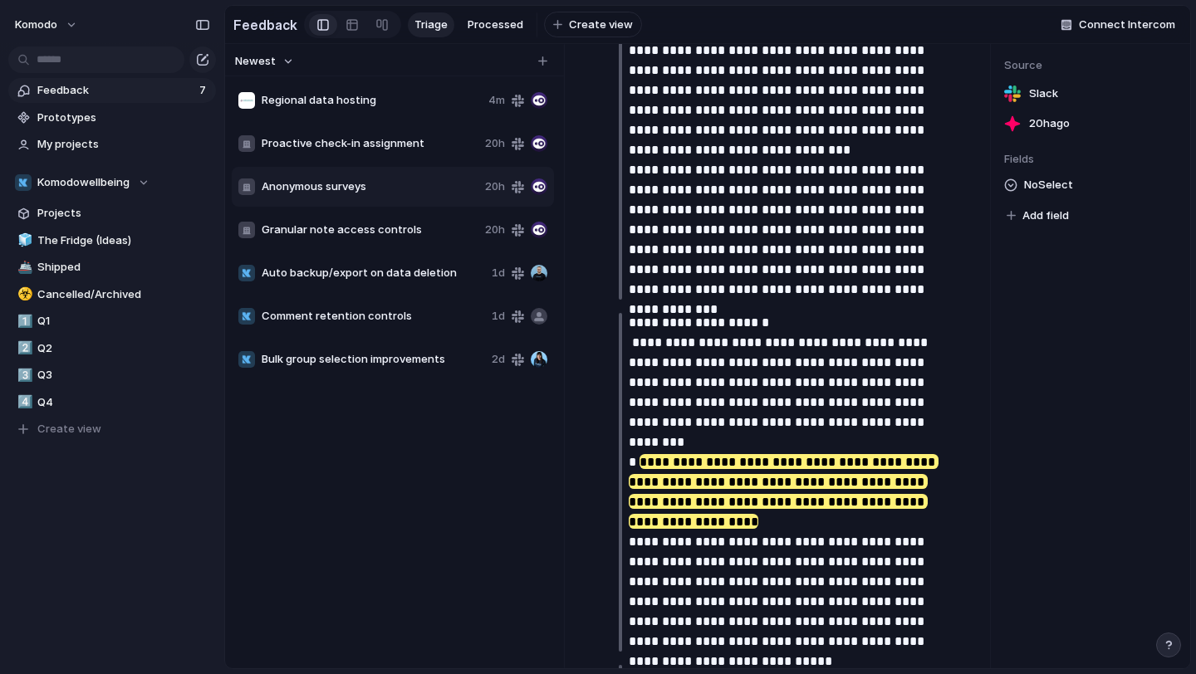
click at [335, 107] on span "Regional data hosting" at bounding box center [372, 100] width 220 height 17
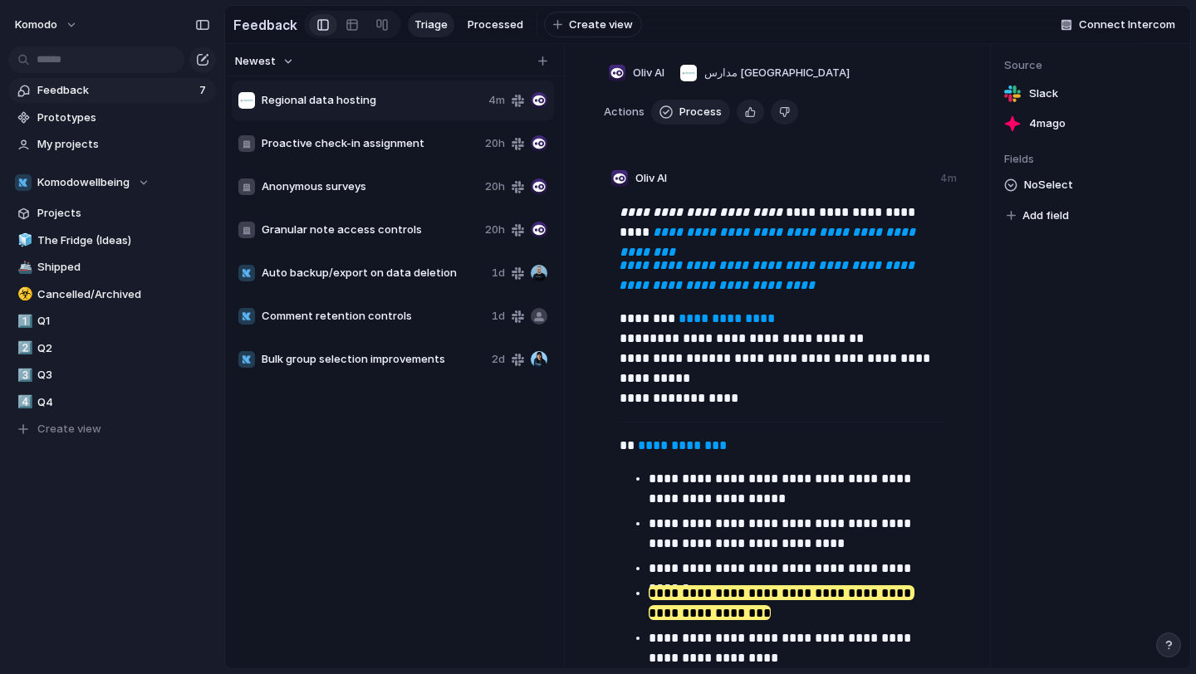
scroll to position [70, 0]
click at [389, 200] on div "Anonymous surveys 20h" at bounding box center [393, 187] width 322 height 40
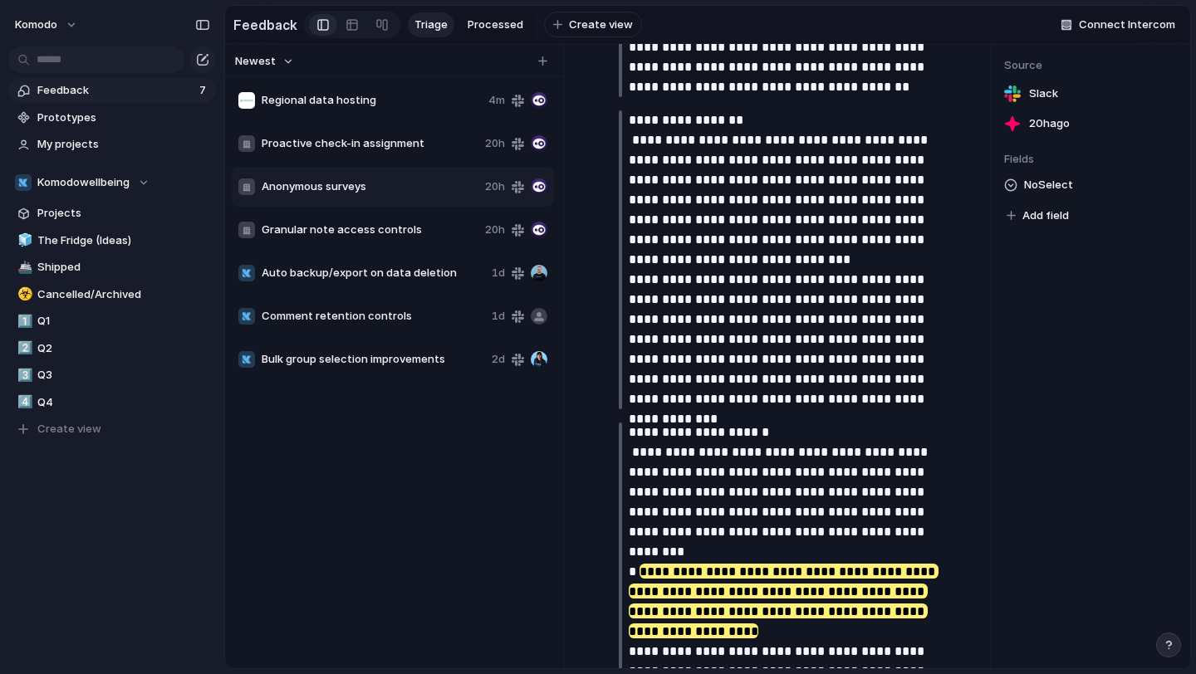
scroll to position [737, 0]
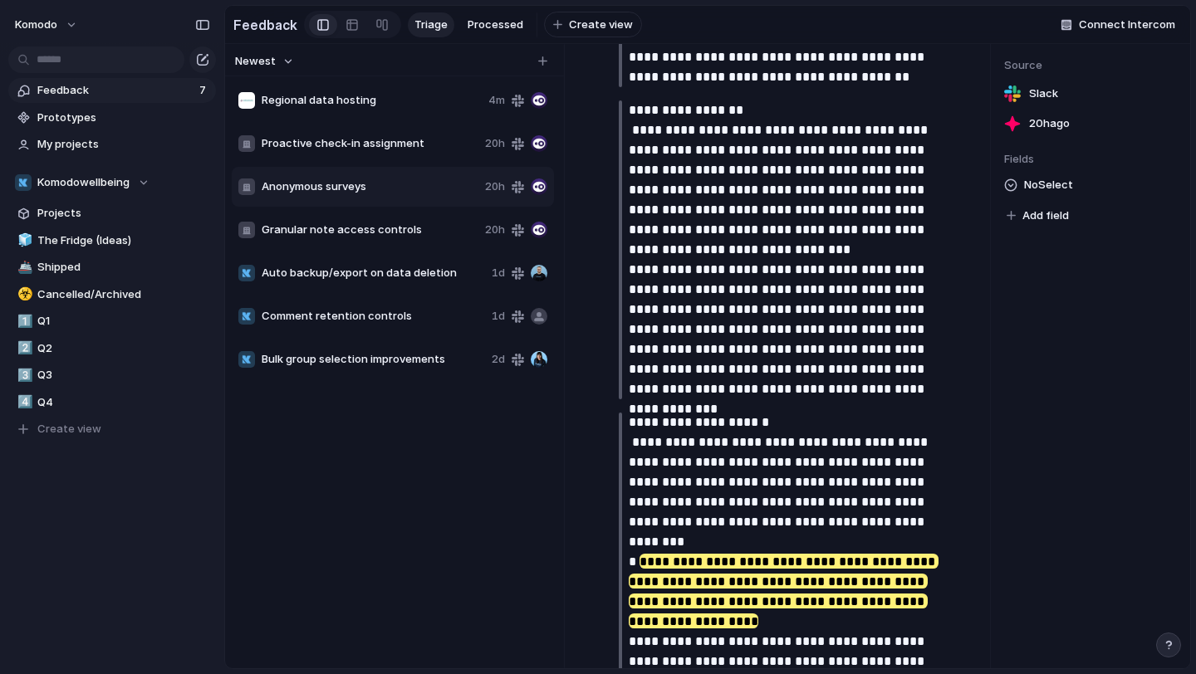
click at [406, 235] on span "Granular note access controls" at bounding box center [370, 230] width 217 height 17
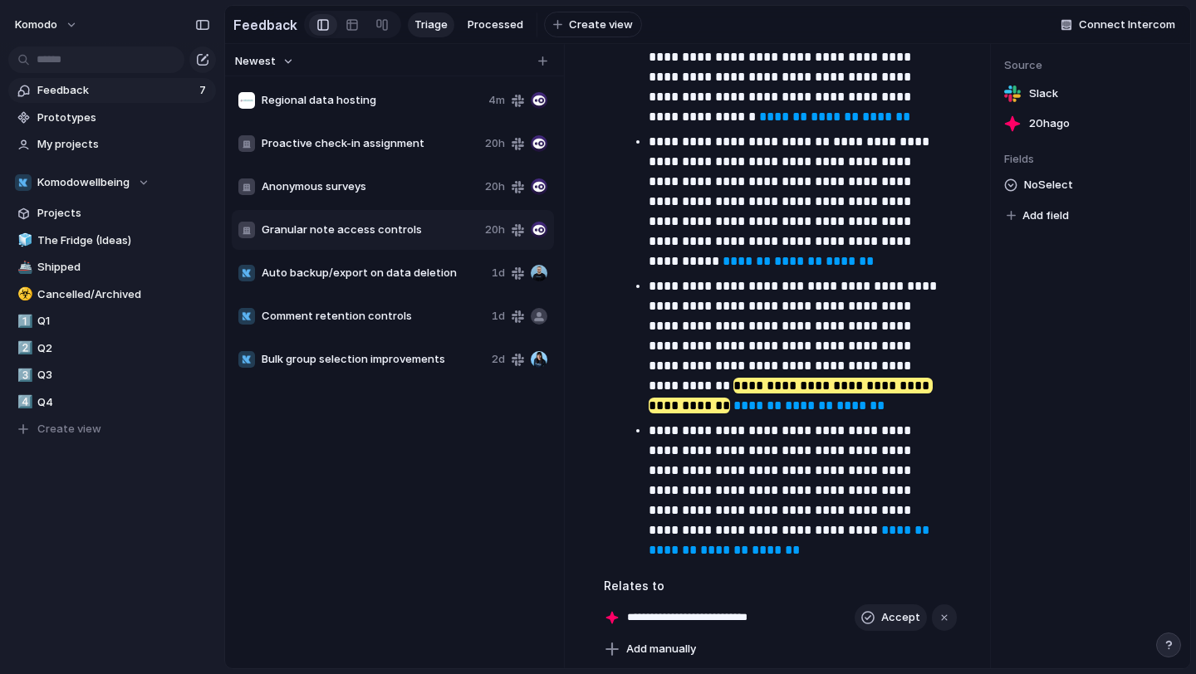
scroll to position [1124, 0]
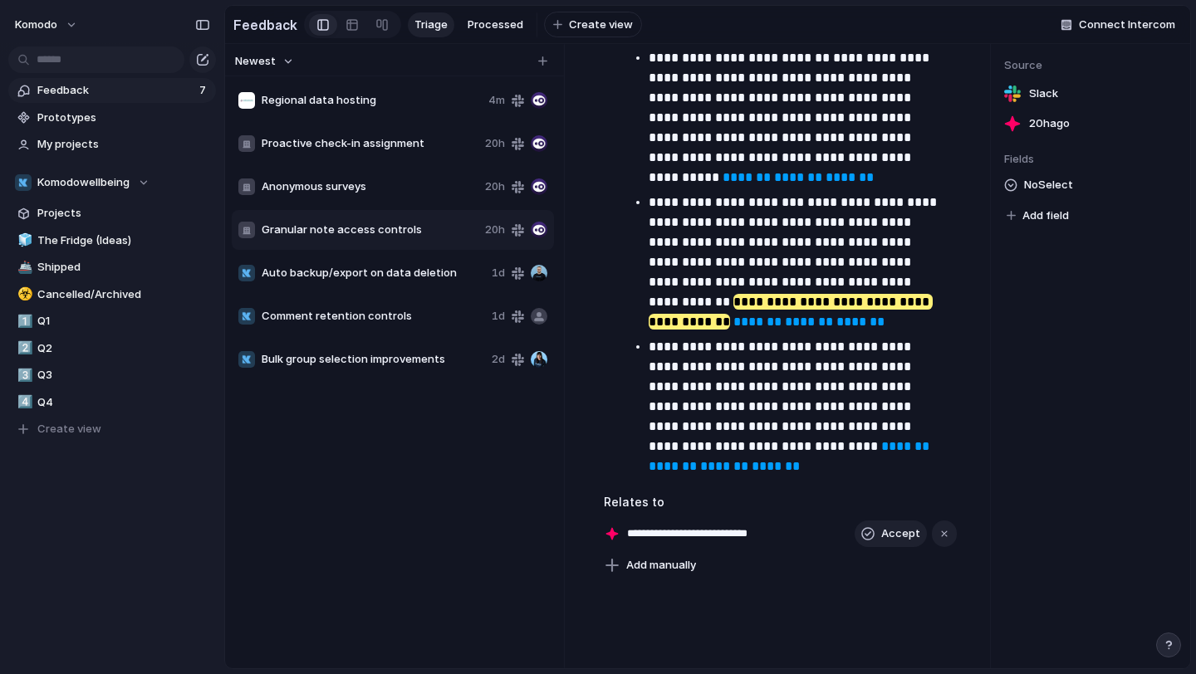
click at [364, 133] on div "Proactive check-in assignment 20h" at bounding box center [393, 144] width 322 height 40
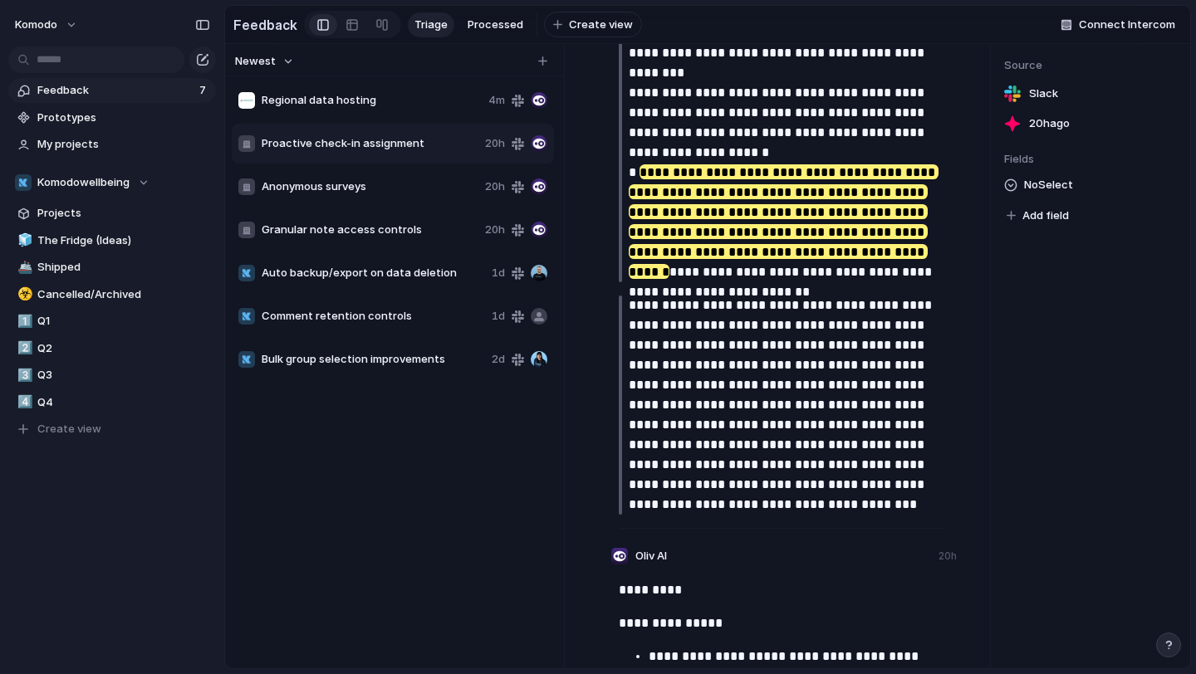
scroll to position [1209, 0]
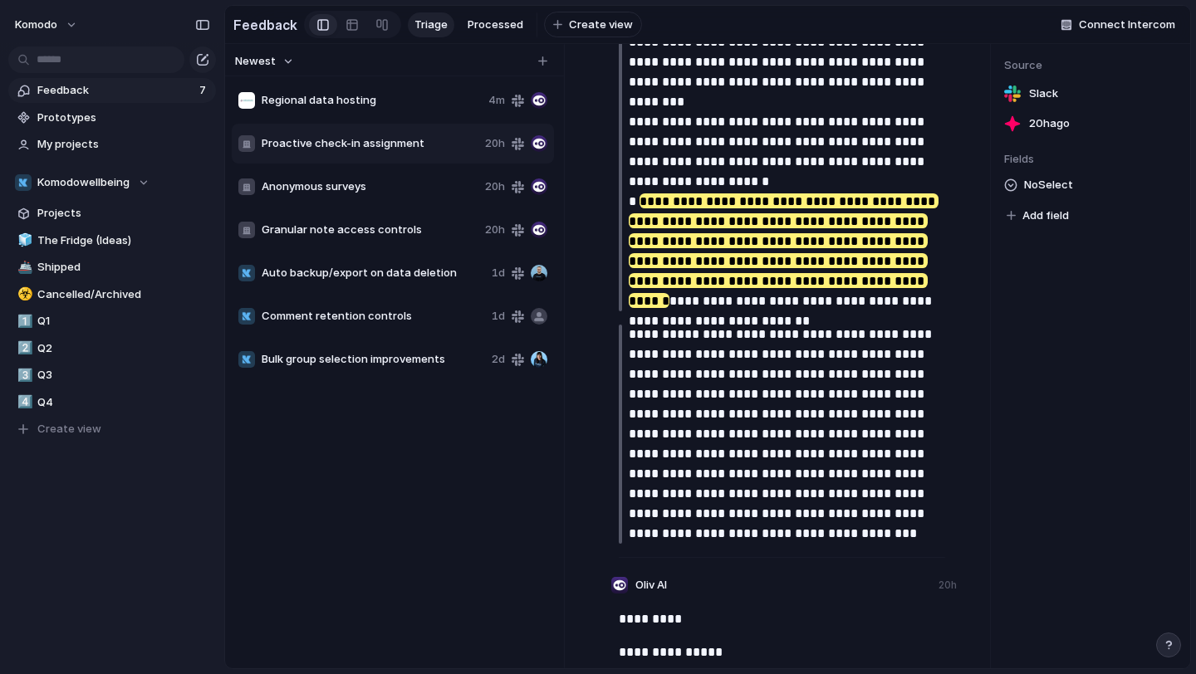
click at [328, 182] on span "Anonymous surveys" at bounding box center [370, 187] width 217 height 17
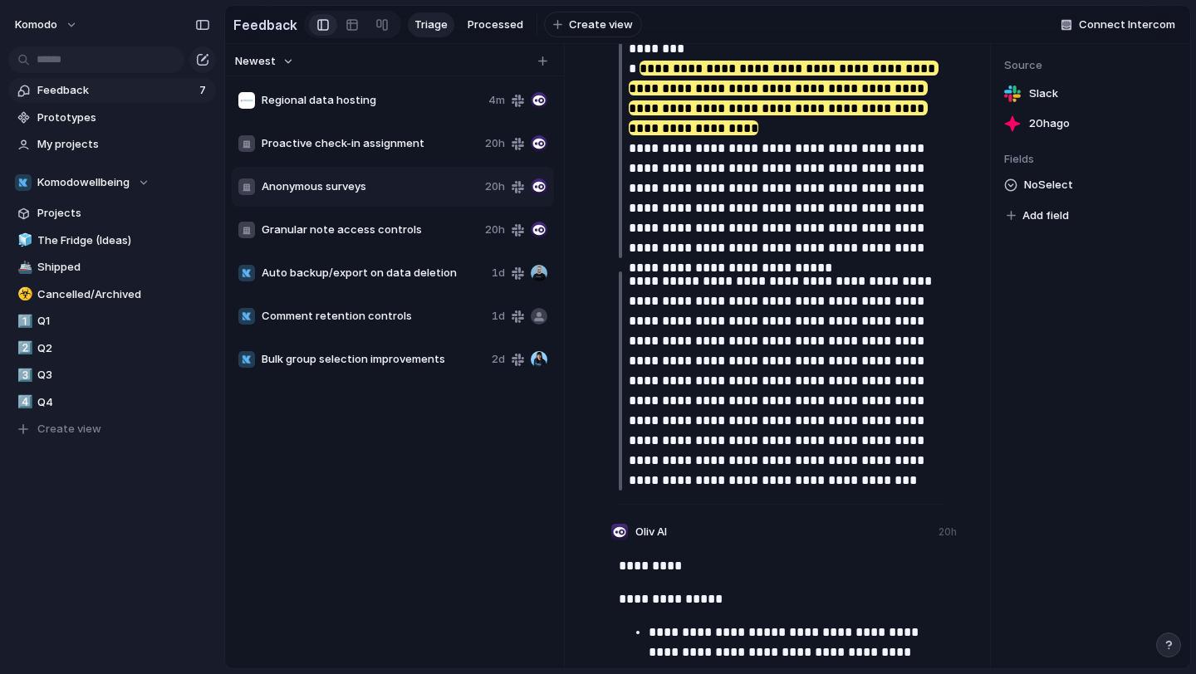
scroll to position [1224, 0]
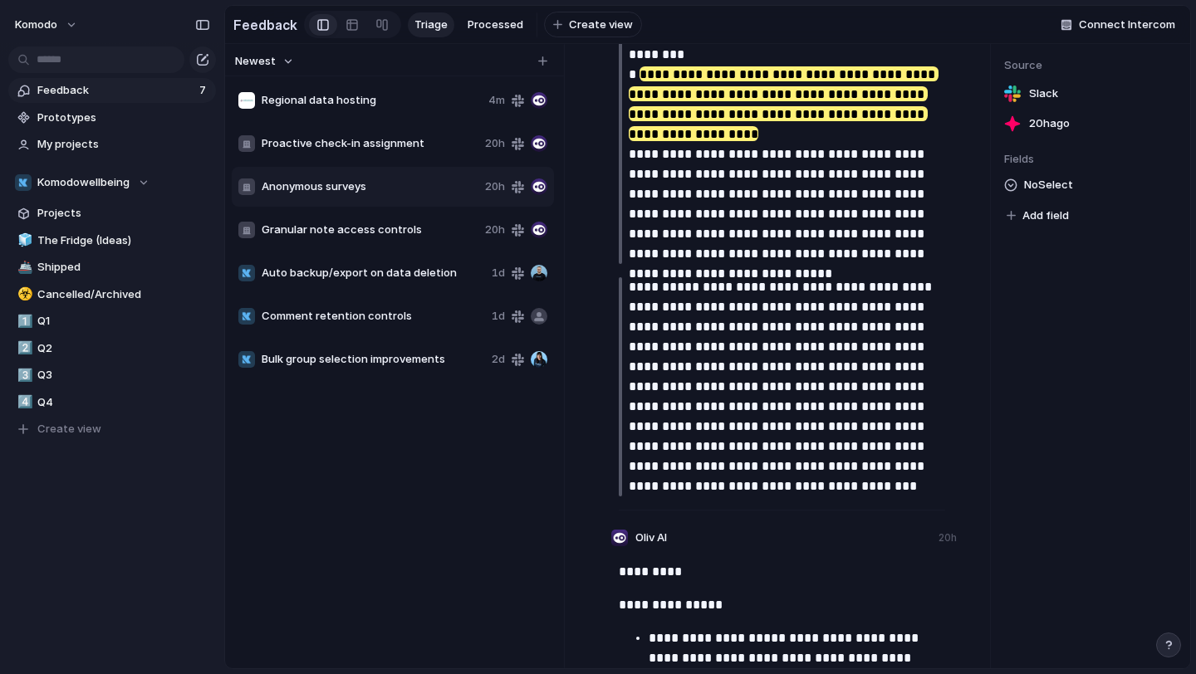
click at [400, 228] on span "Granular note access controls" at bounding box center [370, 230] width 217 height 17
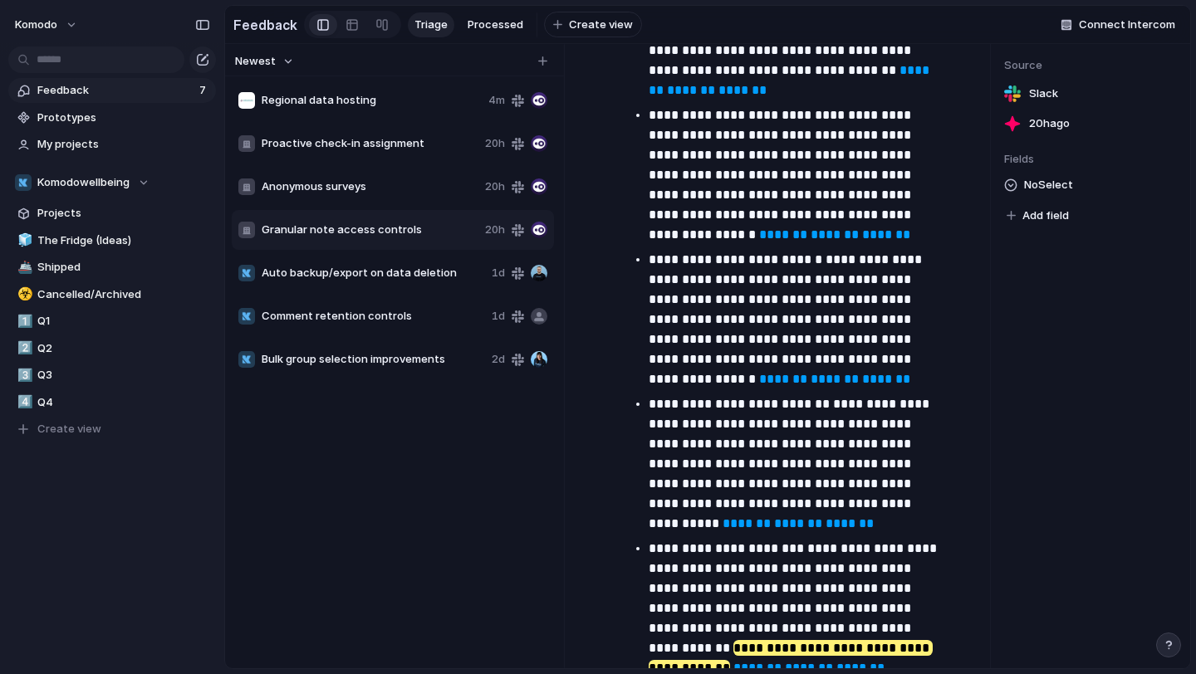
scroll to position [843, 0]
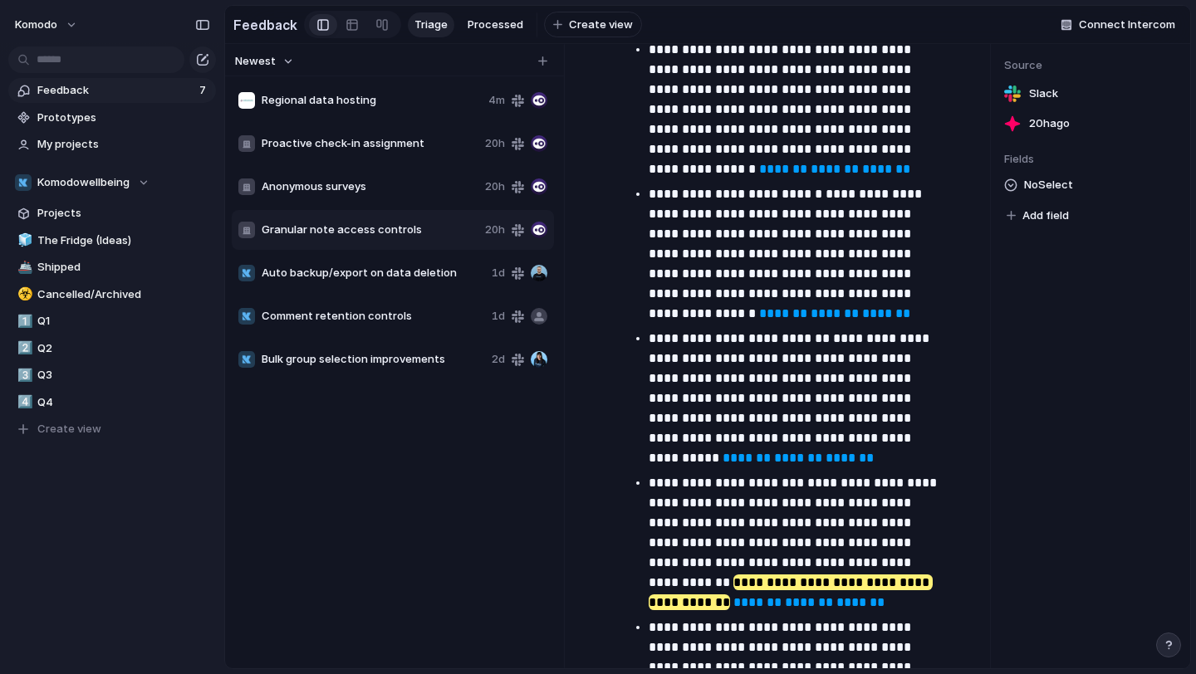
click at [382, 271] on span "Auto backup/export on data deletion" at bounding box center [373, 273] width 223 height 17
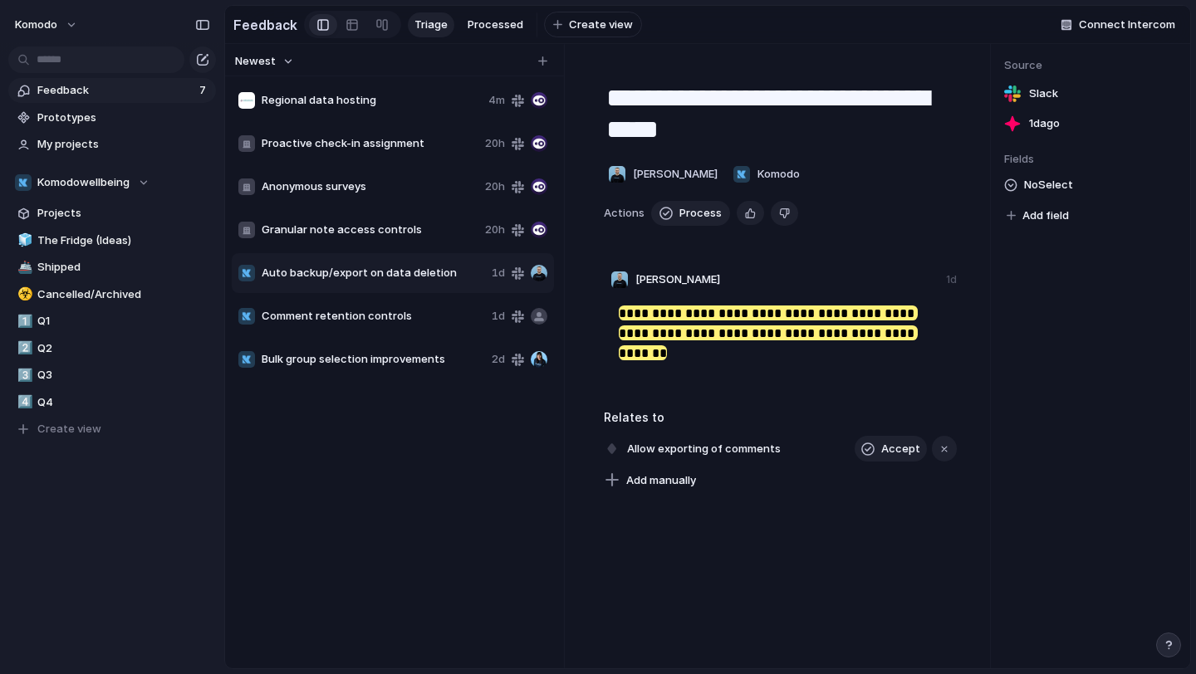
click at [394, 304] on div "Comment retention controls 1d" at bounding box center [393, 316] width 322 height 40
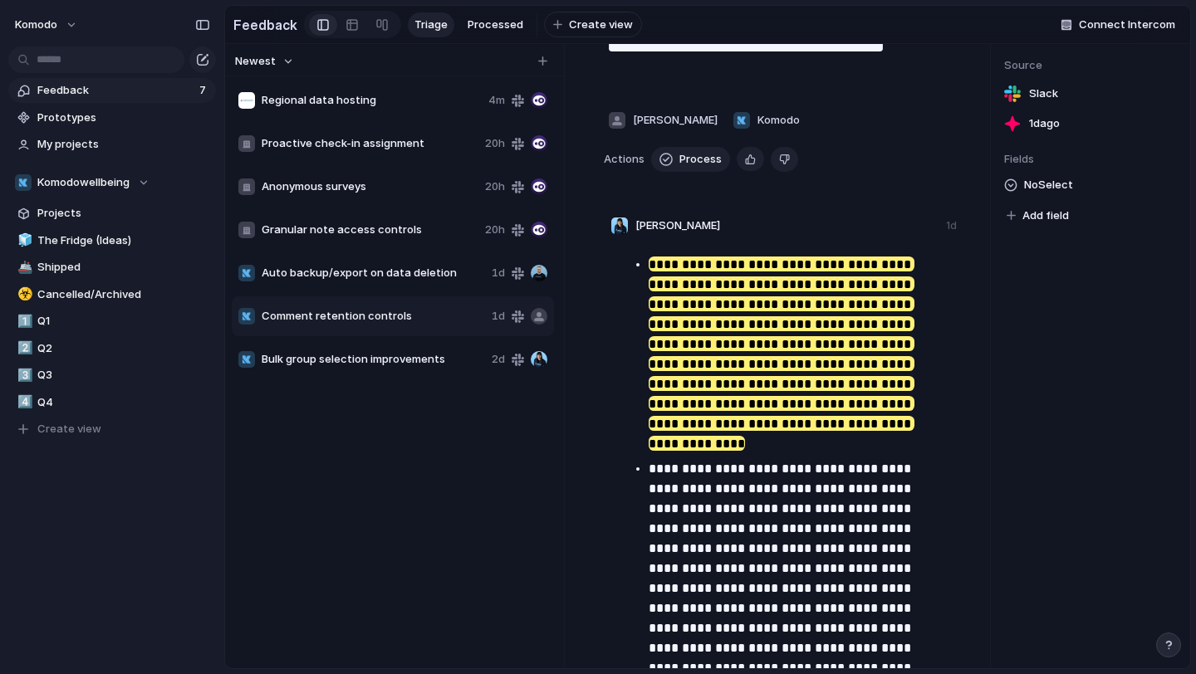
scroll to position [62, 0]
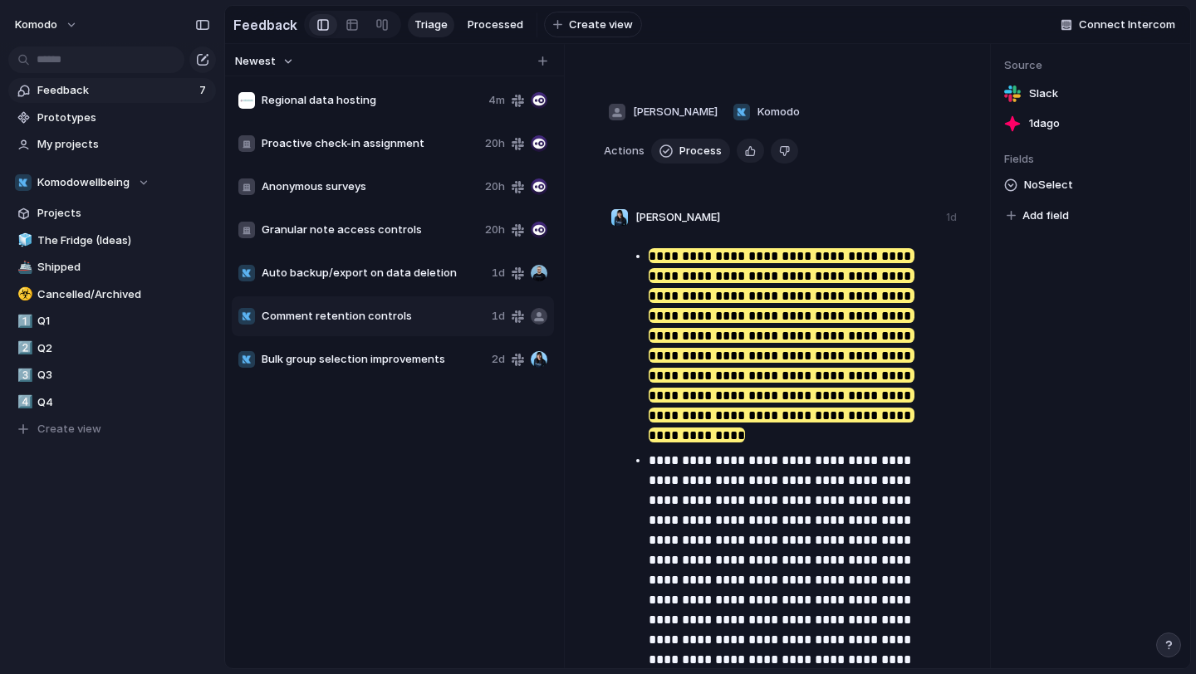
click at [320, 364] on span "Bulk group selection improvements" at bounding box center [373, 359] width 223 height 17
type textarea "**********"
